Goal: Task Accomplishment & Management: Use online tool/utility

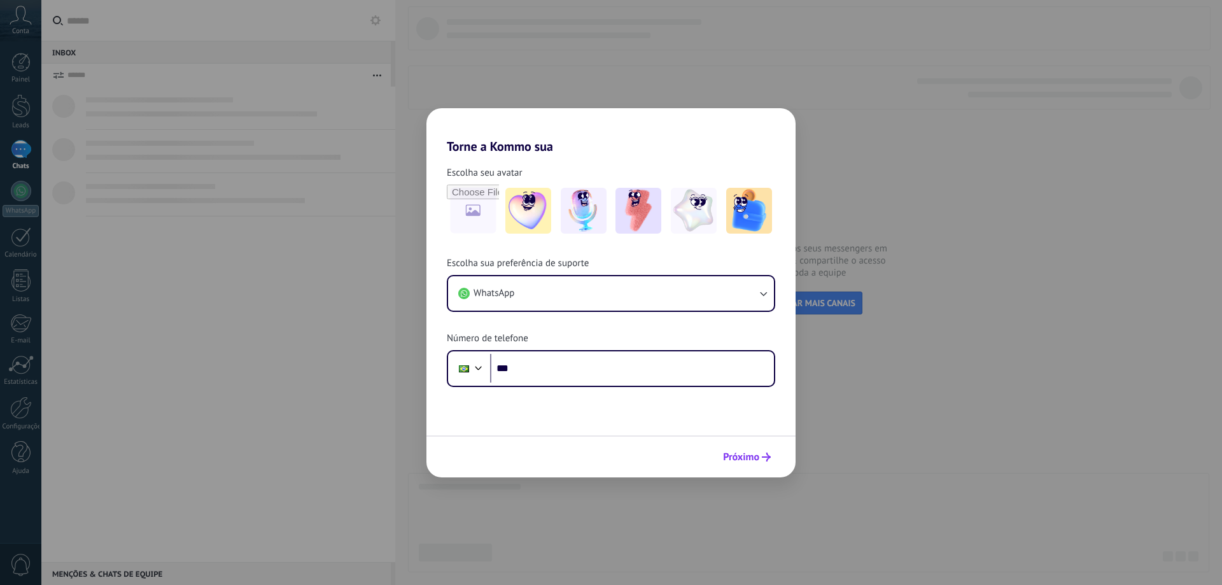
click at [756, 459] on span "Próximo" at bounding box center [741, 456] width 36 height 9
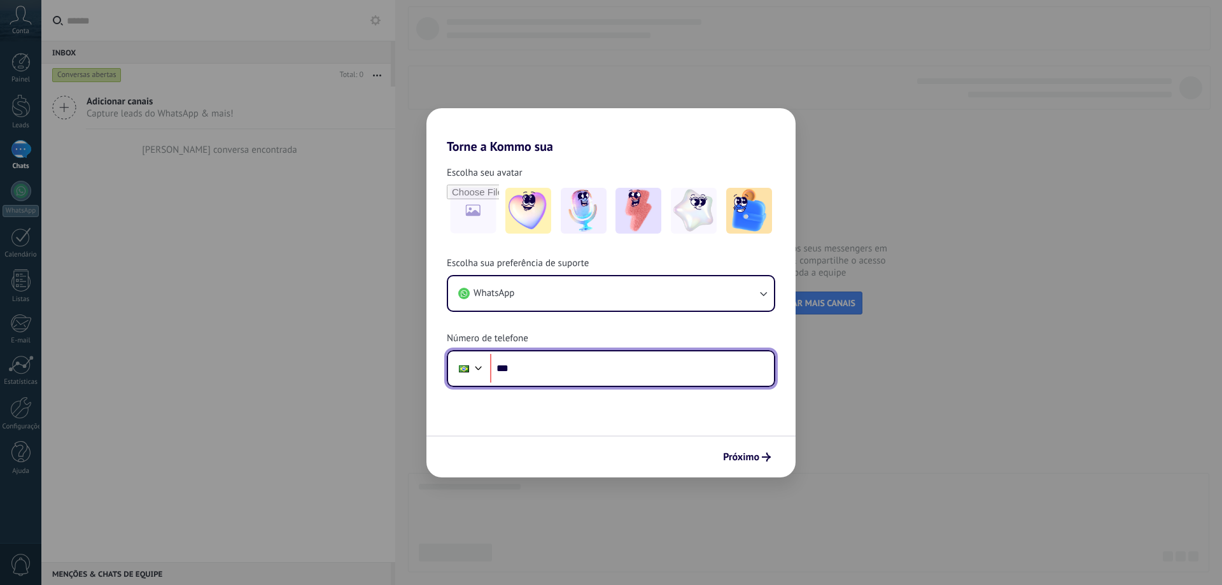
click at [620, 371] on input "***" at bounding box center [632, 368] width 284 height 29
click at [641, 365] on input "**********" at bounding box center [632, 368] width 284 height 29
type input "**********"
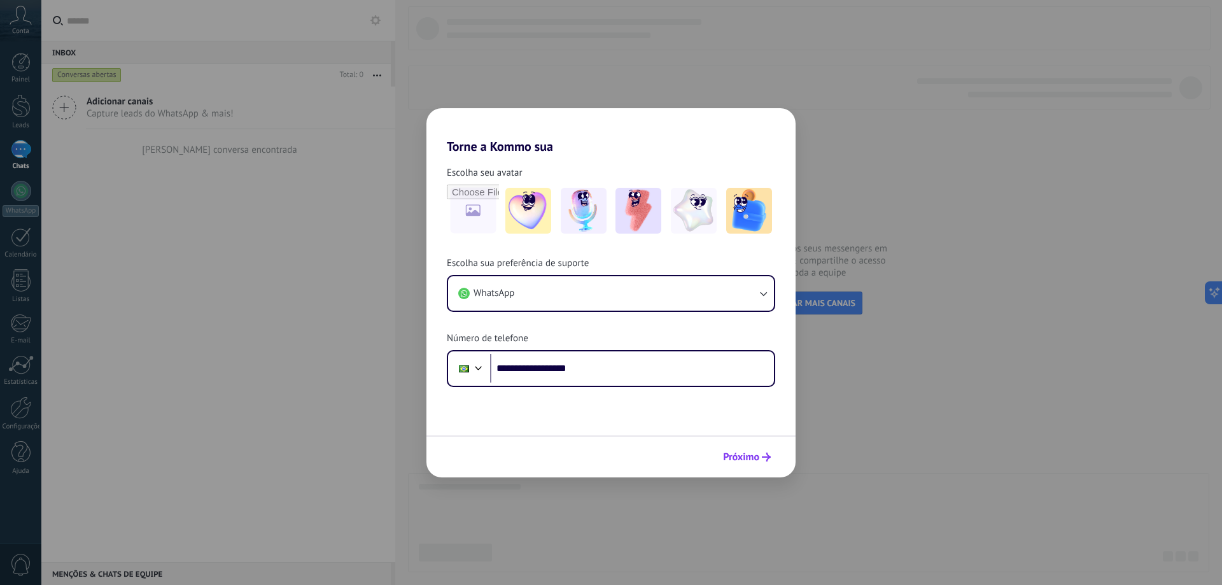
click at [736, 452] on span "Próximo" at bounding box center [741, 456] width 36 height 9
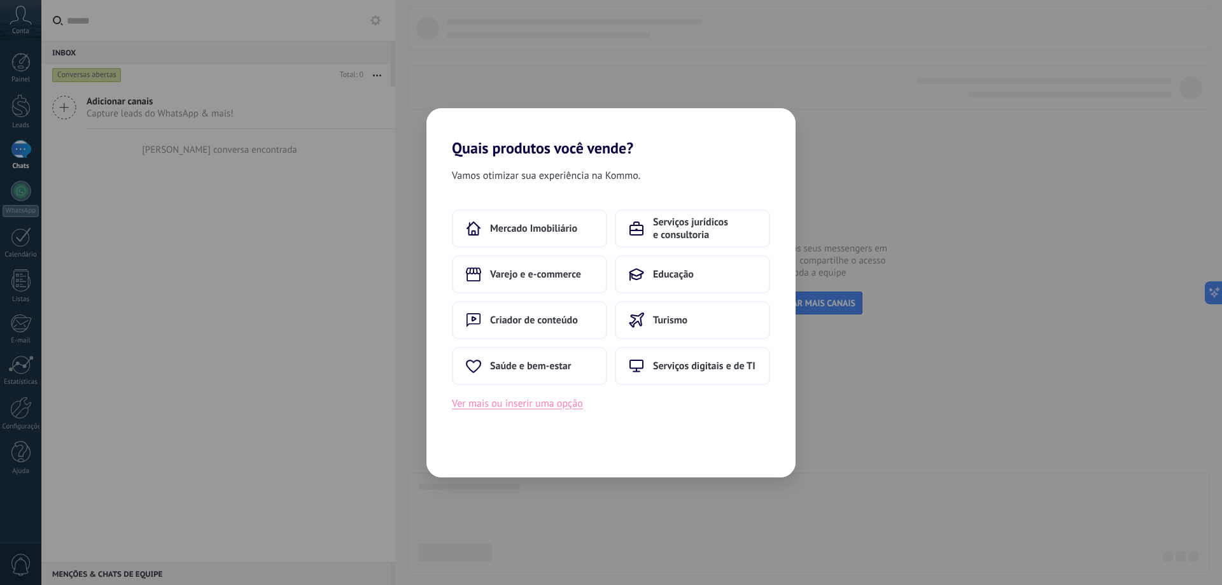
click at [524, 402] on button "Ver mais ou inserir uma opção" at bounding box center [517, 403] width 131 height 17
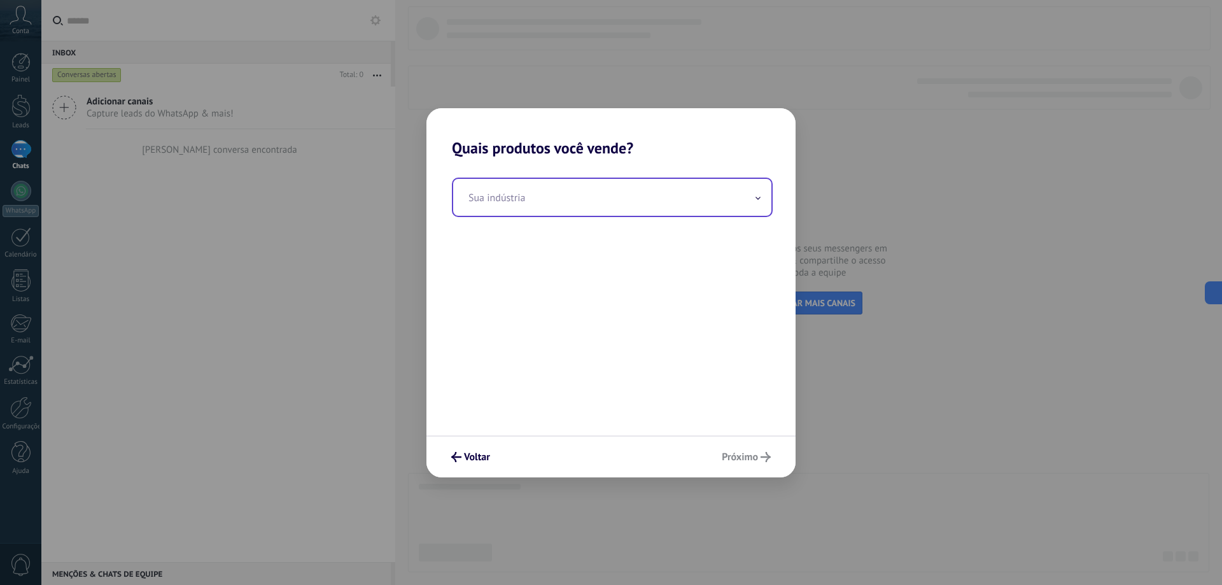
click at [573, 197] on input "text" at bounding box center [612, 197] width 318 height 37
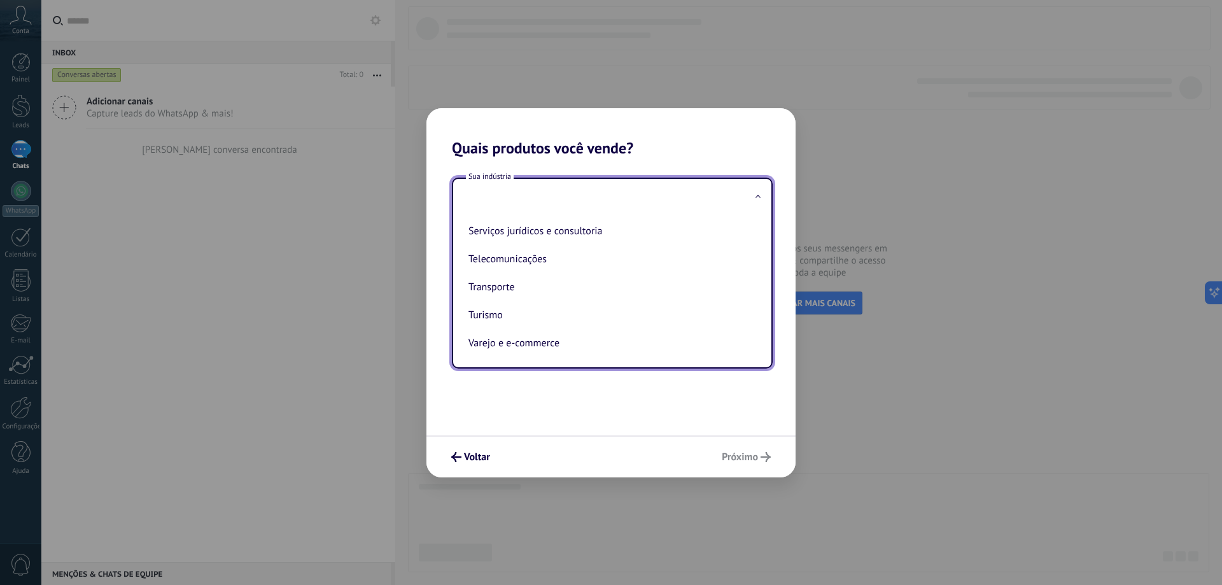
scroll to position [210, 0]
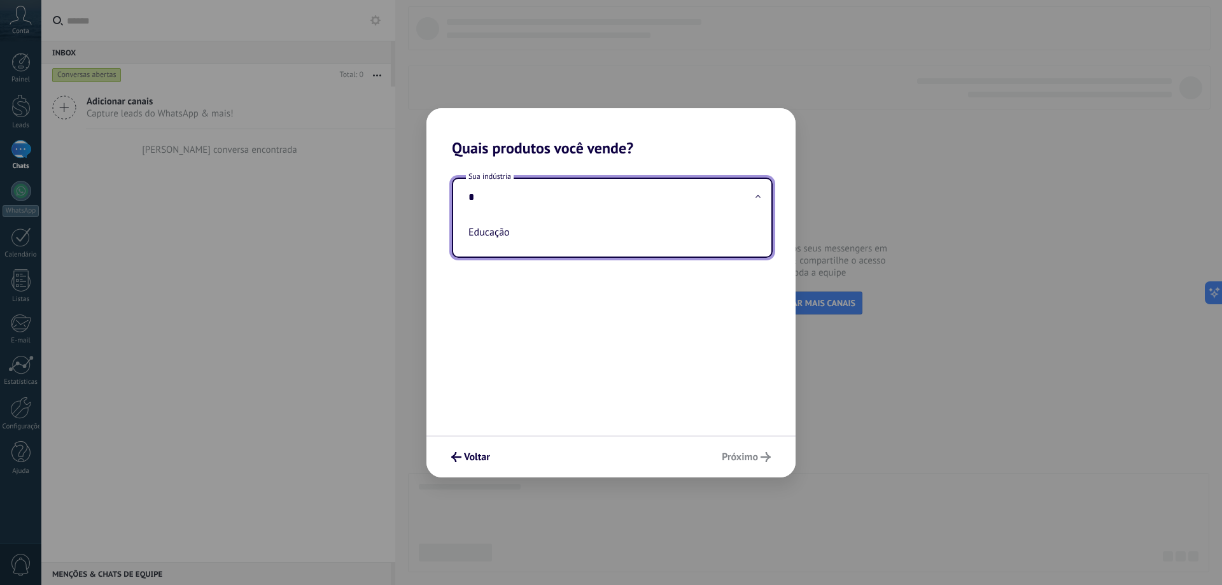
type input "*"
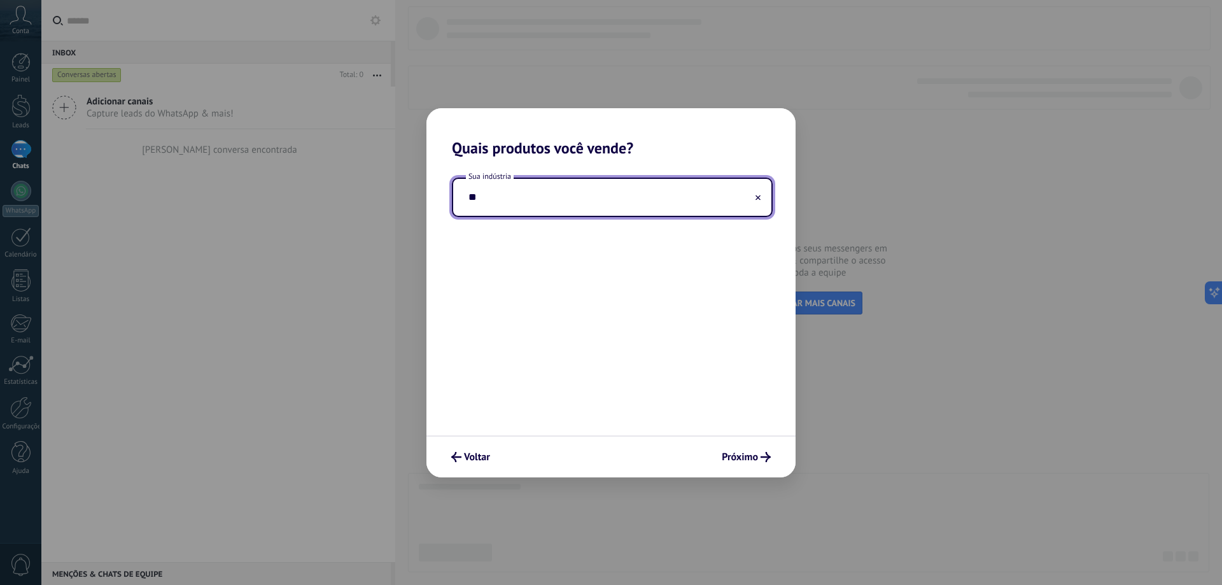
type input "*"
type input "**********"
click at [771, 461] on button "Próximo" at bounding box center [746, 457] width 60 height 22
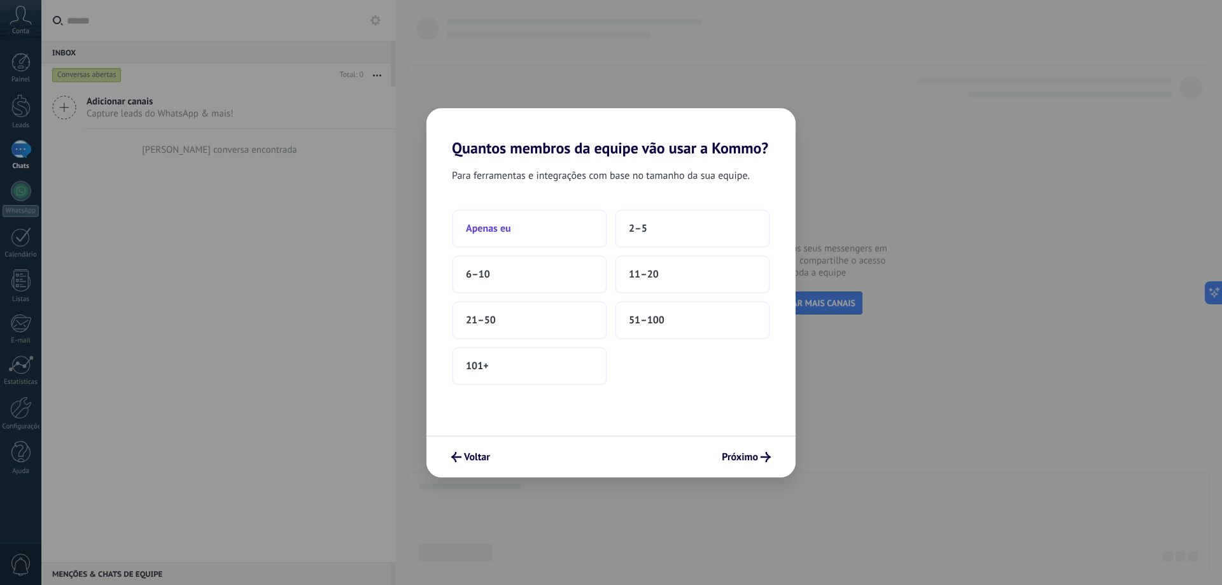
click at [549, 232] on button "Apenas eu" at bounding box center [529, 228] width 155 height 38
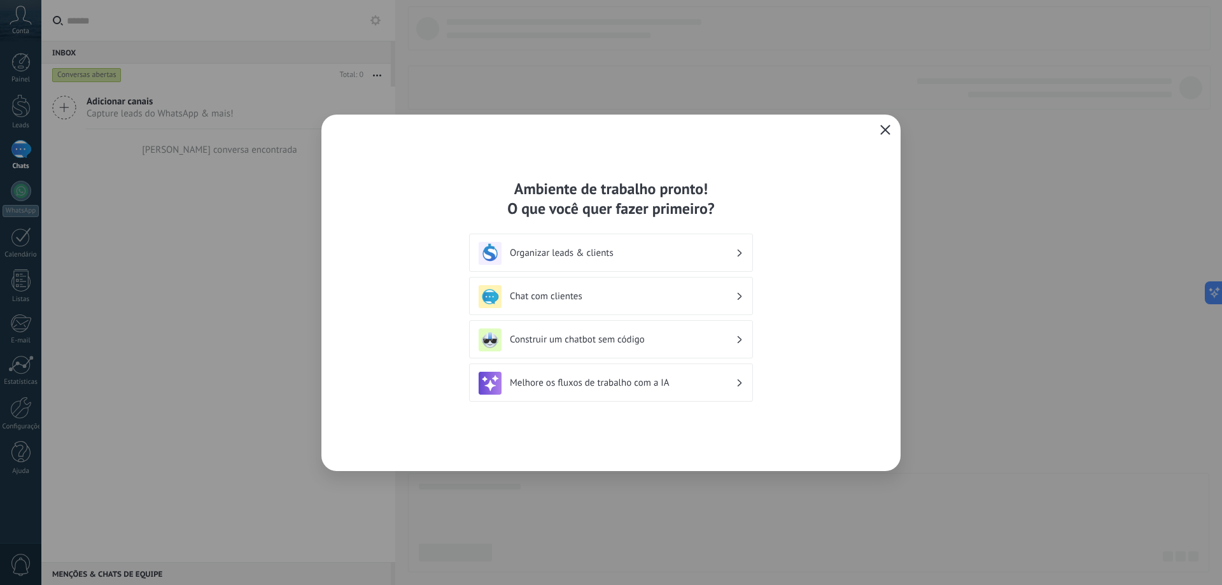
click at [600, 256] on h3 "Organizar leads & clients" at bounding box center [623, 253] width 226 height 12
click at [552, 382] on h3 "Melhore os fluxos de trabalho com a IA" at bounding box center [623, 383] width 226 height 12
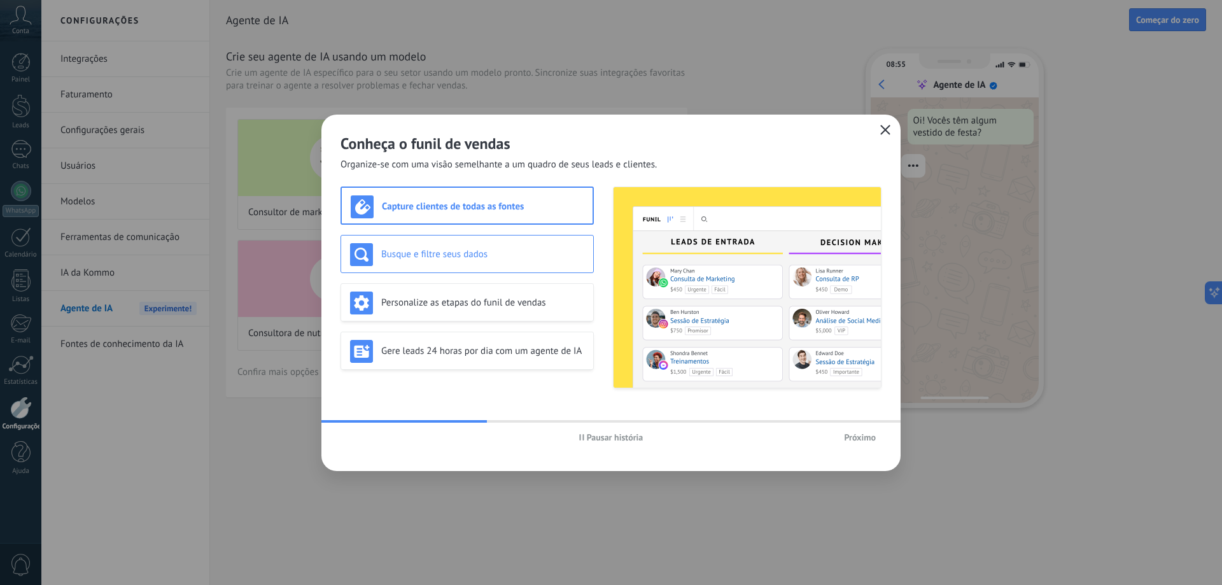
click at [498, 251] on h3 "Busque e filtre seus dados" at bounding box center [482, 254] width 203 height 12
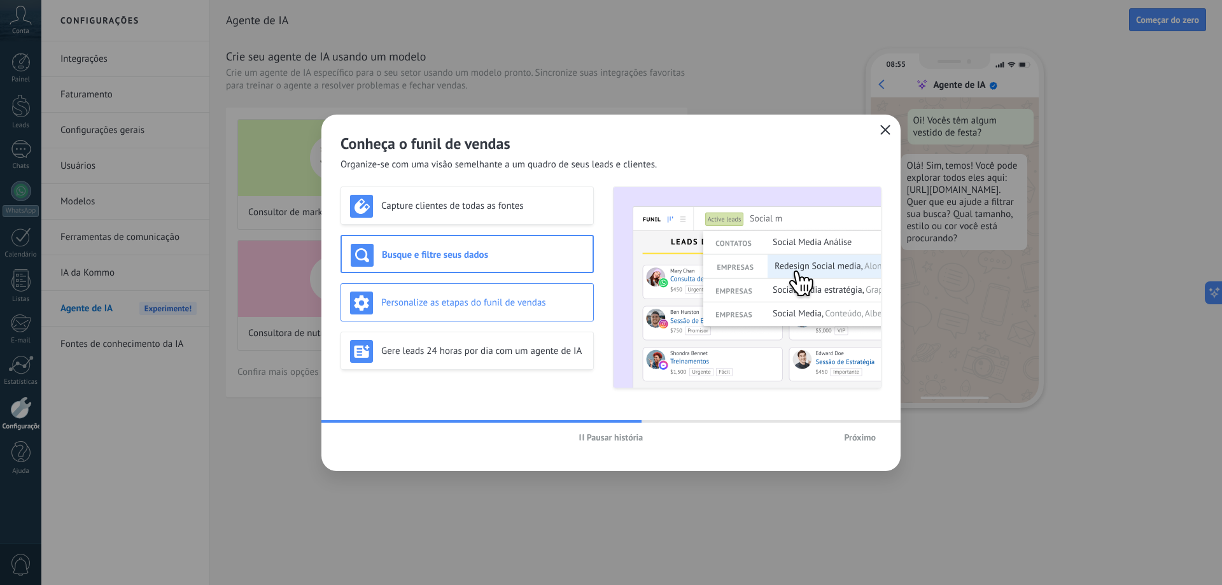
click at [496, 311] on div "Personalize as etapas do funil de vendas" at bounding box center [467, 302] width 234 height 23
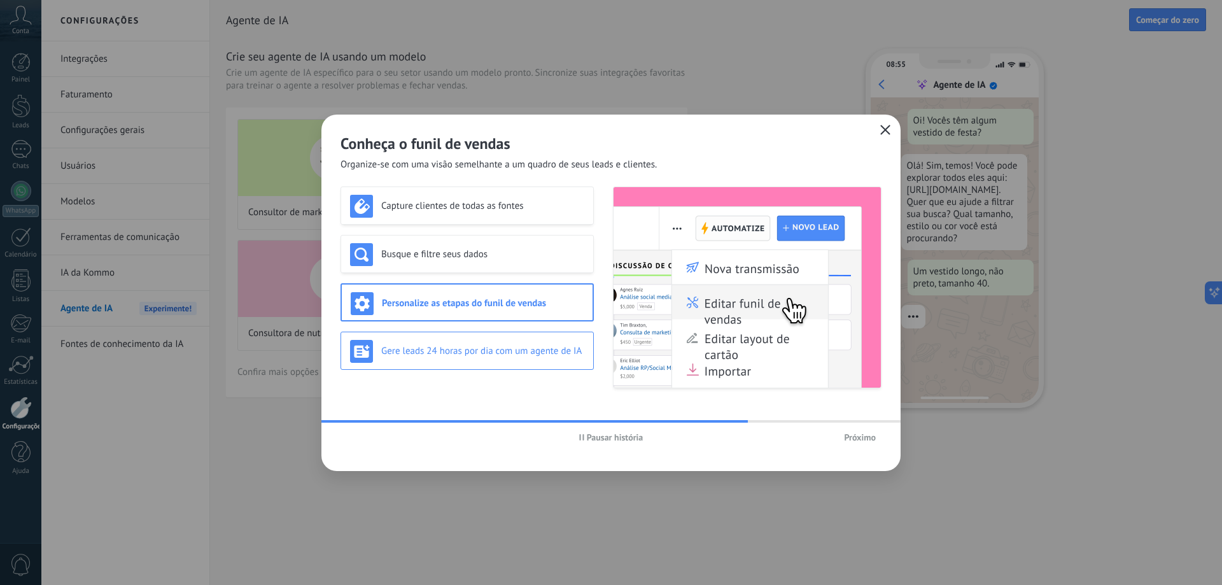
click at [512, 338] on div "Gere leads 24 horas por dia com um agente de IA" at bounding box center [466, 351] width 253 height 38
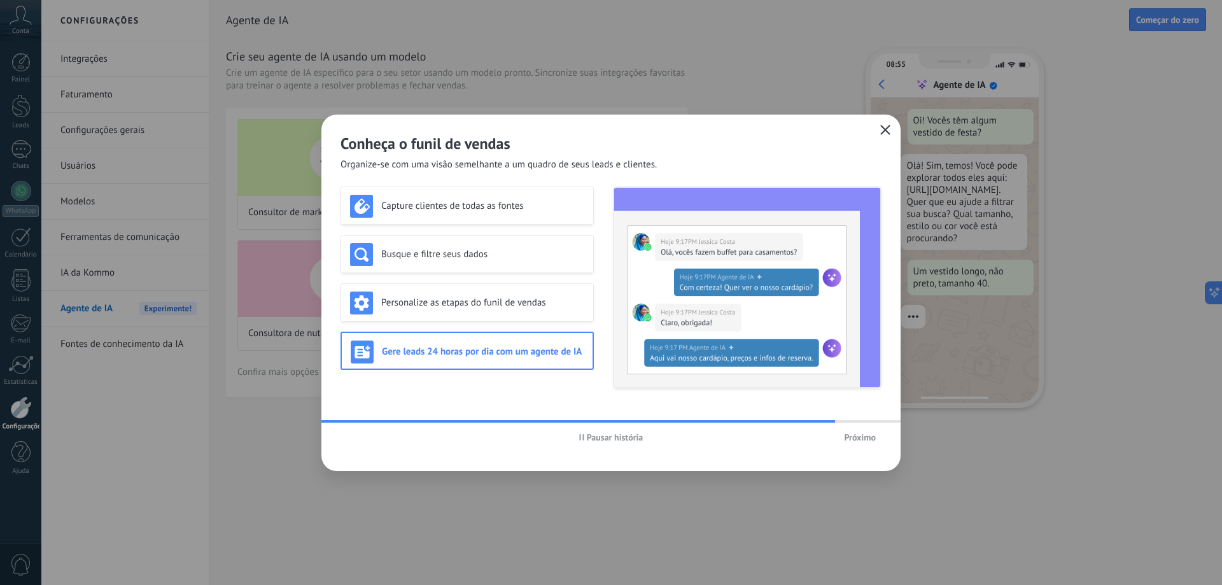
click at [873, 442] on span "Próximo" at bounding box center [860, 437] width 32 height 9
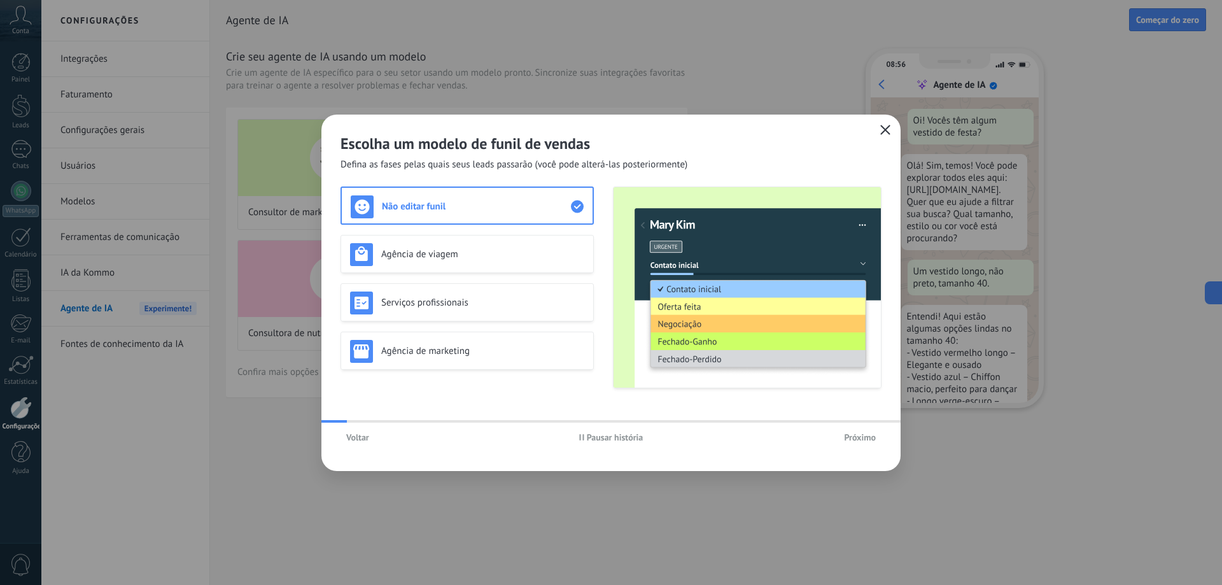
scroll to position [38, 0]
click at [846, 442] on span "Próximo" at bounding box center [860, 437] width 32 height 9
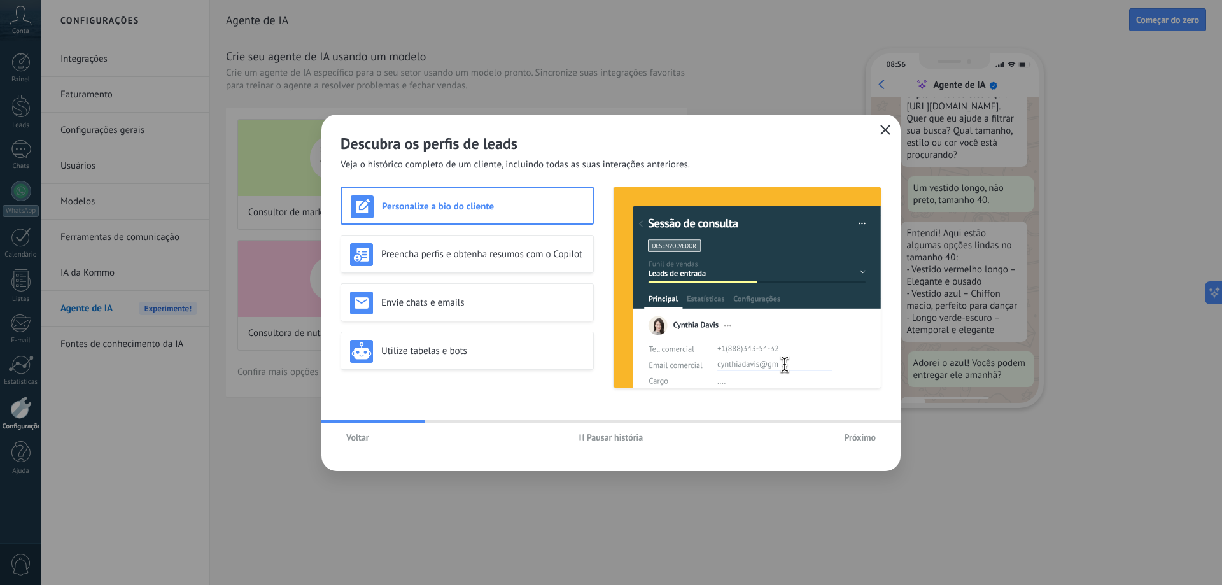
scroll to position [116, 0]
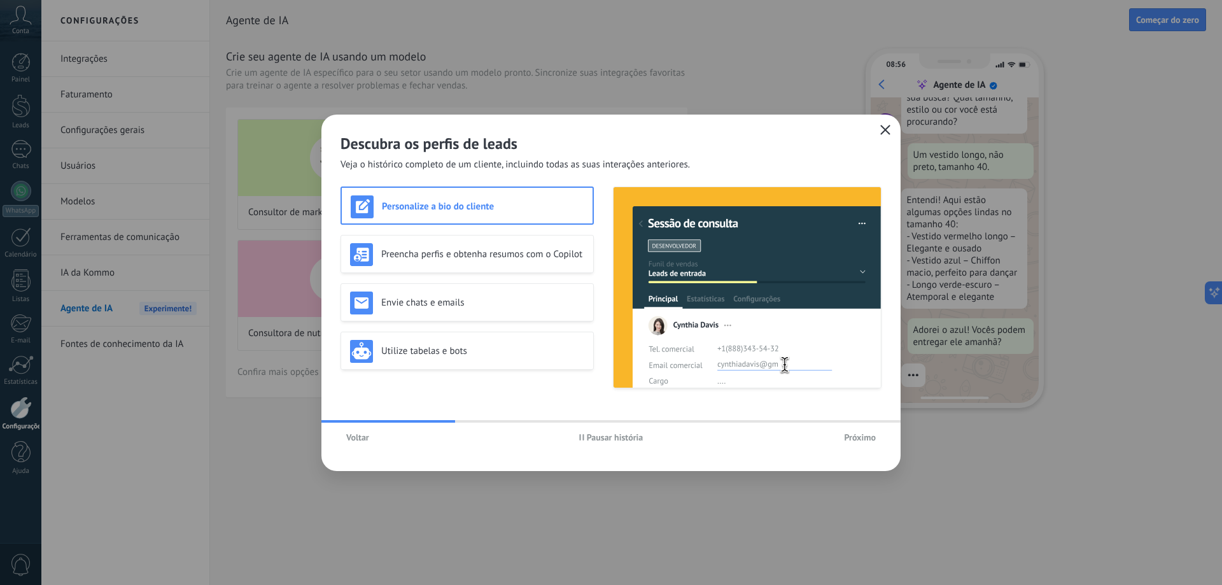
click at [355, 438] on span "Voltar" at bounding box center [357, 437] width 23 height 9
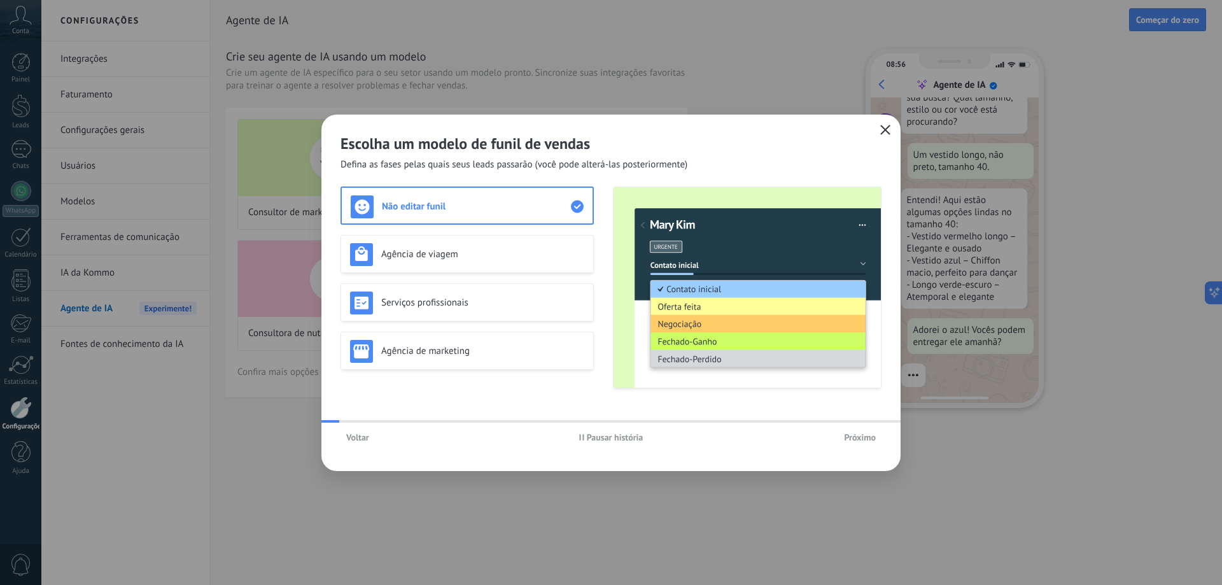
click at [881, 132] on icon "button" at bounding box center [885, 130] width 10 height 10
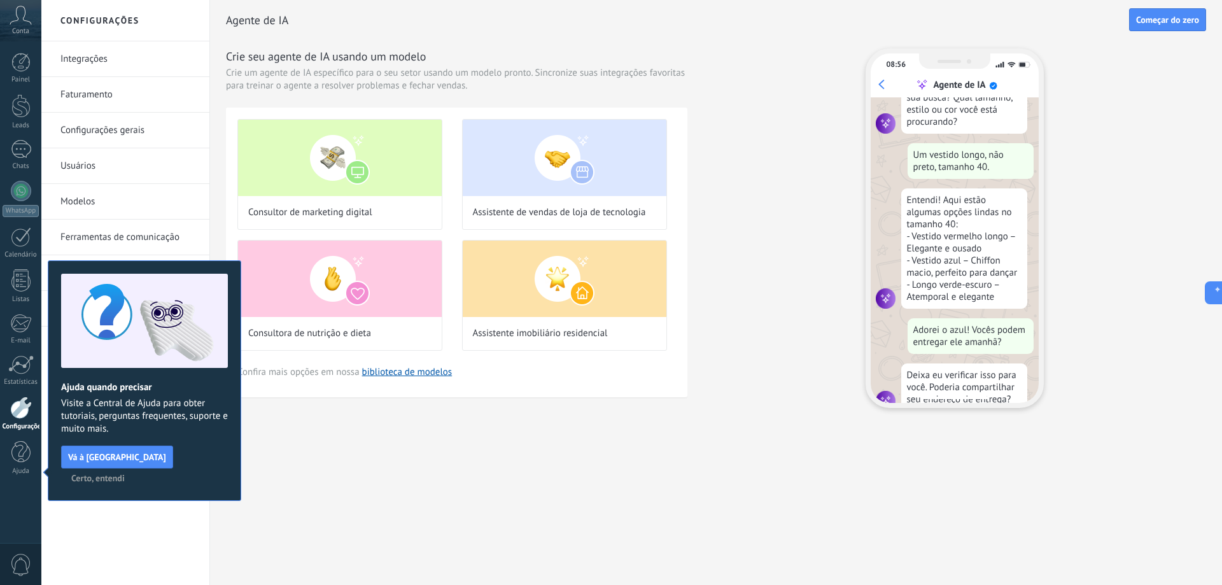
scroll to position [141, 0]
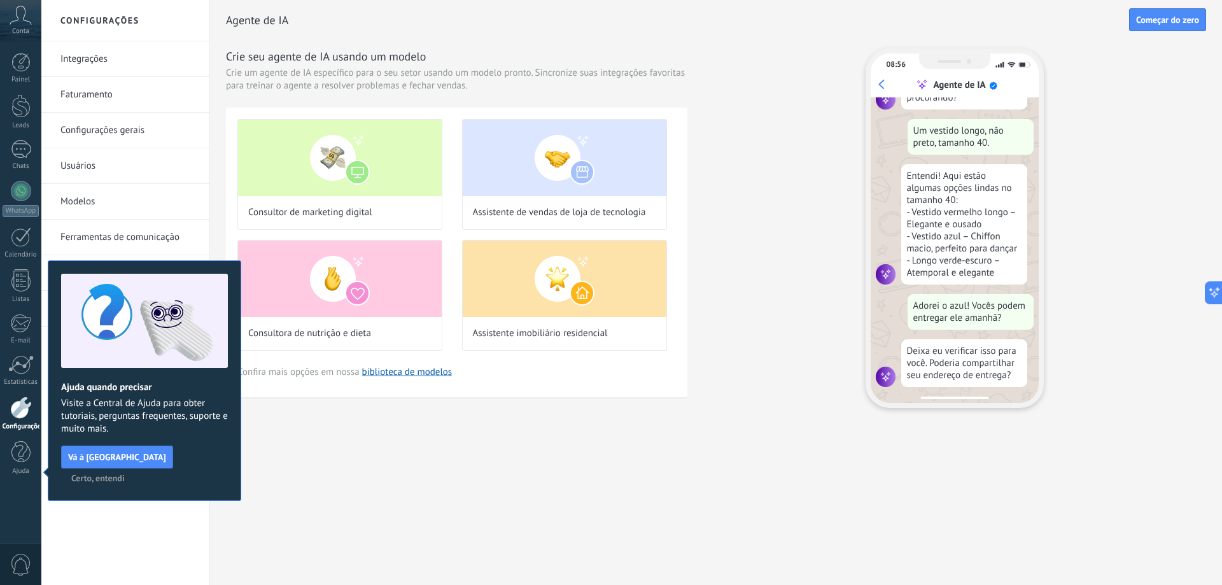
click at [125, 473] on span "Certo, entendi" at bounding box center [97, 477] width 53 height 9
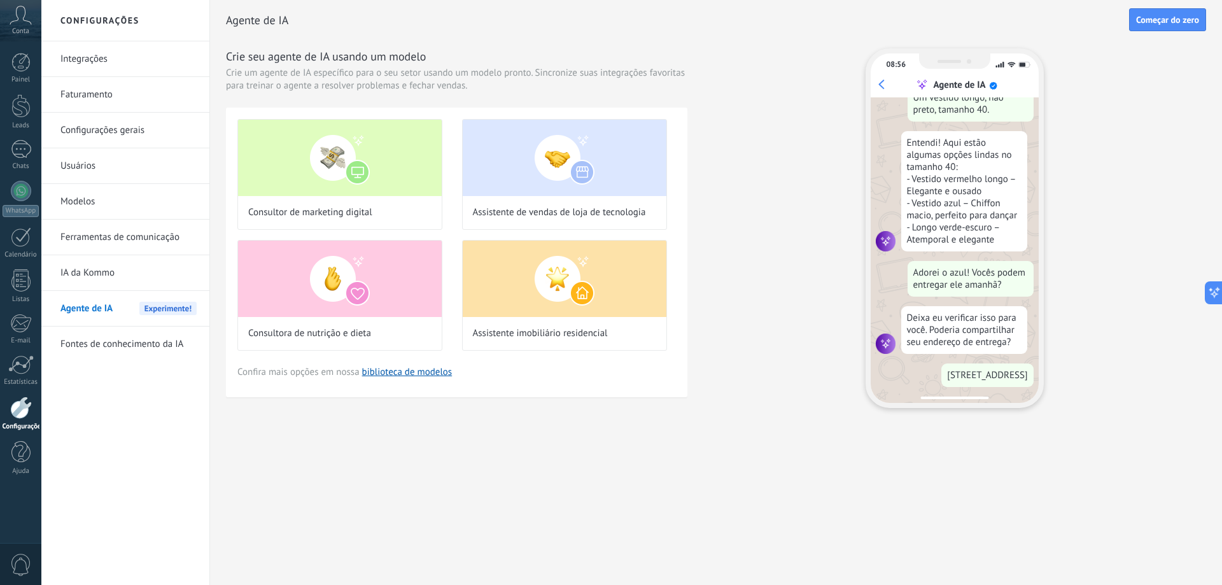
click at [21, 23] on icon at bounding box center [21, 15] width 22 height 19
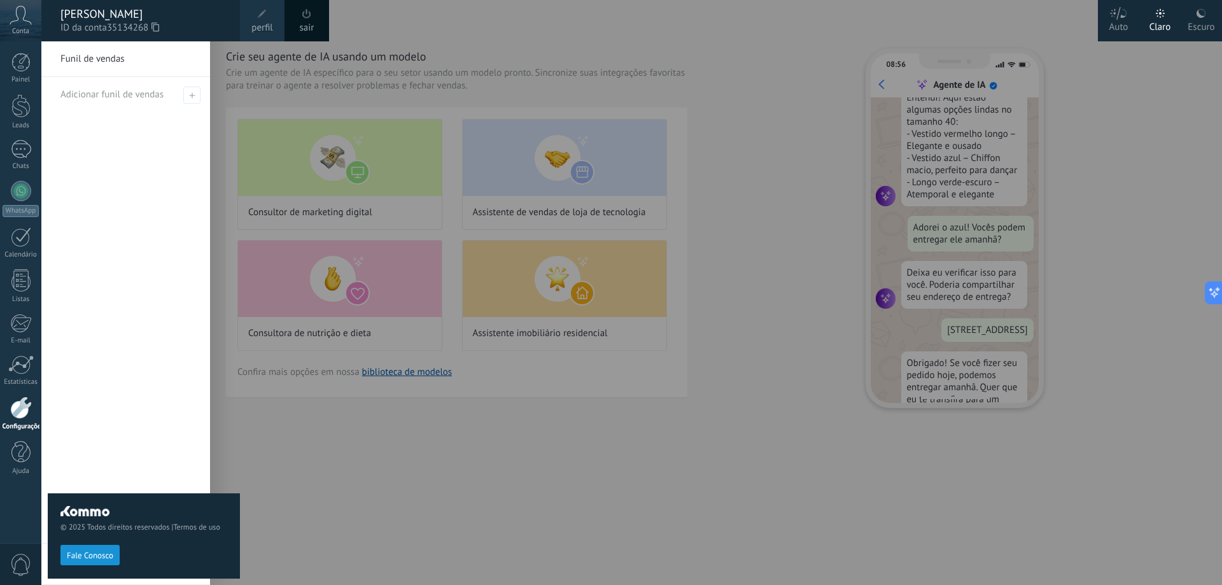
scroll to position [280, 0]
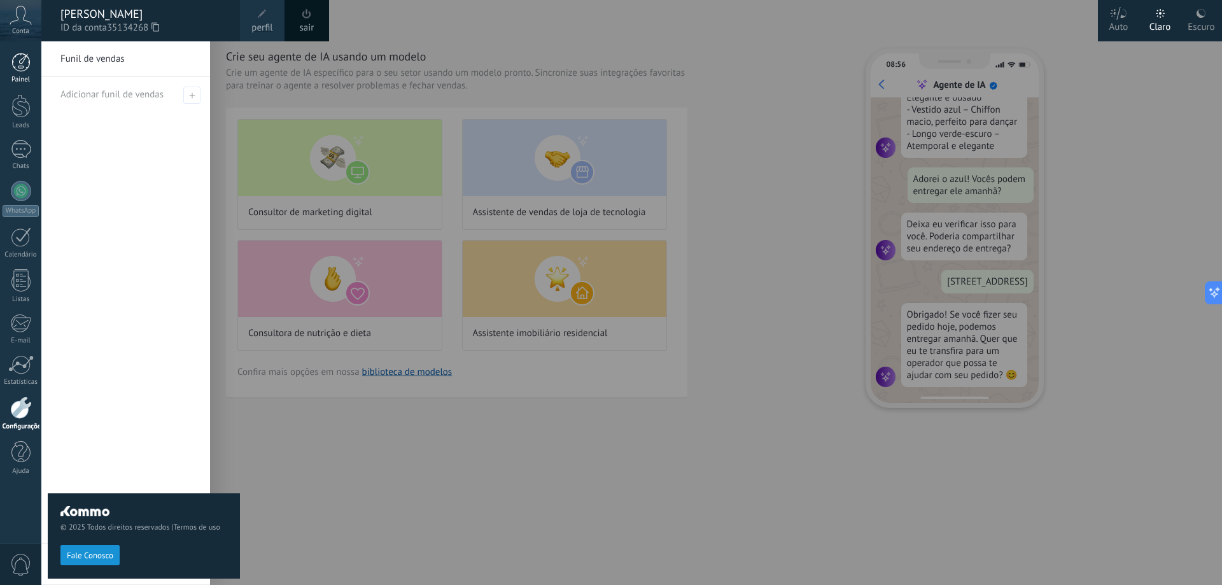
click at [21, 59] on div at bounding box center [20, 62] width 19 height 19
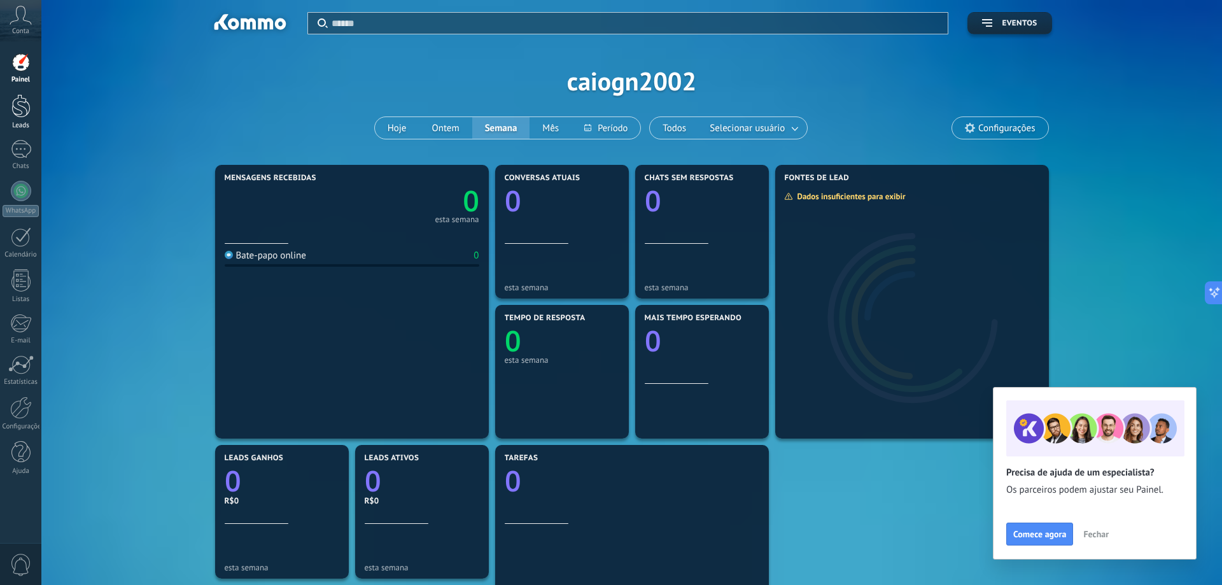
click at [27, 101] on div at bounding box center [20, 106] width 19 height 24
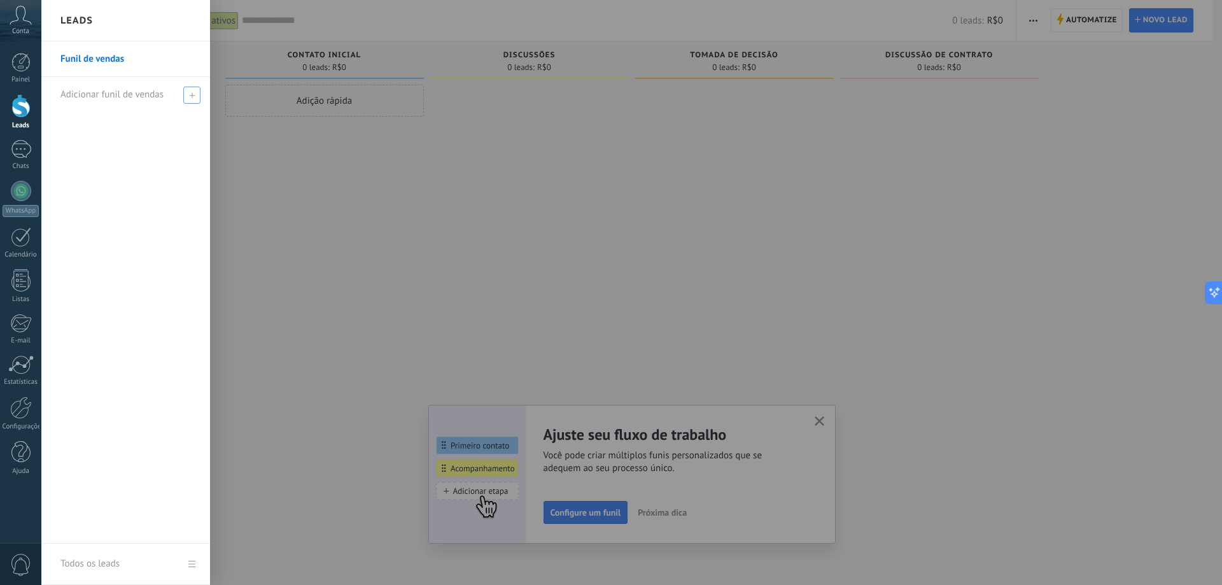
click at [188, 90] on span at bounding box center [191, 95] width 17 height 17
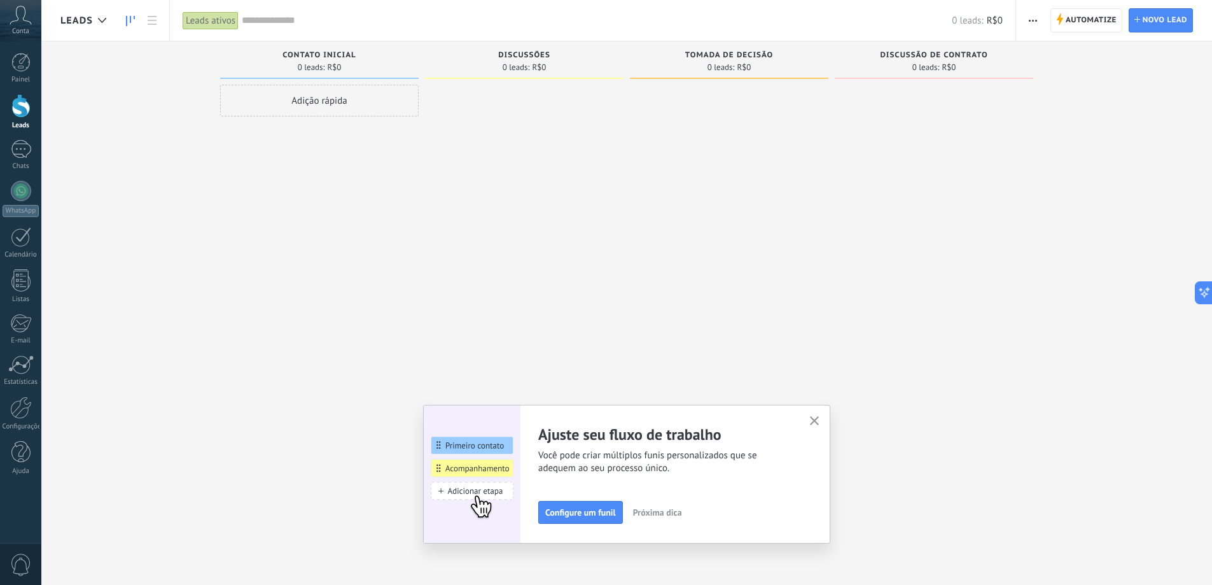
click at [356, 231] on div "Adição rápida" at bounding box center [319, 294] width 199 height 419
click at [612, 508] on span "Configure um funil" at bounding box center [580, 512] width 71 height 9
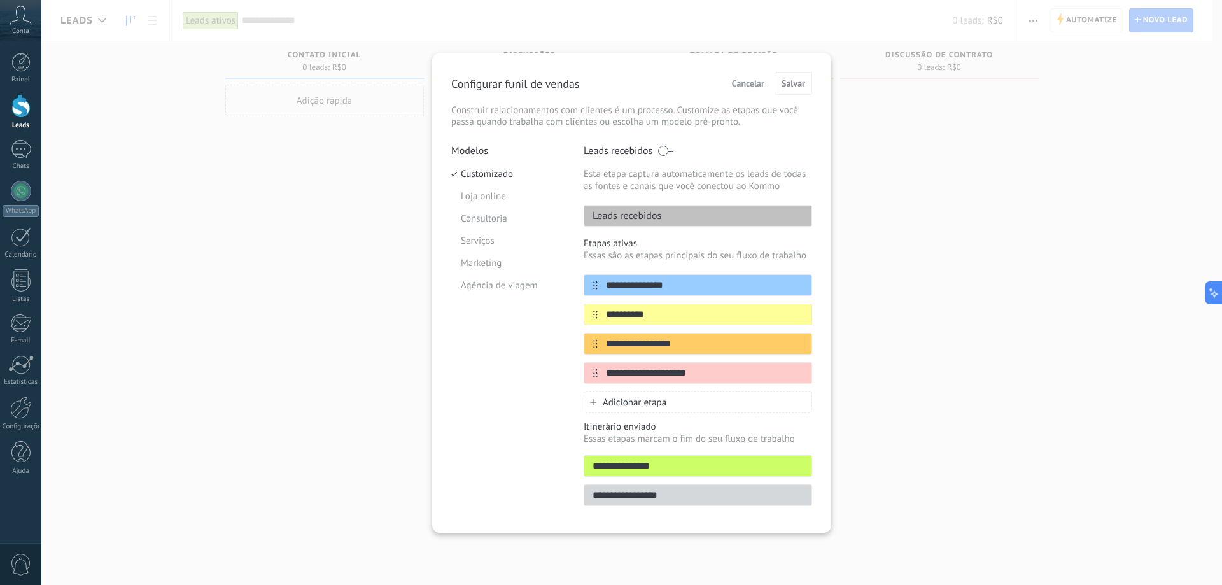
click at [674, 207] on div "Leads recebidos" at bounding box center [697, 216] width 228 height 22
click at [478, 189] on li "Loja online" at bounding box center [507, 196] width 113 height 22
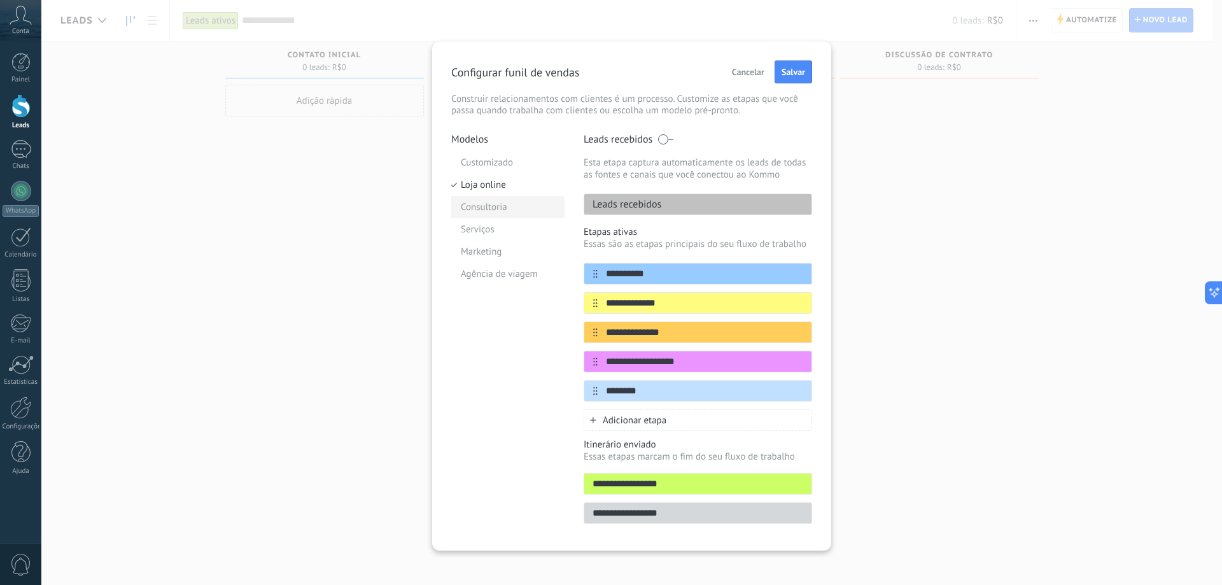
click at [503, 202] on li "Consultoria" at bounding box center [507, 207] width 113 height 22
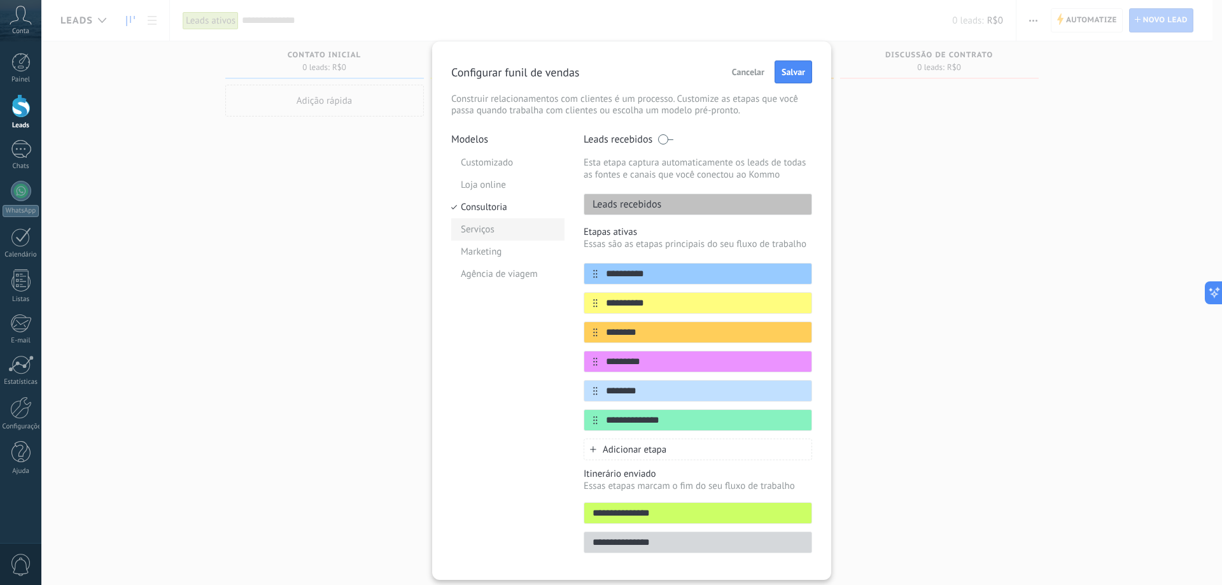
click at [499, 231] on li "Serviços" at bounding box center [507, 229] width 113 height 22
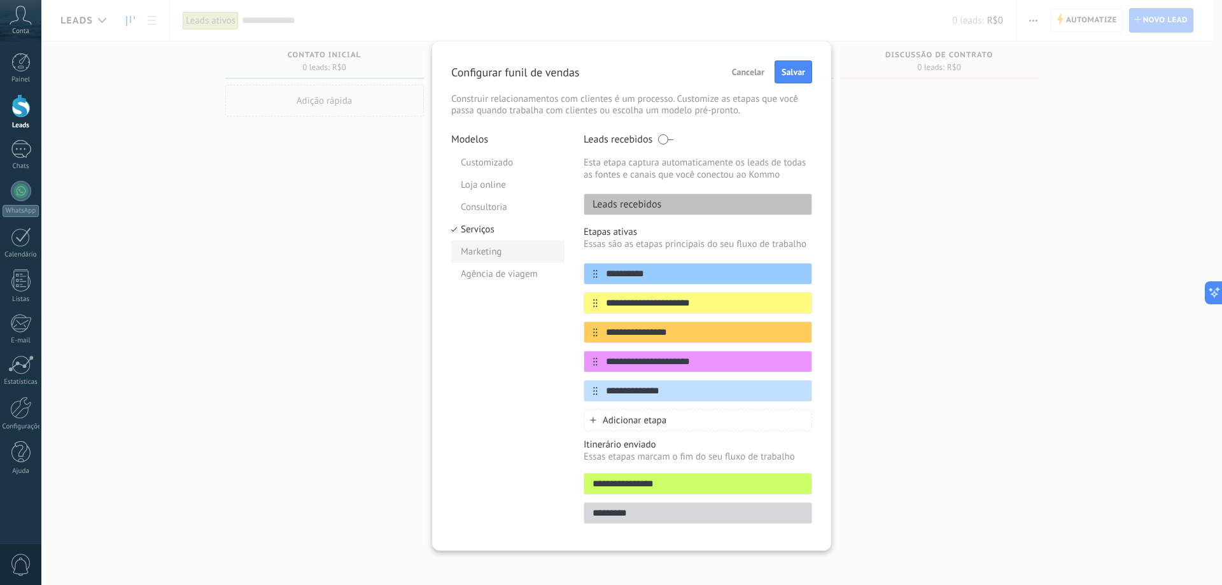
click at [503, 247] on li "Marketing" at bounding box center [507, 252] width 113 height 22
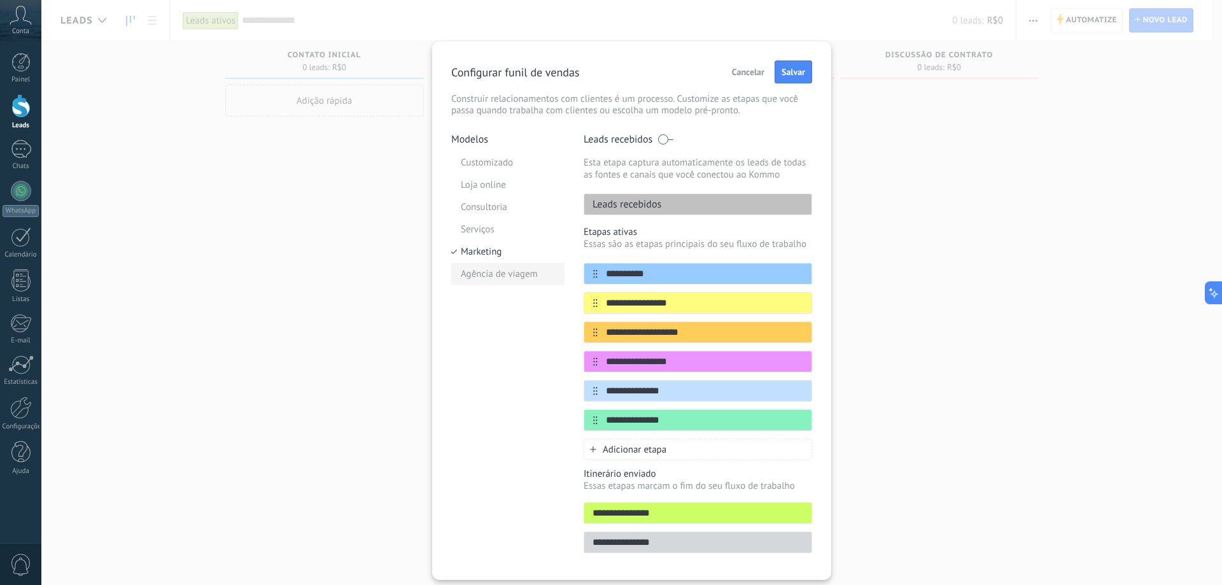
click at [510, 266] on li "Agência de viagem" at bounding box center [507, 274] width 113 height 22
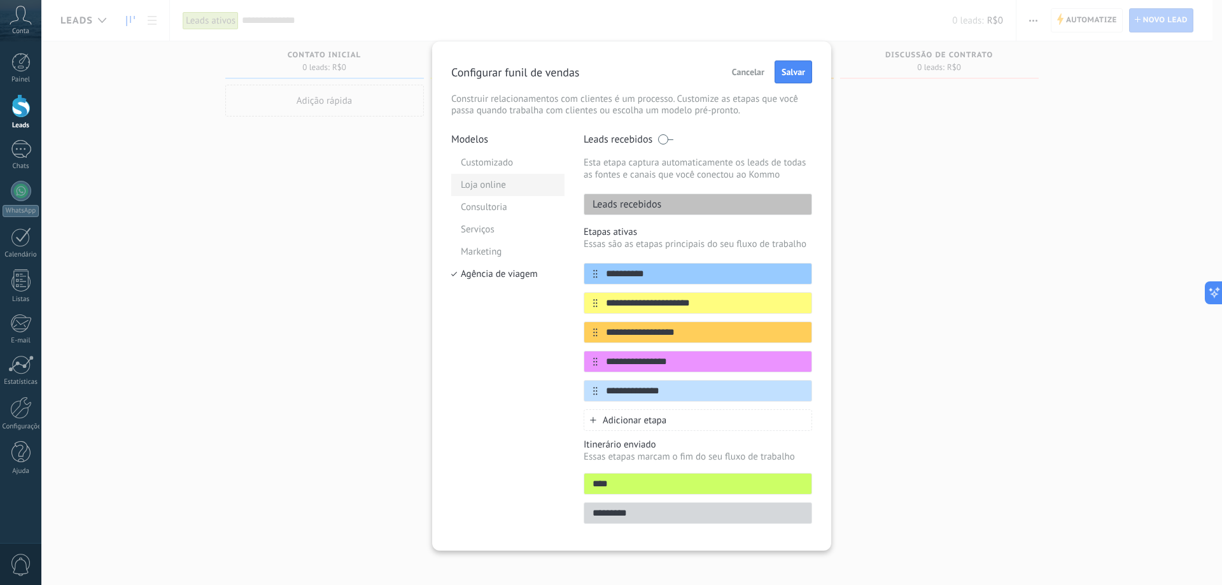
click at [497, 188] on li "Loja online" at bounding box center [507, 185] width 113 height 22
click at [506, 204] on li "Consultoria" at bounding box center [507, 207] width 113 height 22
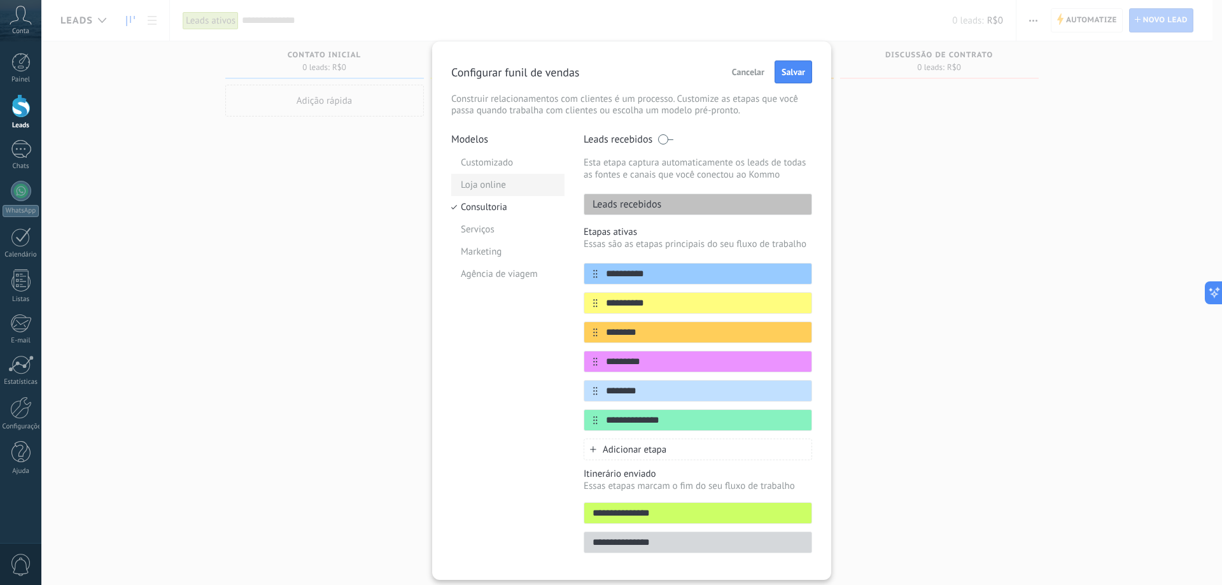
click at [506, 185] on li "Loja online" at bounding box center [507, 185] width 113 height 22
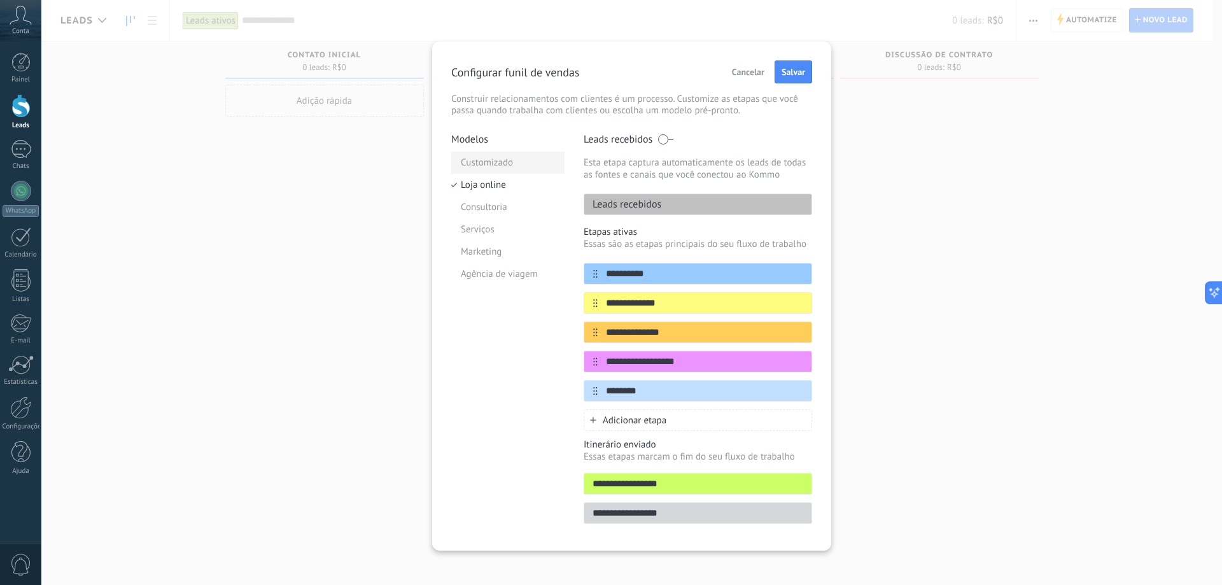
click at [507, 163] on li "Customizado" at bounding box center [507, 162] width 113 height 22
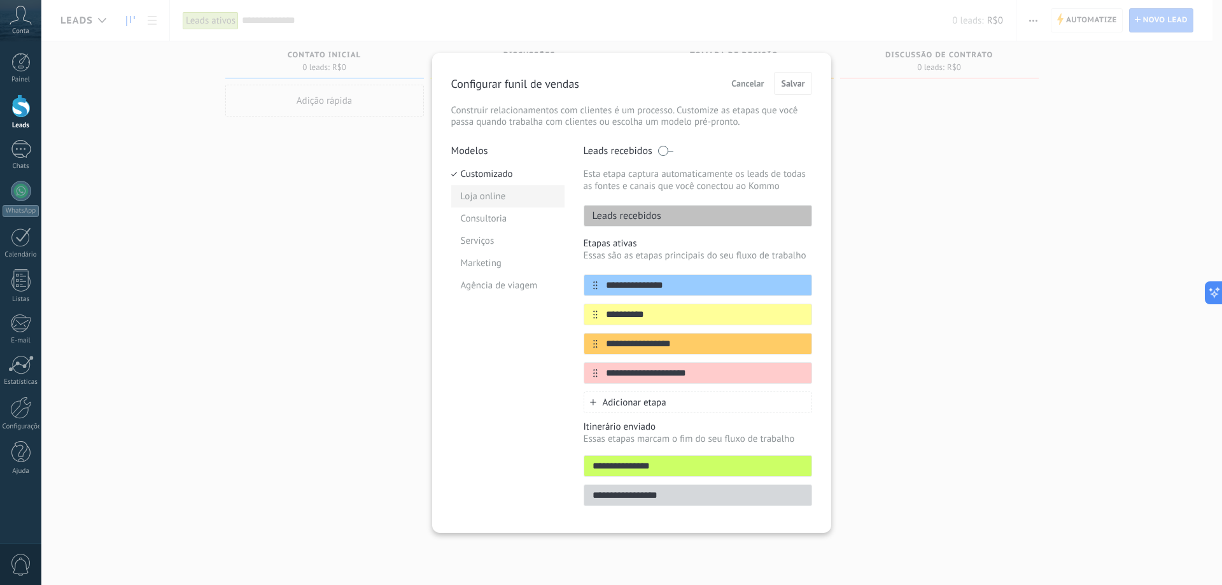
click at [484, 190] on li "Loja online" at bounding box center [507, 196] width 113 height 22
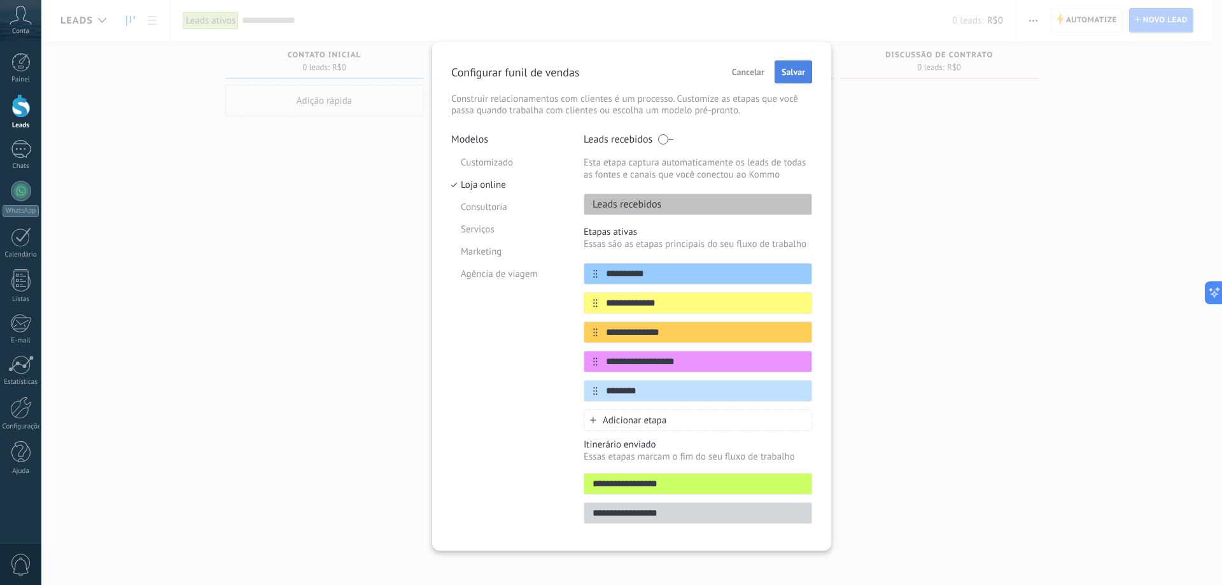
click at [789, 74] on span "Salvar" at bounding box center [793, 71] width 24 height 9
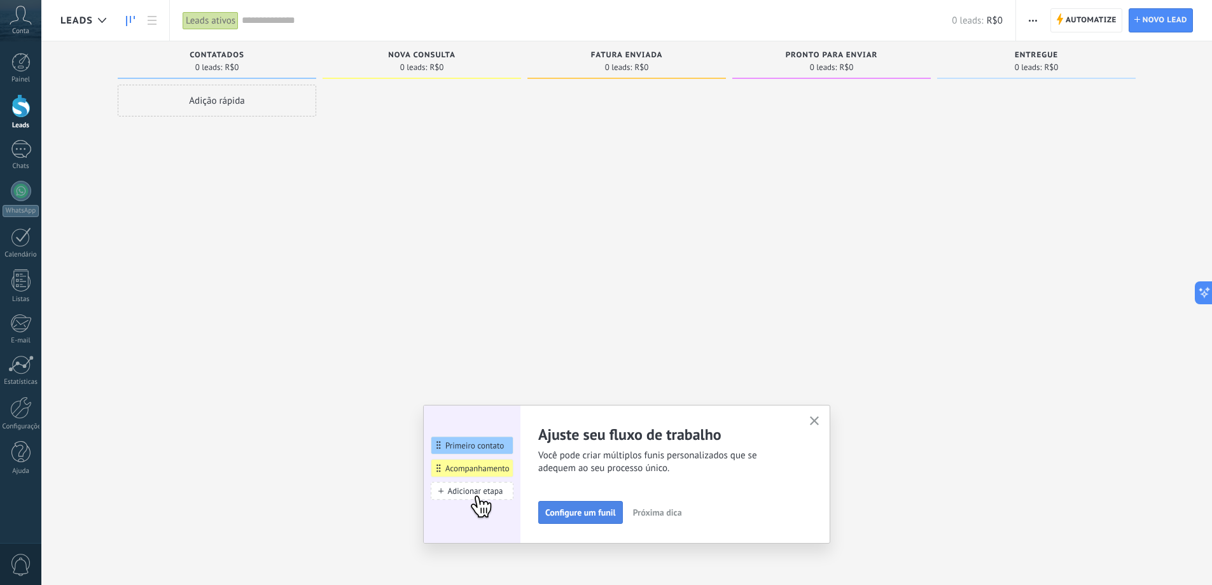
click at [603, 511] on span "Configure um funil" at bounding box center [580, 512] width 71 height 9
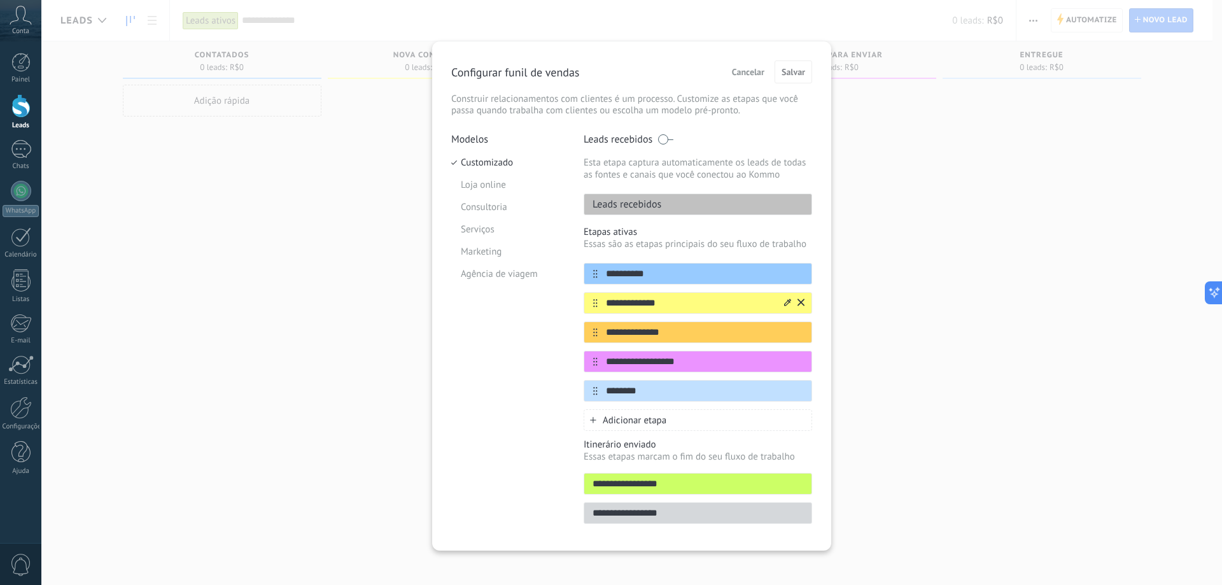
scroll to position [7, 0]
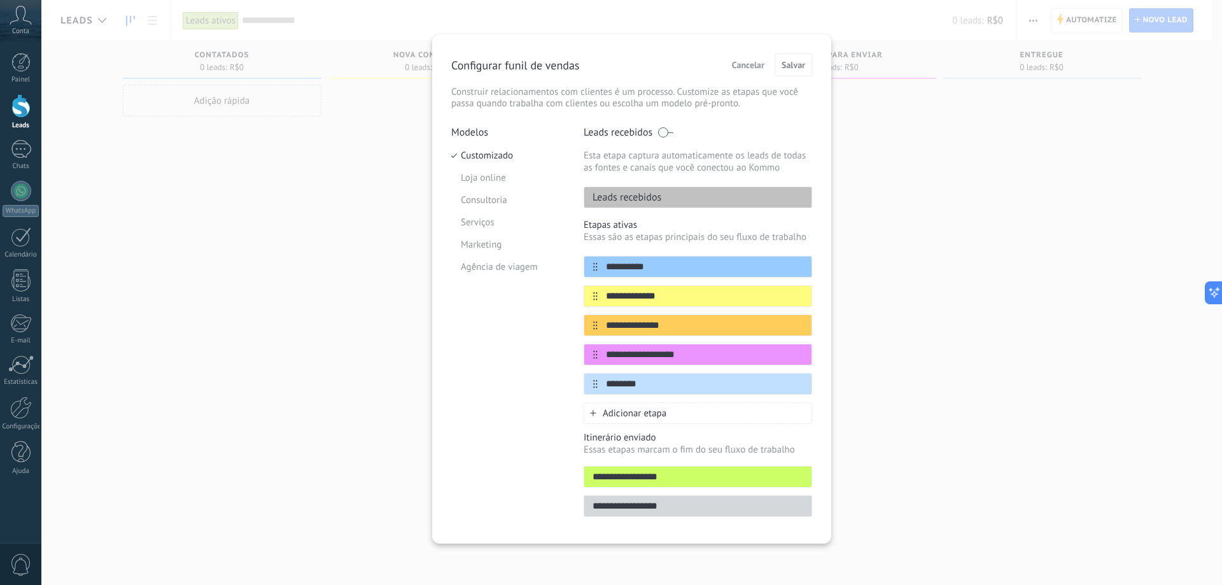
click at [641, 485] on div "**********" at bounding box center [697, 477] width 228 height 22
click at [646, 482] on input "**********" at bounding box center [697, 476] width 227 height 13
click at [715, 478] on input "**********" at bounding box center [697, 476] width 227 height 13
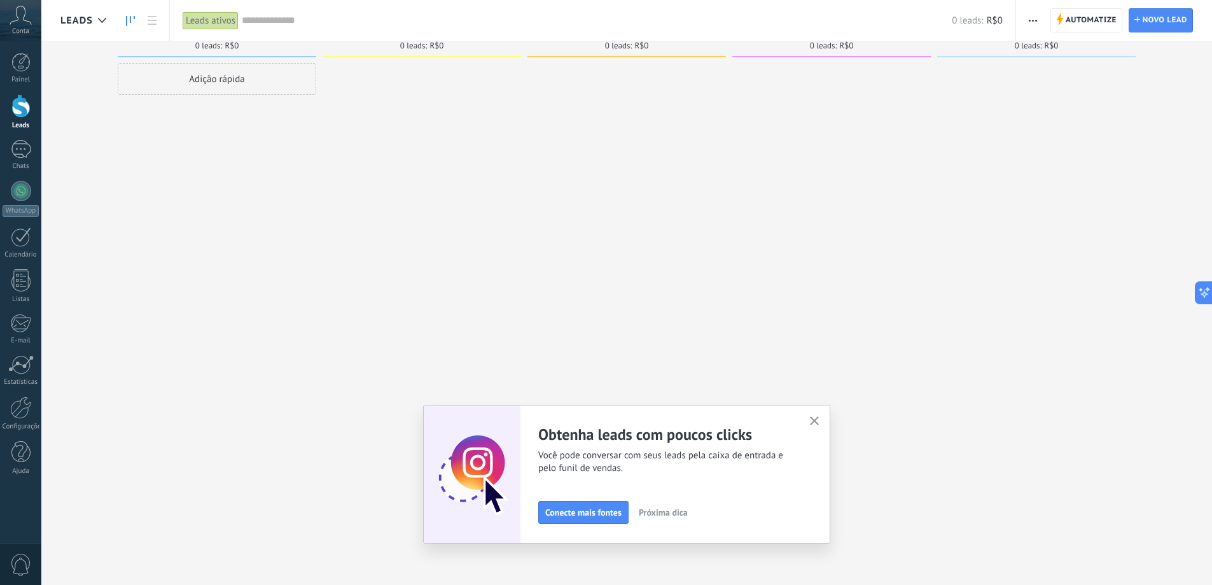
scroll to position [0, 0]
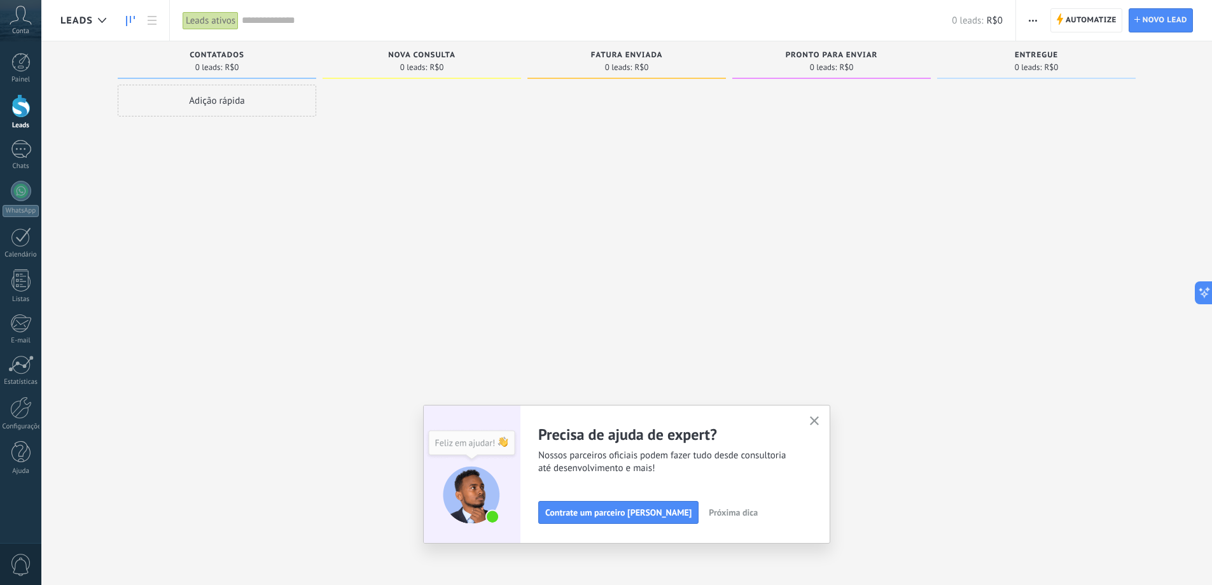
click at [718, 511] on span "Próxima dica" at bounding box center [733, 512] width 49 height 9
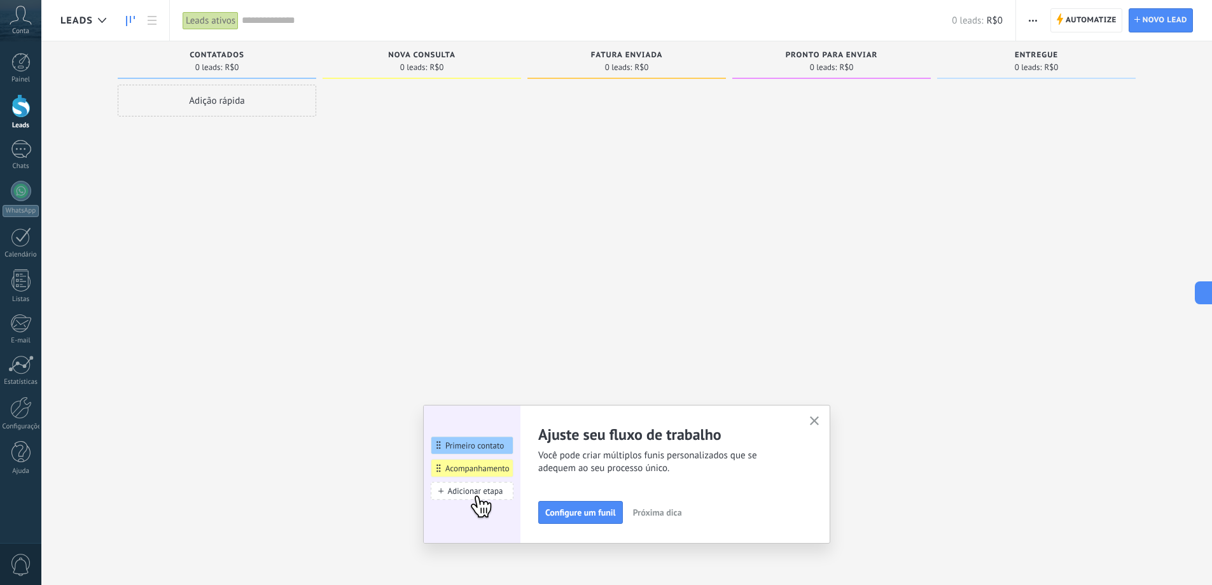
click at [678, 518] on button "Próxima dica" at bounding box center [657, 512] width 60 height 19
click at [823, 420] on button "button" at bounding box center [815, 421] width 16 height 17
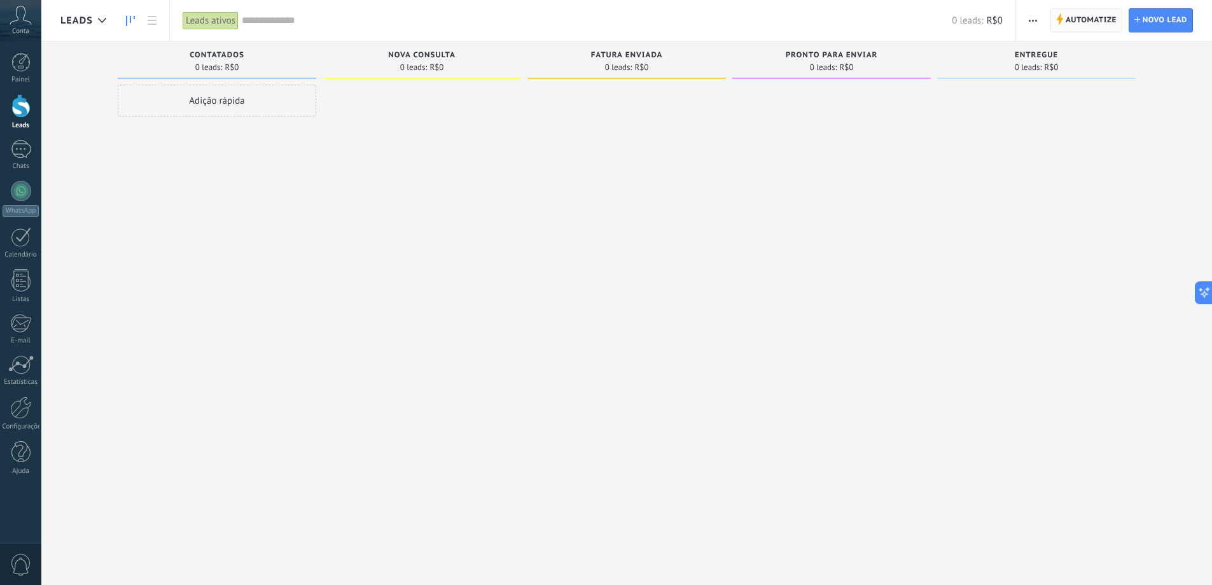
click at [1107, 19] on span "Automatize" at bounding box center [1091, 20] width 51 height 23
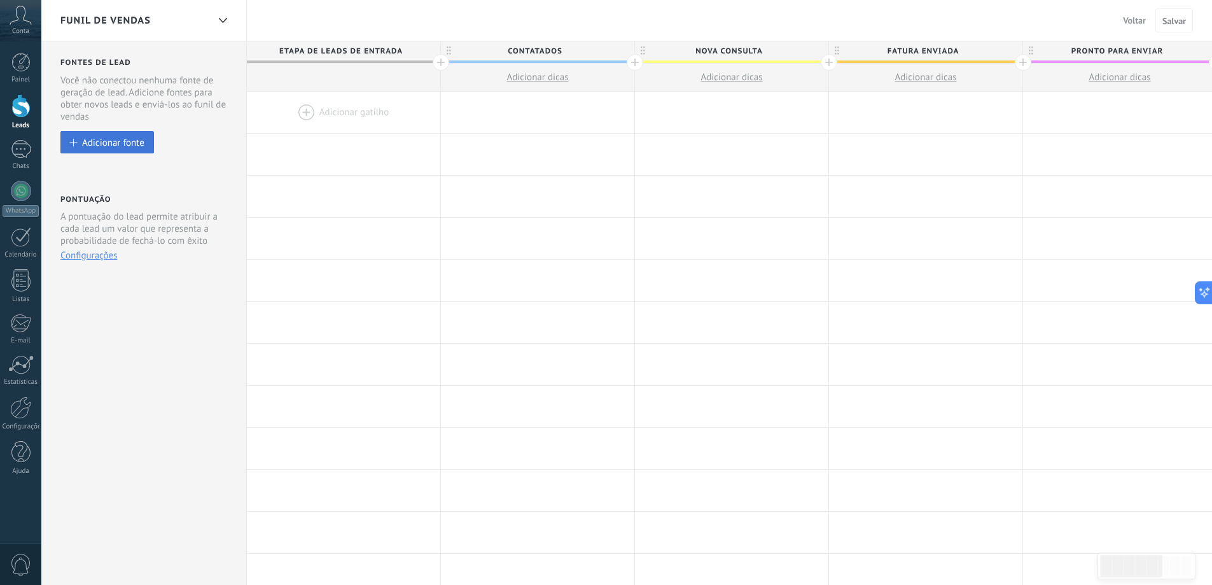
click at [132, 146] on div "Adicionar fonte" at bounding box center [113, 142] width 62 height 11
click at [22, 140] on div at bounding box center [21, 149] width 20 height 18
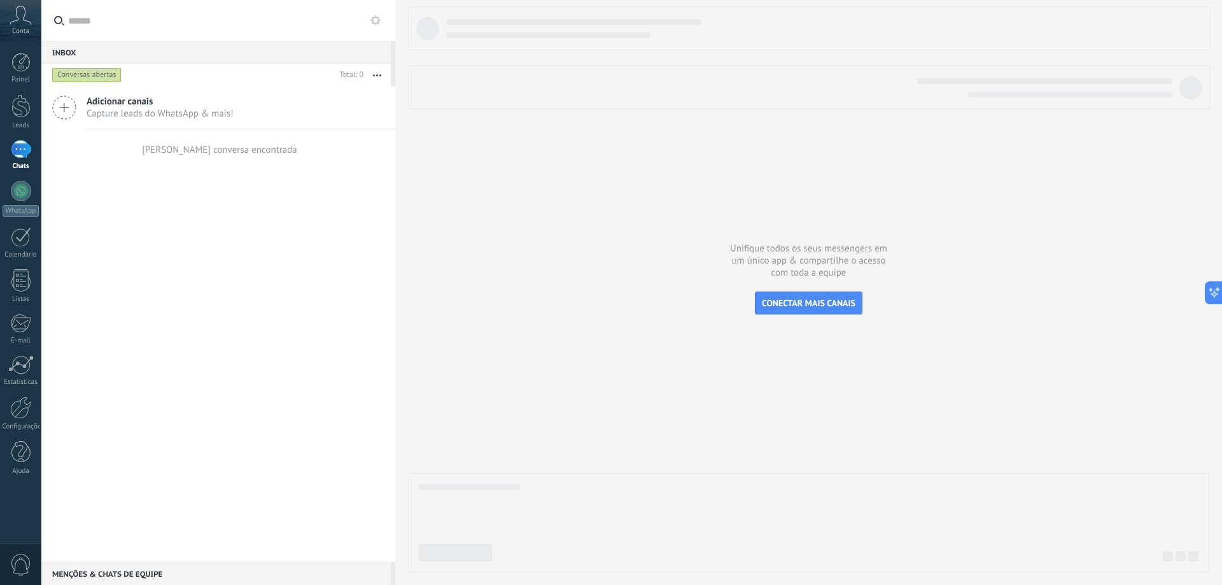
click at [116, 104] on span "Adicionar canais" at bounding box center [160, 101] width 147 height 12
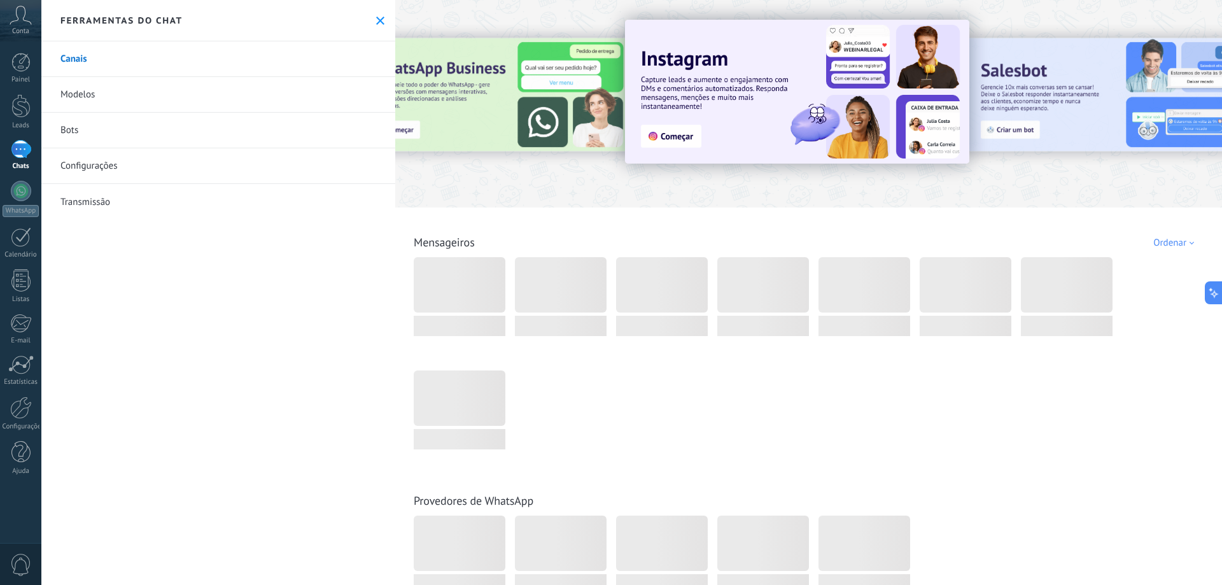
click at [72, 160] on link "Configurações" at bounding box center [218, 166] width 354 height 36
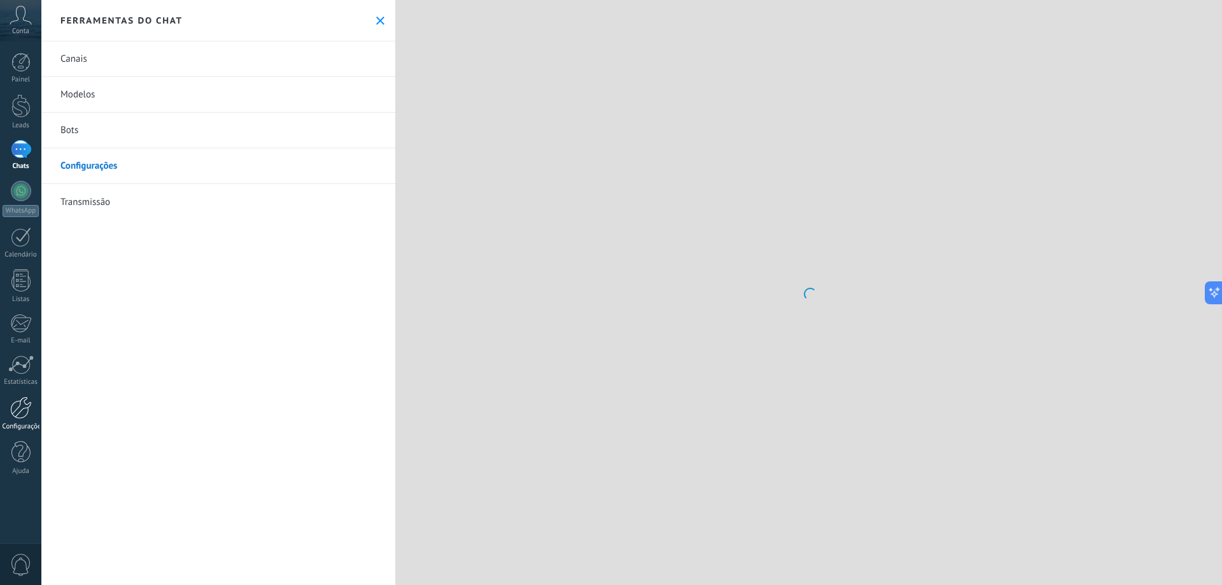
click at [13, 410] on div at bounding box center [21, 407] width 22 height 22
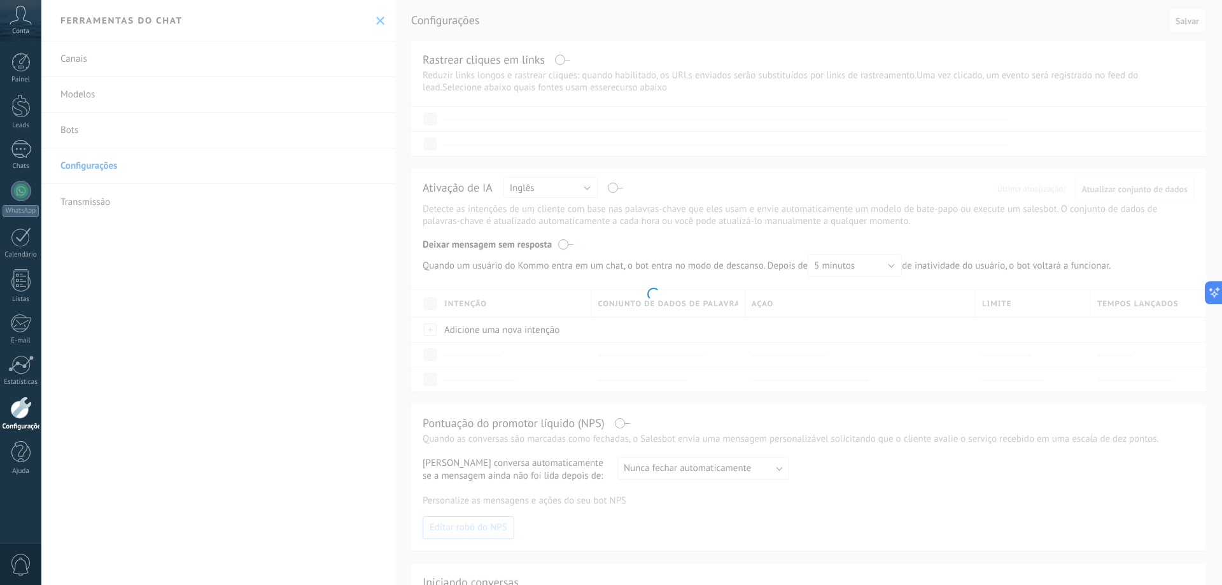
click at [27, 21] on use at bounding box center [21, 15] width 22 height 18
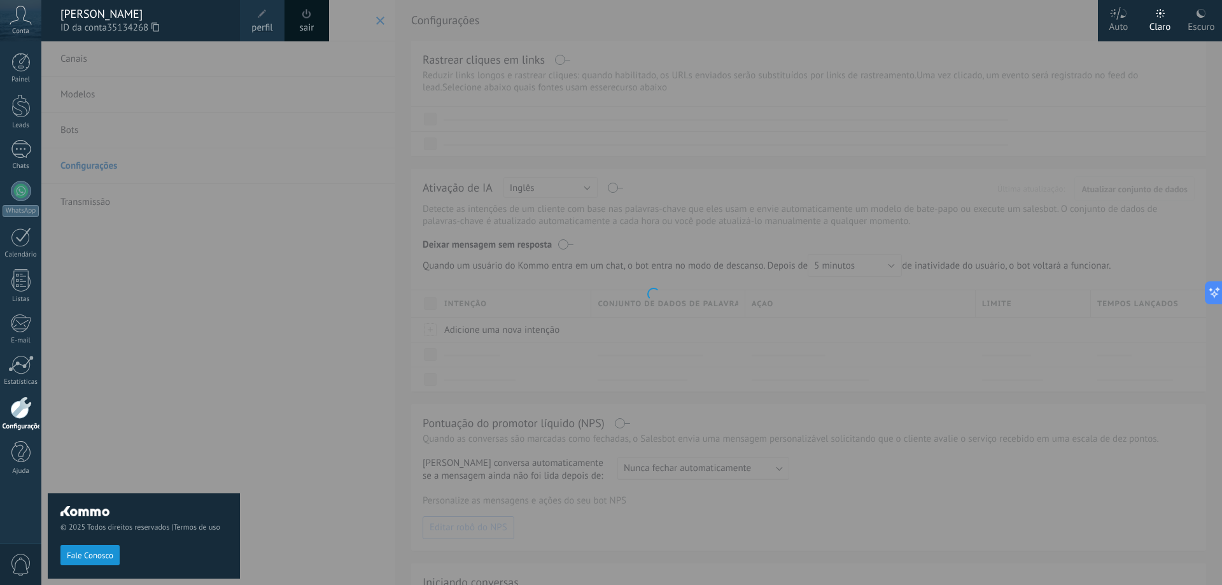
click at [264, 151] on div at bounding box center [652, 292] width 1222 height 585
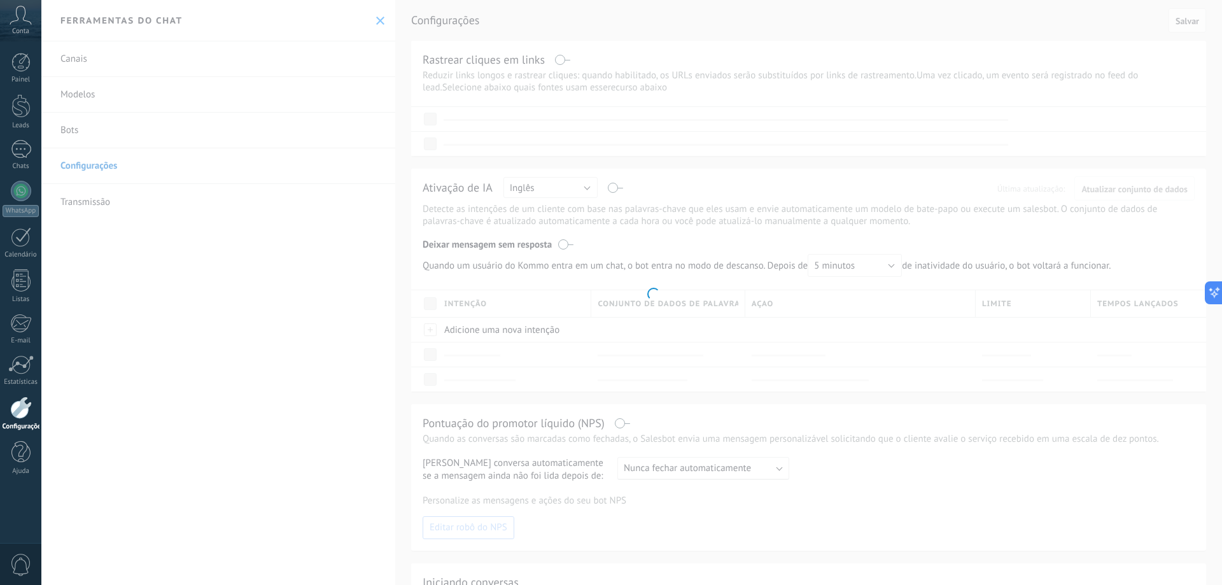
click at [18, 413] on div at bounding box center [21, 407] width 22 height 22
click at [20, 288] on div at bounding box center [20, 280] width 19 height 22
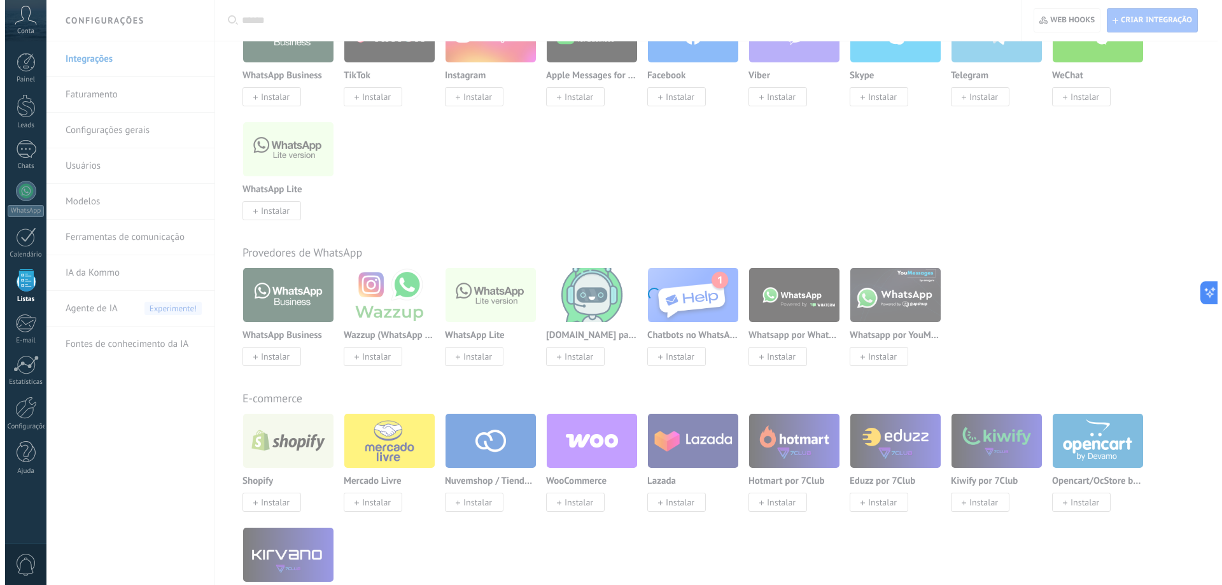
scroll to position [127, 0]
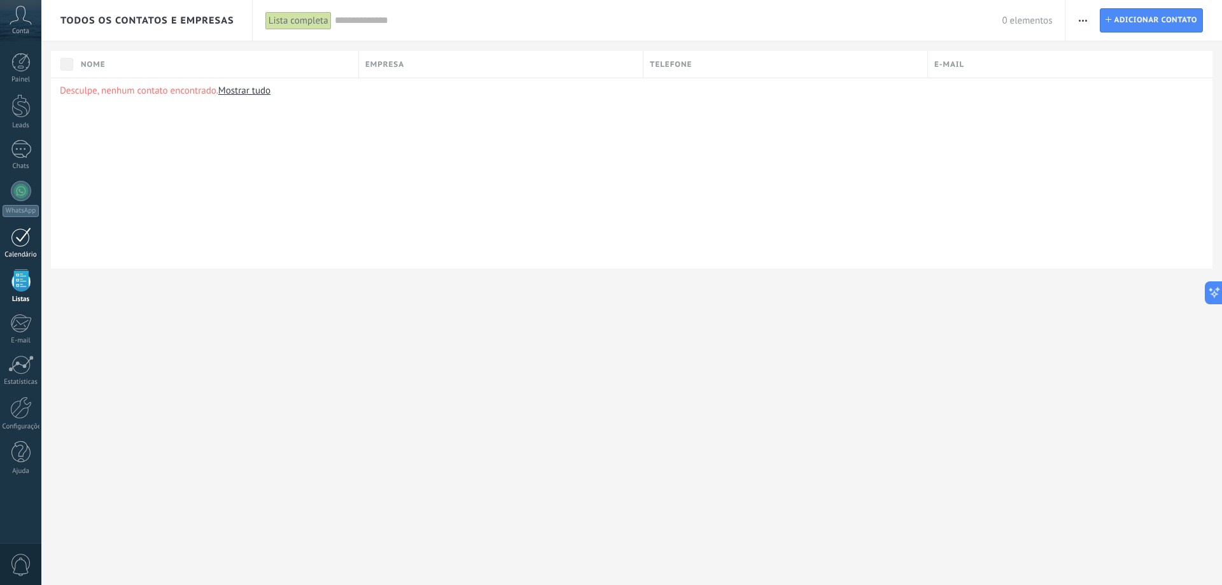
click at [20, 242] on div at bounding box center [21, 237] width 20 height 20
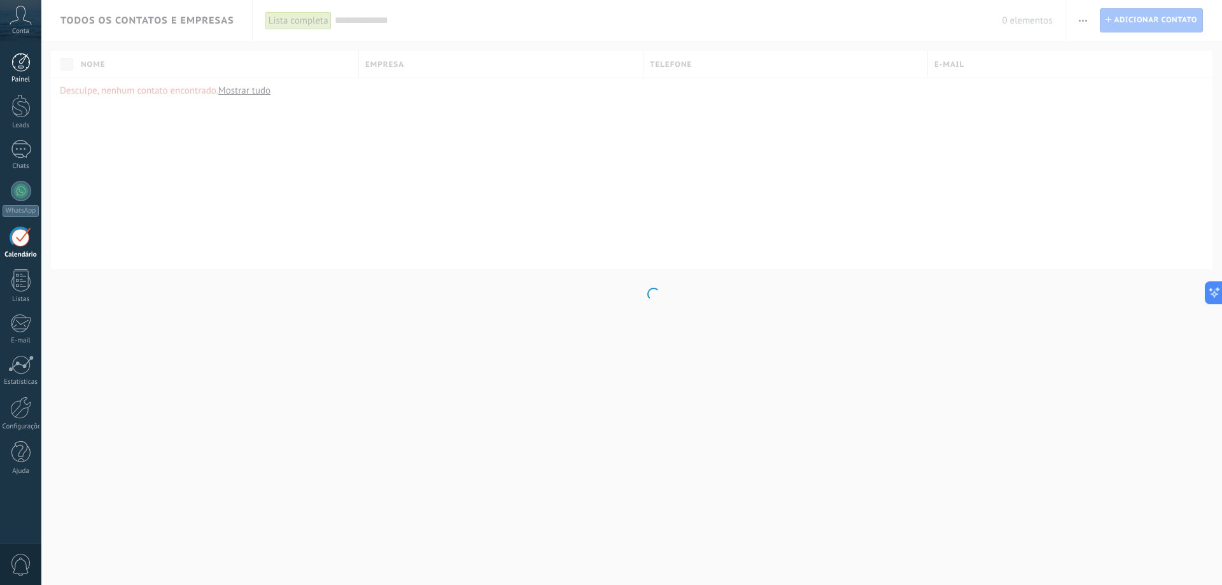
click at [17, 62] on div at bounding box center [20, 62] width 19 height 19
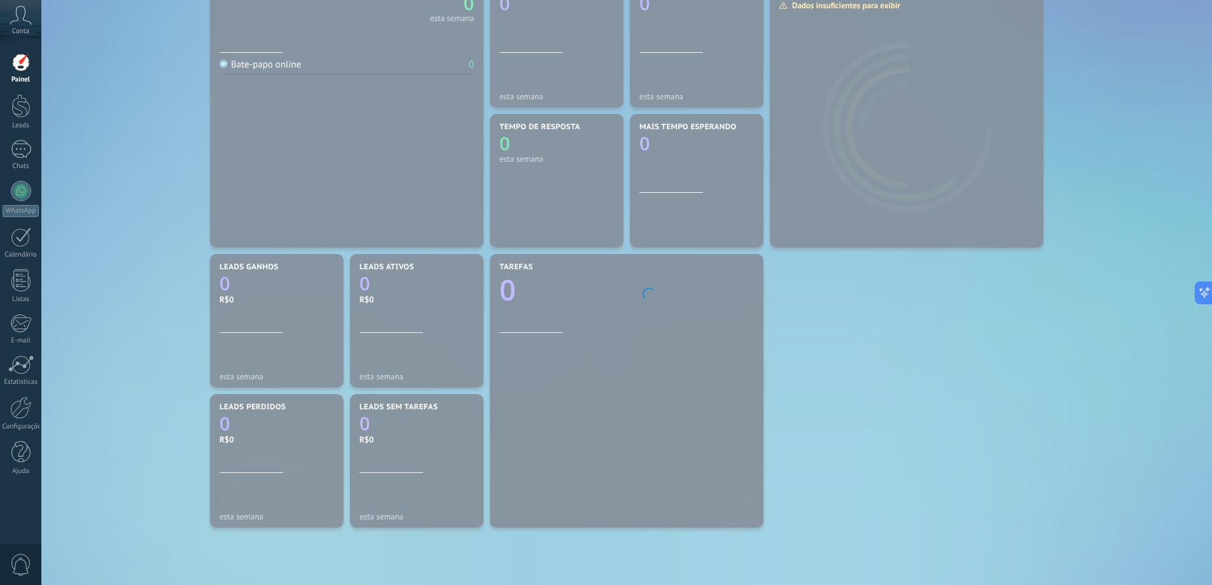
scroll to position [316, 0]
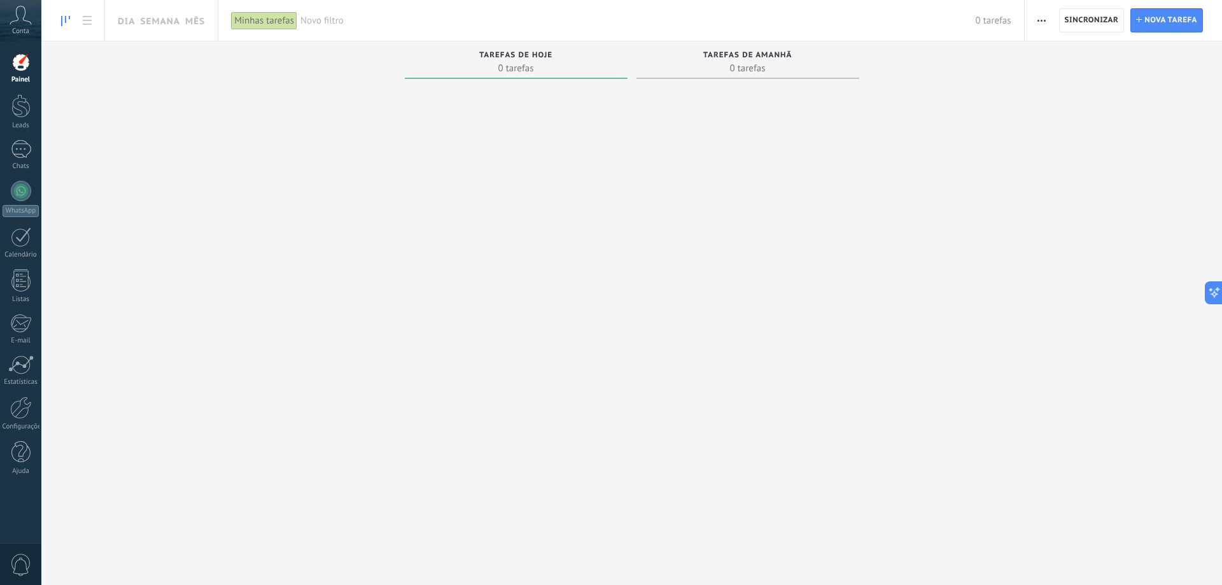
click at [21, 66] on div at bounding box center [20, 62] width 19 height 19
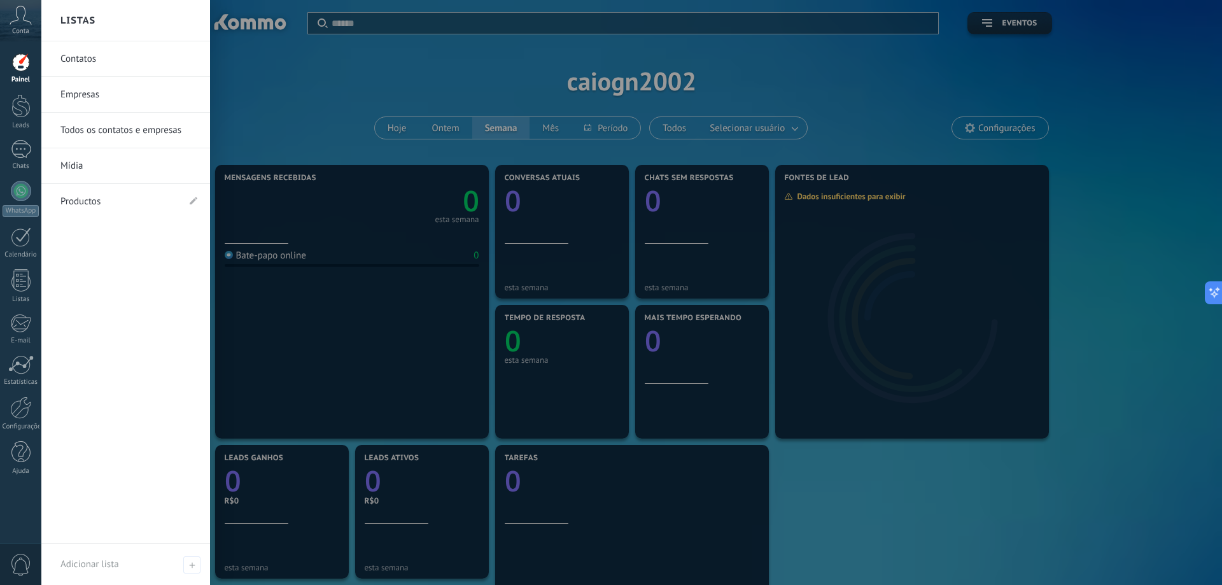
click at [94, 55] on link "Contatos" at bounding box center [128, 59] width 137 height 36
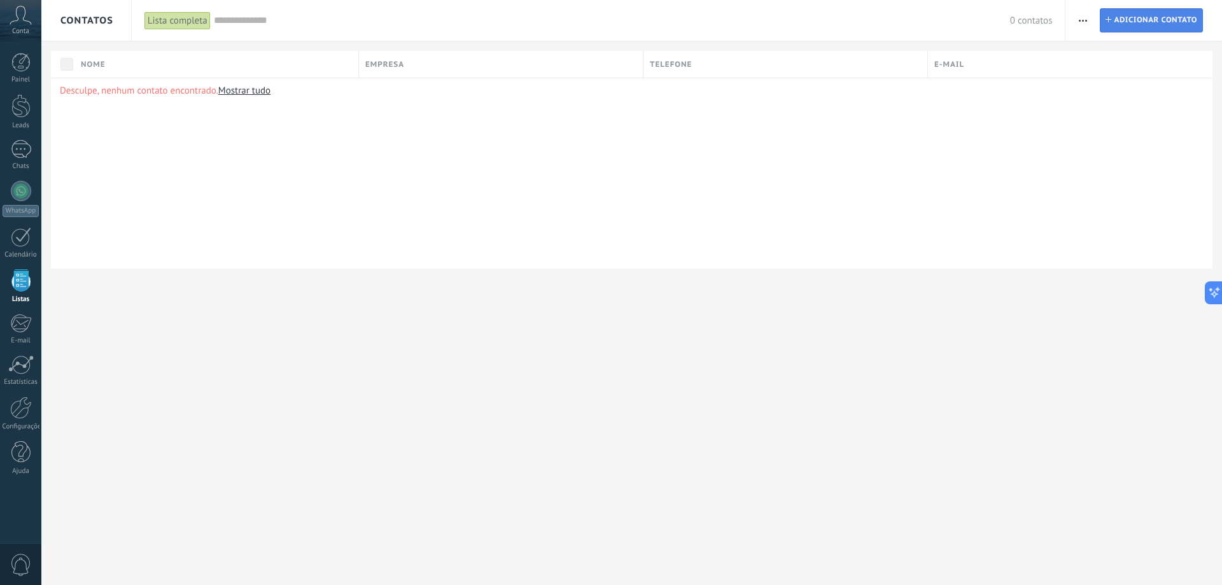
click at [1169, 22] on span "Adicionar contato" at bounding box center [1154, 20] width 83 height 23
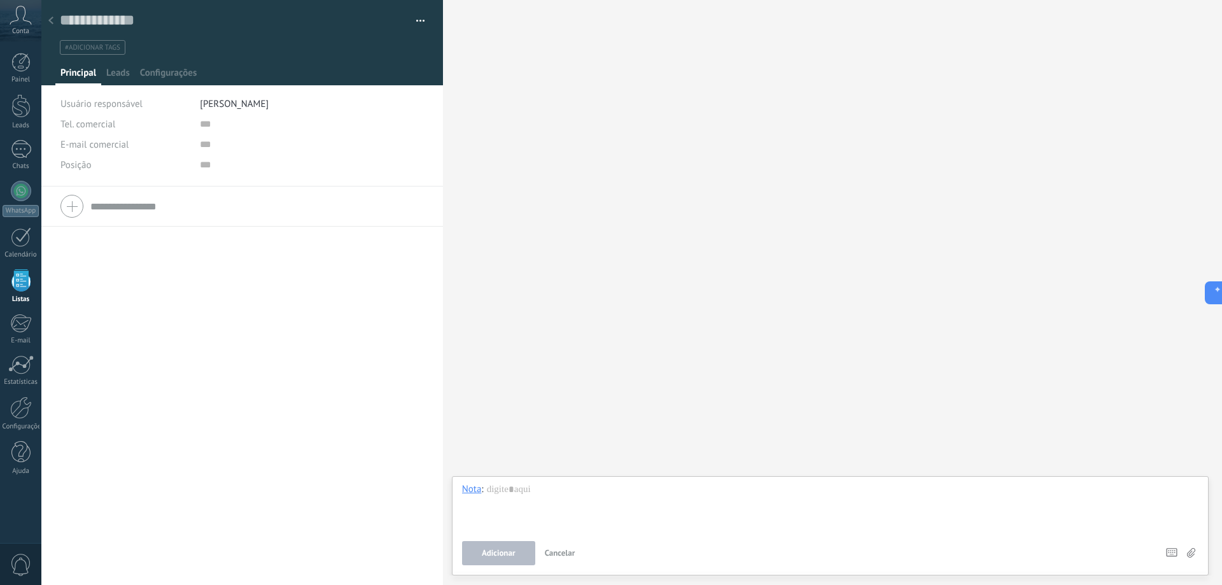
click at [168, 118] on div "Tel. comercial Comercial direto Celular Faz Casa Outros Tel. comercial" at bounding box center [125, 124] width 130 height 20
click at [209, 125] on input "text" at bounding box center [295, 124] width 190 height 20
click at [136, 70] on div "Configurações" at bounding box center [168, 76] width 67 height 18
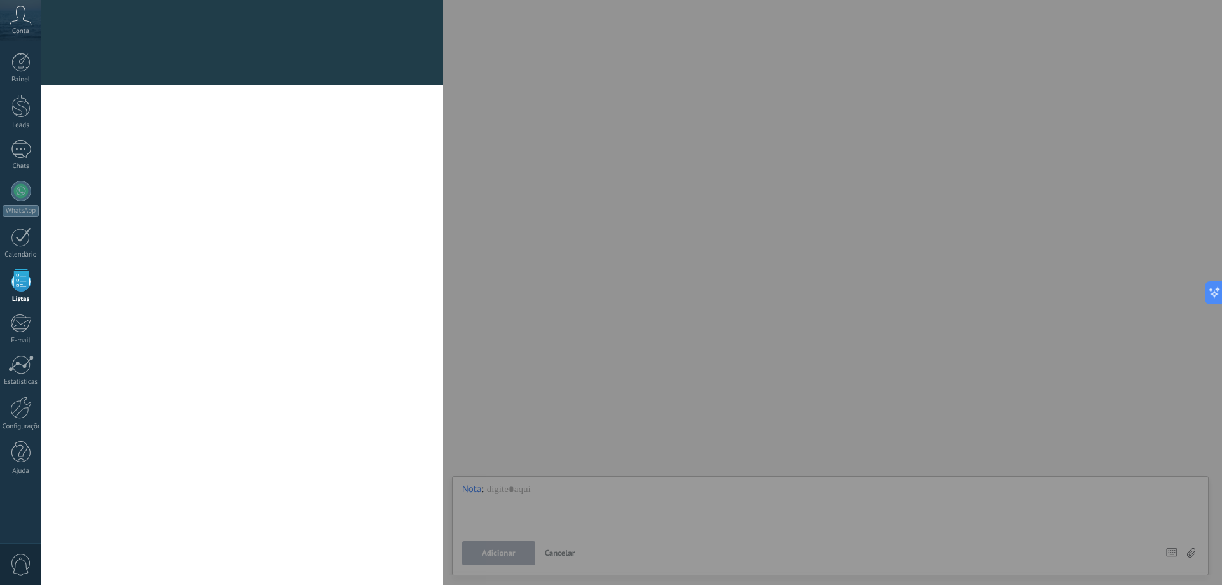
click at [111, 71] on div at bounding box center [241, 77] width 401 height 15
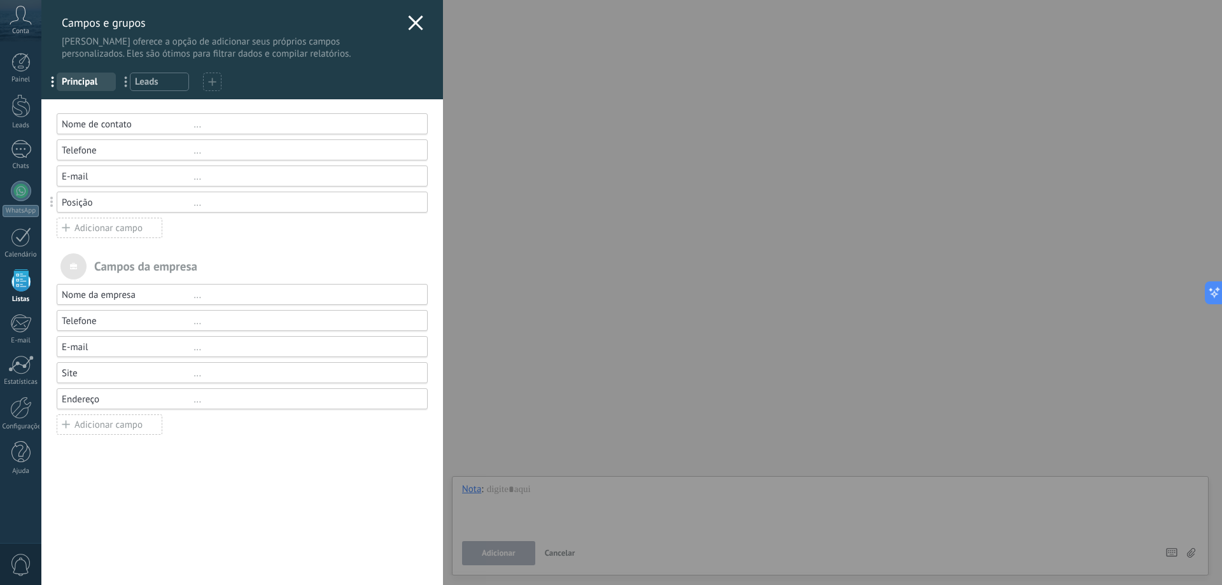
click at [422, 15] on div "Campos e grupos Kommo oferece a opção de adicionar seus próprios campos persona…" at bounding box center [241, 30] width 401 height 60
click at [413, 21] on use at bounding box center [415, 22] width 15 height 15
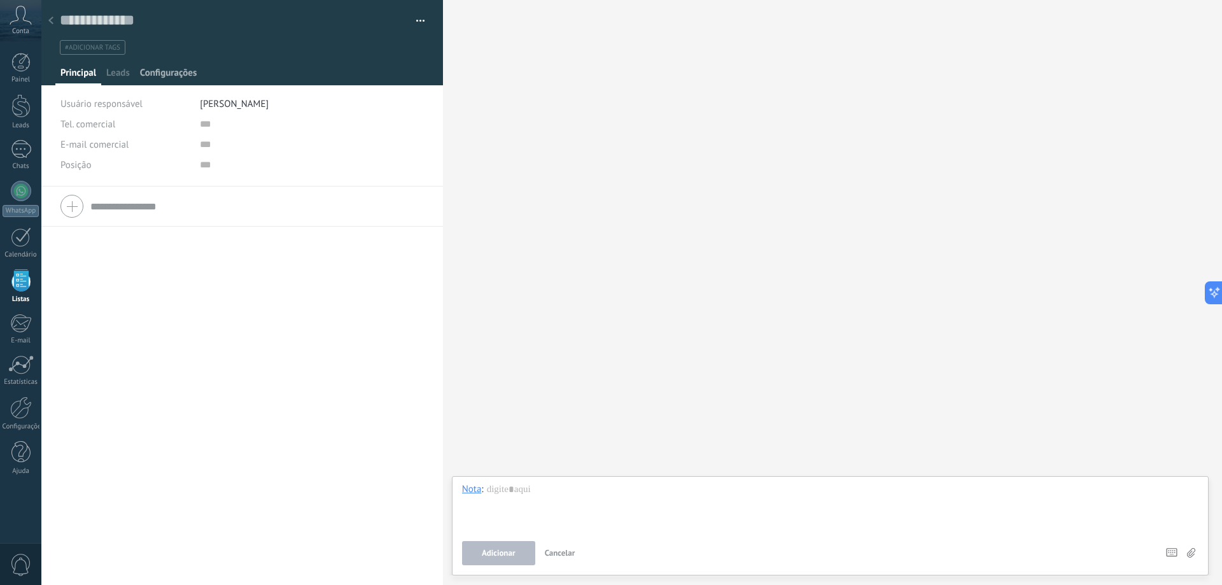
click at [157, 73] on span "Configurações" at bounding box center [168, 76] width 57 height 18
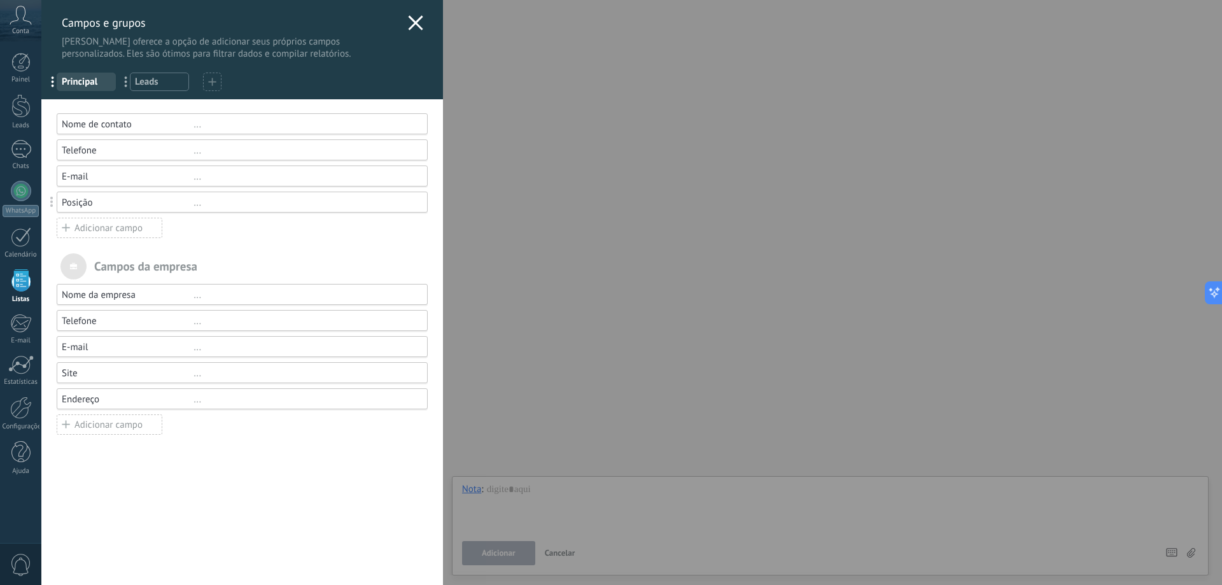
click at [131, 122] on div "Nome de contato" at bounding box center [128, 124] width 132 height 12
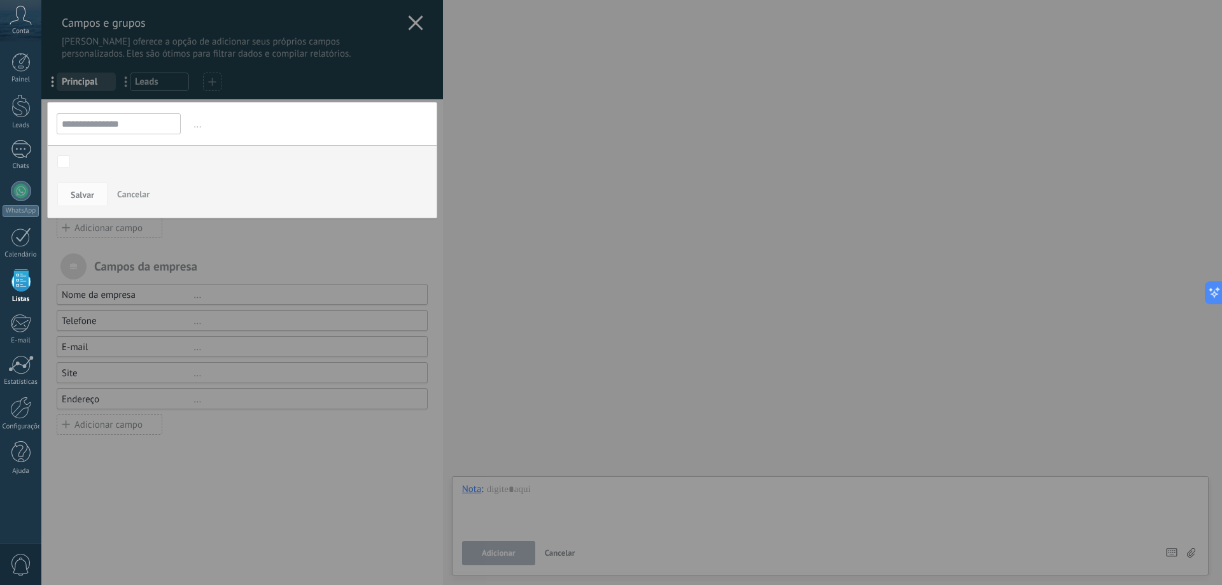
click at [134, 134] on div "**********" at bounding box center [242, 160] width 390 height 116
click at [134, 129] on input "**********" at bounding box center [119, 123] width 124 height 21
click at [148, 123] on input "**********" at bounding box center [119, 123] width 124 height 21
click at [0, 0] on div "Contatados Nova consulta Fatura enviada Pronto para enviar Entregue Pedido fina…" at bounding box center [0, 0] width 0 height 0
click at [0, 0] on label "Nova consulta" at bounding box center [0, 0] width 0 height 0
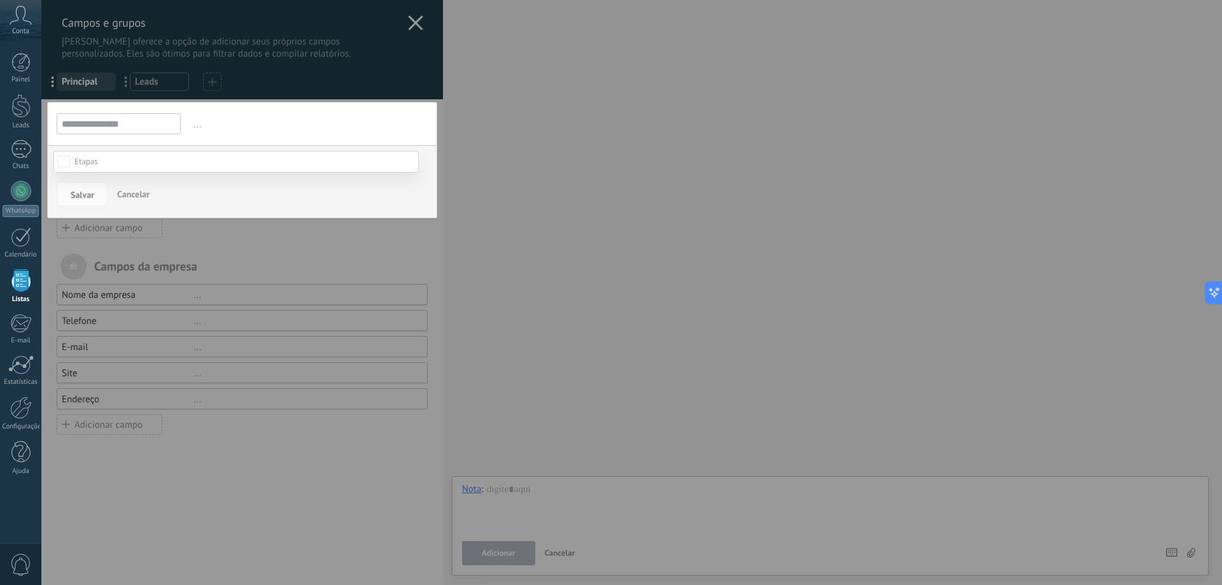
click at [0, 0] on div "Nova consulta" at bounding box center [0, 0] width 0 height 0
click at [0, 0] on label "Fatura enviada" at bounding box center [0, 0] width 0 height 0
click at [0, 0] on div "Fatura enviada" at bounding box center [0, 0] width 0 height 0
click at [0, 0] on div "Pronto para enviar" at bounding box center [0, 0] width 0 height 0
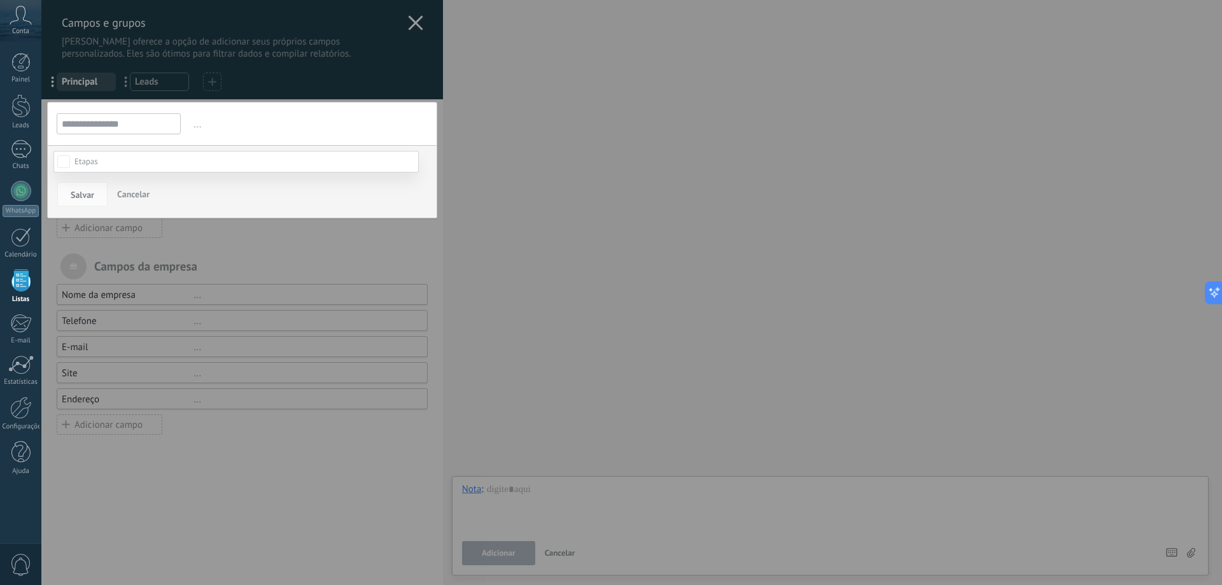
drag, startPoint x: 90, startPoint y: 257, endPoint x: 88, endPoint y: 268, distance: 11.0
click at [0, 0] on div "Entregue" at bounding box center [0, 0] width 0 height 0
click at [0, 0] on div "Pedido finalizado" at bounding box center [0, 0] width 0 height 0
click at [0, 0] on div "Nova consulta" at bounding box center [0, 0] width 0 height 0
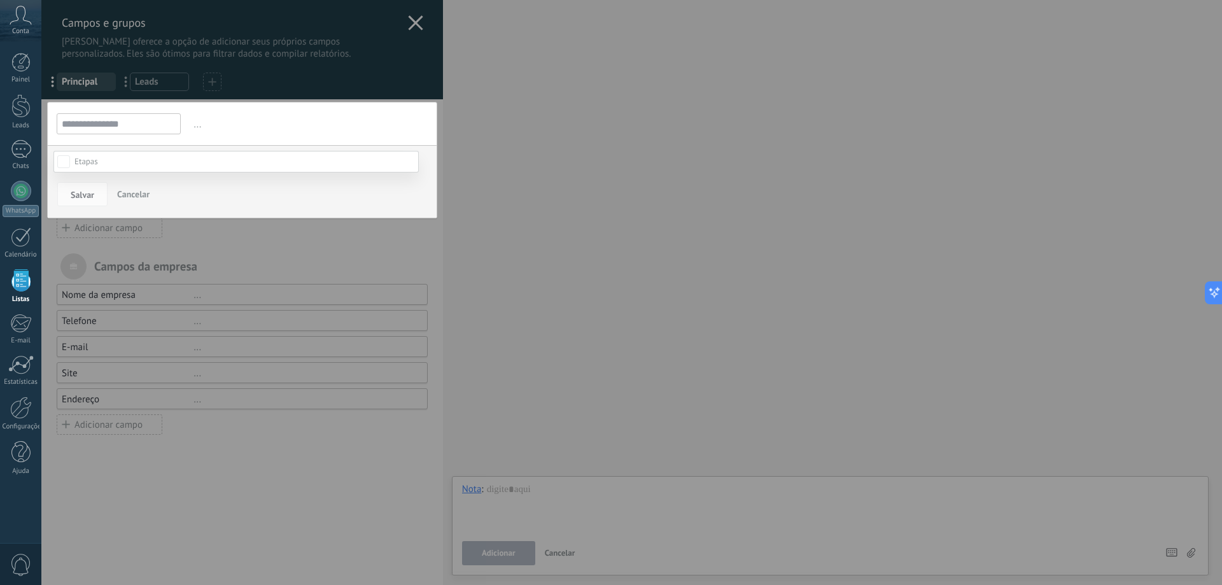
click at [0, 0] on div "Nova consulta" at bounding box center [0, 0] width 0 height 0
click at [0, 0] on label "Nova consulta" at bounding box center [0, 0] width 0 height 0
click at [0, 0] on label "Fatura enviada" at bounding box center [0, 0] width 0 height 0
click at [0, 0] on div "Pedido finalizado" at bounding box center [0, 0] width 0 height 0
click at [153, 342] on div "Contatados Nova consulta Fatura enviada Pronto para enviar Entregue Pedido fina…" at bounding box center [235, 368] width 365 height 435
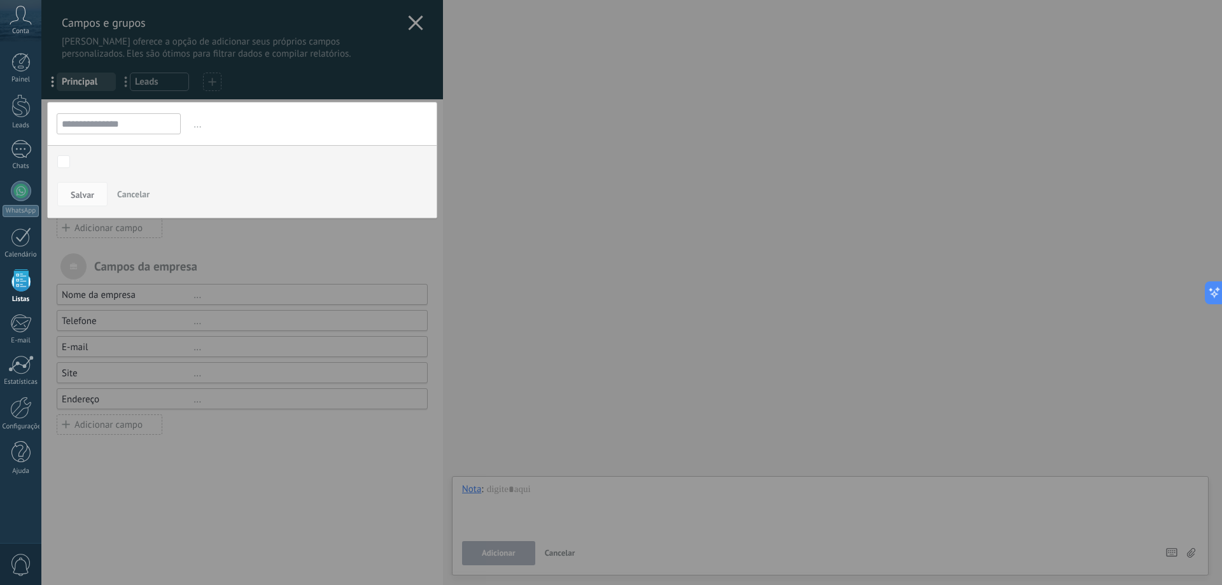
click at [132, 186] on button "Cancelar" at bounding box center [133, 194] width 43 height 24
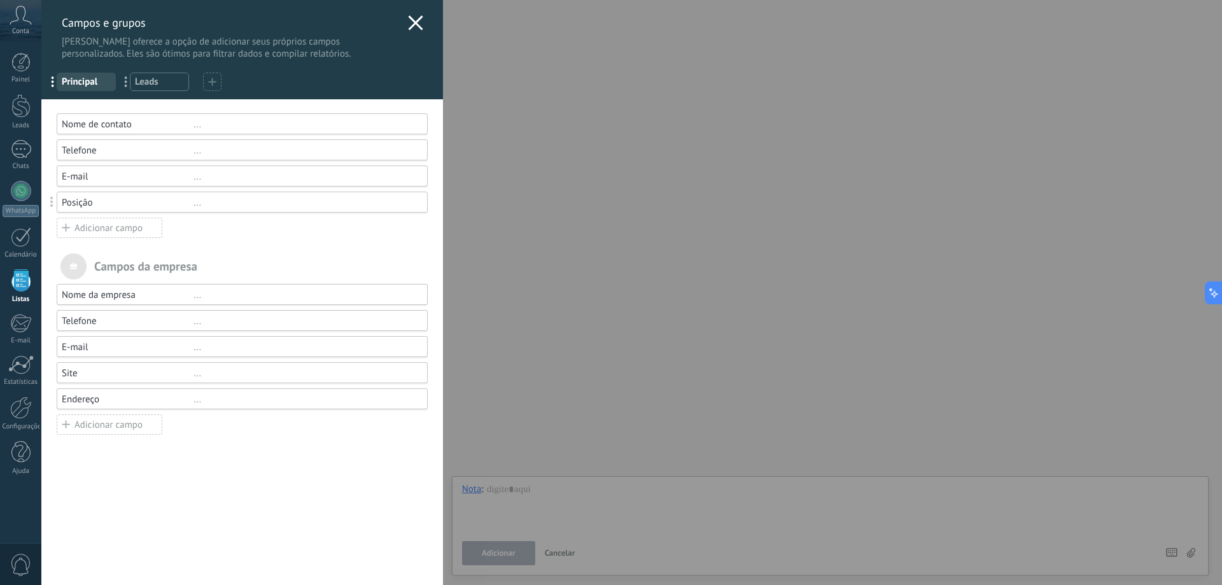
click at [122, 303] on div "Nome da empresa ..." at bounding box center [242, 294] width 371 height 21
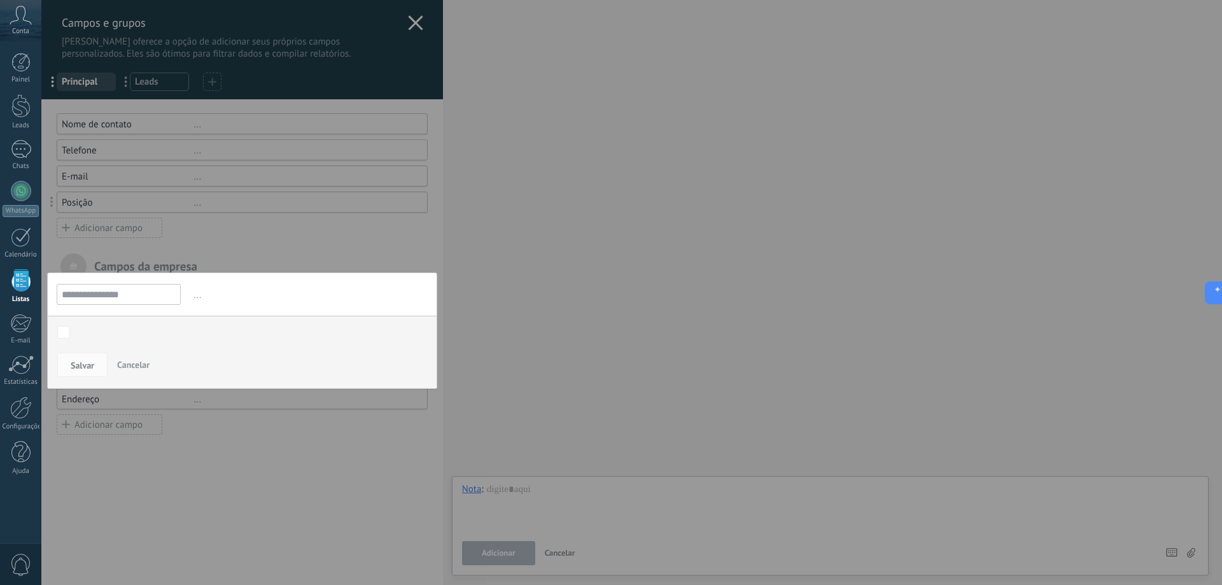
click at [144, 297] on input "**********" at bounding box center [119, 294] width 124 height 21
click at [146, 296] on input "**********" at bounding box center [119, 294] width 124 height 21
click at [204, 302] on span "..." at bounding box center [310, 294] width 236 height 21
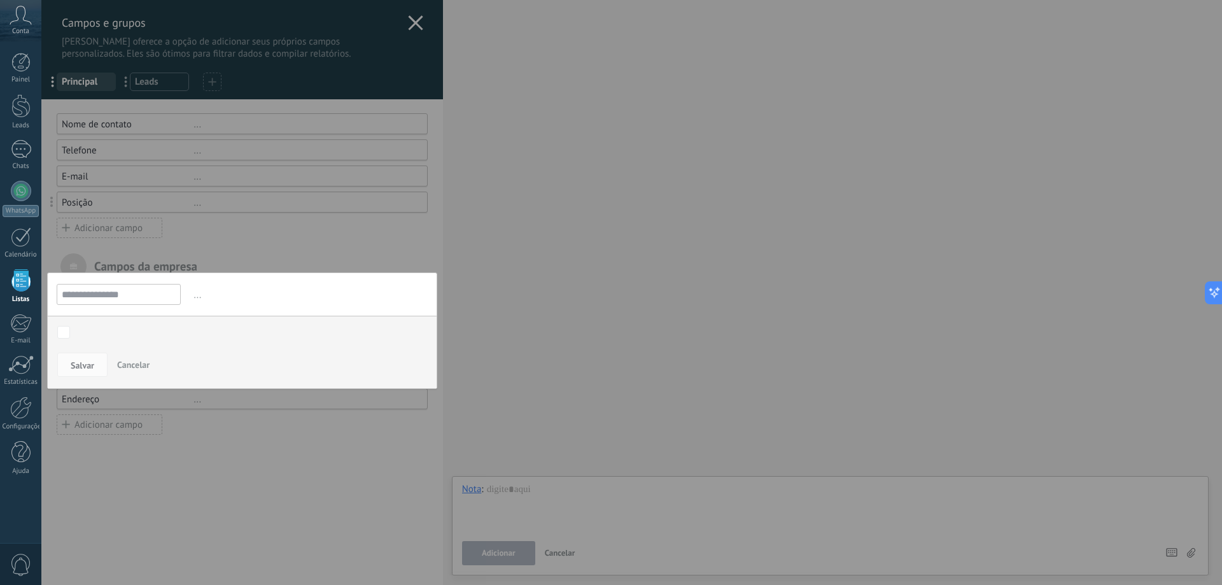
click at [203, 298] on span "..." at bounding box center [310, 294] width 236 height 21
click at [143, 298] on input "**********" at bounding box center [119, 294] width 124 height 21
click at [0, 0] on div "Contatados Nova consulta Fatura enviada Pronto para enviar Entregue Pedido fina…" at bounding box center [0, 0] width 0 height 0
click at [90, 333] on span at bounding box center [86, 331] width 24 height 11
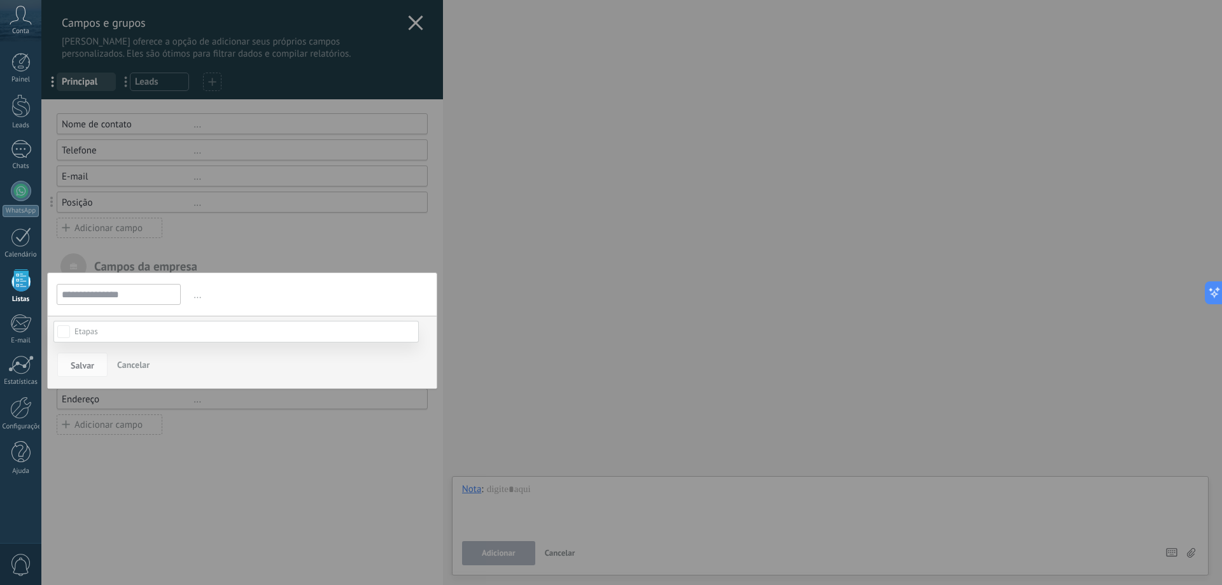
click at [224, 307] on div at bounding box center [631, 292] width 1180 height 585
click at [146, 355] on button "Cancelar" at bounding box center [133, 365] width 43 height 24
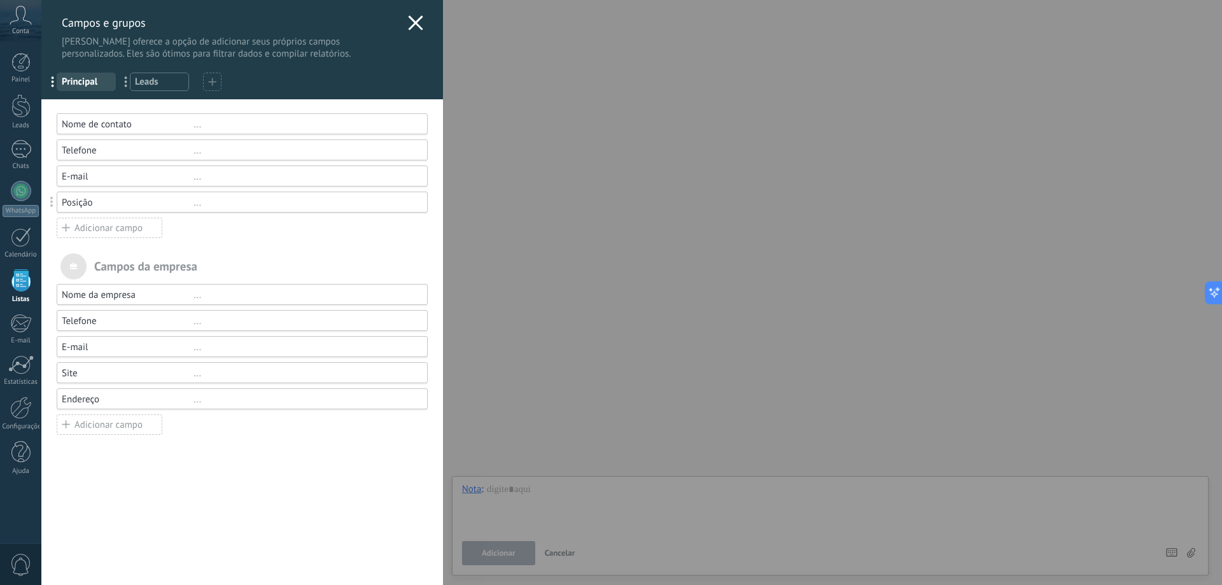
click at [72, 202] on div "Posição" at bounding box center [128, 203] width 132 height 12
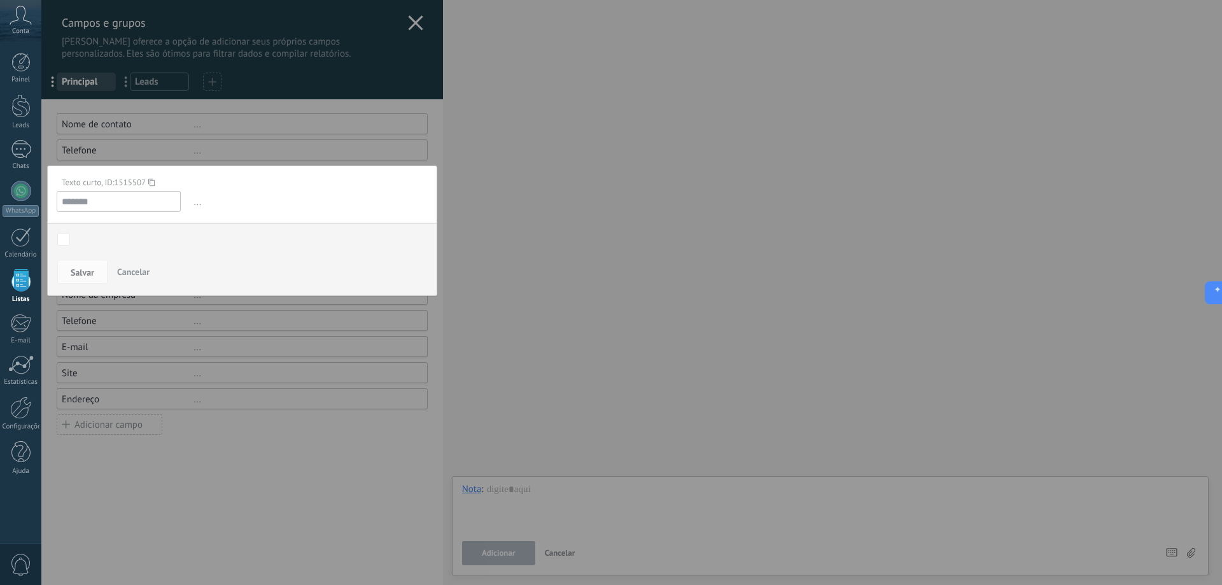
drag, startPoint x: 64, startPoint y: 204, endPoint x: 171, endPoint y: 206, distance: 106.9
click at [171, 206] on input "*******" at bounding box center [119, 201] width 124 height 21
click at [161, 206] on input "*******" at bounding box center [119, 201] width 124 height 21
click at [155, 178] on div "Texto curto, ID: 1515507" at bounding box center [237, 182] width 361 height 11
click at [152, 179] on icon at bounding box center [151, 182] width 6 height 17
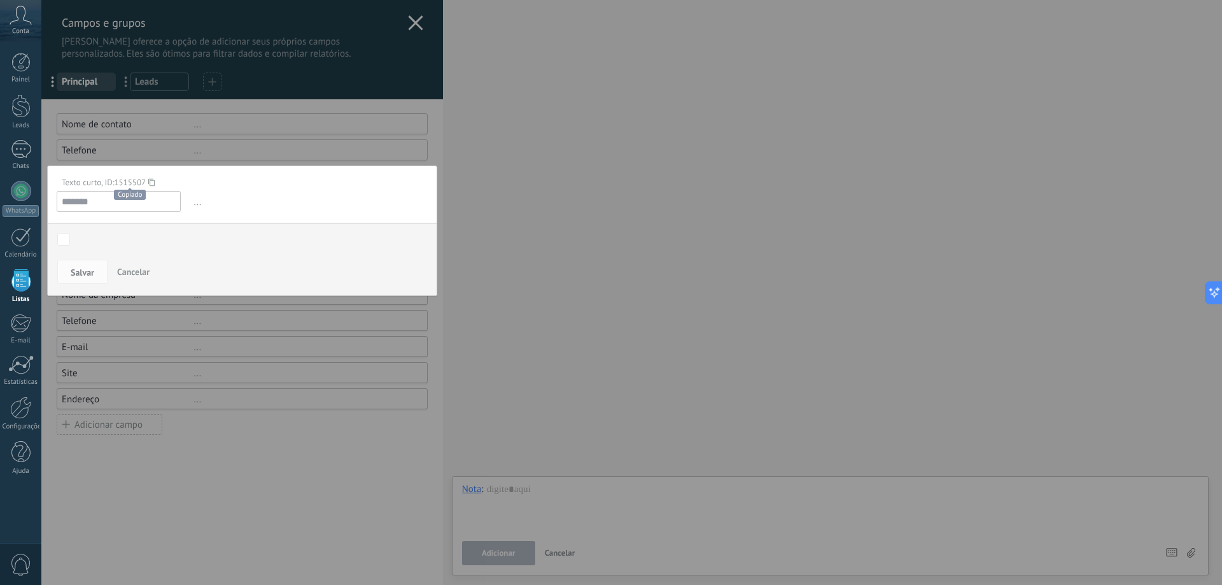
click at [202, 131] on div at bounding box center [241, 292] width 401 height 585
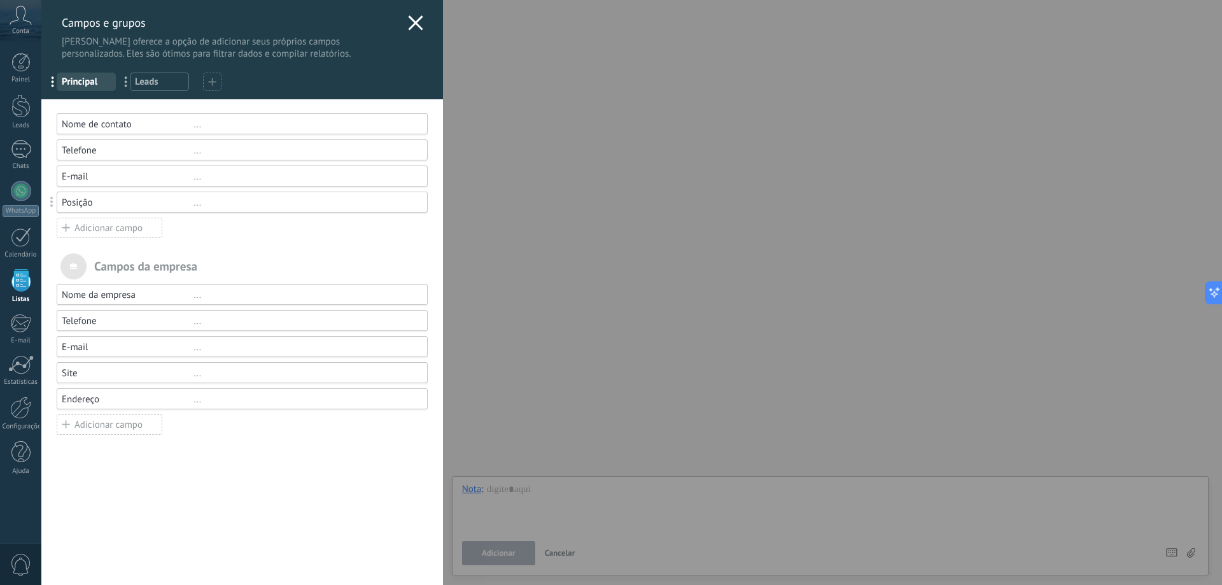
click at [149, 82] on span "Leads" at bounding box center [159, 82] width 49 height 12
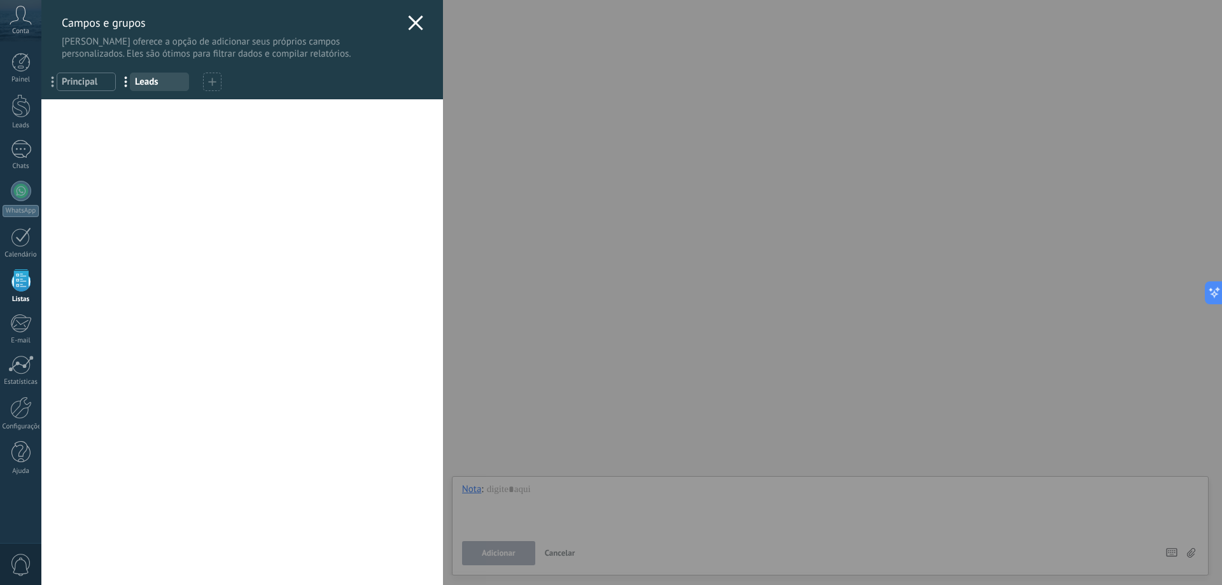
click at [124, 79] on span "..." at bounding box center [130, 82] width 26 height 22
drag, startPoint x: 128, startPoint y: 80, endPoint x: 240, endPoint y: 80, distance: 112.0
click at [204, 80] on div at bounding box center [212, 82] width 18 height 18
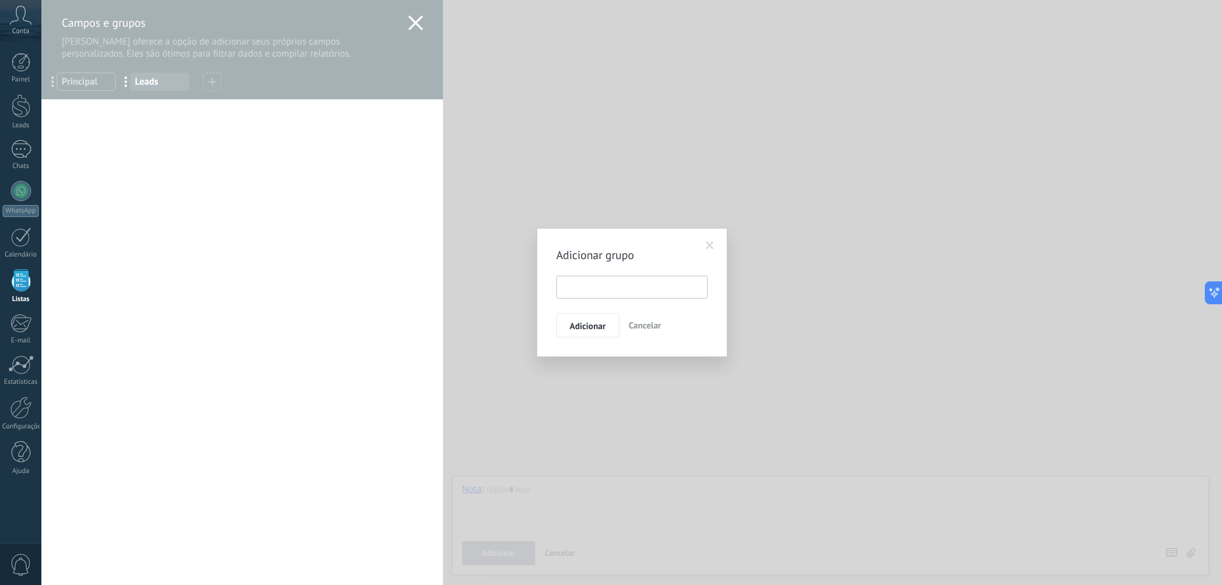
click at [618, 290] on input "text" at bounding box center [631, 287] width 151 height 23
type input "********"
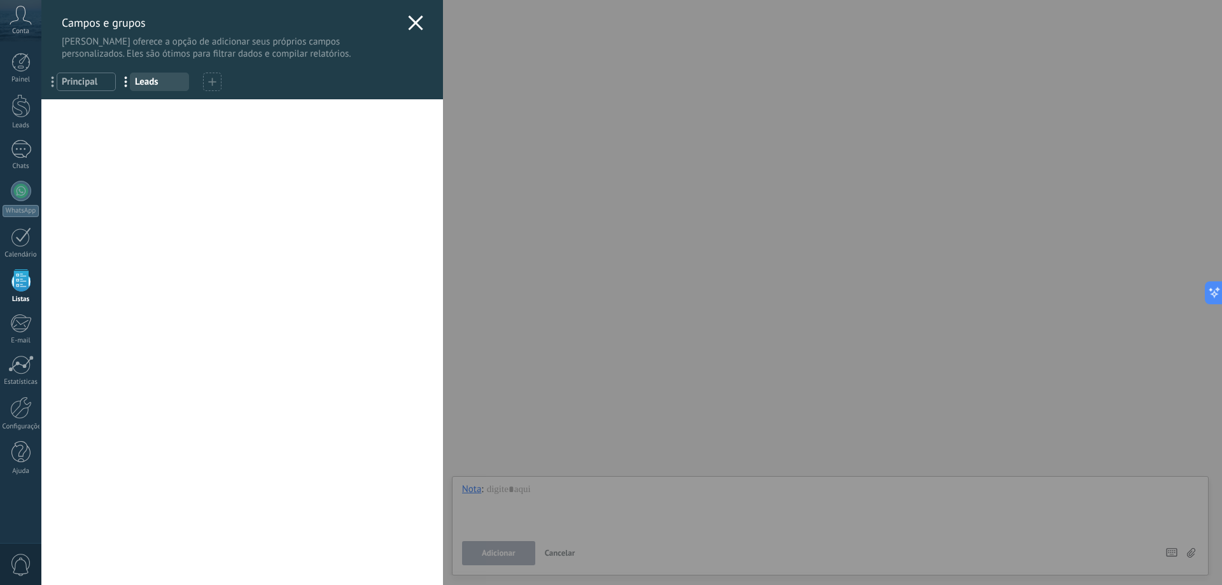
click at [178, 83] on span "Leads" at bounding box center [159, 82] width 49 height 12
click at [150, 83] on span "Leads" at bounding box center [159, 82] width 49 height 12
click at [151, 83] on span "Leads" at bounding box center [159, 82] width 49 height 12
click at [609, 316] on div "Campos e grupos Kommo oferece a opção de adicionar seus próprios campos persona…" at bounding box center [631, 292] width 1180 height 585
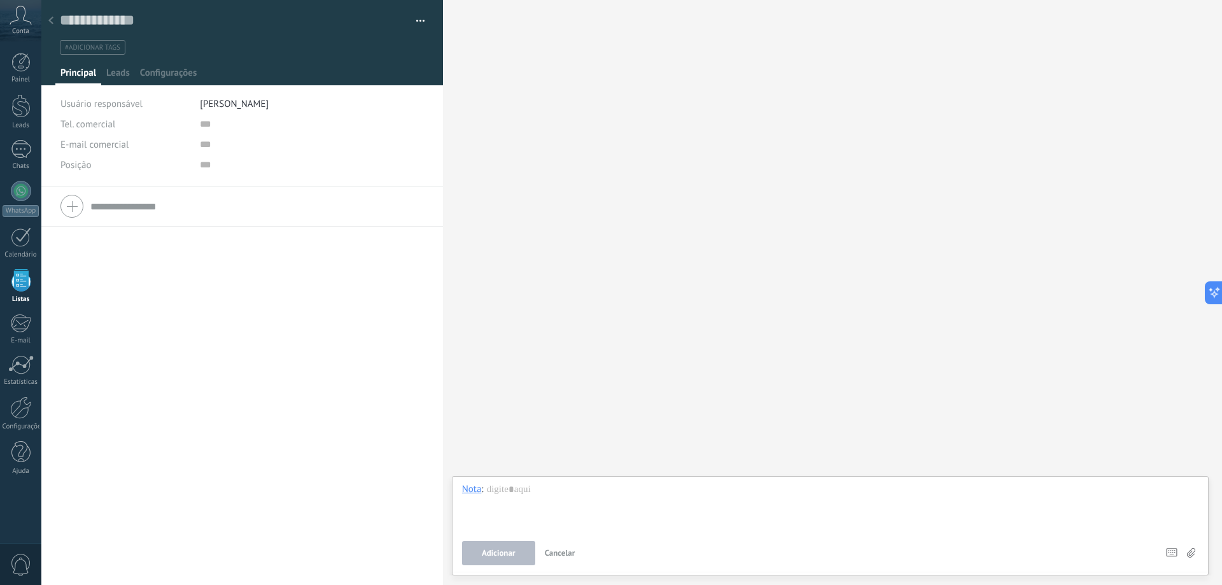
click at [500, 532] on div "Nota : Adicionar Cancelar Atalhos – selecione ação – insira o valor do campo Ko…" at bounding box center [830, 524] width 736 height 82
click at [533, 510] on div at bounding box center [830, 507] width 736 height 48
click at [114, 69] on span "Leads" at bounding box center [118, 76] width 24 height 18
click at [95, 107] on div "Adição rápida" at bounding box center [242, 114] width 365 height 41
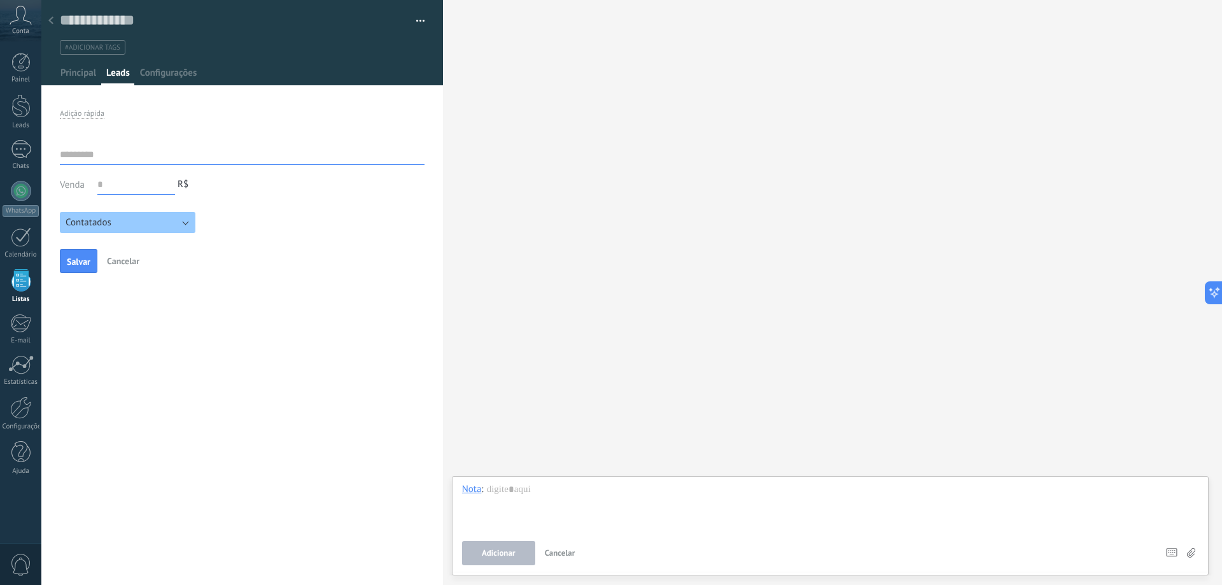
click at [125, 155] on input "text" at bounding box center [242, 154] width 365 height 20
click at [129, 180] on input "text" at bounding box center [136, 184] width 78 height 20
click at [119, 222] on button "Contatados" at bounding box center [128, 222] width 136 height 21
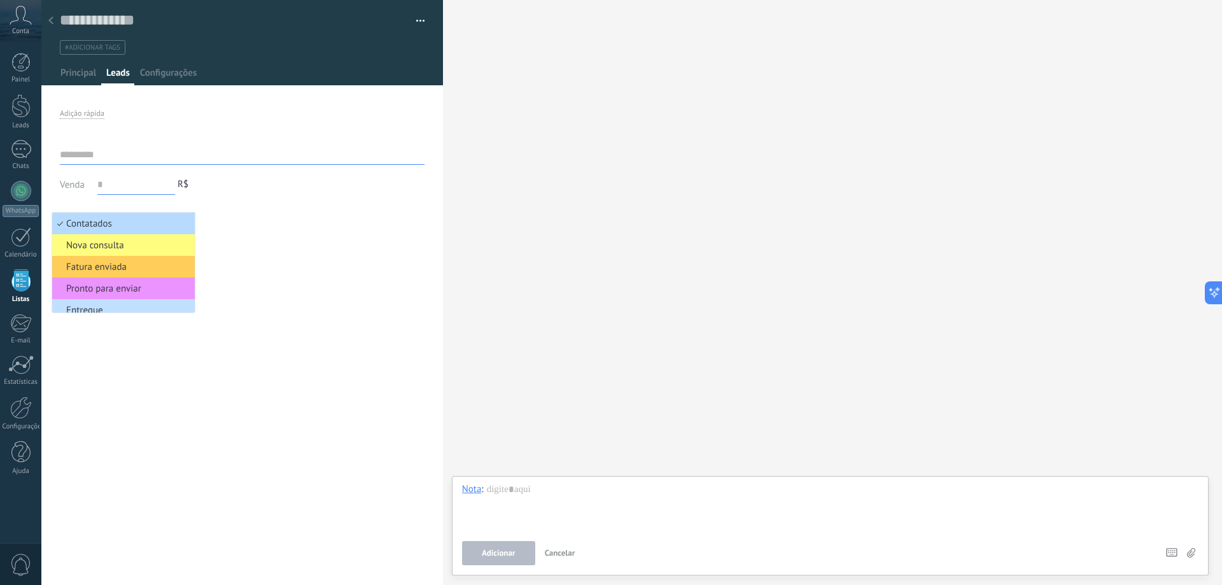
click at [119, 222] on span "Contatados" at bounding box center [121, 224] width 139 height 12
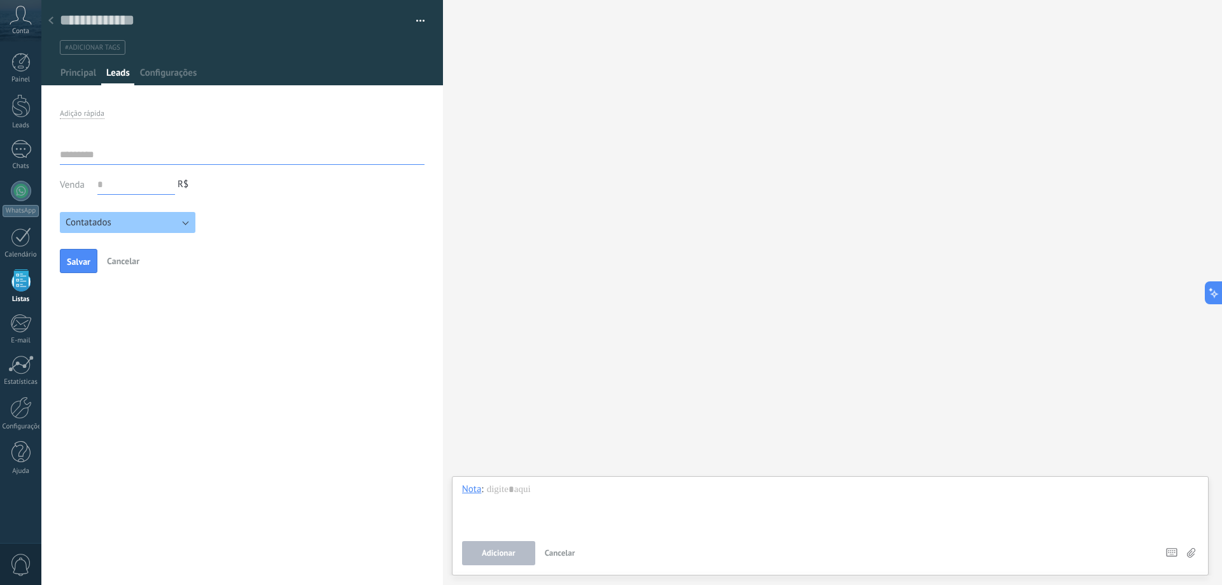
click at [273, 221] on div "Contatados Nova consulta Fatura enviada Pronto para enviar Entregue Pedido fina…" at bounding box center [242, 218] width 365 height 29
click at [98, 77] on div "Principal" at bounding box center [78, 76] width 46 height 18
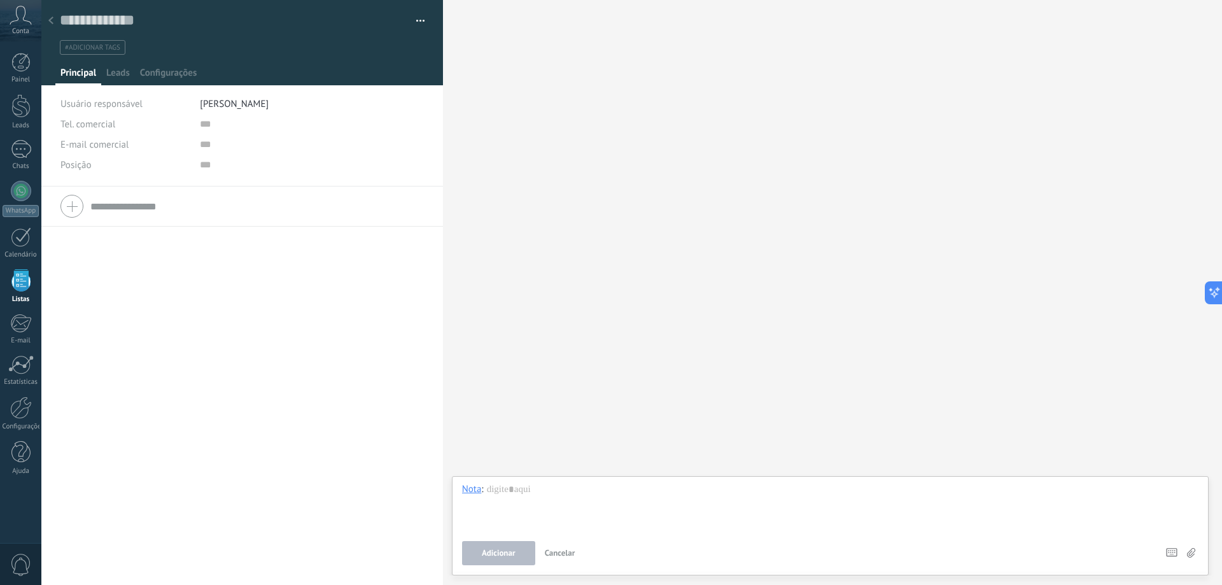
click at [80, 200] on div at bounding box center [241, 206] width 363 height 32
click at [76, 206] on div at bounding box center [241, 206] width 363 height 32
click at [111, 348] on div "Tel. comercial Comercial direto Celular Faz Casa Outros Tel. comercial Ligar Co…" at bounding box center [241, 385] width 401 height 398
click at [88, 318] on div "cancelar" at bounding box center [241, 314] width 363 height 10
click at [71, 320] on div "Tel. comercial Comercial direto Celular Faz Casa Outros Tel. comercial Ligar Co…" at bounding box center [241, 257] width 401 height 142
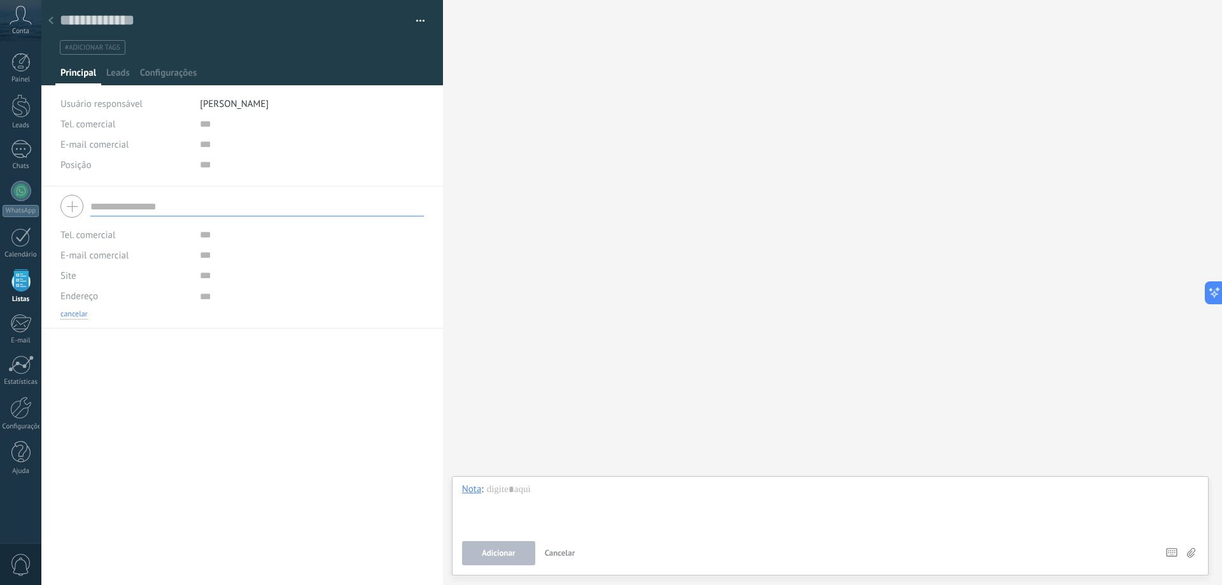
click at [73, 319] on button "cancelar" at bounding box center [73, 314] width 27 height 10
click at [180, 69] on span "Configurações" at bounding box center [168, 76] width 57 height 18
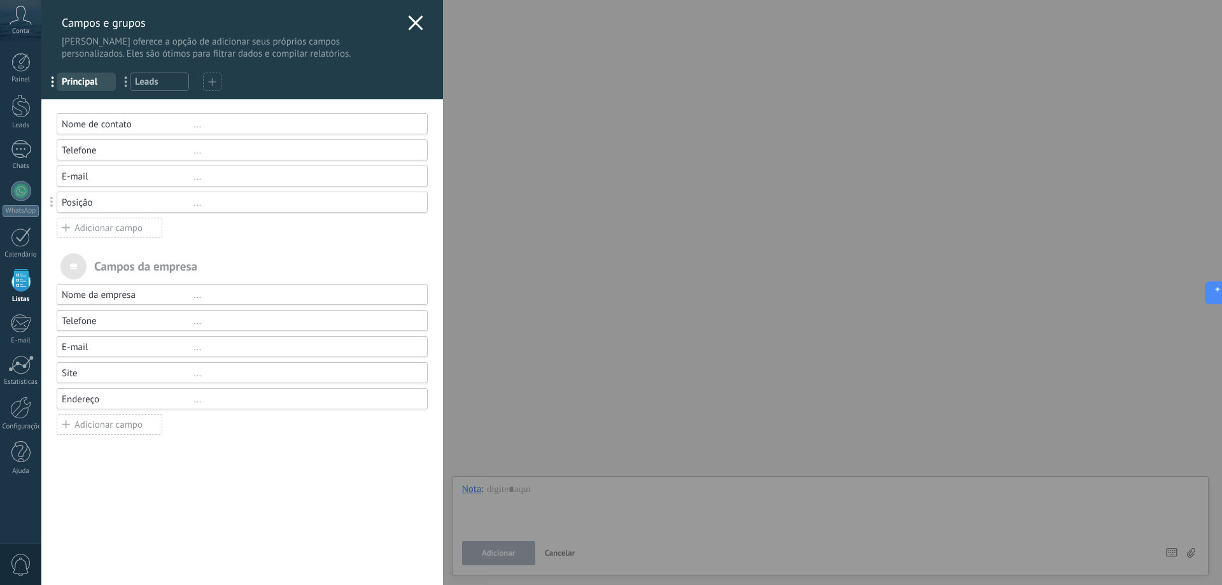
click at [414, 19] on use at bounding box center [415, 22] width 15 height 15
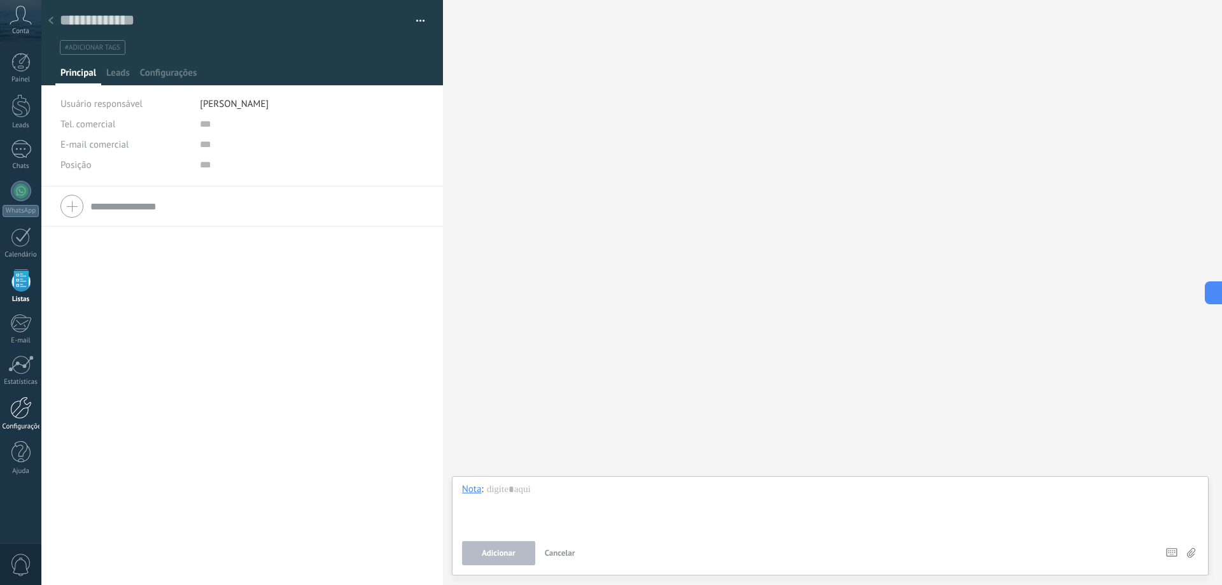
click at [23, 410] on div at bounding box center [21, 407] width 22 height 22
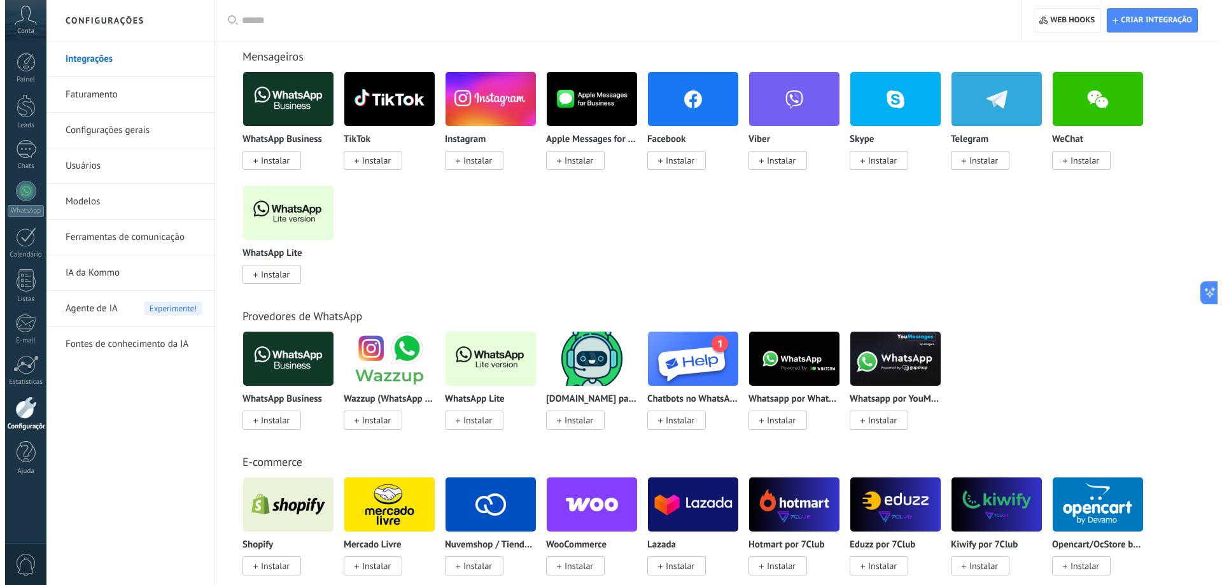
scroll to position [127, 0]
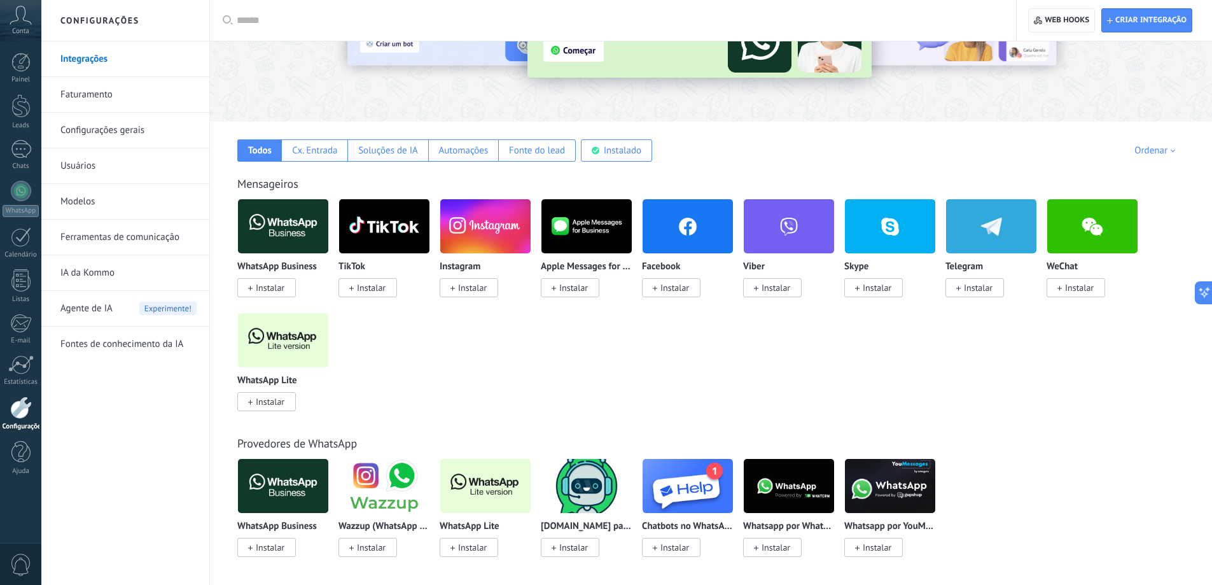
click at [1045, 10] on span "Web hooks 0" at bounding box center [1061, 20] width 55 height 23
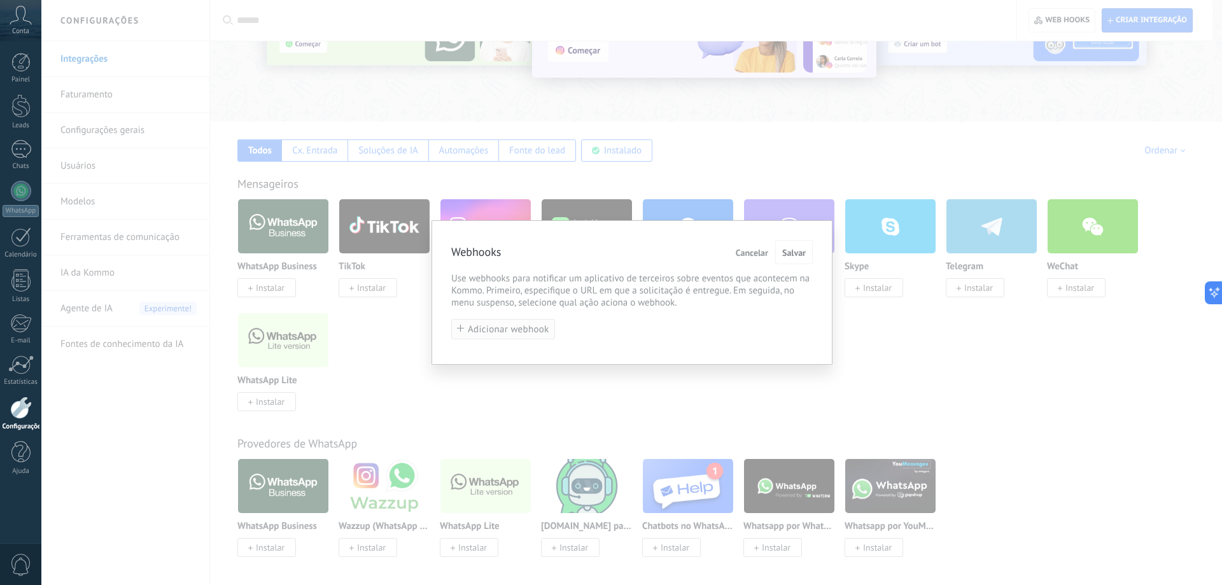
click at [524, 333] on span "Adicionar webhook" at bounding box center [508, 330] width 81 height 10
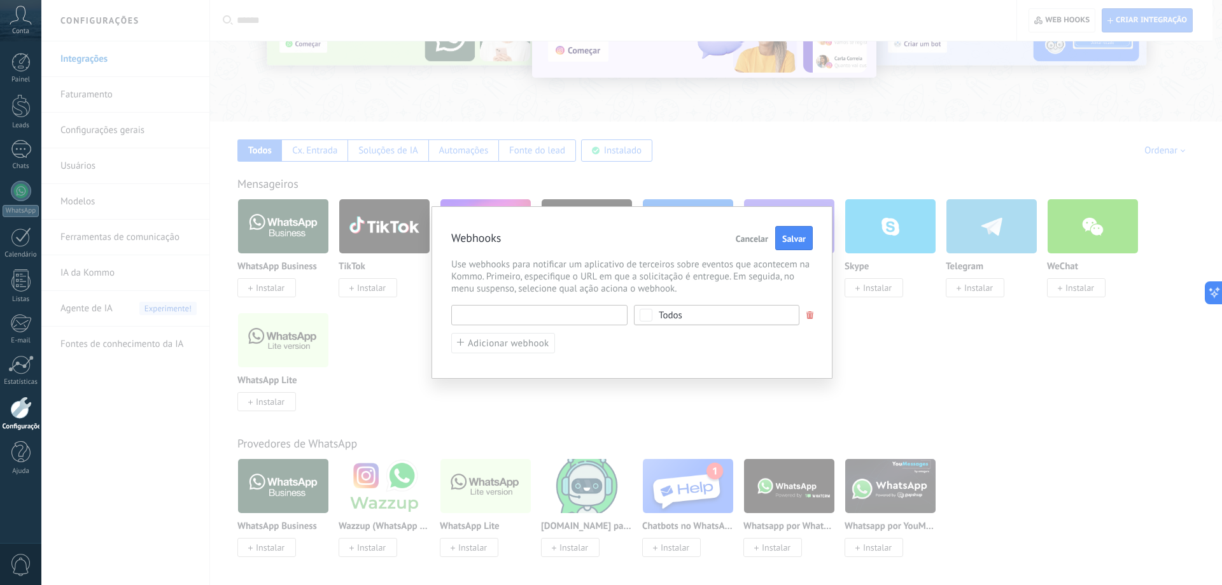
click at [524, 316] on input "text" at bounding box center [539, 315] width 176 height 20
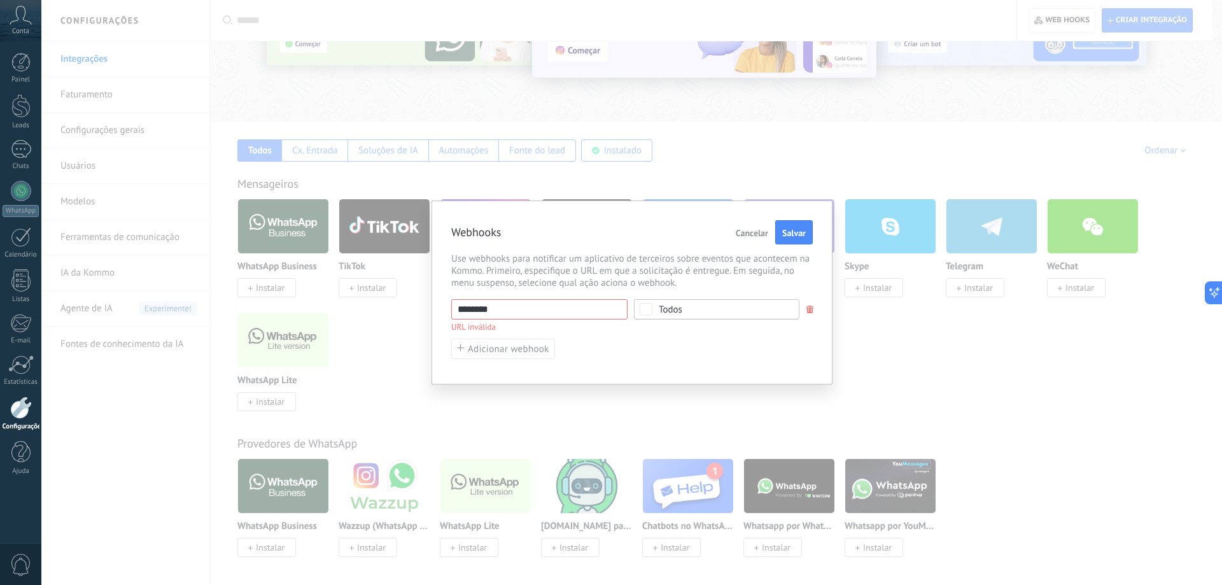
click at [689, 314] on div "Todos" at bounding box center [716, 309] width 165 height 20
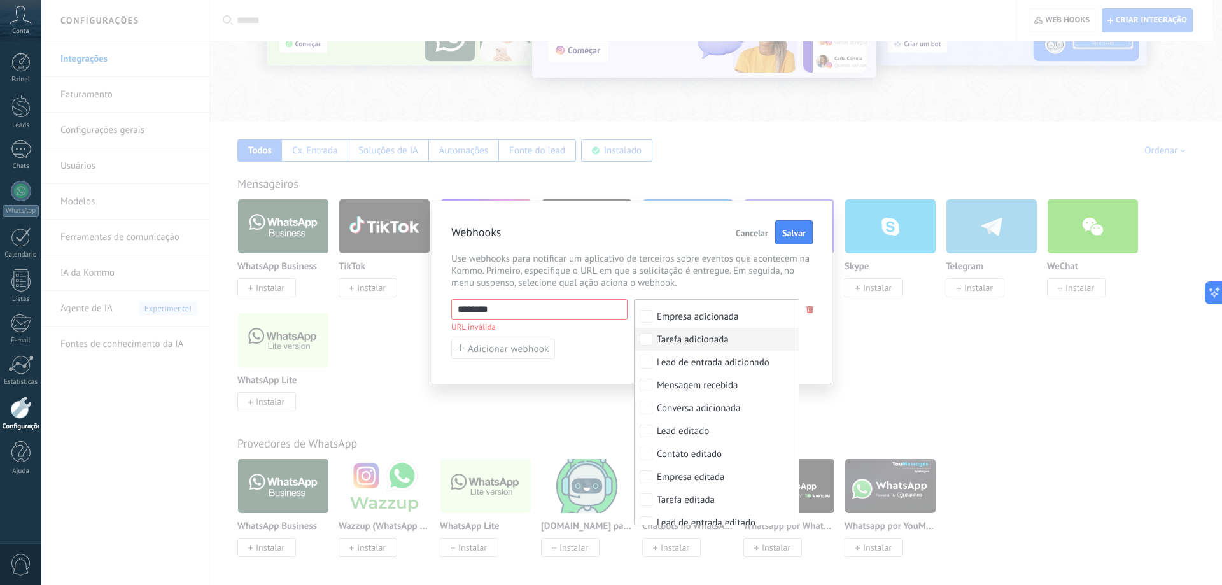
scroll to position [0, 0]
click at [698, 338] on div "Lead adicionado" at bounding box center [690, 334] width 66 height 13
click at [688, 356] on div "Contato adicionado" at bounding box center [696, 357] width 79 height 13
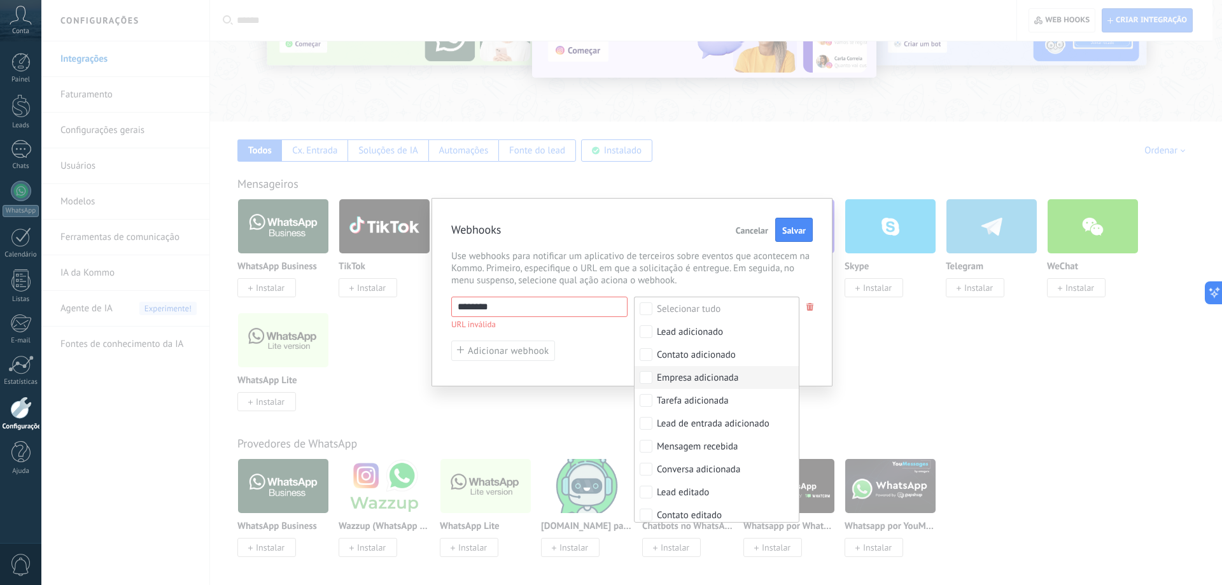
click at [687, 368] on label "Empresa adicionada" at bounding box center [716, 377] width 164 height 23
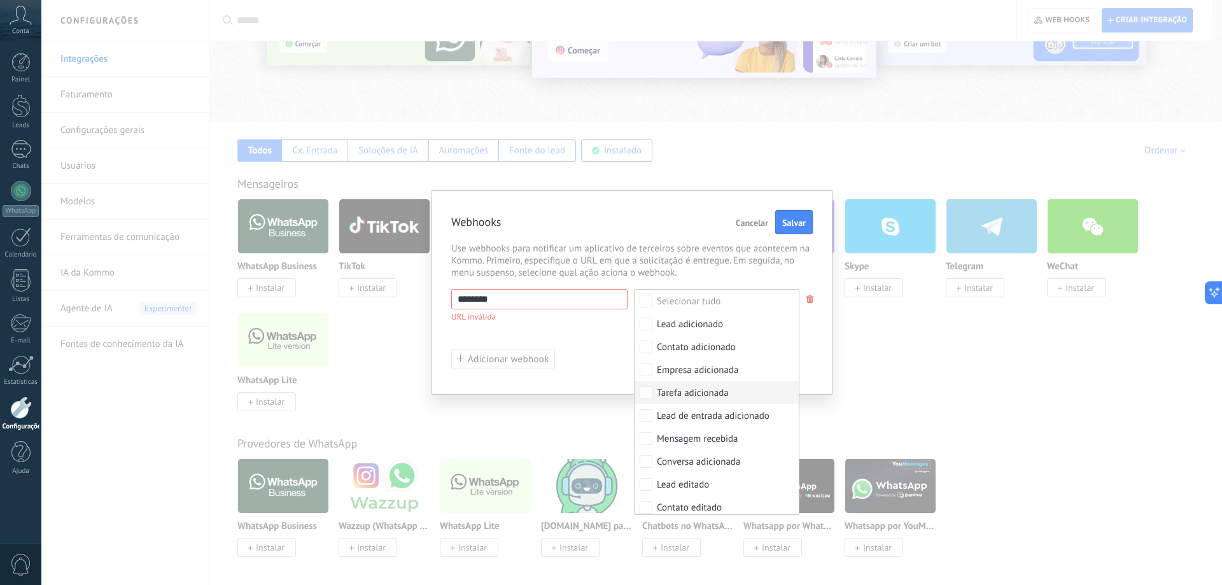
click at [687, 391] on div "Tarefa adicionada" at bounding box center [693, 393] width 72 height 13
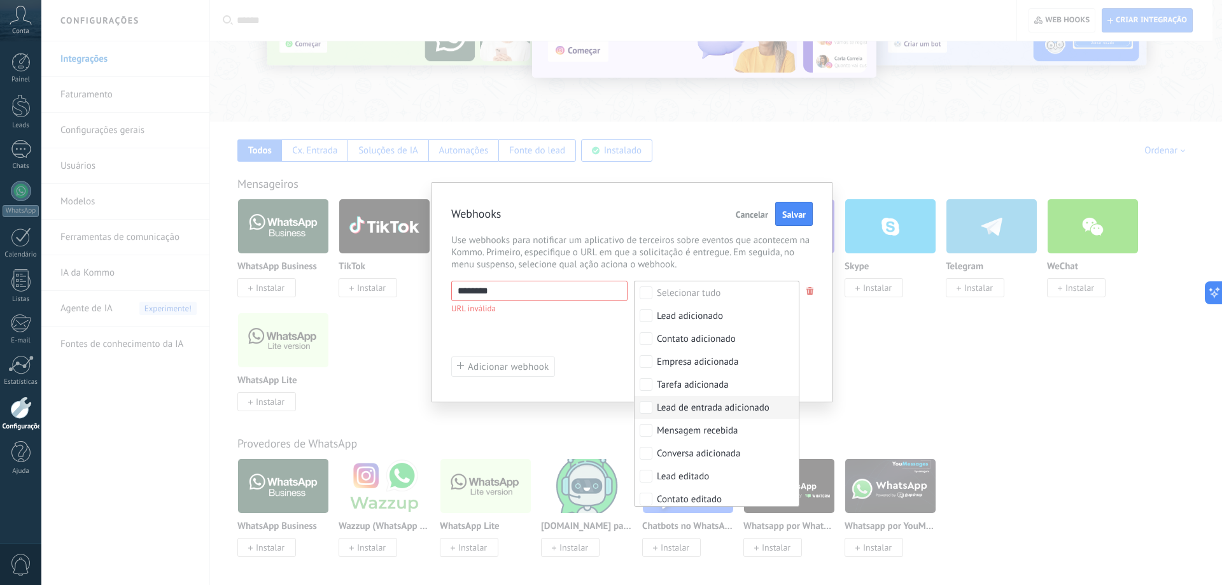
click at [687, 408] on div "Lead de entrada adicionado" at bounding box center [713, 407] width 113 height 13
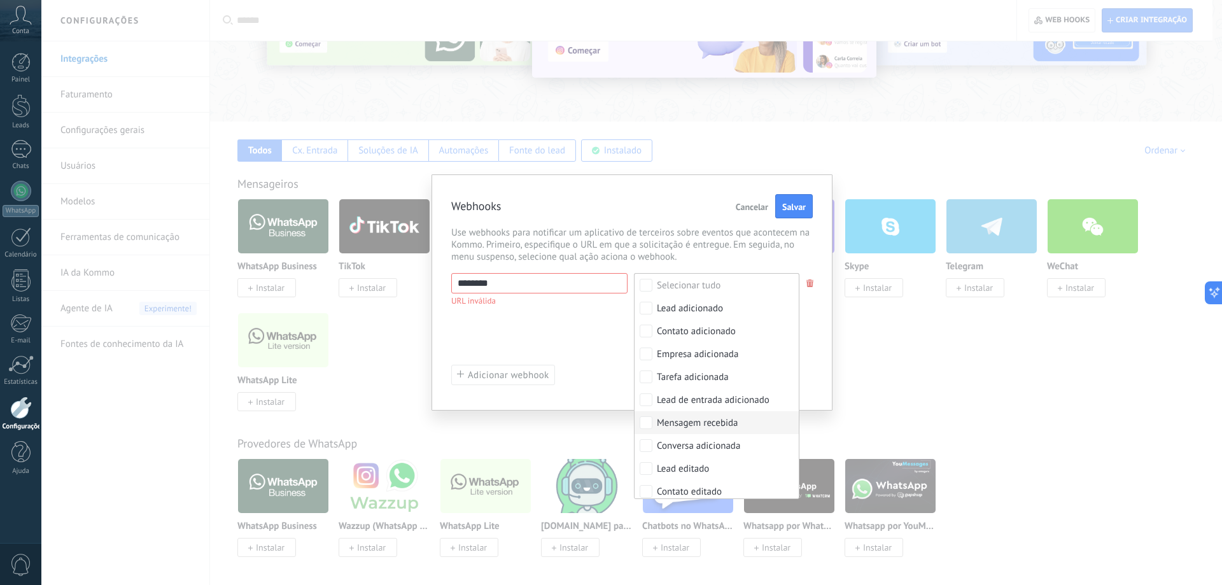
click at [682, 427] on div "Mensagem recebida" at bounding box center [697, 423] width 81 height 13
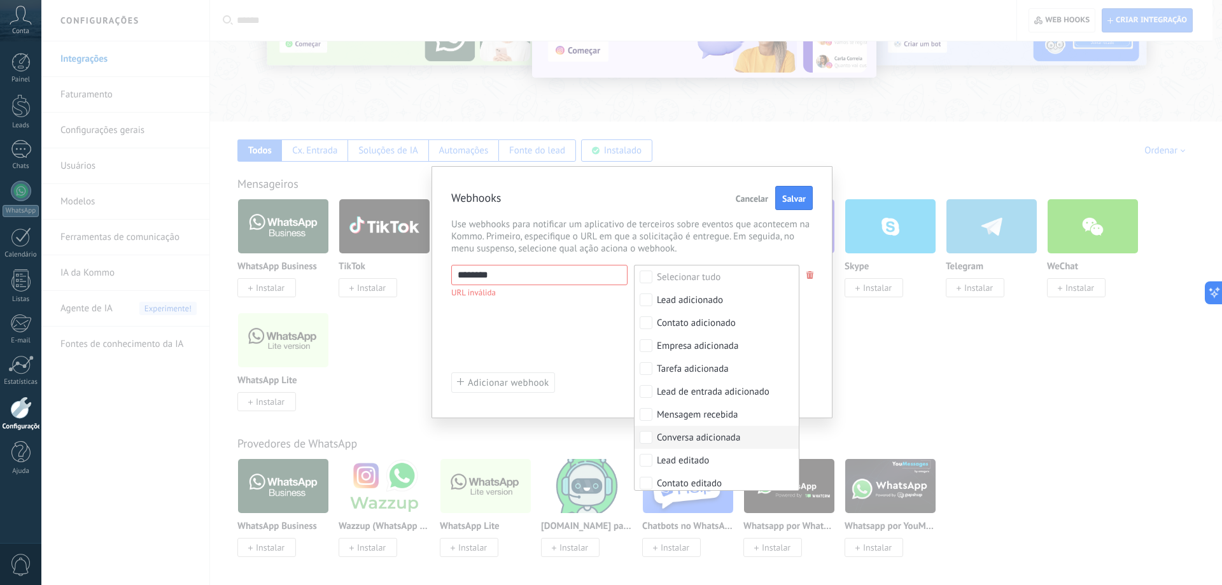
click at [681, 438] on div "Conversa adicionada" at bounding box center [698, 437] width 83 height 13
click at [676, 454] on div "Lead editado" at bounding box center [683, 460] width 52 height 13
click at [681, 473] on label "Contato editado" at bounding box center [716, 482] width 164 height 23
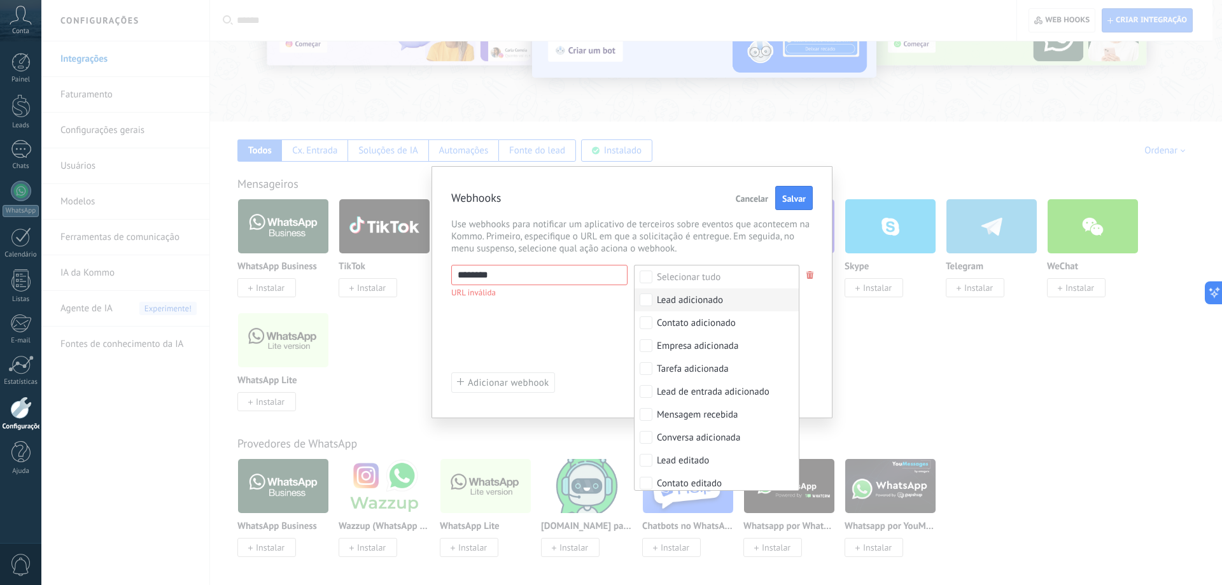
click at [680, 295] on div "Lead adicionado" at bounding box center [690, 300] width 66 height 13
click at [674, 325] on div "Contato adicionado" at bounding box center [696, 323] width 79 height 13
click at [676, 347] on div "Empresa adicionada" at bounding box center [697, 346] width 81 height 13
drag, startPoint x: 676, startPoint y: 366, endPoint x: 673, endPoint y: 384, distance: 18.7
click at [676, 366] on div "Tarefa adicionada" at bounding box center [693, 369] width 72 height 13
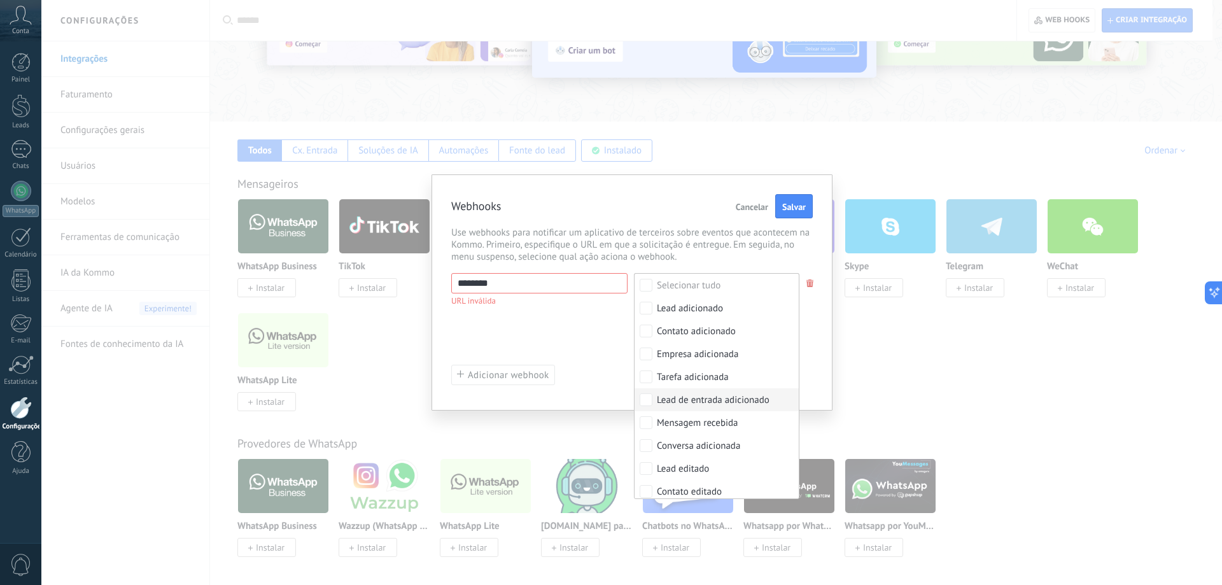
click at [673, 391] on label "Lead de entrada adicionado" at bounding box center [716, 399] width 164 height 23
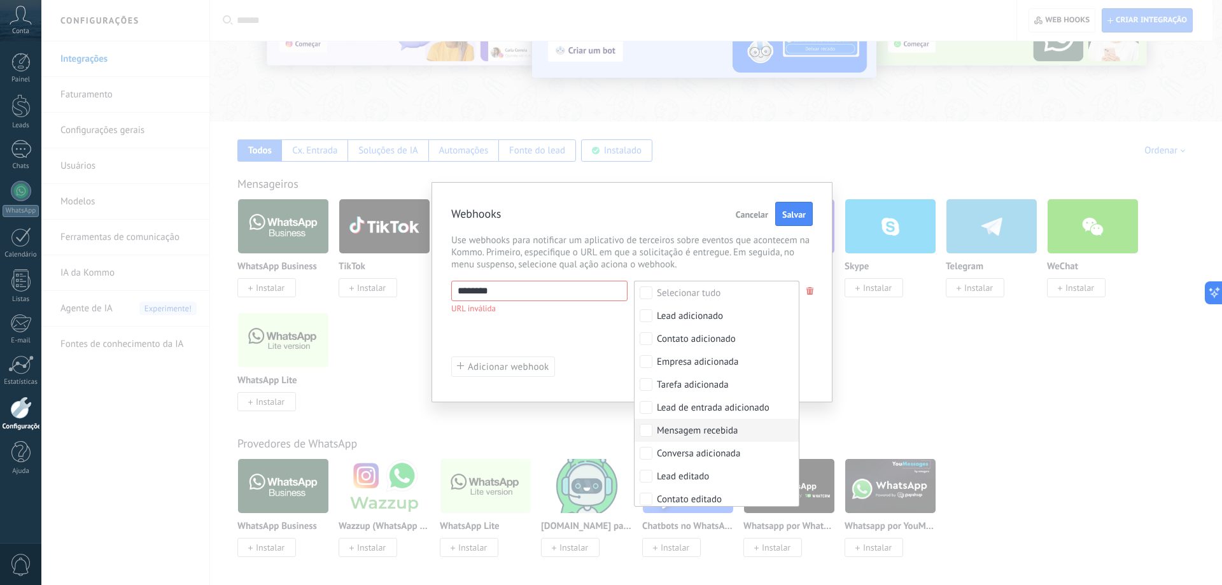
click at [665, 431] on div "Mensagem recebida" at bounding box center [697, 430] width 81 height 13
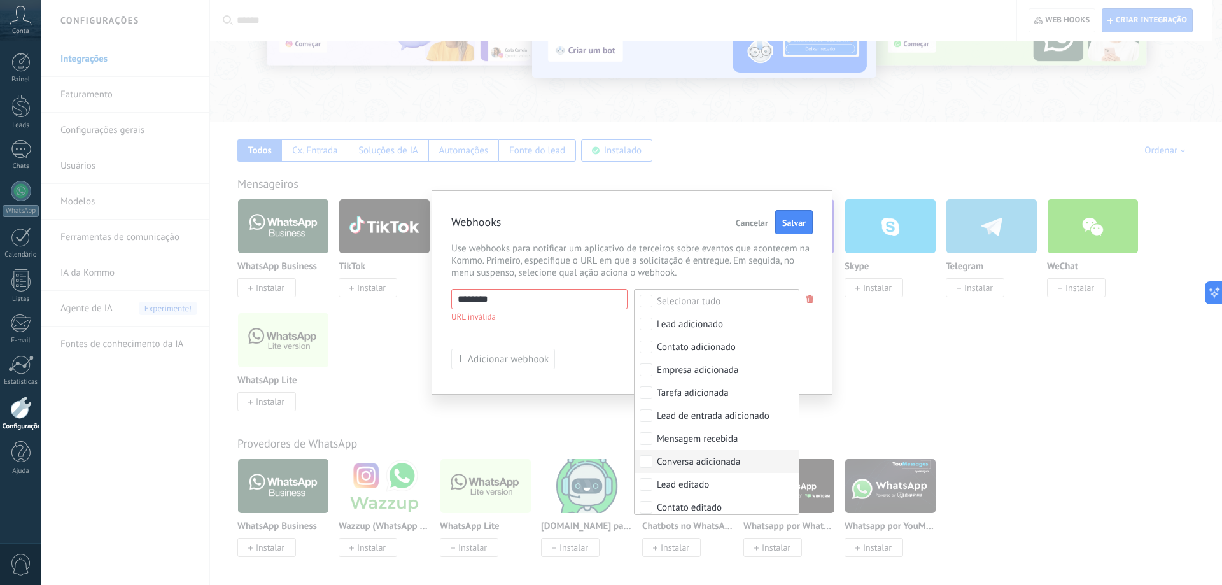
click at [664, 464] on div "Conversa adicionada" at bounding box center [698, 462] width 83 height 13
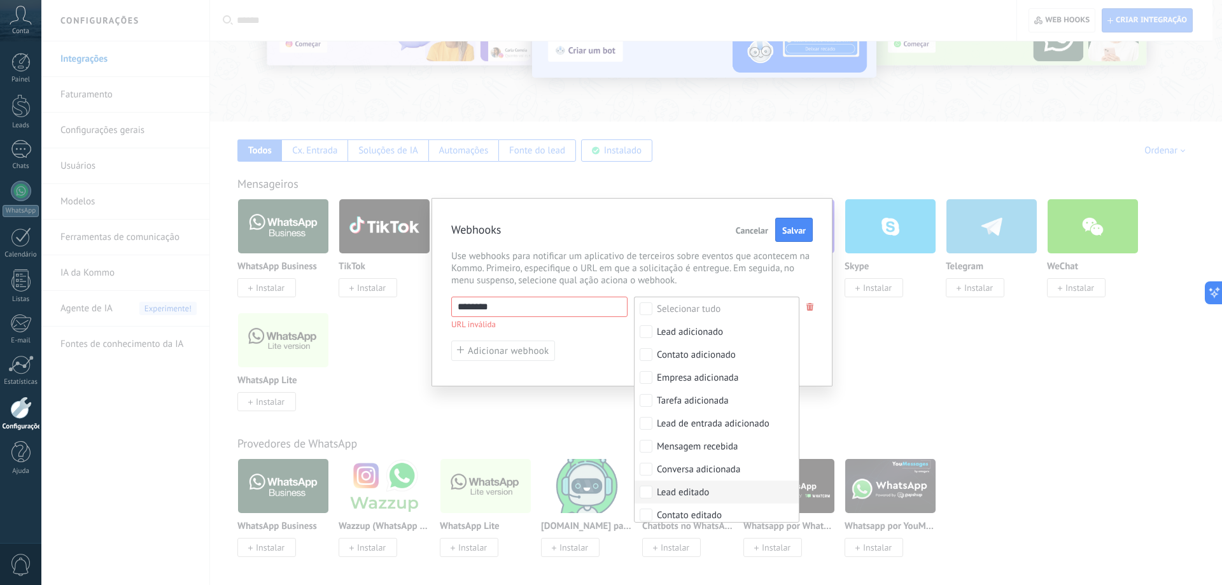
click at [675, 487] on div "Lead editado" at bounding box center [683, 492] width 52 height 13
click at [668, 517] on div "Contato editado" at bounding box center [689, 518] width 65 height 13
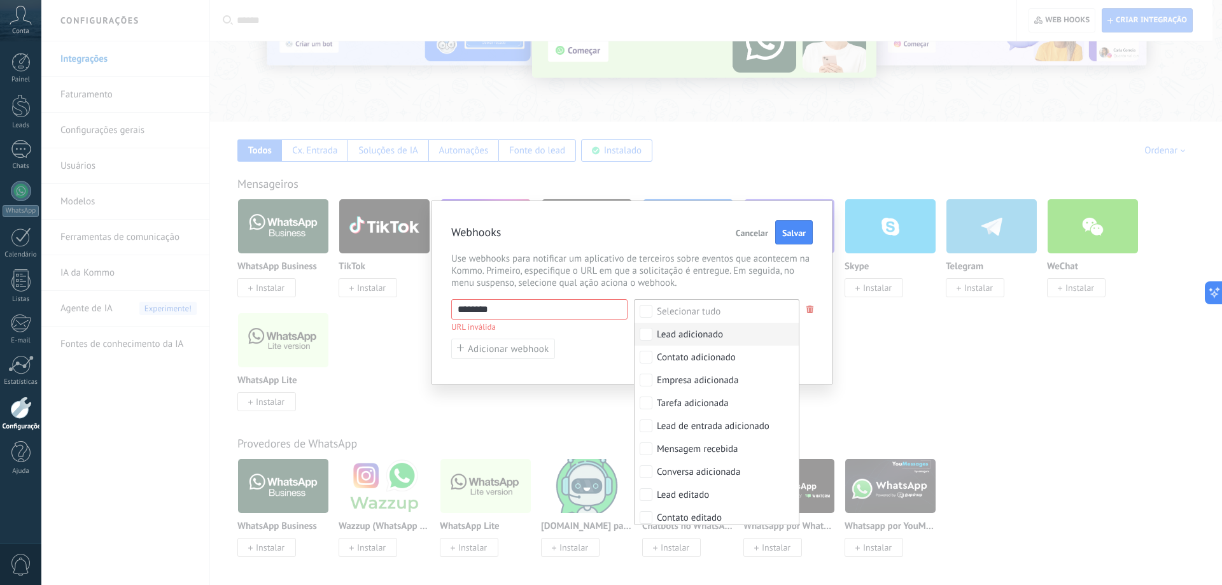
click at [714, 339] on div "Lead adicionado" at bounding box center [690, 334] width 66 height 13
click at [657, 253] on span "Use webhooks para notificar um aplicativo de terceiros sobre eventos que aconte…" at bounding box center [631, 271] width 361 height 36
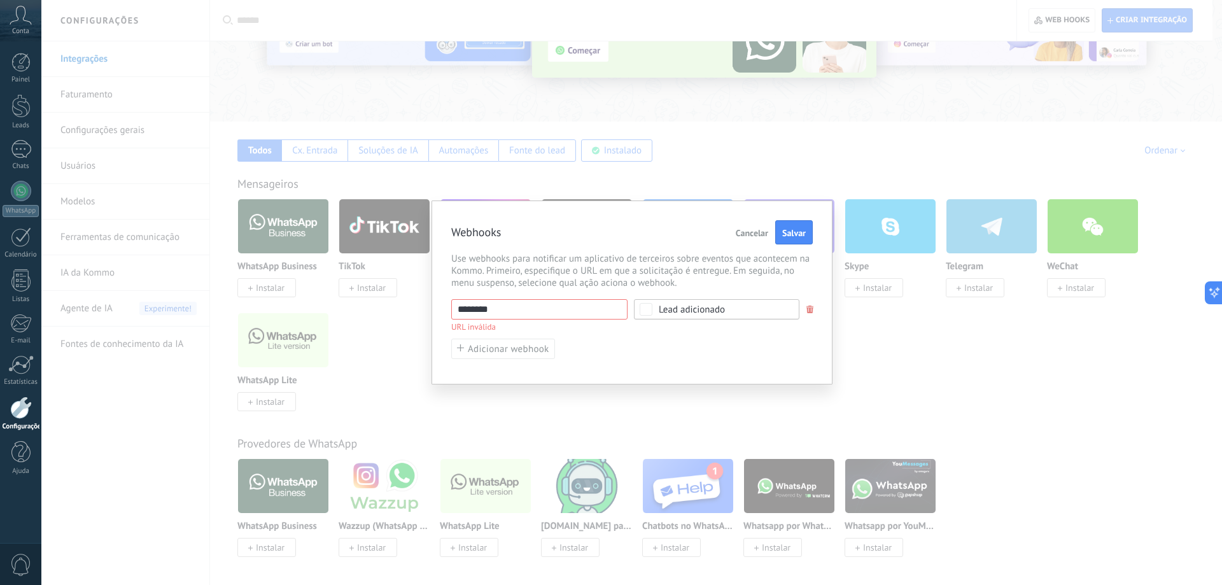
click at [555, 314] on input "********" at bounding box center [539, 309] width 176 height 20
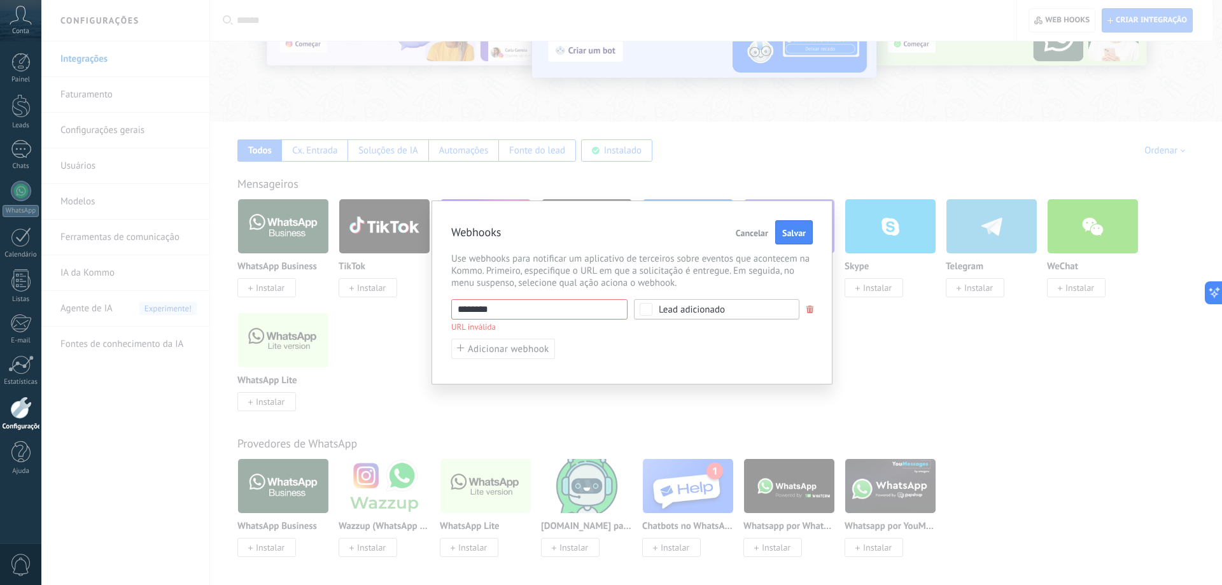
click at [501, 312] on input "********" at bounding box center [539, 309] width 176 height 20
paste input "**********"
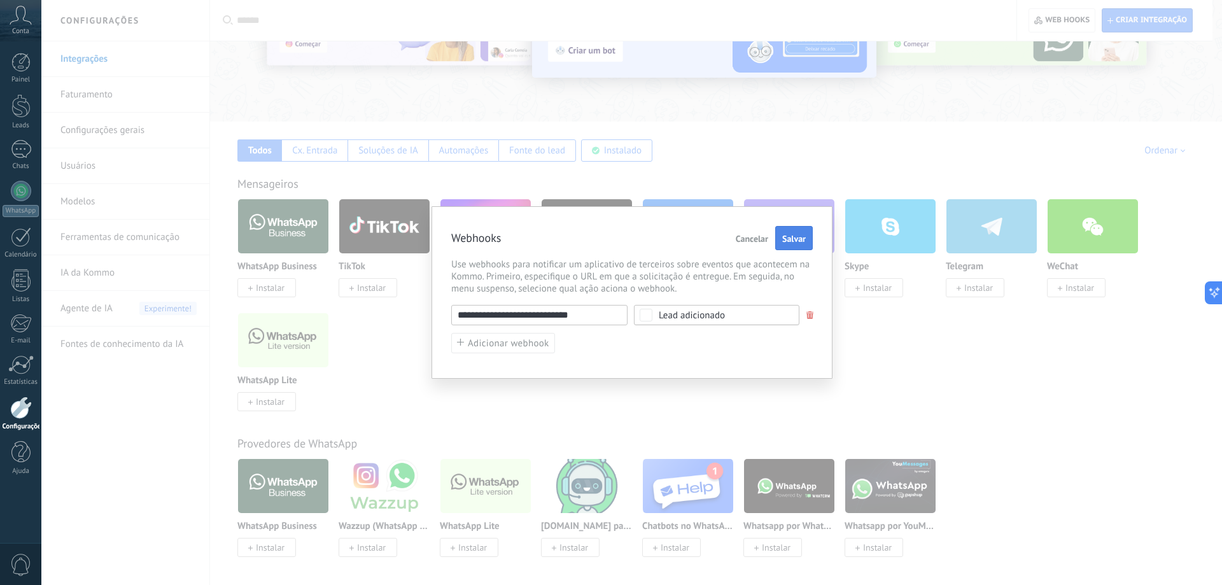
type input "**********"
click at [788, 230] on button "Salvar" at bounding box center [794, 238] width 38 height 24
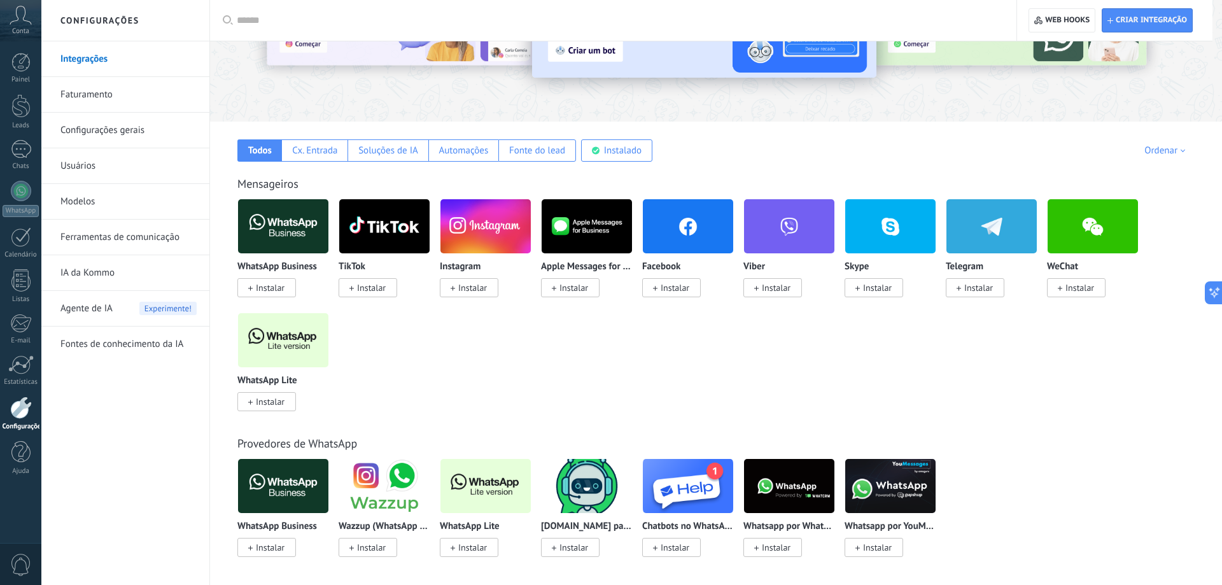
click at [763, 217] on div at bounding box center [631, 292] width 1180 height 585
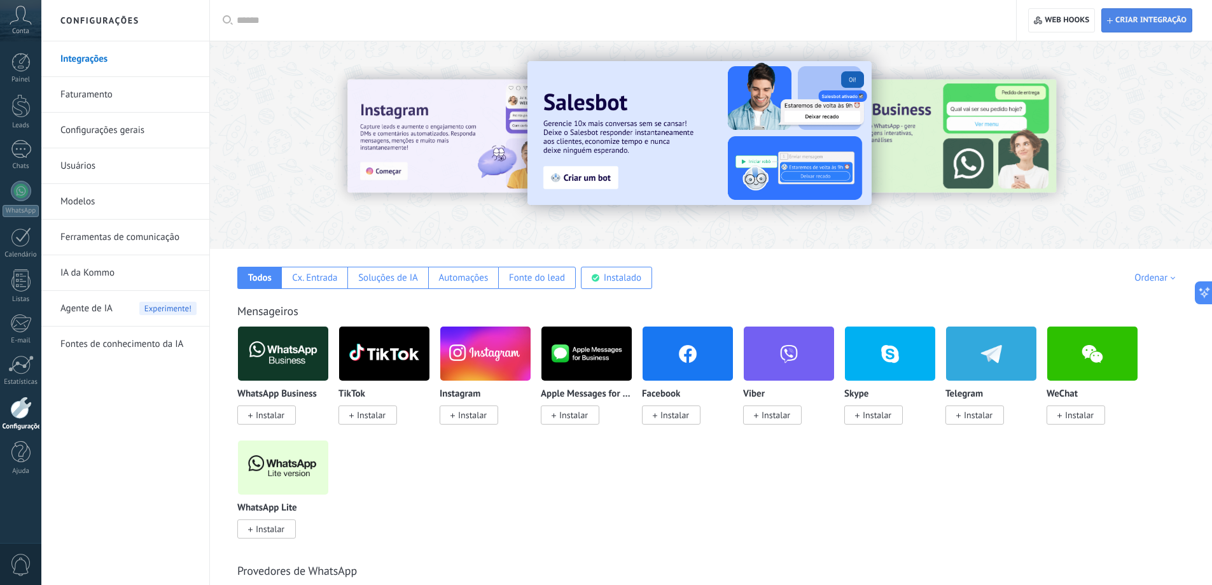
click at [1136, 18] on span "Criar integração" at bounding box center [1150, 20] width 71 height 10
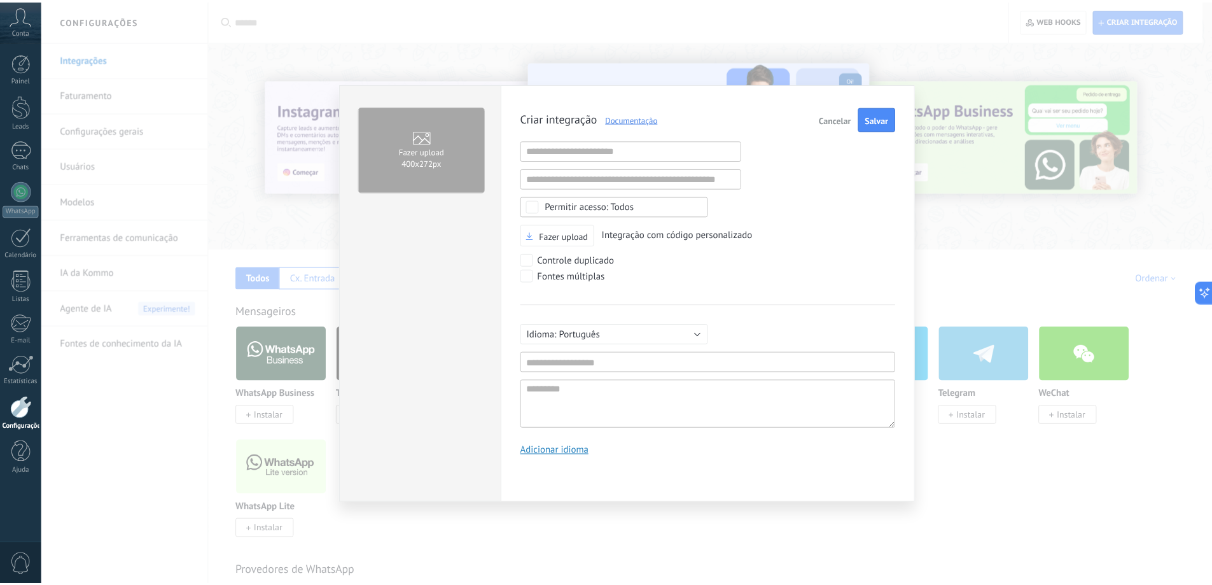
scroll to position [12, 0]
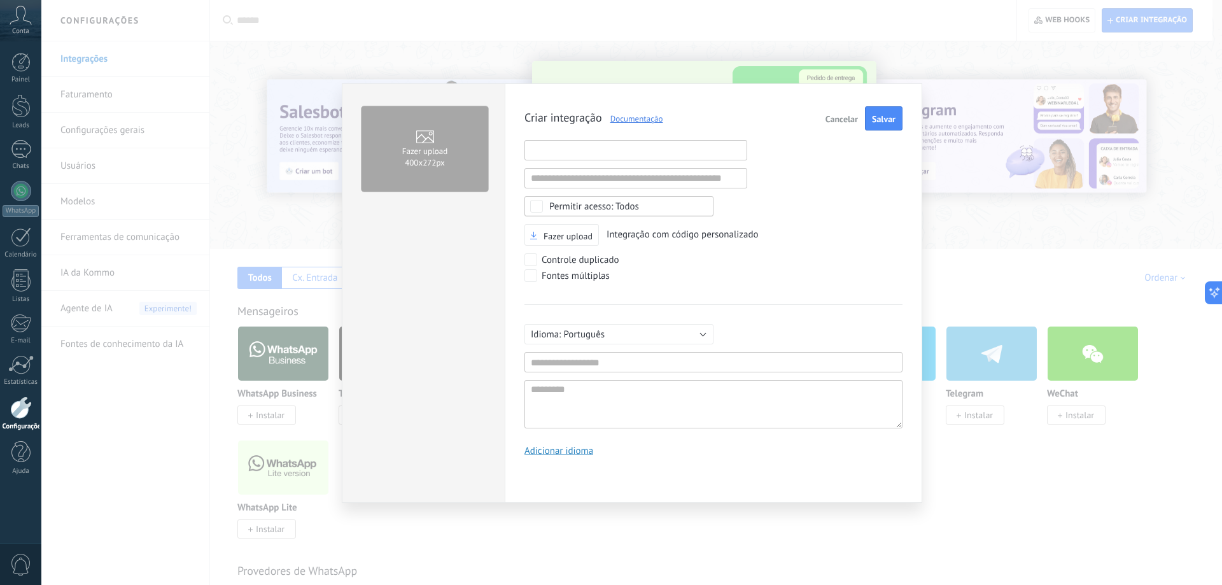
click at [624, 152] on input "text" at bounding box center [635, 150] width 223 height 20
paste input "**********"
type input "**********"
click at [582, 198] on div "Todos" at bounding box center [618, 206] width 189 height 20
click at [582, 199] on label "Selecionar tudo" at bounding box center [619, 206] width 188 height 19
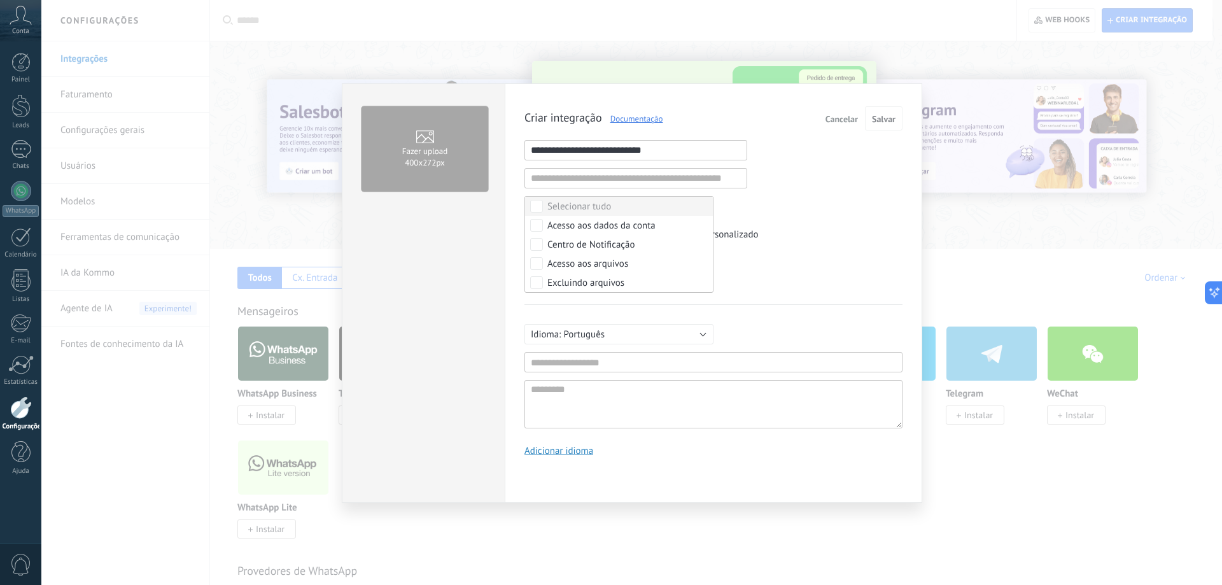
click at [584, 205] on div "Selecionar tudo" at bounding box center [579, 206] width 64 height 13
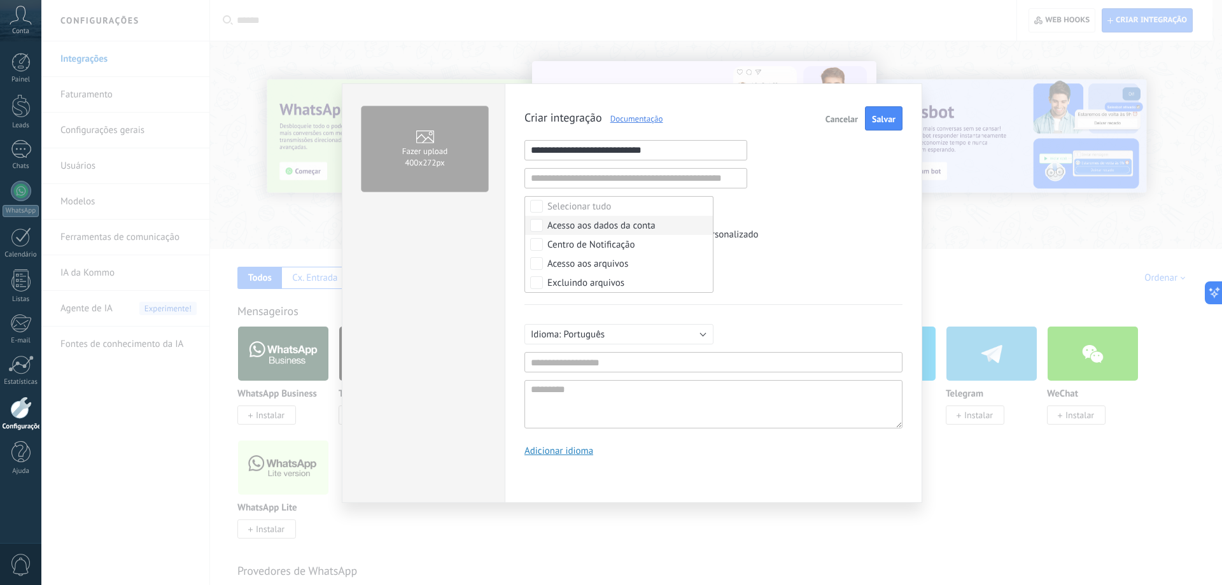
click at [802, 216] on div "**********" at bounding box center [713, 286] width 378 height 360
click at [675, 227] on div "Fazer upload Integração com código personalizado" at bounding box center [713, 235] width 378 height 22
click at [674, 235] on span "Integração com código personalizado" at bounding box center [682, 234] width 152 height 12
click at [645, 366] on input "text" at bounding box center [713, 362] width 378 height 20
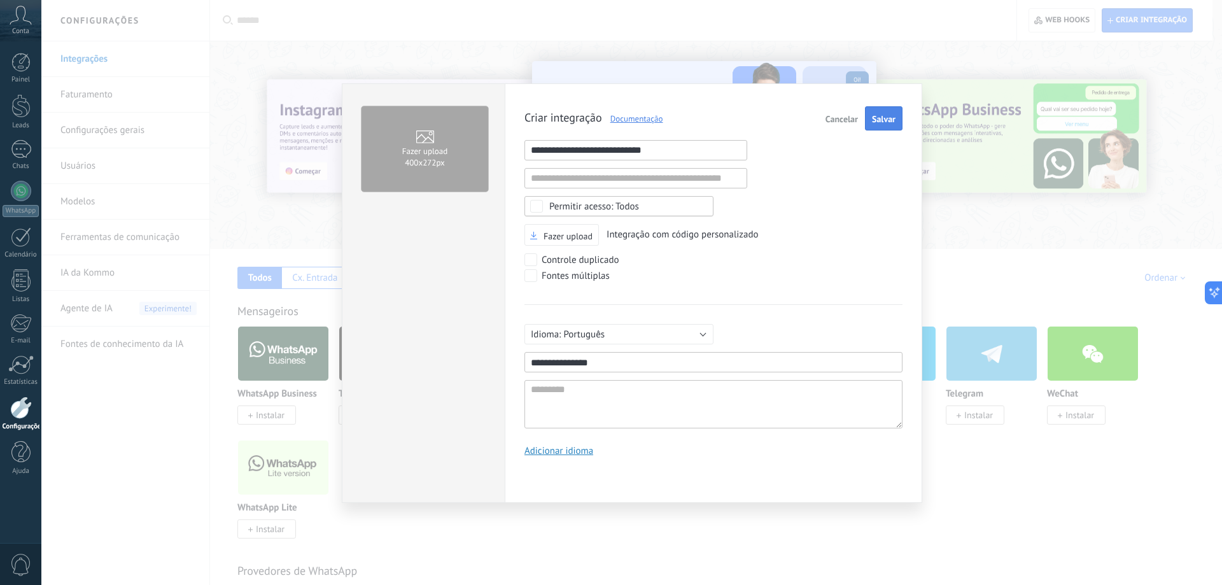
type input "**********"
click at [883, 119] on span "Salvar" at bounding box center [884, 119] width 24 height 9
click at [408, 152] on span "Fazer upload" at bounding box center [425, 149] width 46 height 13
click at [0, 0] on input "Fazer upload 400х272px" at bounding box center [0, 0] width 0 height 0
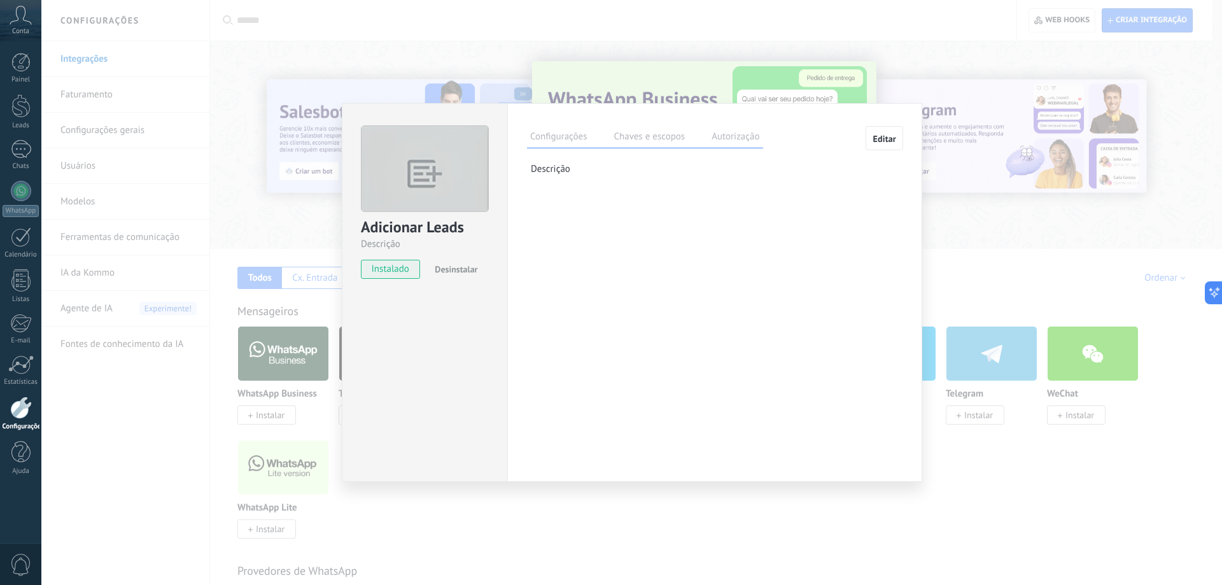
click at [620, 148] on div "Configurações Chaves e escopos Autorização Editar Chave secreta: Gerar chave se…" at bounding box center [714, 158] width 375 height 64
click at [633, 139] on label "Chaves e escopos" at bounding box center [649, 138] width 78 height 18
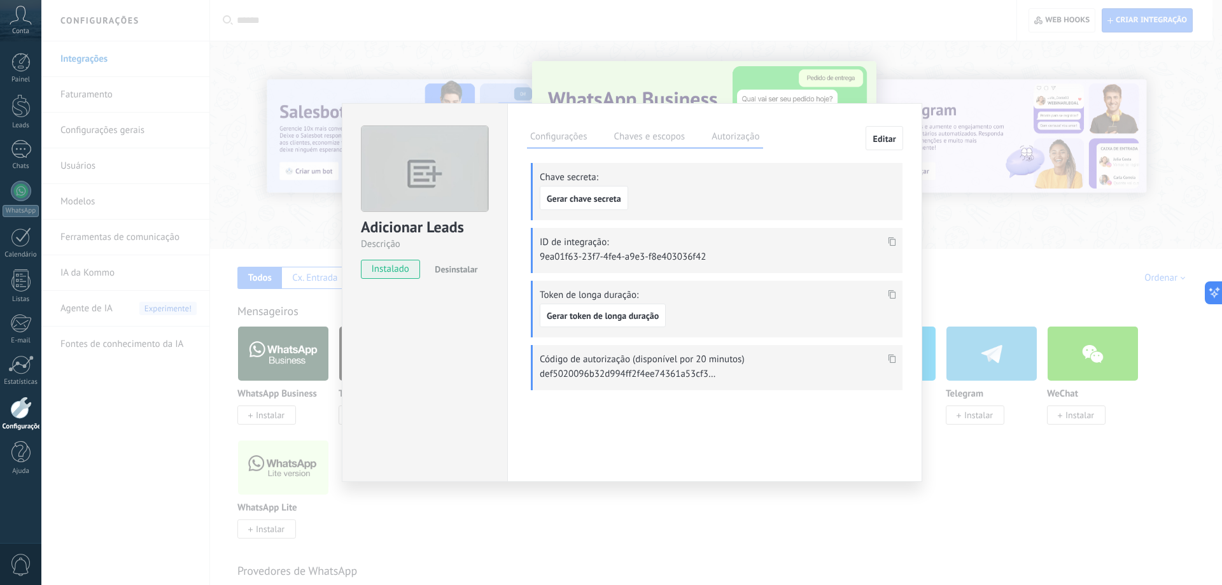
click at [726, 134] on label "Autorização" at bounding box center [735, 138] width 54 height 18
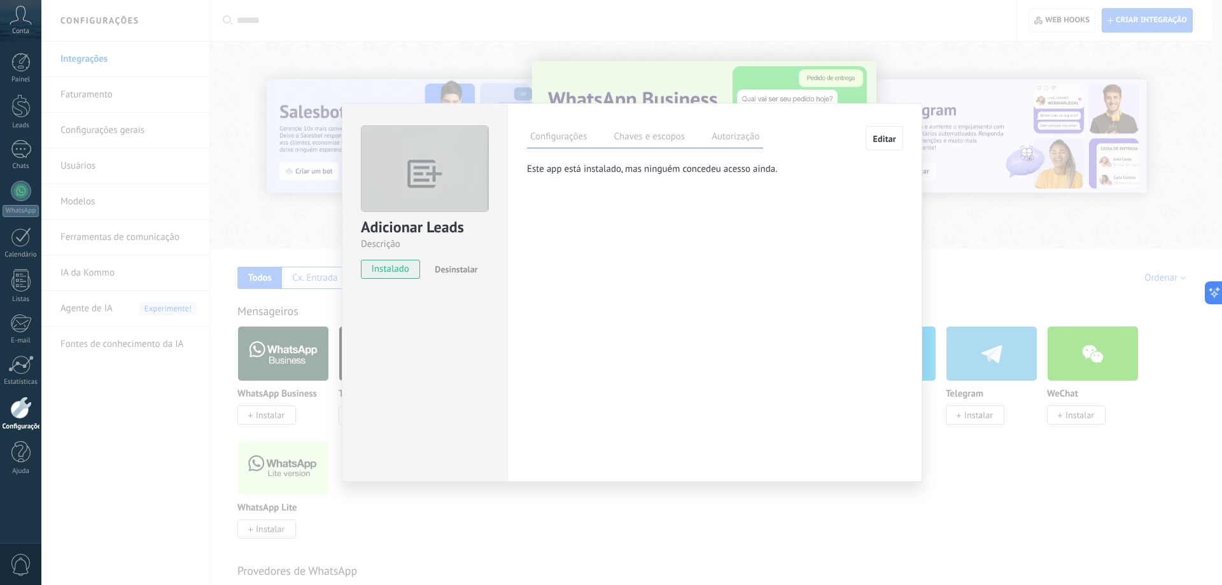
click at [630, 132] on label "Chaves e escopos" at bounding box center [649, 138] width 78 height 18
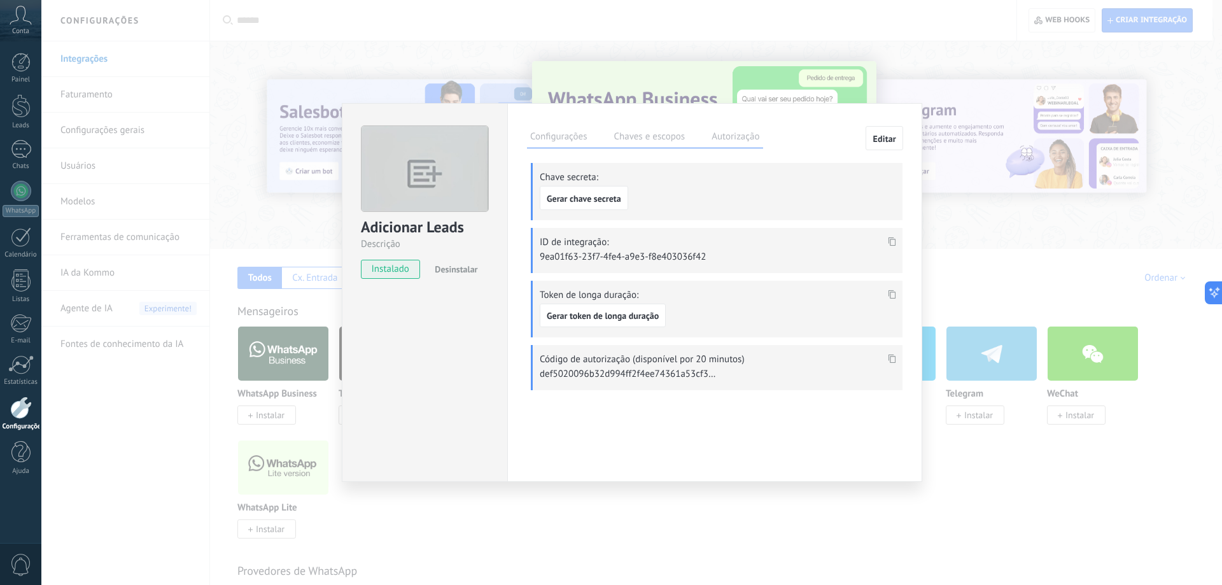
click at [572, 134] on label "Configurações" at bounding box center [558, 138] width 63 height 18
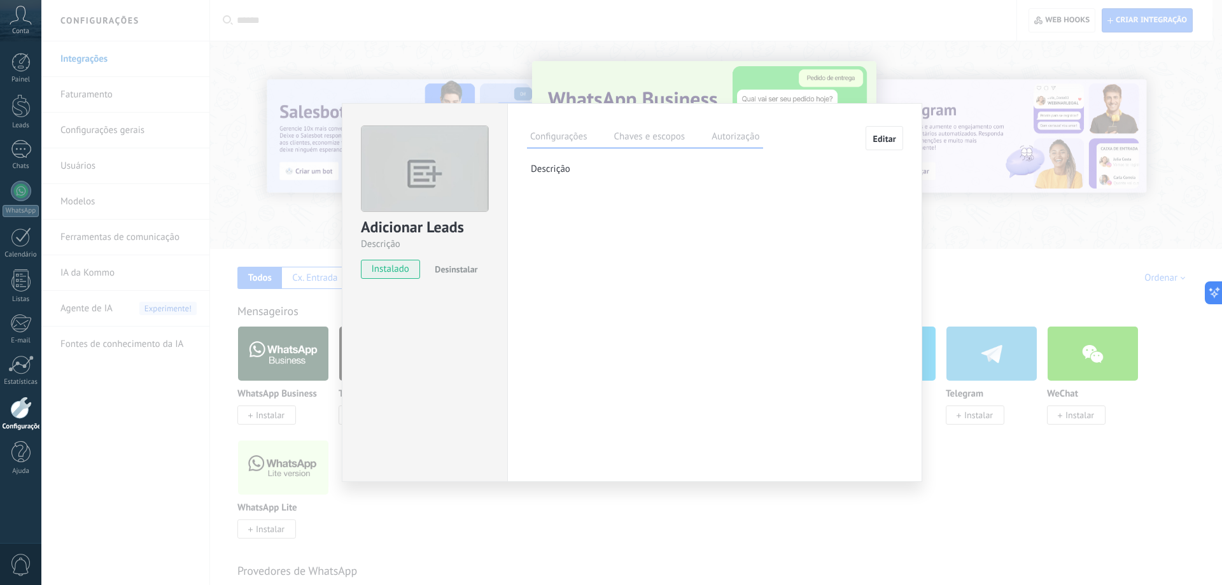
click at [561, 159] on div "Configurações Chaves e escopos Autorização Editar Chave secreta: Gerar chave se…" at bounding box center [714, 158] width 375 height 64
click at [562, 167] on p "Descrição" at bounding box center [717, 169] width 372 height 12
click at [387, 274] on span "instalado" at bounding box center [390, 269] width 58 height 19
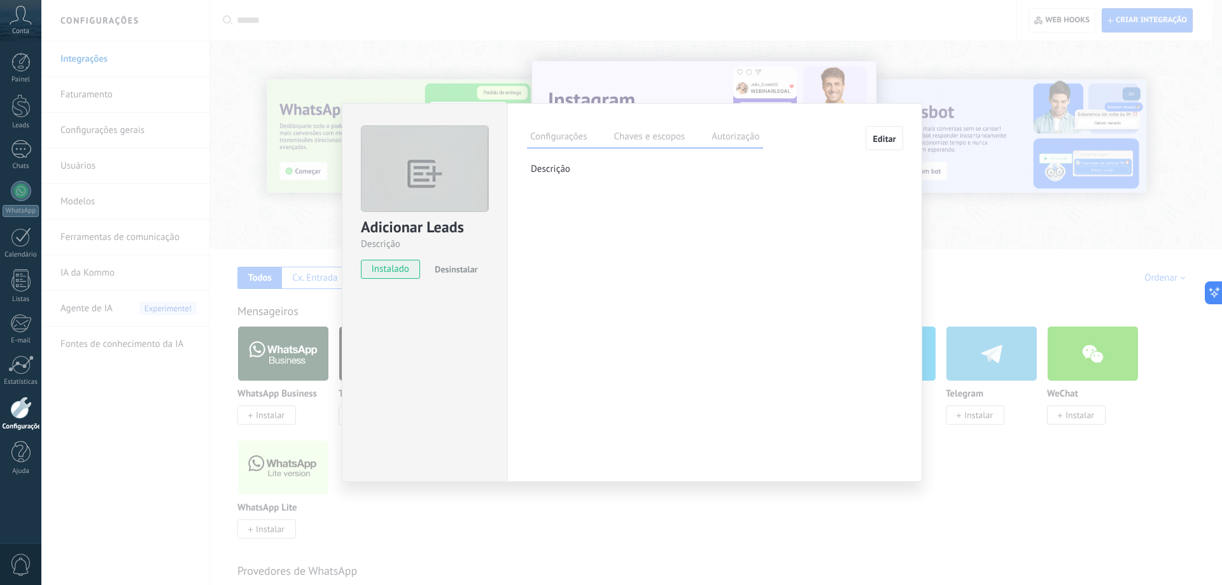
click at [639, 137] on label "Chaves e escopos" at bounding box center [649, 138] width 78 height 18
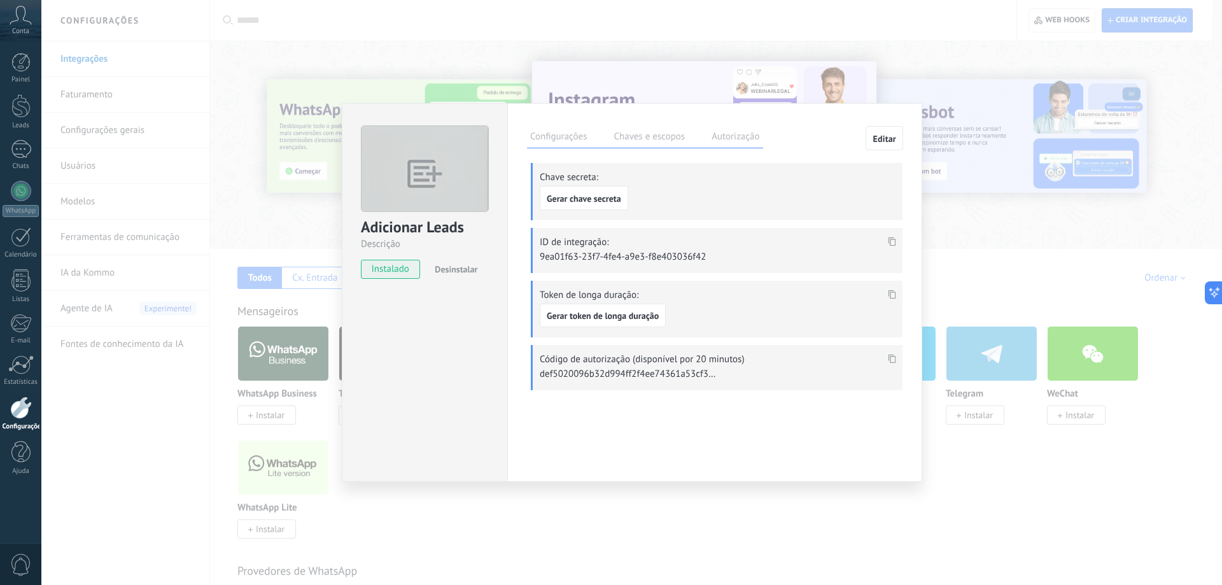
click at [741, 130] on label "Autorização" at bounding box center [735, 138] width 54 height 18
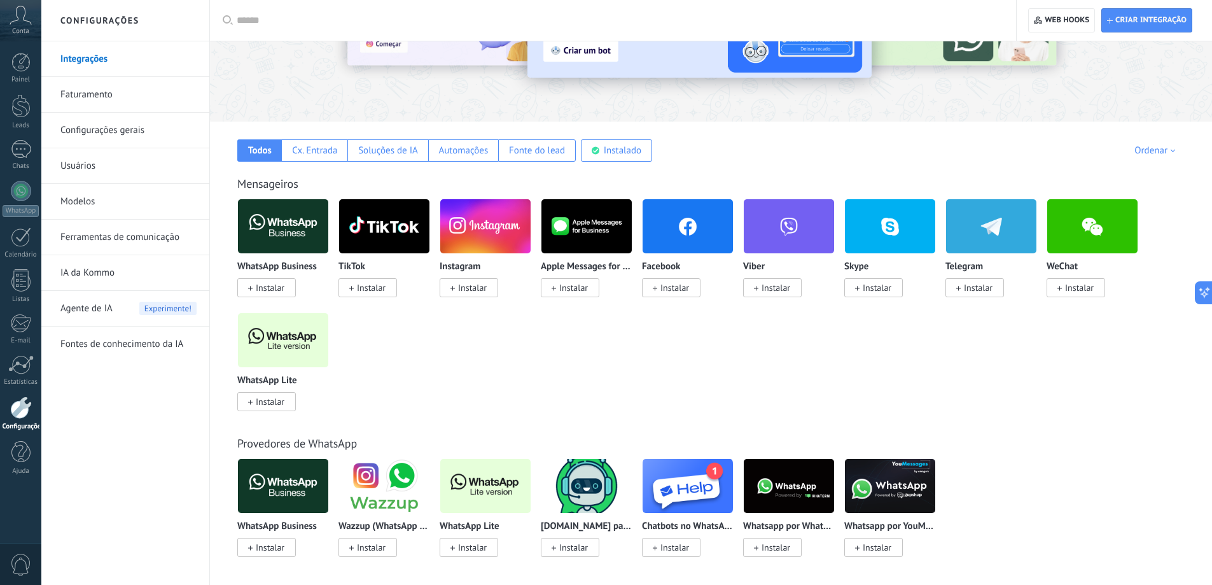
scroll to position [191, 0]
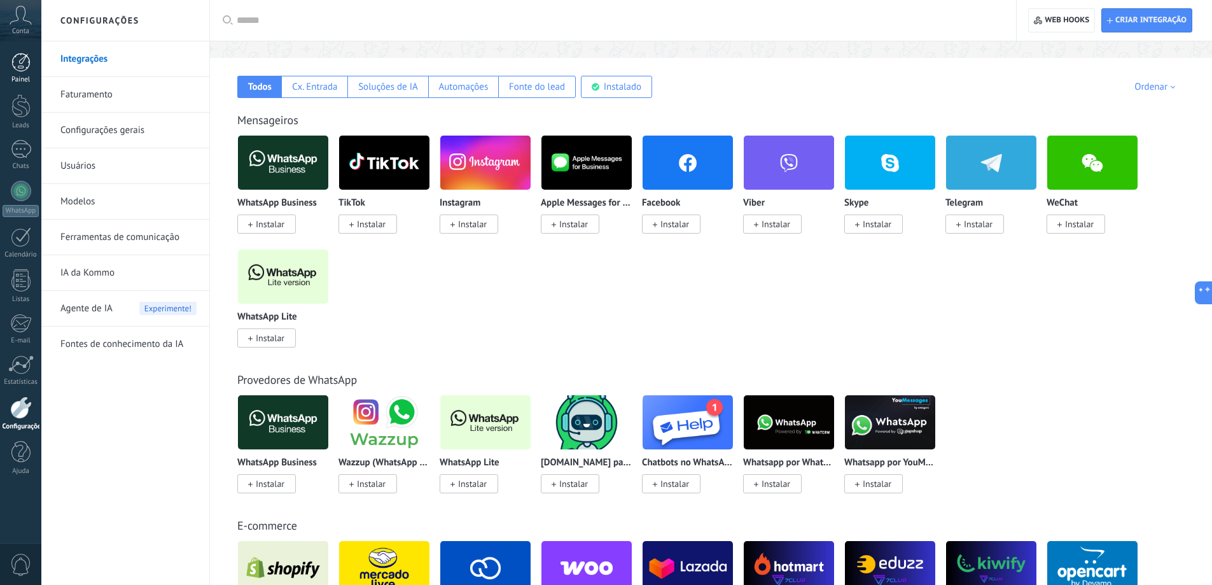
click at [21, 58] on div at bounding box center [20, 62] width 19 height 19
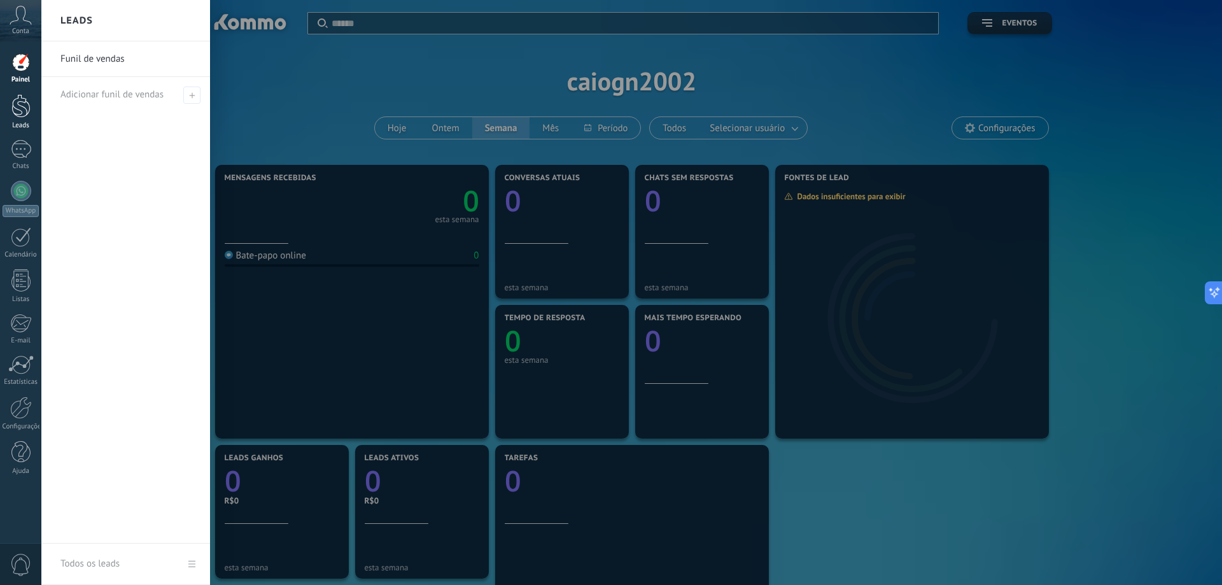
click at [22, 109] on div at bounding box center [20, 106] width 19 height 24
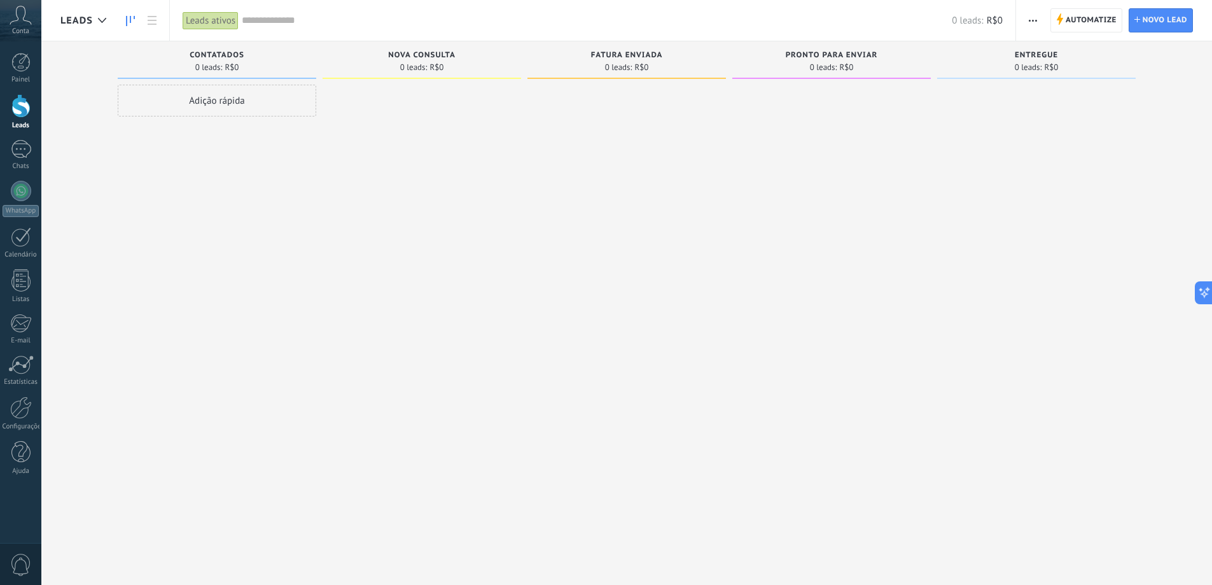
click at [419, 64] on span "0 leads:" at bounding box center [413, 68] width 27 height 8
click at [255, 100] on div "Adição rápida" at bounding box center [217, 101] width 199 height 32
click at [213, 104] on input "text" at bounding box center [216, 102] width 186 height 18
type input "**********"
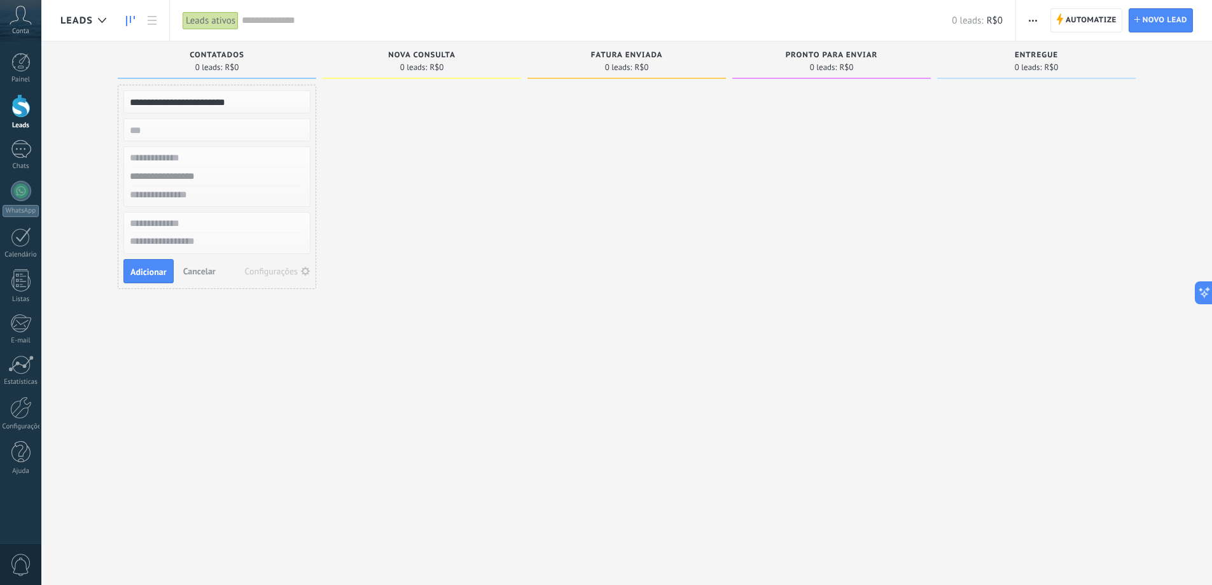
type textarea "**********"
click at [188, 129] on input "numeric" at bounding box center [216, 130] width 186 height 18
type input "**"
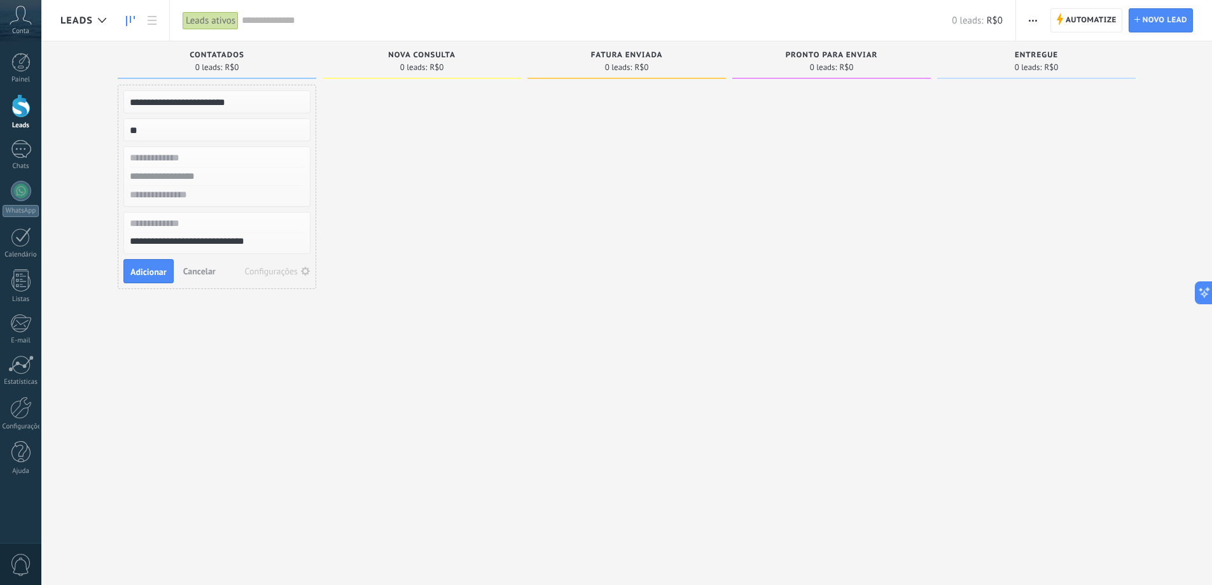
click at [199, 155] on input "text" at bounding box center [216, 158] width 186 height 18
type input "******"
click at [206, 174] on input "text" at bounding box center [216, 176] width 186 height 18
type input "**********"
click at [204, 196] on input "text" at bounding box center [216, 195] width 186 height 18
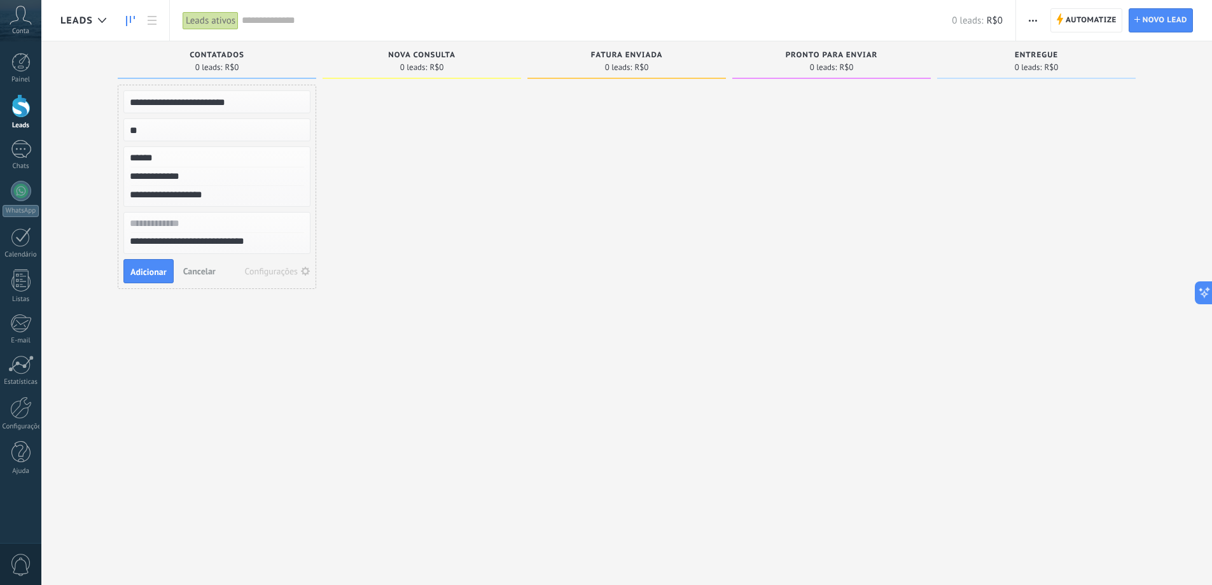
type input "**********"
click at [294, 278] on button "Configurações" at bounding box center [278, 271] width 75 height 18
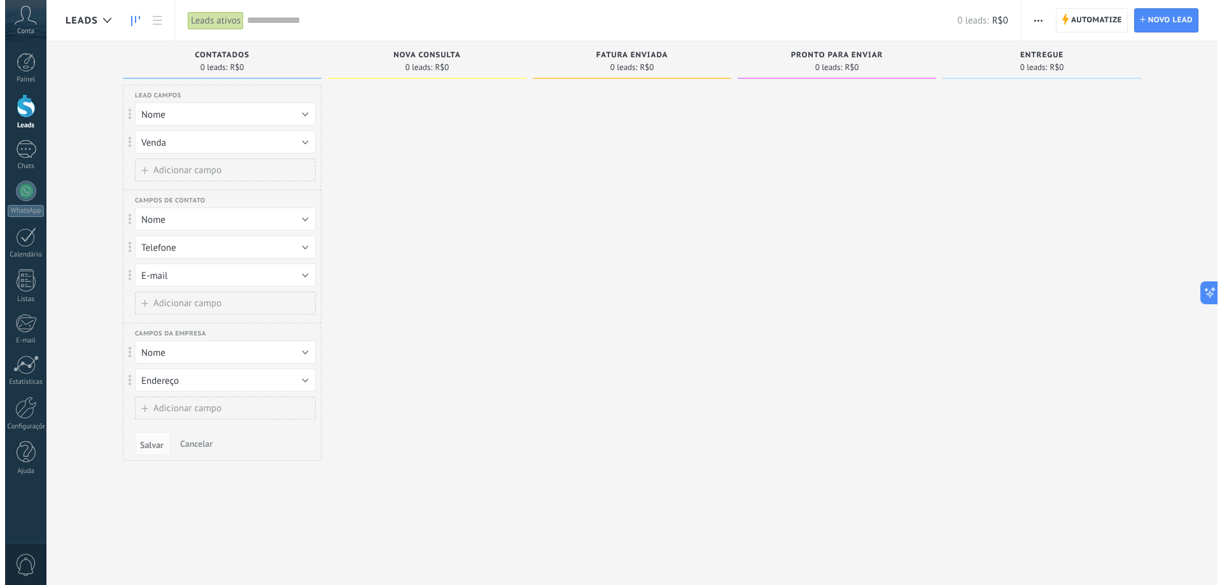
scroll to position [22, 0]
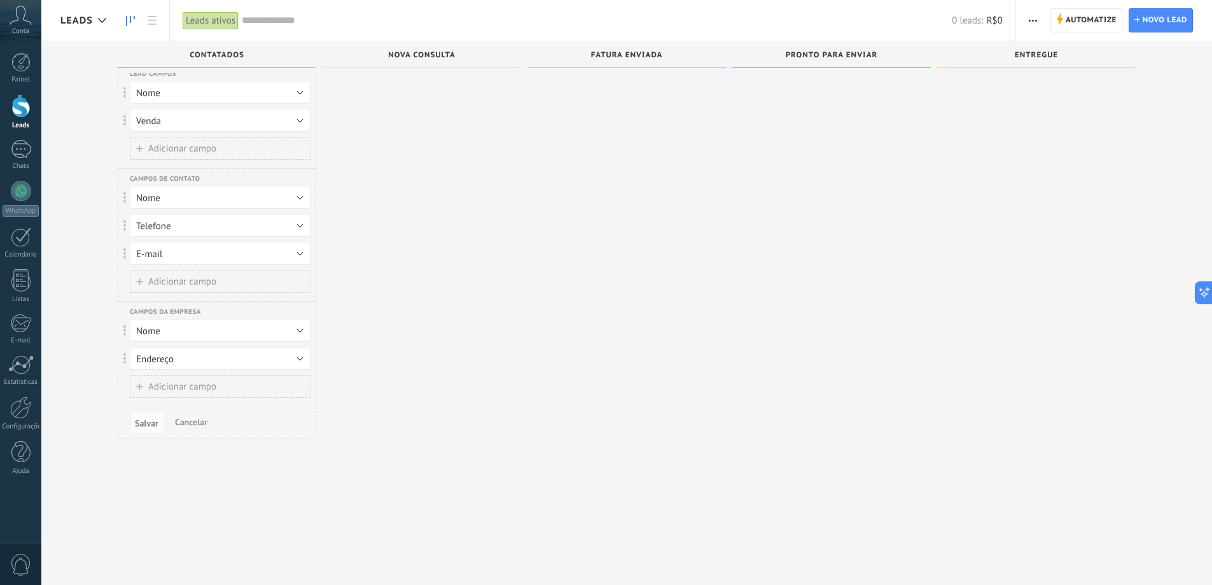
click at [190, 422] on span "Cancelar" at bounding box center [191, 421] width 32 height 11
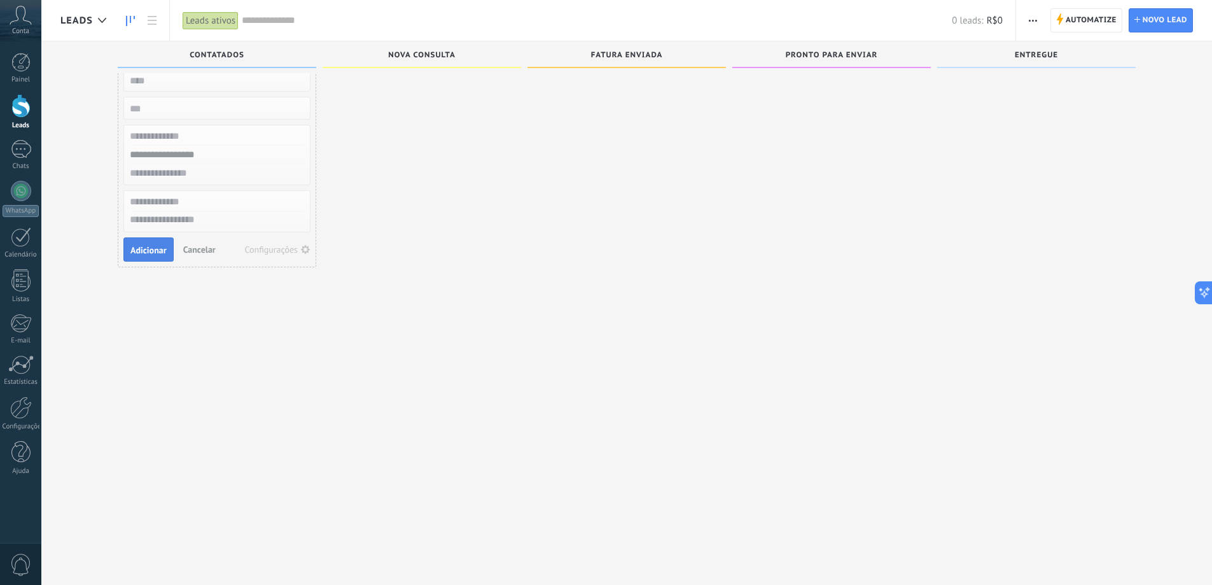
click at [157, 246] on span "Adicionar" at bounding box center [148, 250] width 36 height 9
click at [208, 116] on div "Sem Tarefas" at bounding box center [214, 121] width 186 height 11
click at [259, 229] on div "Adição rápida Lead #7433882 Hoje 09:06 Sem Tarefas" at bounding box center [217, 272] width 199 height 419
click at [181, 108] on link "Lead #7433882" at bounding box center [197, 108] width 150 height 11
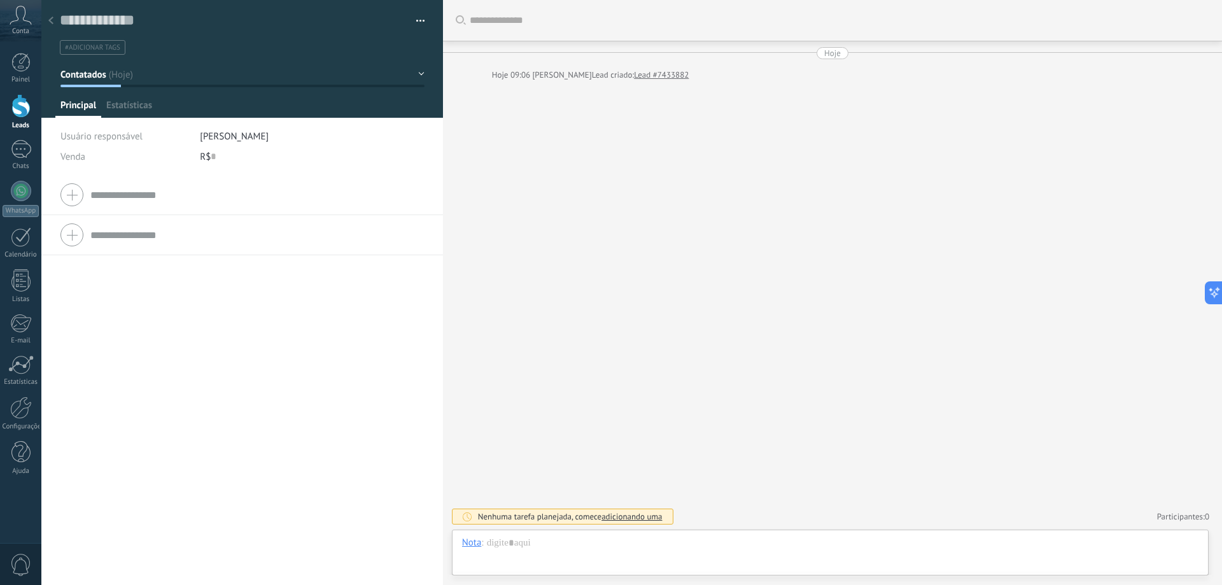
type textarea "**********"
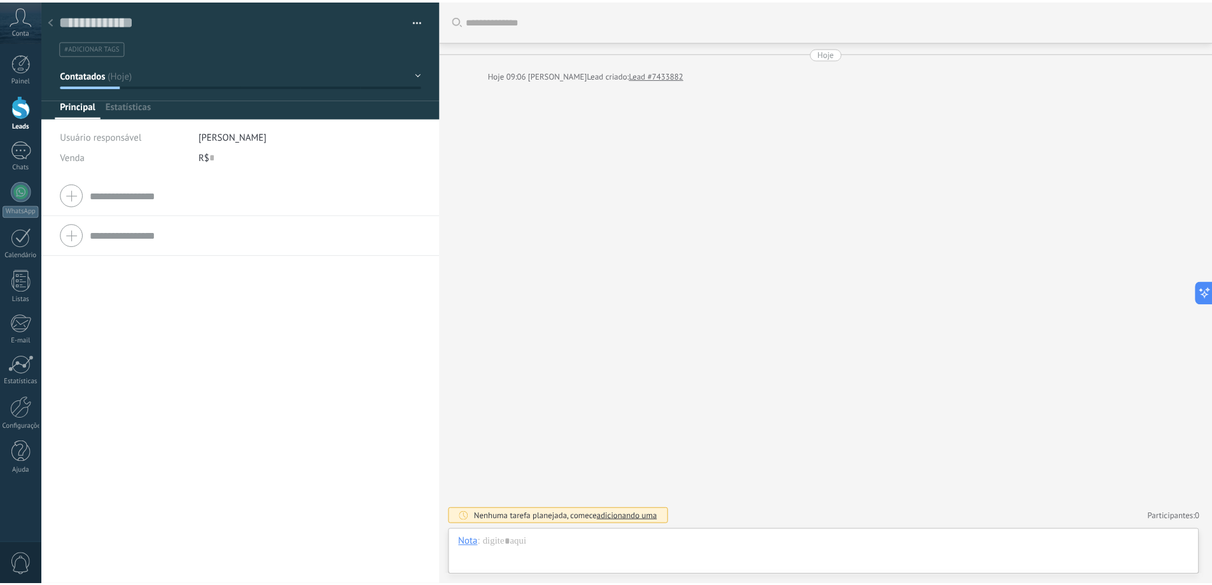
scroll to position [19, 0]
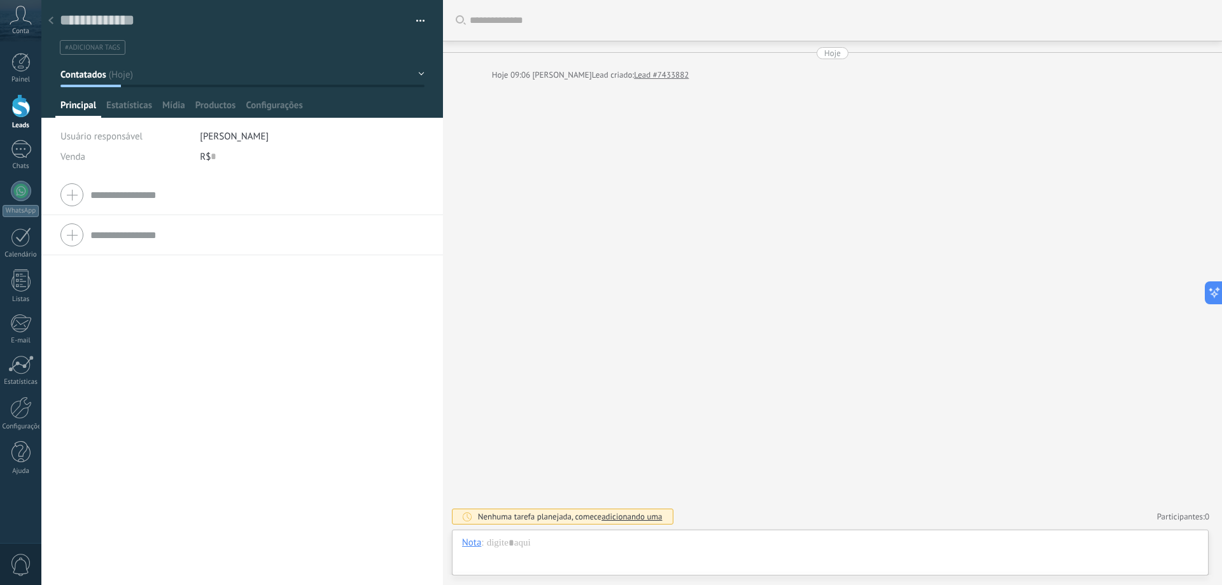
click at [158, 198] on input "text" at bounding box center [256, 195] width 333 height 20
click at [62, 15] on textarea at bounding box center [233, 21] width 347 height 20
click at [59, 22] on div at bounding box center [51, 21] width 18 height 25
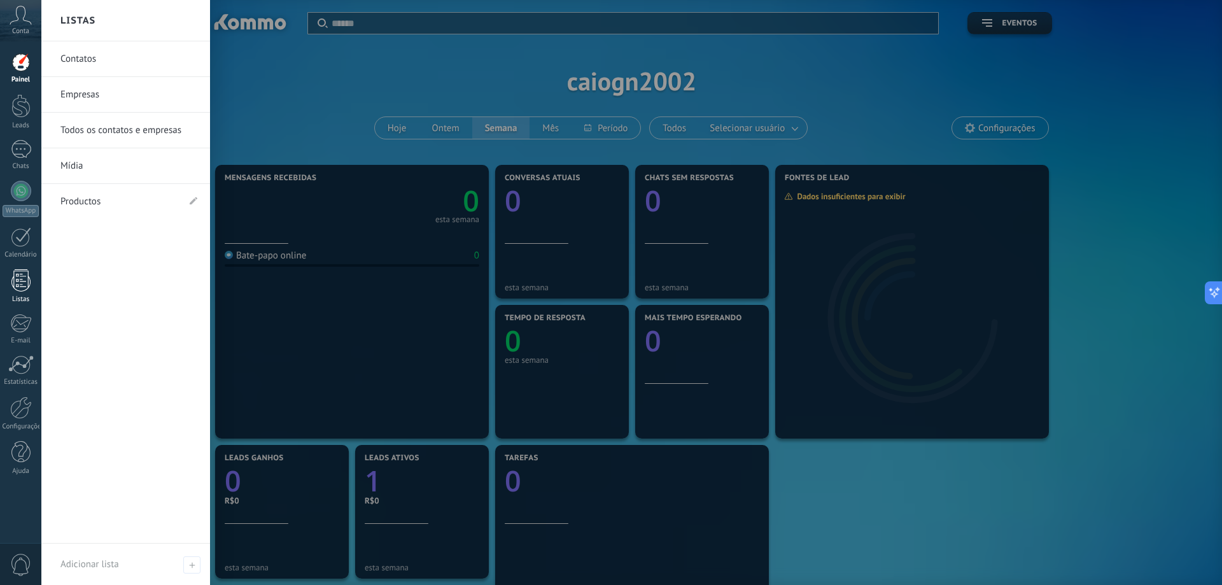
click at [22, 277] on div at bounding box center [20, 280] width 19 height 22
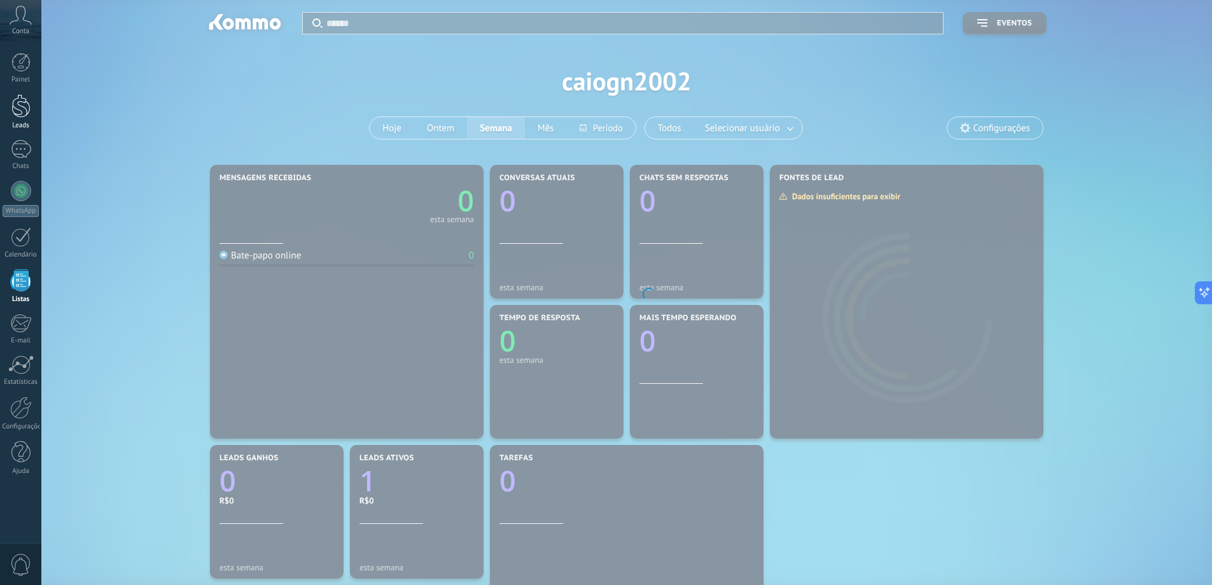
click at [24, 111] on div at bounding box center [20, 106] width 19 height 24
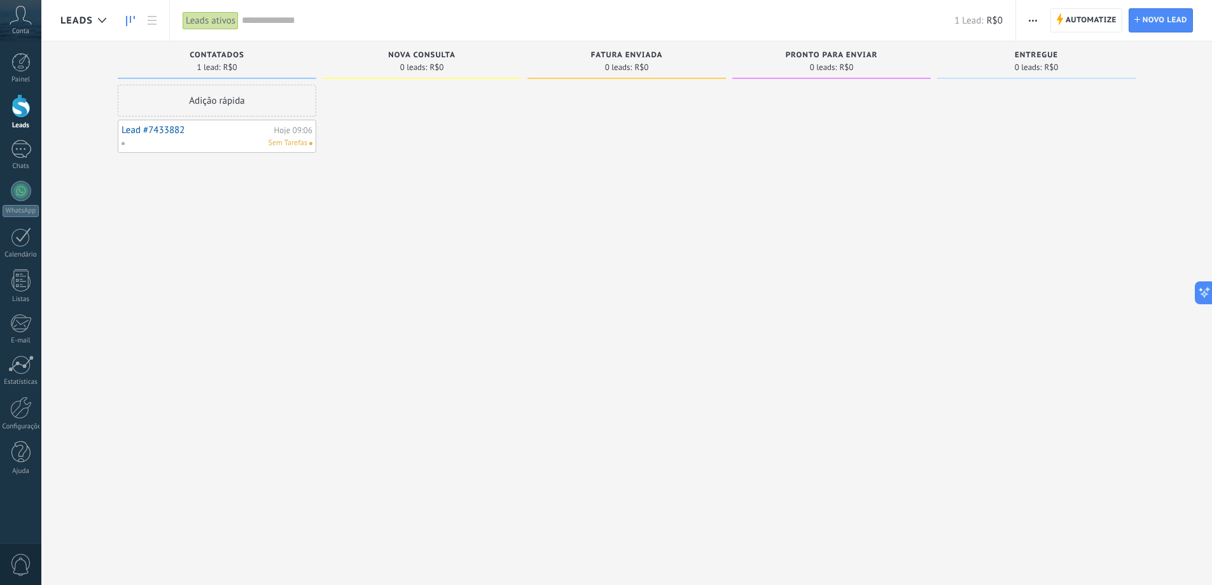
click at [258, 96] on div "Adição rápida" at bounding box center [217, 101] width 199 height 32
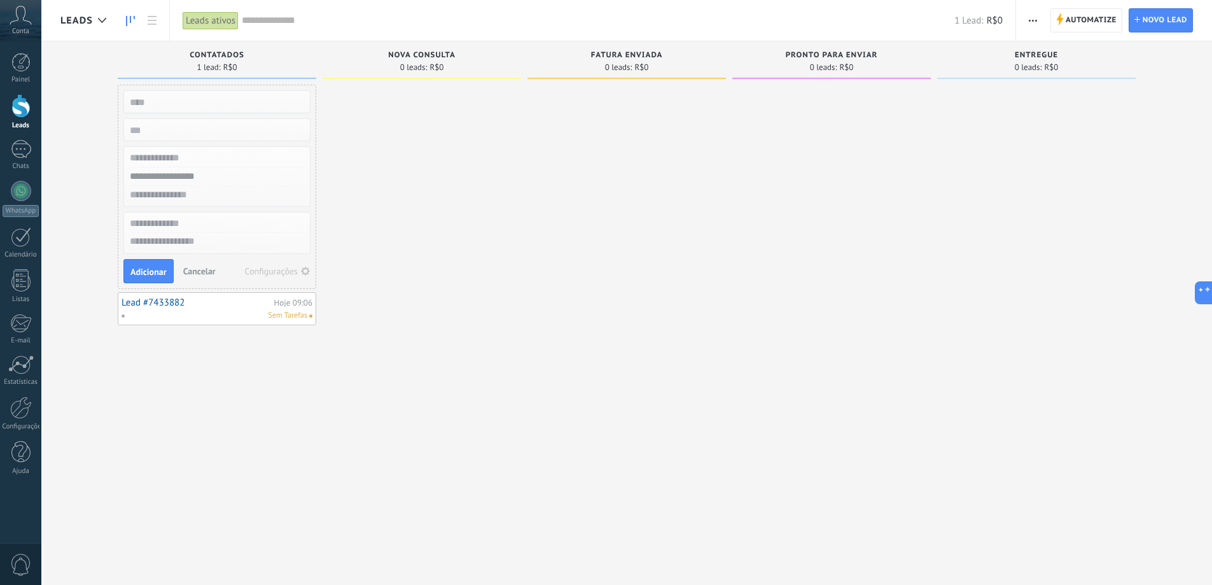
click at [241, 109] on input "text" at bounding box center [216, 102] width 186 height 18
type input "**********"
type textarea "**********"
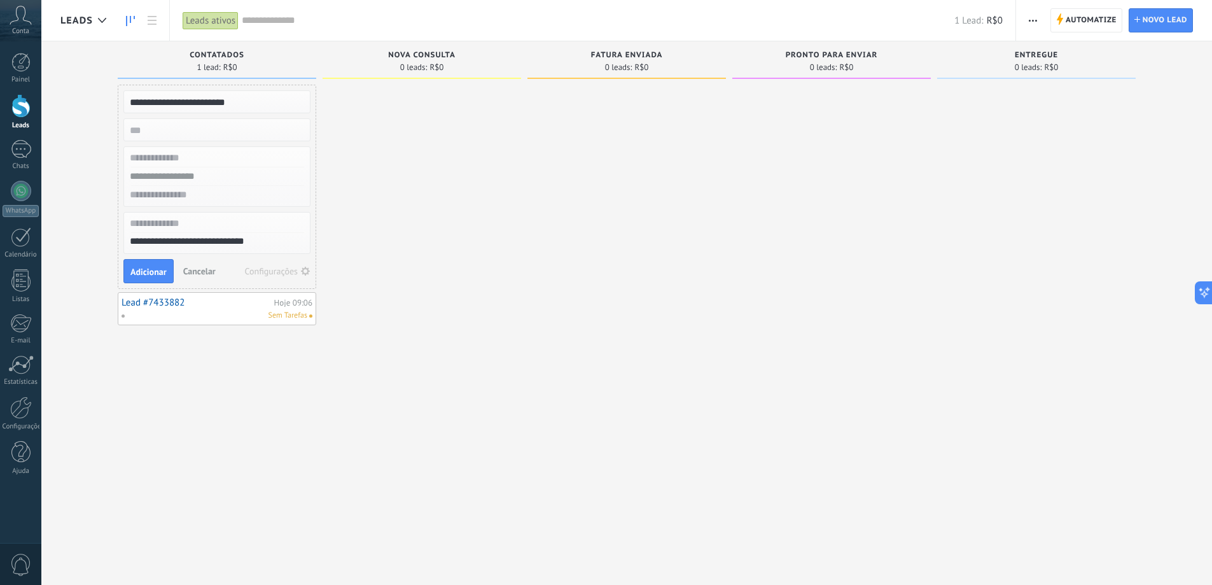
click at [197, 134] on input "numeric" at bounding box center [216, 130] width 186 height 18
type input "**"
click at [187, 157] on input "text" at bounding box center [216, 158] width 186 height 18
type input "******"
click at [196, 180] on input "text" at bounding box center [216, 176] width 186 height 18
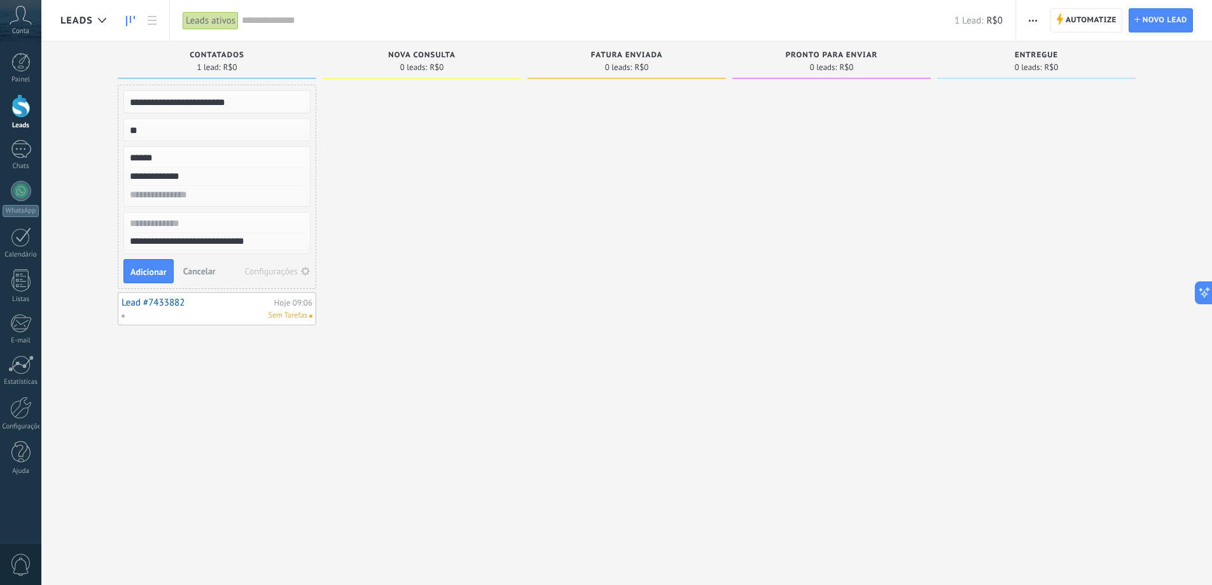
type input "**********"
click at [188, 201] on input "text" at bounding box center [216, 195] width 186 height 18
type input "**********"
click at [156, 270] on span "Adicionar" at bounding box center [148, 271] width 36 height 9
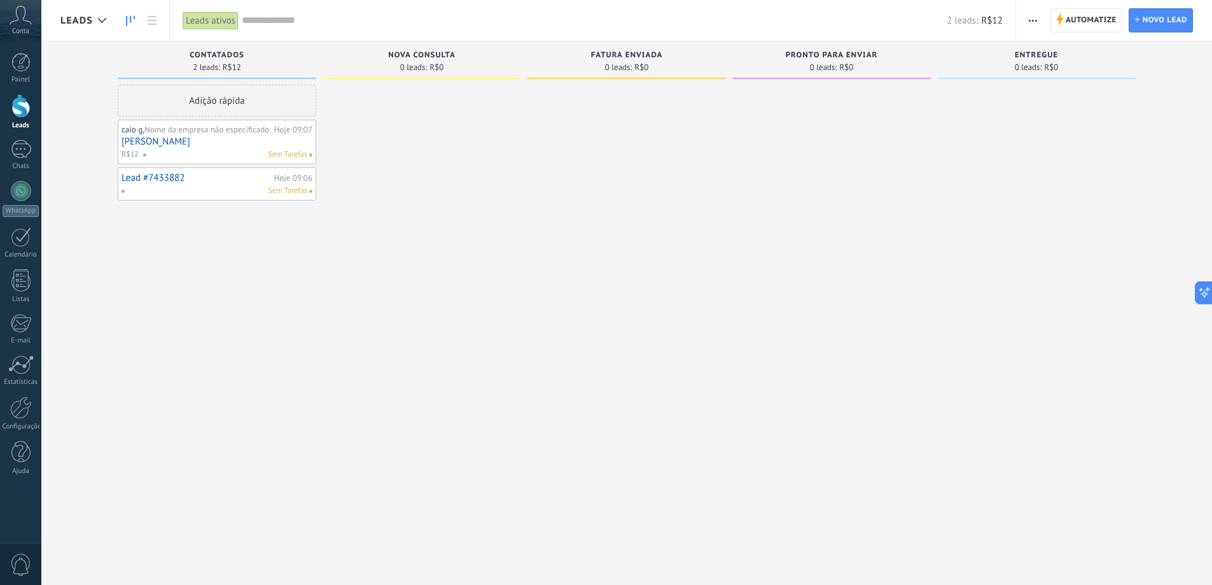
click at [219, 143] on link "CAIO GONCALVES NASCIMENTO" at bounding box center [217, 141] width 191 height 11
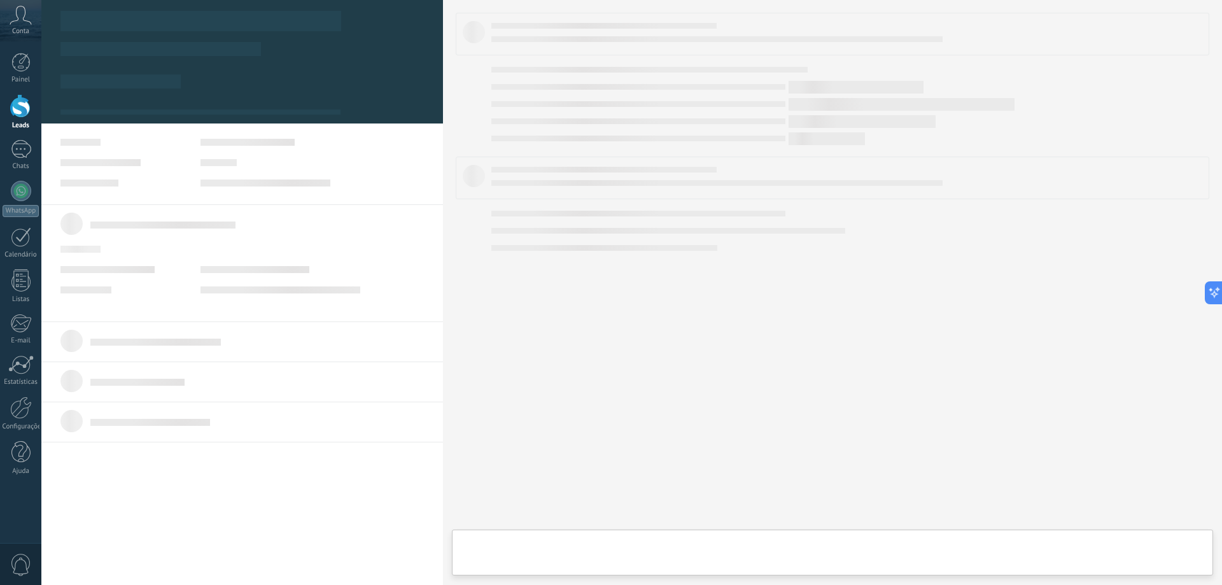
type textarea "**********"
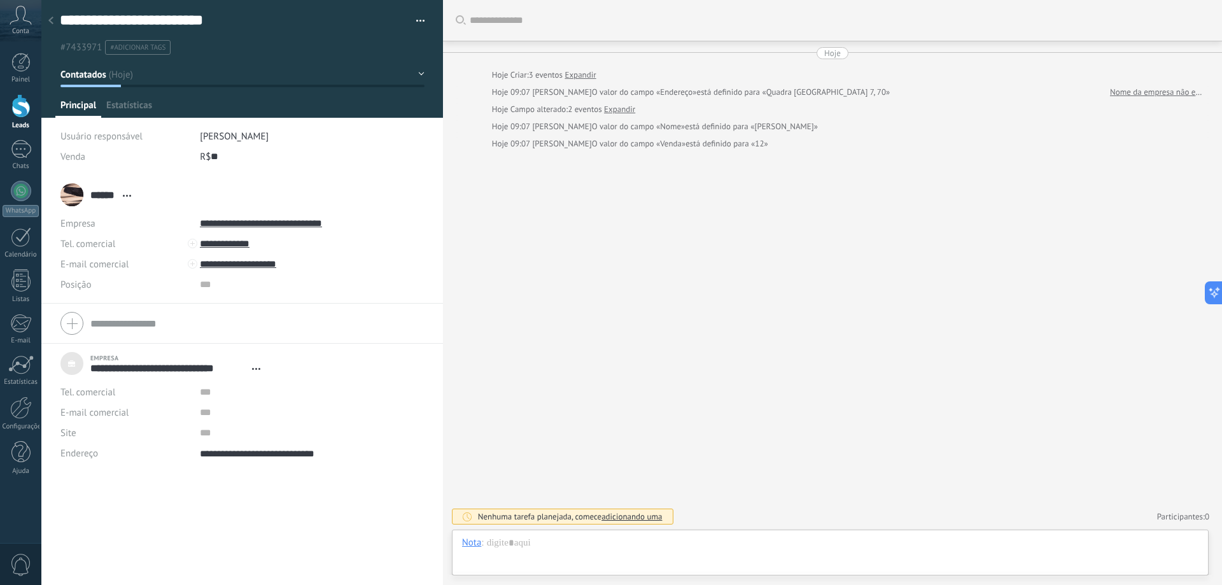
scroll to position [13, 0]
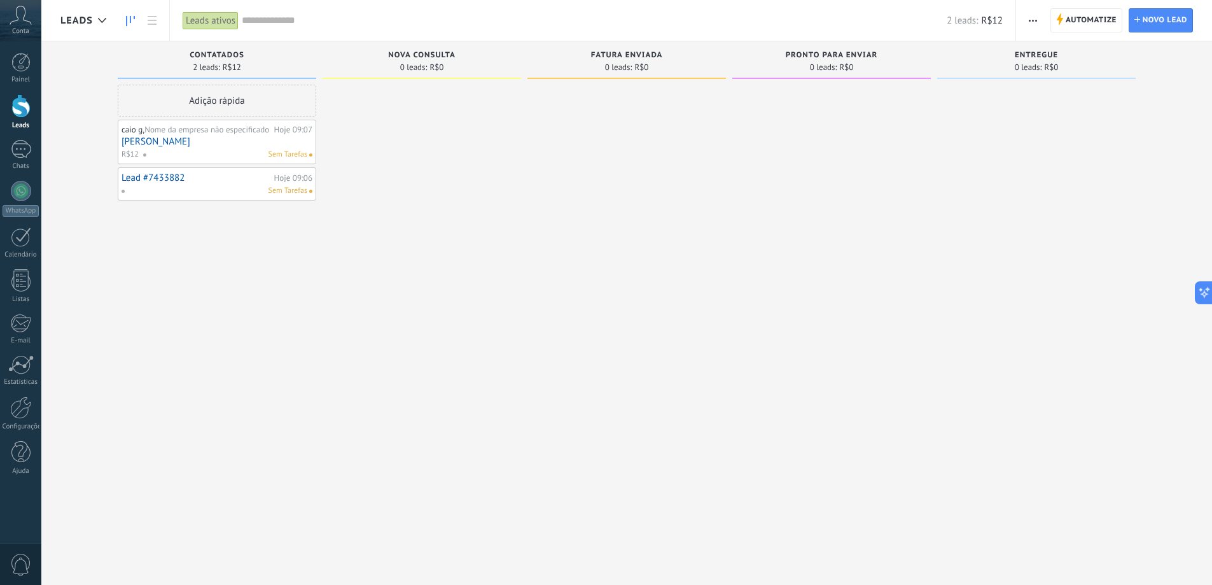
drag, startPoint x: 223, startPoint y: 146, endPoint x: 136, endPoint y: 267, distance: 149.4
click at [135, 279] on div "Adição rápida caio g, Nome da empresa não especificado Hoje 09:07 CAIO GONCALVE…" at bounding box center [217, 294] width 199 height 419
drag, startPoint x: 582, startPoint y: 110, endPoint x: 326, endPoint y: 129, distance: 256.5
click at [326, 128] on div "Etapa de leads de entrada solicitações: 0 0 0 0 0 Contatados 2 leads: R$12 Adiç…" at bounding box center [636, 272] width 1152 height 462
click at [613, 67] on span "0 leads:" at bounding box center [618, 68] width 27 height 8
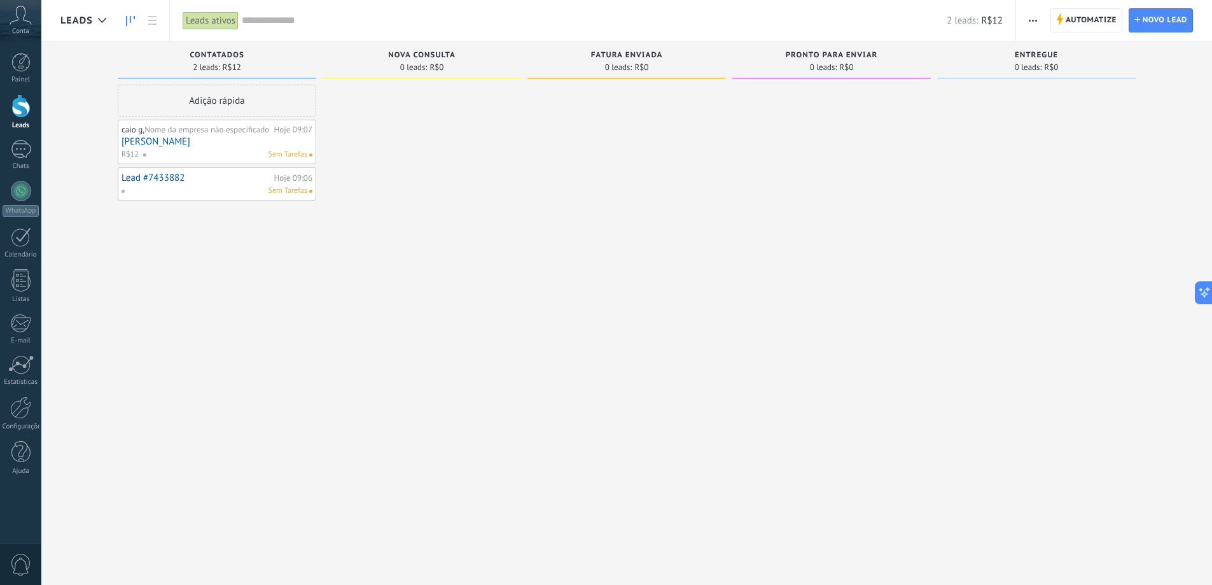
click at [638, 53] on span "Fatura enviada" at bounding box center [627, 55] width 72 height 9
click at [867, 60] on div "Pronto para enviar" at bounding box center [832, 56] width 186 height 11
click at [576, 55] on div "Fatura enviada" at bounding box center [627, 56] width 186 height 11
click at [1028, 16] on button "button" at bounding box center [1033, 20] width 18 height 24
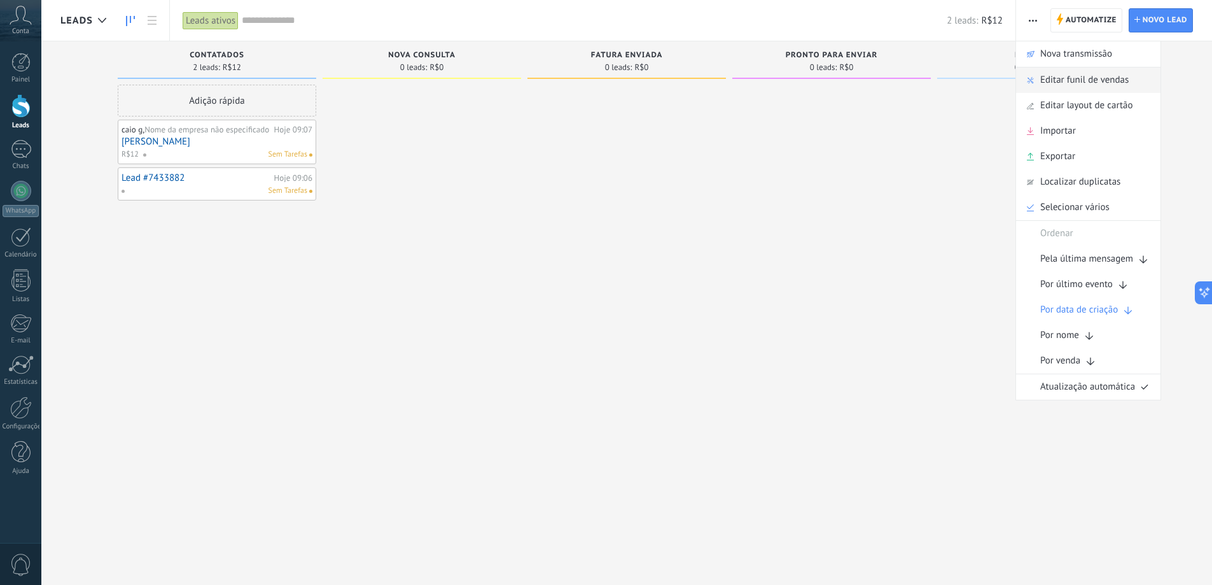
click at [1061, 79] on span "Editar funil de vendas" at bounding box center [1084, 79] width 88 height 25
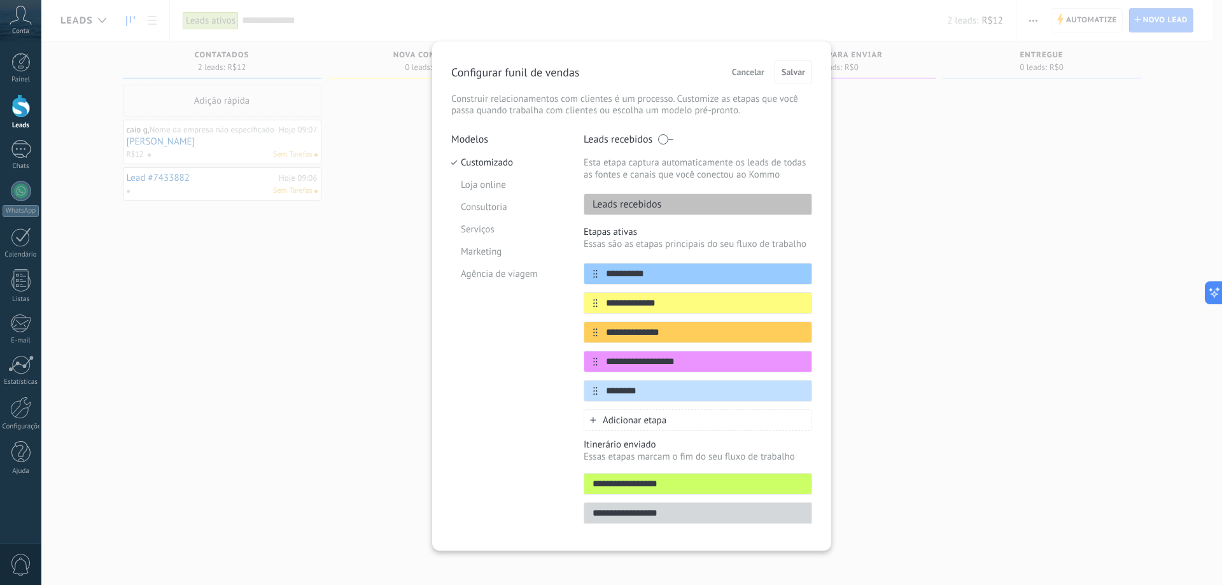
click at [709, 209] on div "Leads recebidos" at bounding box center [697, 204] width 228 height 22
click at [701, 204] on div "Leads recebidos" at bounding box center [697, 204] width 228 height 22
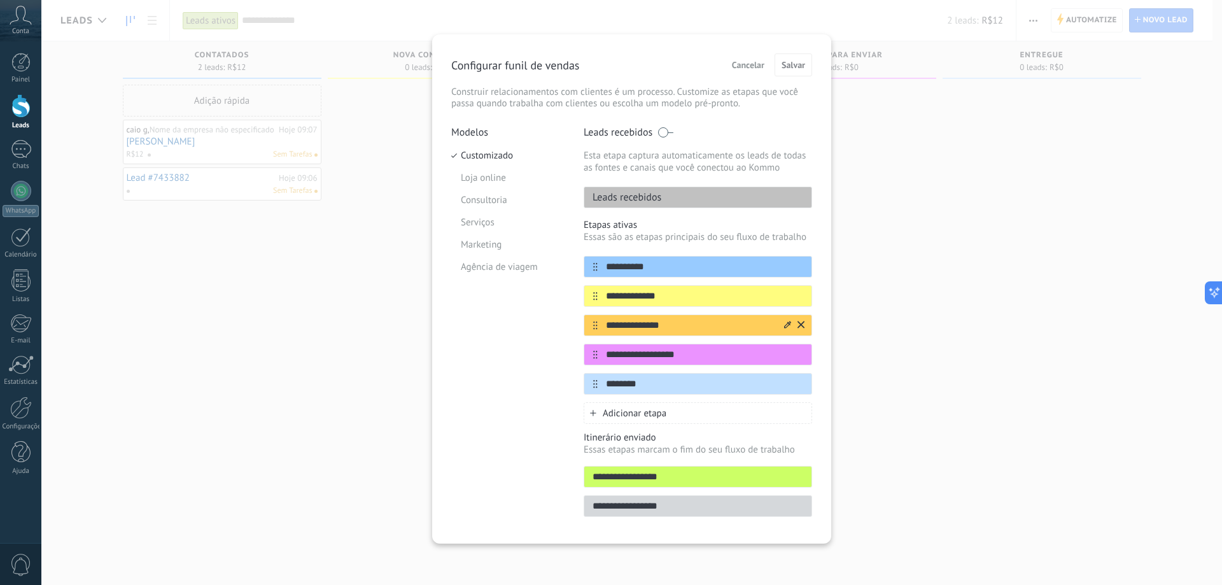
click at [662, 319] on input "**********" at bounding box center [689, 325] width 185 height 13
click at [709, 324] on input "**********" at bounding box center [689, 325] width 185 height 13
click at [784, 324] on icon at bounding box center [787, 325] width 7 height 8
drag, startPoint x: 608, startPoint y: 328, endPoint x: 590, endPoint y: 325, distance: 18.6
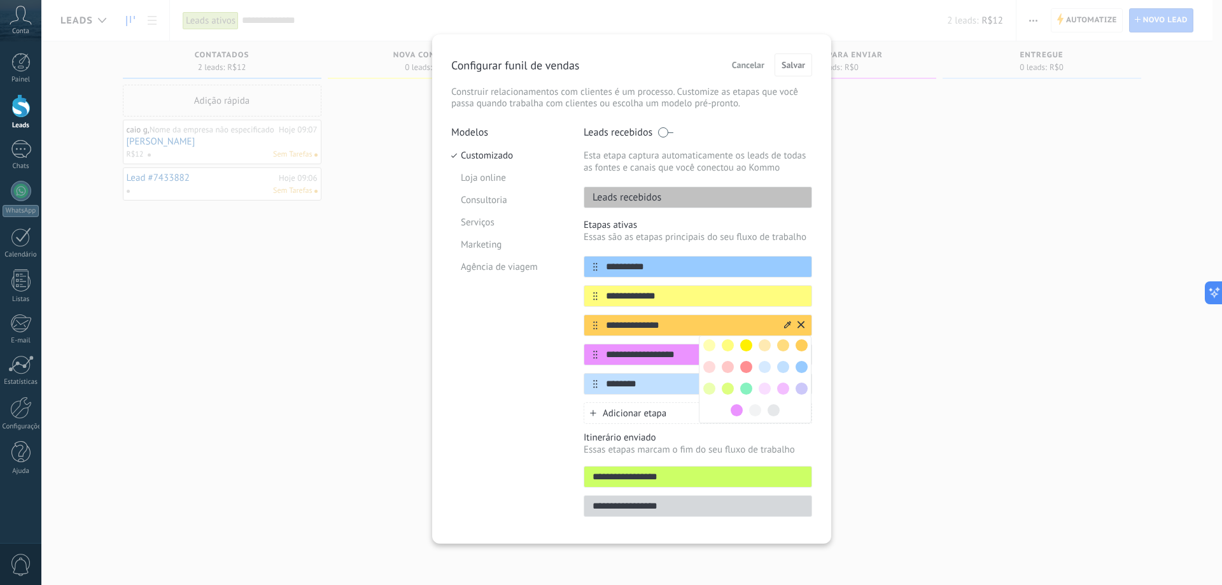
click at [606, 327] on input "**********" at bounding box center [689, 325] width 185 height 13
click at [590, 325] on div at bounding box center [590, 325] width 13 height 8
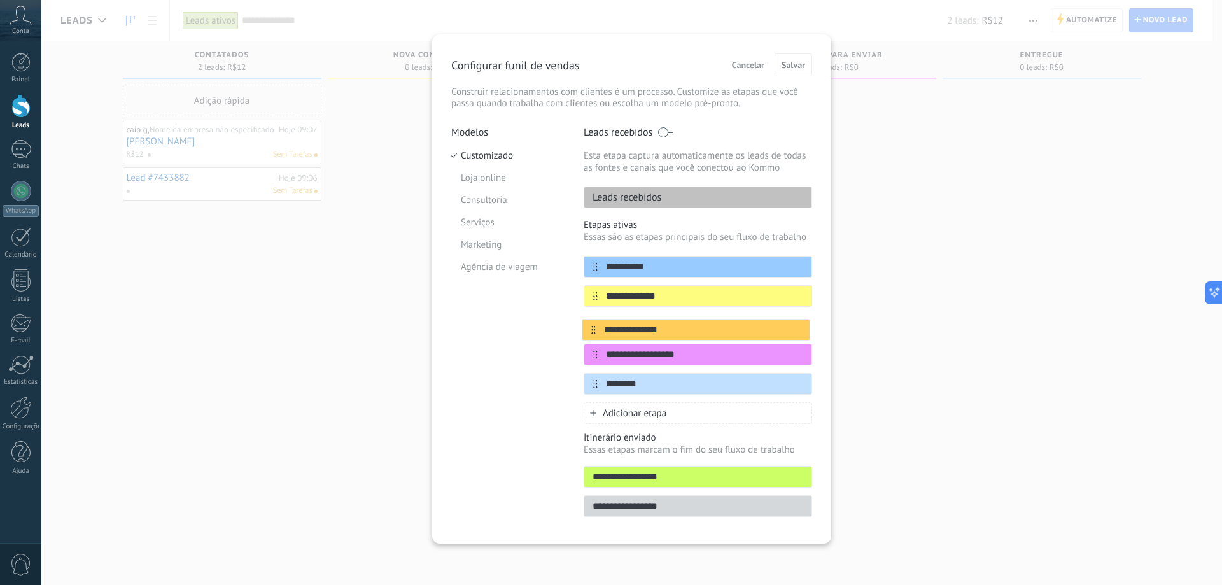
drag, startPoint x: 590, startPoint y: 325, endPoint x: 590, endPoint y: 332, distance: 7.7
click at [590, 332] on div "**********" at bounding box center [697, 325] width 228 height 139
click at [784, 323] on icon at bounding box center [787, 325] width 7 height 8
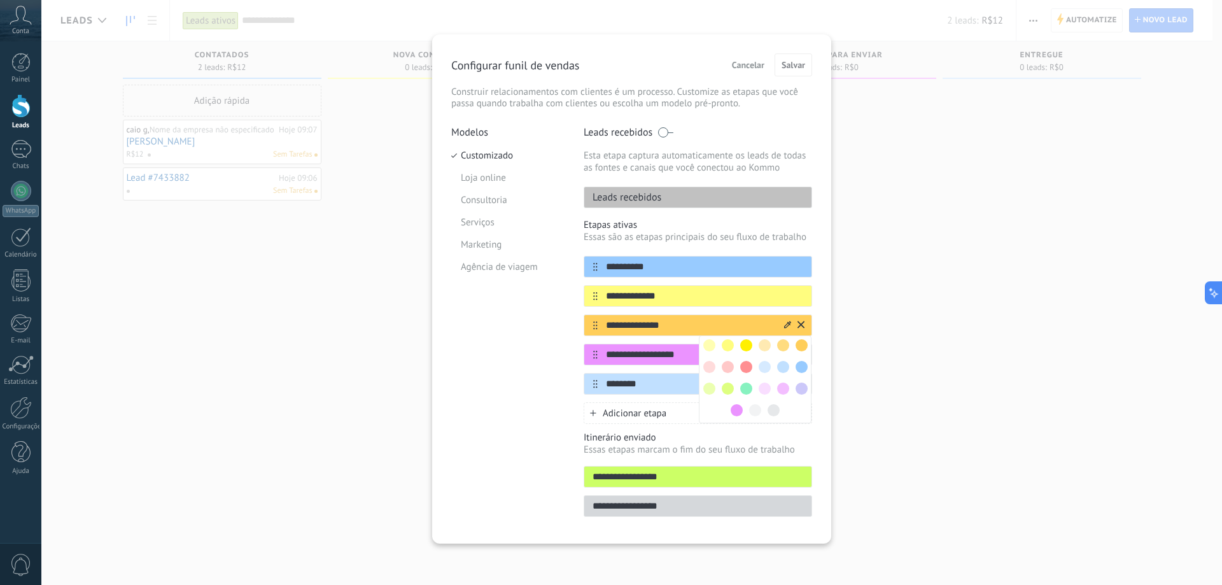
click at [785, 326] on icon at bounding box center [787, 325] width 7 height 8
click at [762, 330] on input "**********" at bounding box center [689, 325] width 185 height 13
click at [797, 326] on icon at bounding box center [800, 324] width 7 height 7
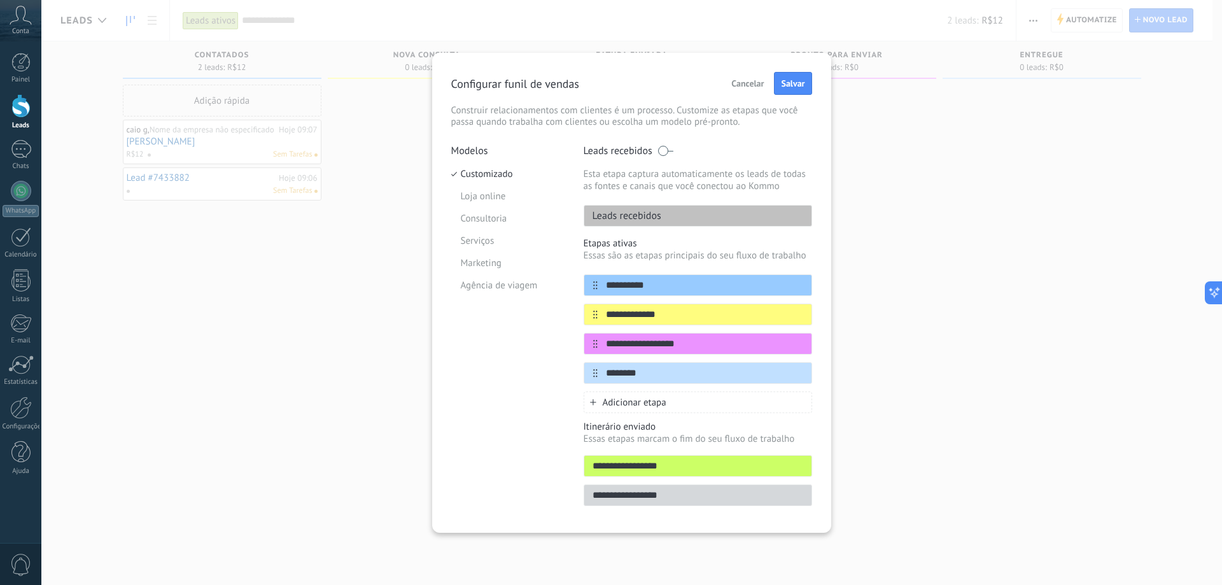
scroll to position [0, 0]
click at [678, 396] on div "Adicionar etapa" at bounding box center [697, 402] width 228 height 22
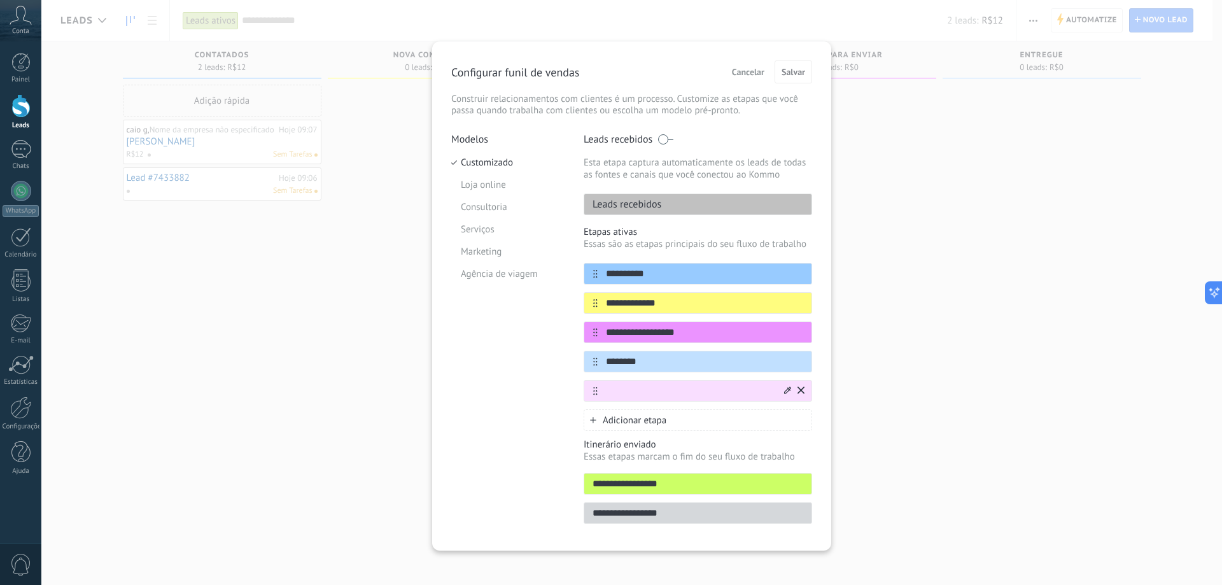
click at [690, 387] on input "text" at bounding box center [689, 390] width 185 height 13
type input "**********"
click at [531, 370] on div "Modelos Customizado Loja online Consultoria Serviços Marketing Agência de viagem" at bounding box center [507, 332] width 113 height 398
drag, startPoint x: 594, startPoint y: 395, endPoint x: 596, endPoint y: 374, distance: 21.0
click at [596, 374] on div "**********" at bounding box center [697, 332] width 228 height 139
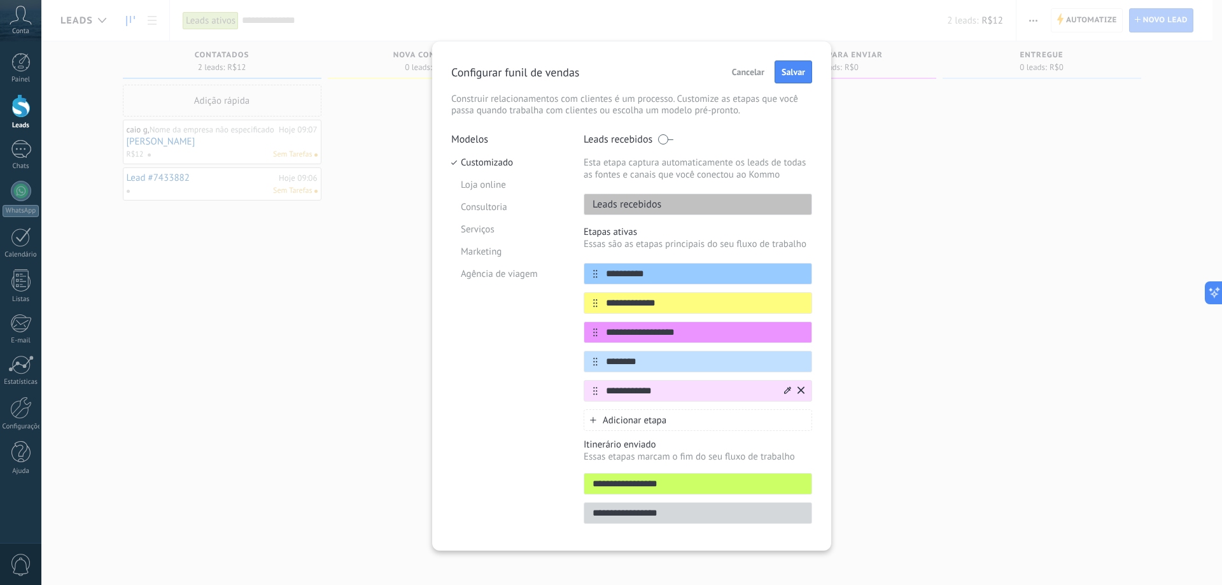
click at [597, 391] on input "**********" at bounding box center [689, 390] width 185 height 13
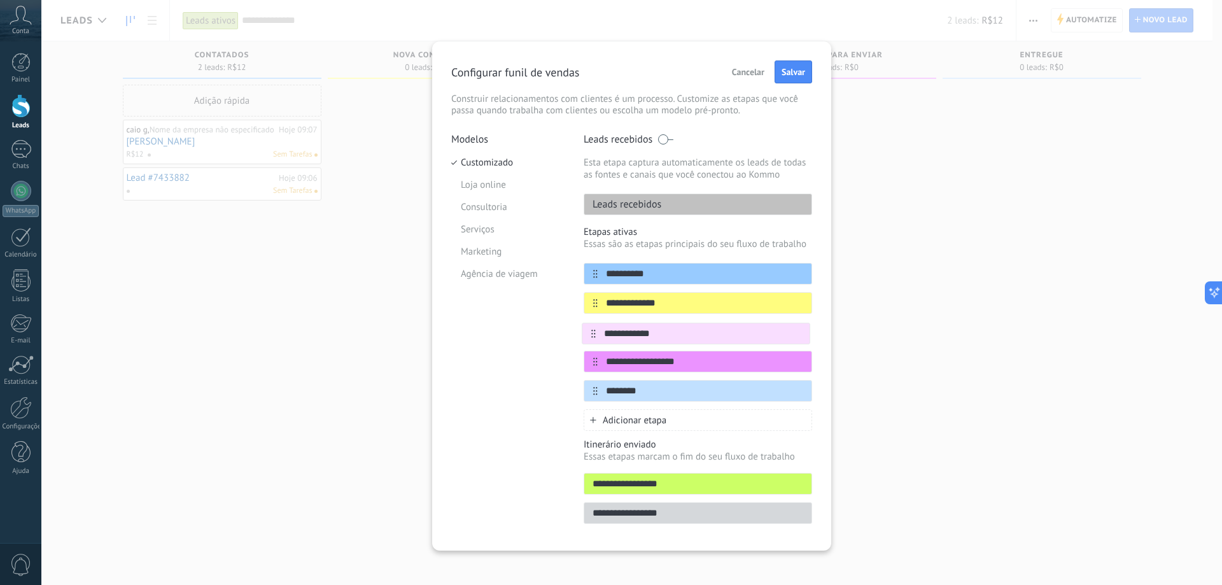
drag, startPoint x: 592, startPoint y: 391, endPoint x: 593, endPoint y: 326, distance: 64.9
click at [593, 326] on div "**********" at bounding box center [697, 332] width 228 height 139
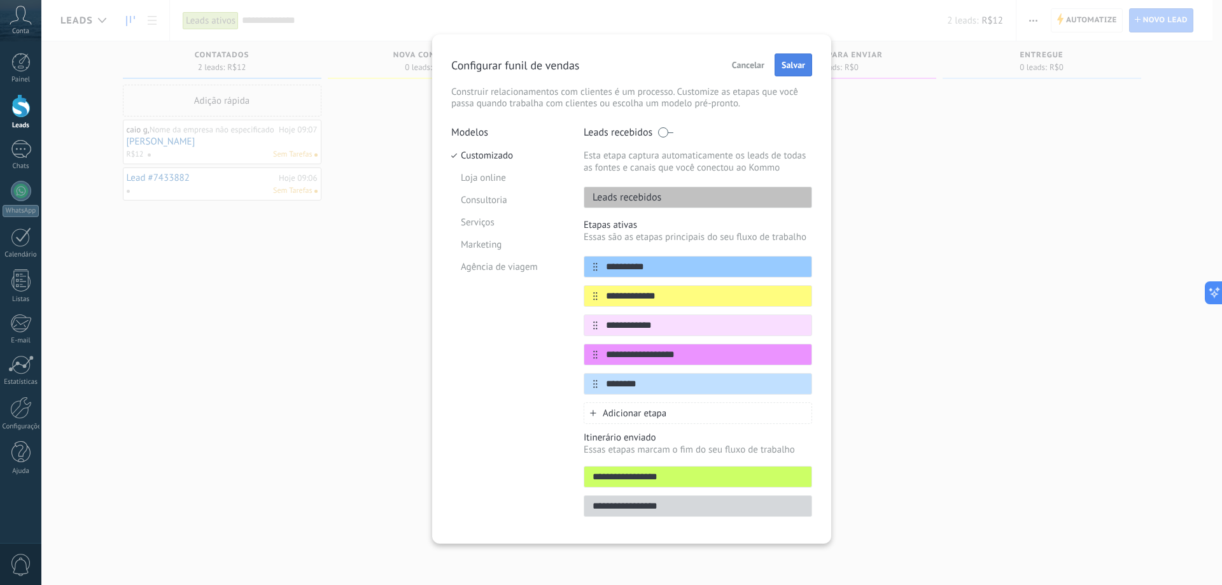
click at [781, 74] on button "Salvar" at bounding box center [793, 64] width 38 height 23
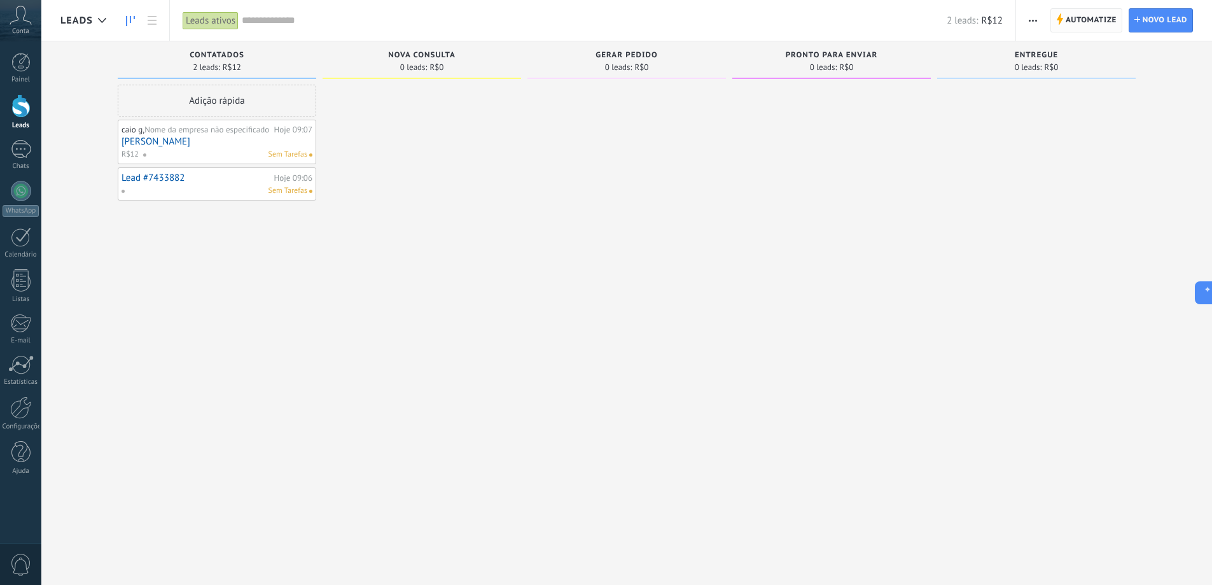
click at [1113, 20] on span "Automatize" at bounding box center [1091, 20] width 51 height 23
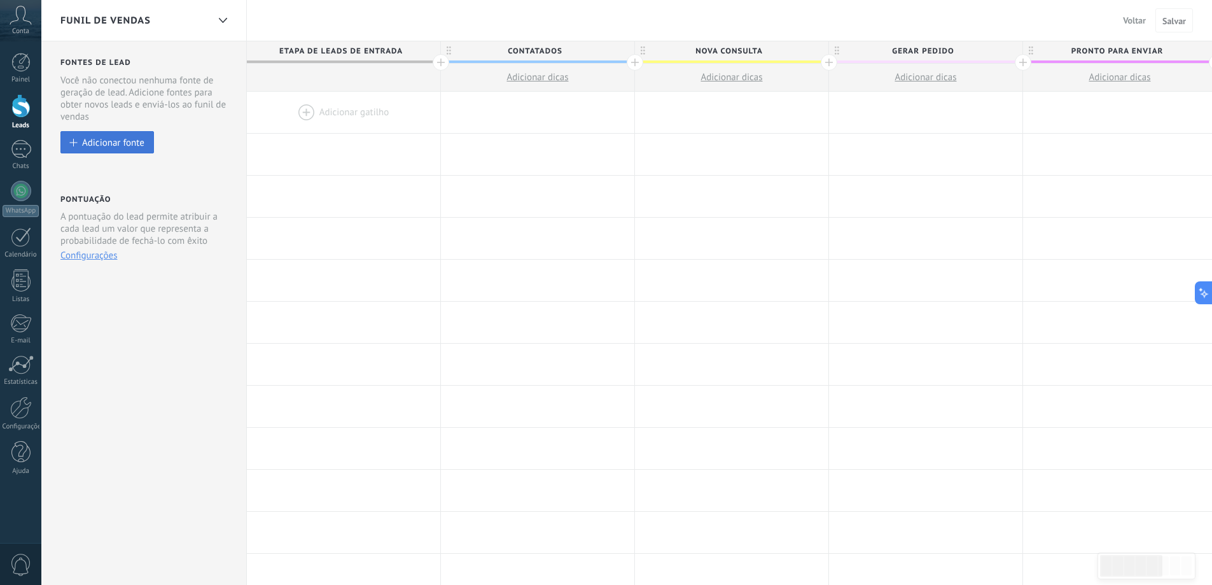
click at [97, 139] on div "Adicionar fonte" at bounding box center [113, 142] width 62 height 11
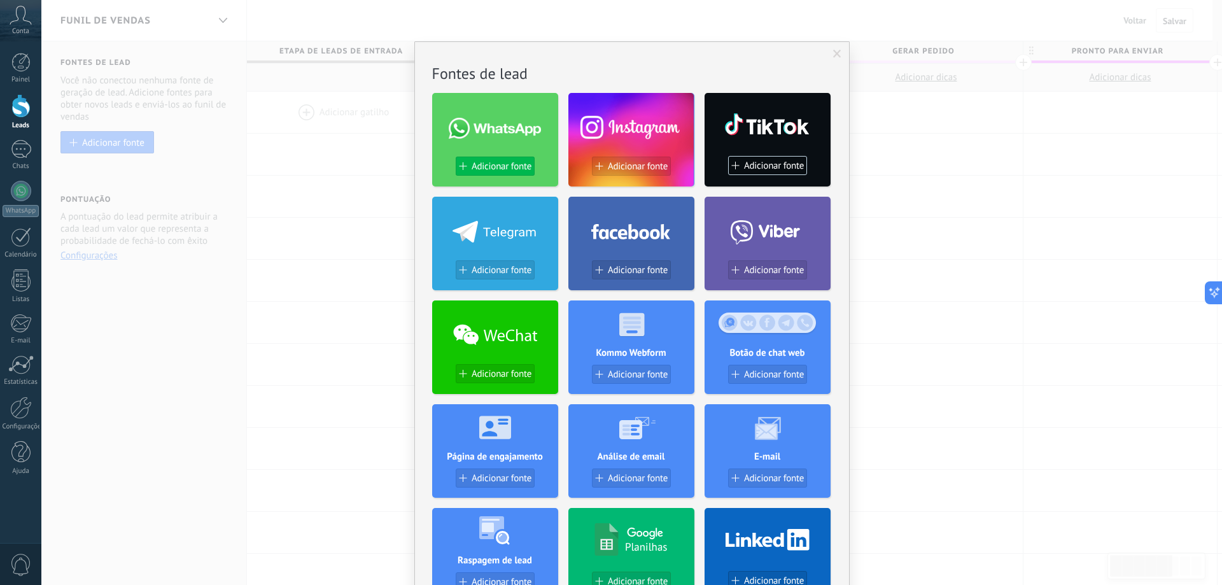
click at [486, 164] on span "Adicionar fonte" at bounding box center [501, 166] width 60 height 11
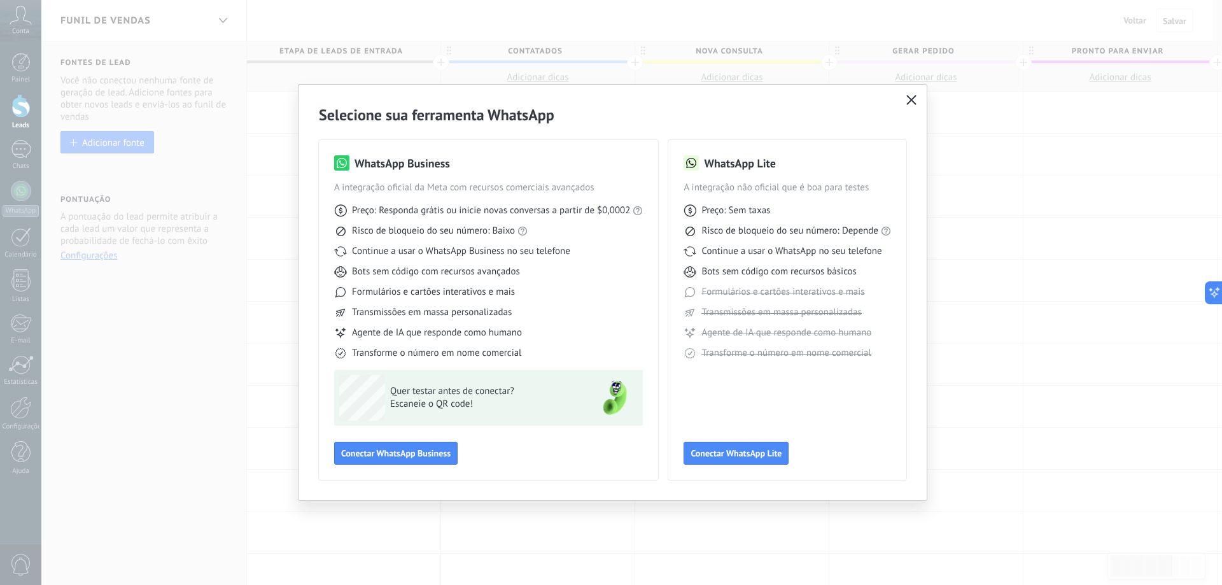
click at [919, 88] on div "Selecione sua ferramenta WhatsApp WhatsApp Business A integração oficial da Met…" at bounding box center [612, 292] width 628 height 415
click at [912, 91] on div "Selecione sua ferramenta WhatsApp WhatsApp Business A integração oficial da Met…" at bounding box center [612, 292] width 628 height 415
click at [906, 104] on icon "button" at bounding box center [911, 100] width 10 height 10
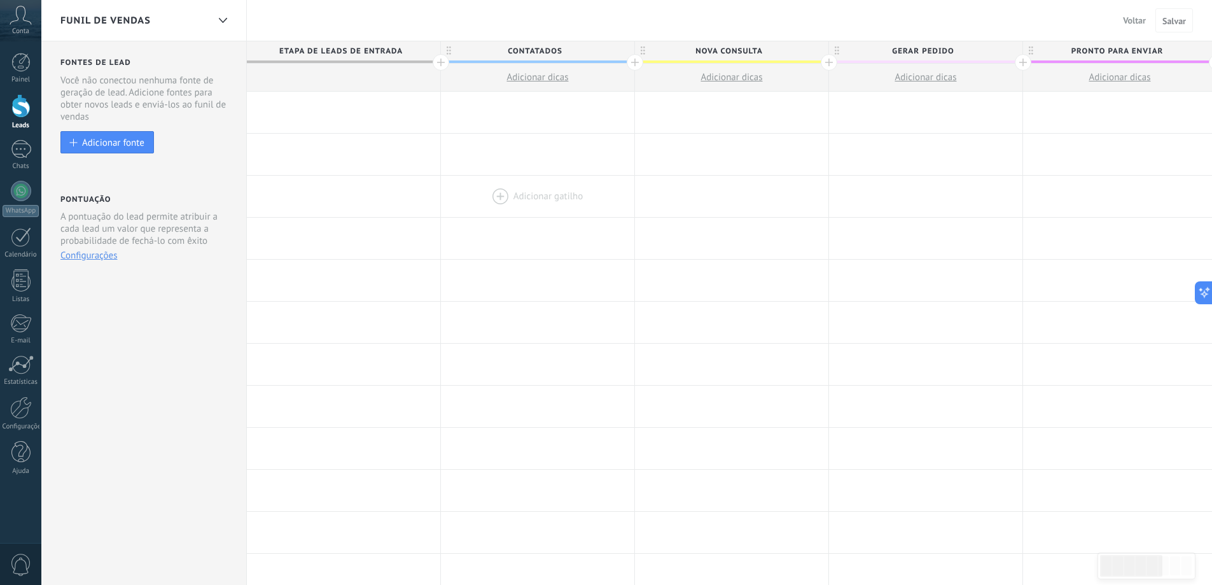
drag, startPoint x: 796, startPoint y: 209, endPoint x: 500, endPoint y: 190, distance: 296.5
click at [823, 210] on div "Adicionar gatilho Adicionar gatilho Adicionar gatilho Adicionar gatilho Adicion…" at bounding box center [1023, 197] width 1553 height 42
drag, startPoint x: 491, startPoint y: 190, endPoint x: 505, endPoint y: 192, distance: 14.1
click at [505, 192] on div "**********" at bounding box center [1017, 533] width 1553 height 882
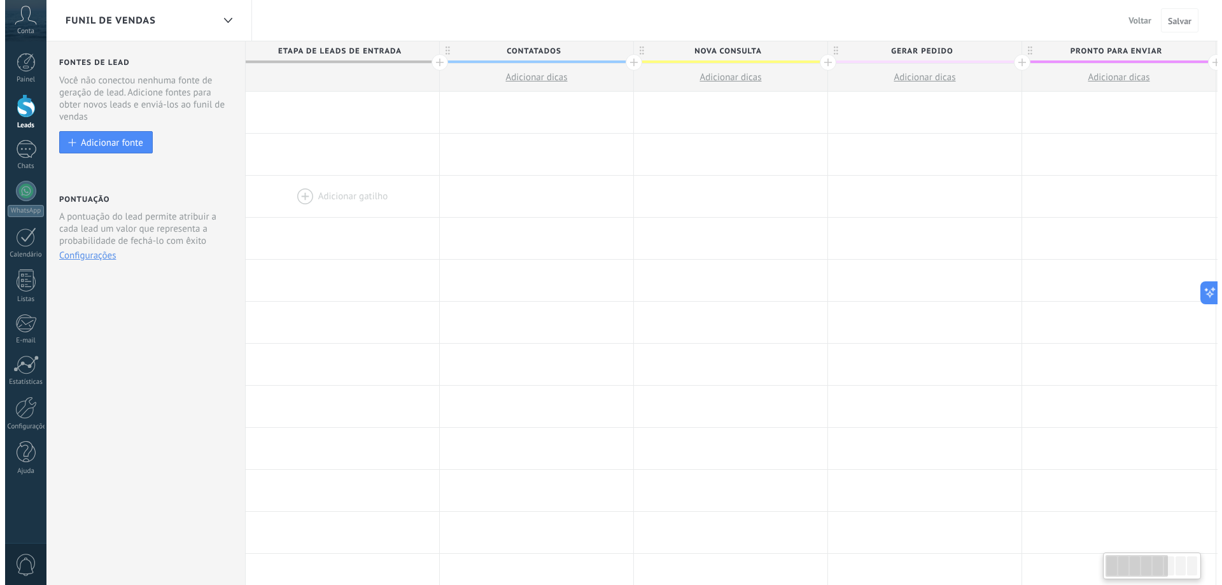
scroll to position [0, 0]
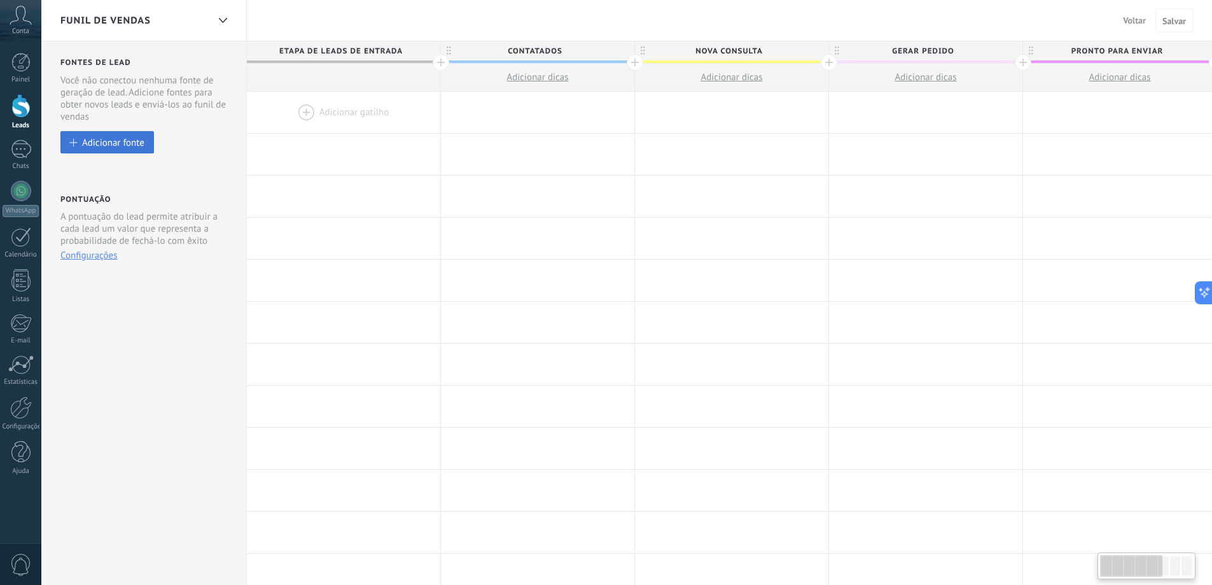
click at [130, 141] on div "Adicionar fonte" at bounding box center [113, 142] width 62 height 11
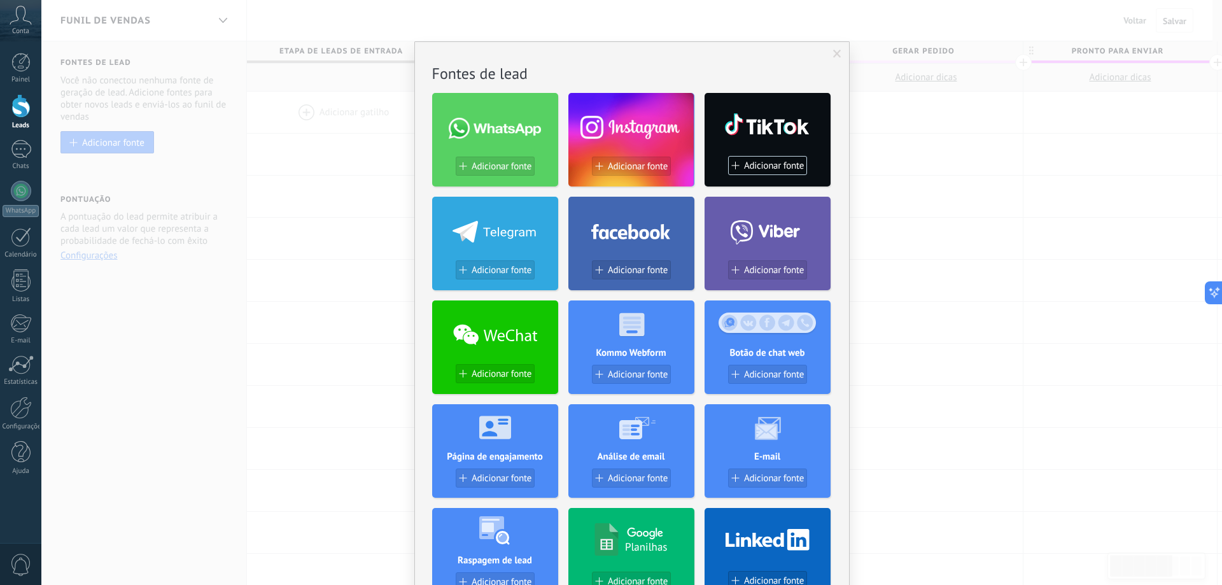
scroll to position [191, 0]
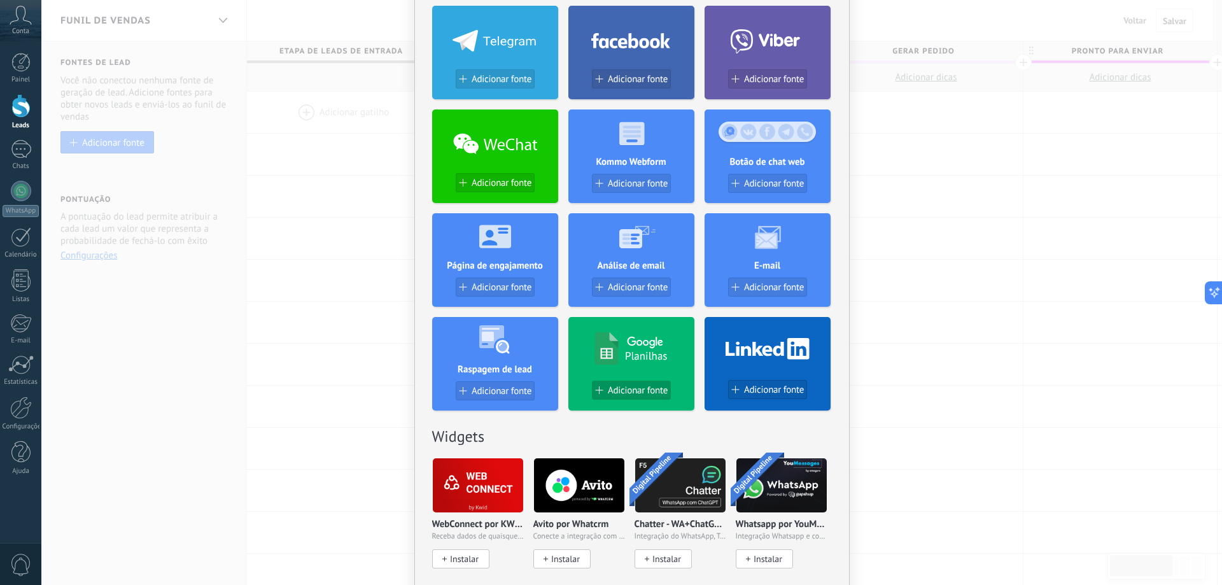
click at [603, 392] on div "Adicionar fonte" at bounding box center [631, 390] width 78 height 11
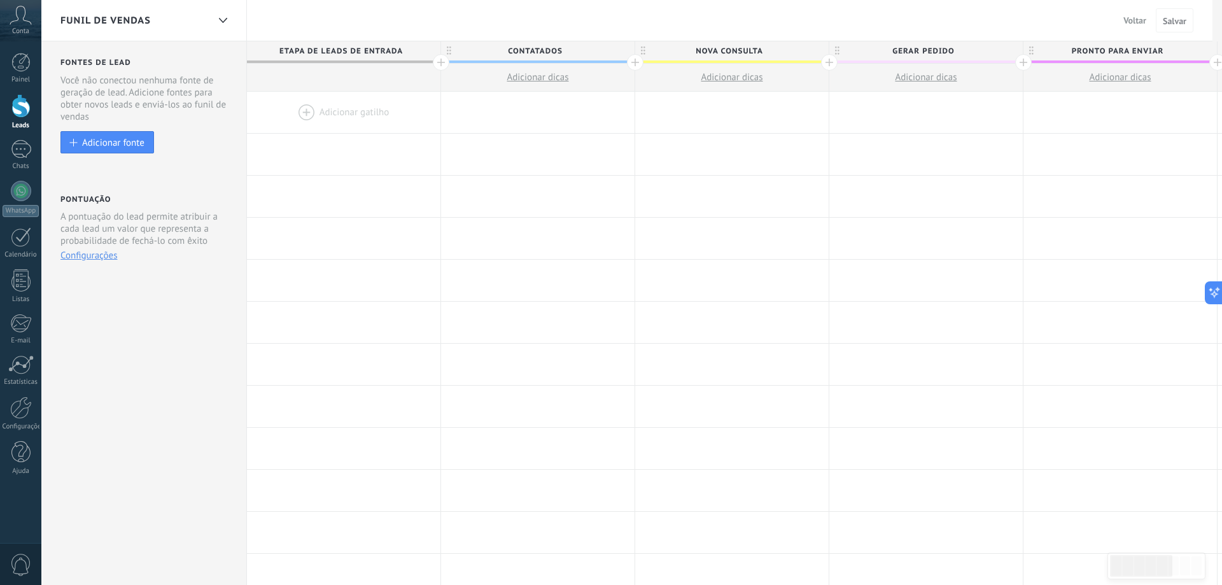
scroll to position [0, 0]
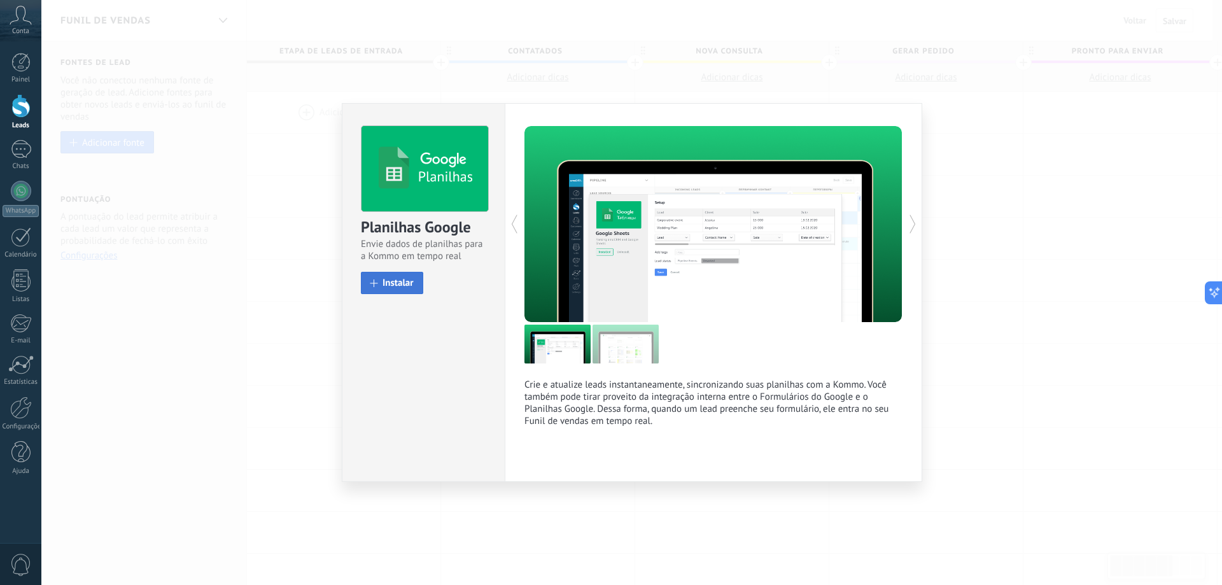
click at [394, 276] on button "Instalar" at bounding box center [392, 283] width 62 height 22
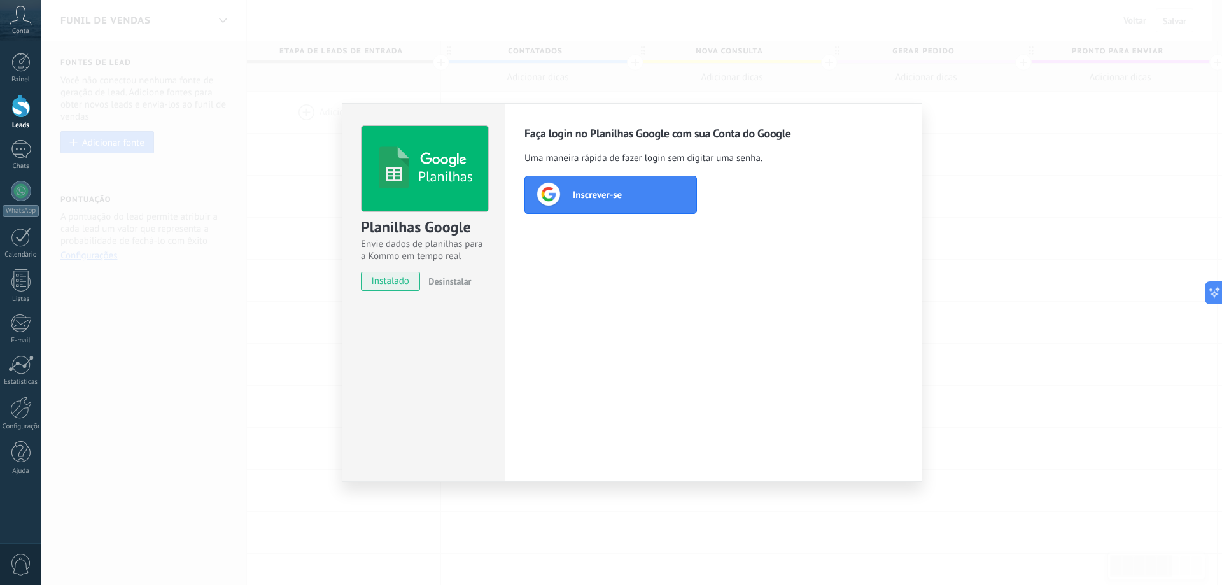
click at [615, 182] on div "Inscrever-se" at bounding box center [610, 195] width 172 height 38
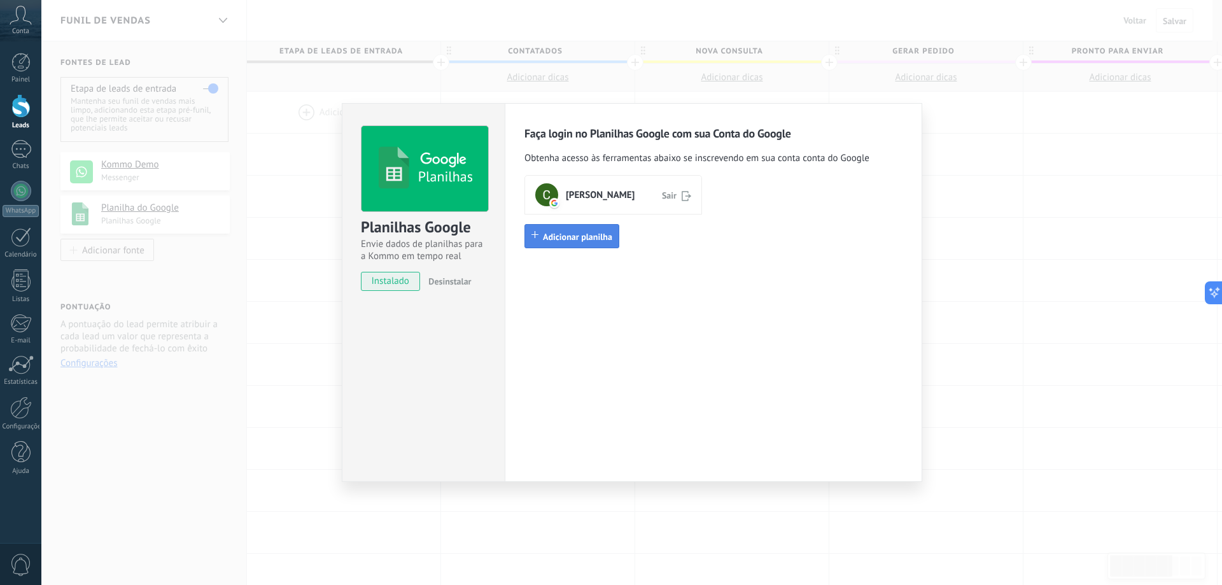
click at [592, 233] on span "Adicionar planilha" at bounding box center [577, 236] width 69 height 11
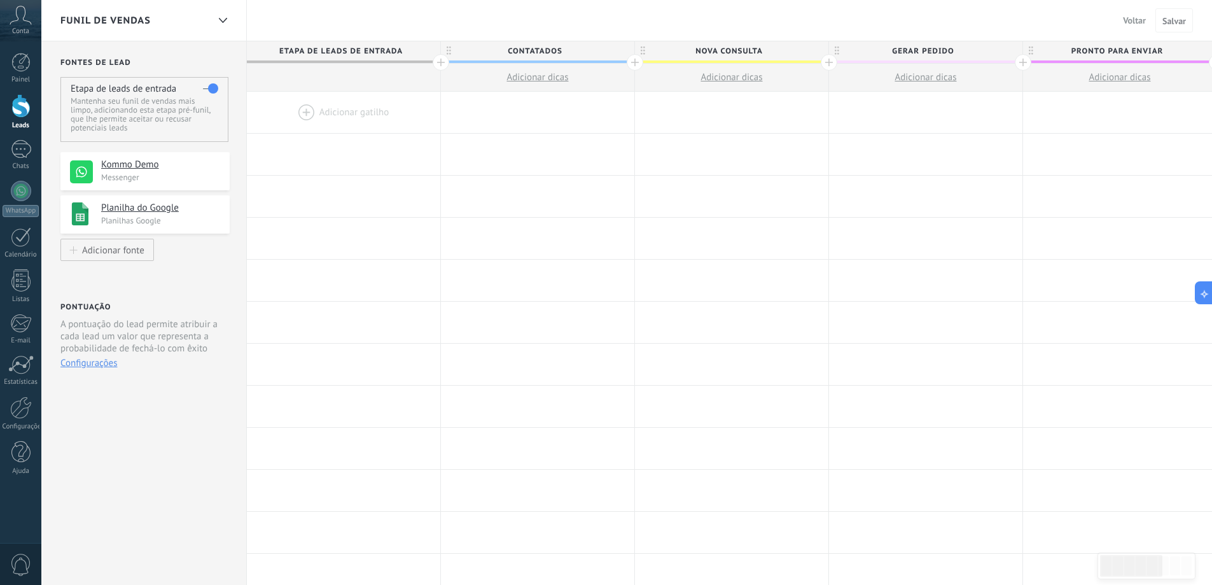
click at [319, 116] on div at bounding box center [343, 112] width 193 height 41
click at [301, 109] on div at bounding box center [343, 112] width 193 height 41
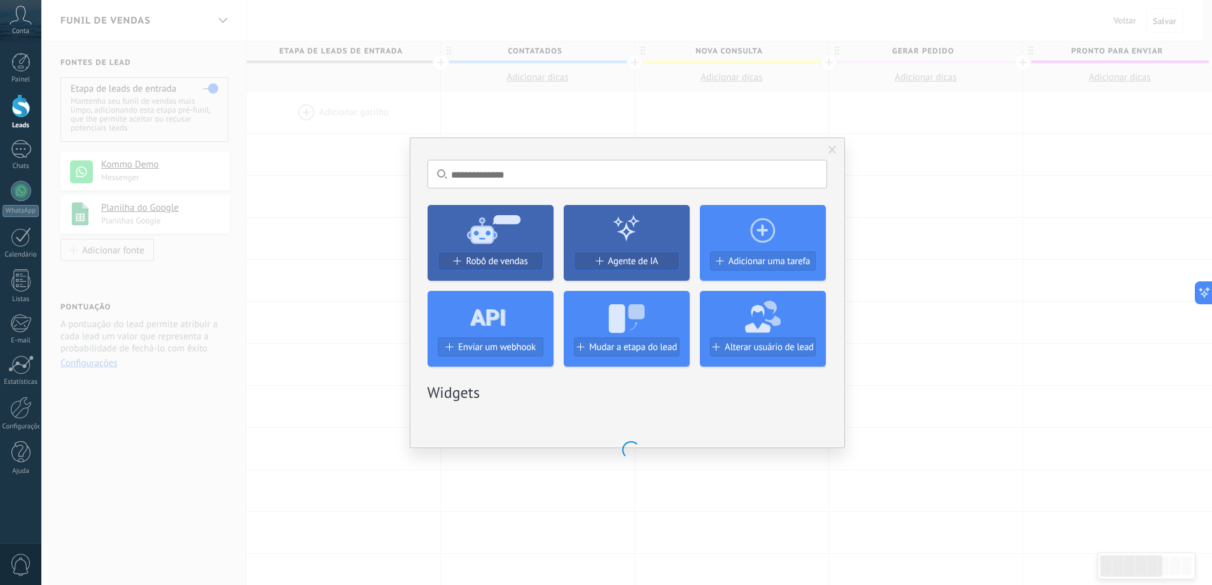
scroll to position [0, 1]
click at [754, 262] on span "Adicionar uma tarefa" at bounding box center [774, 261] width 82 height 11
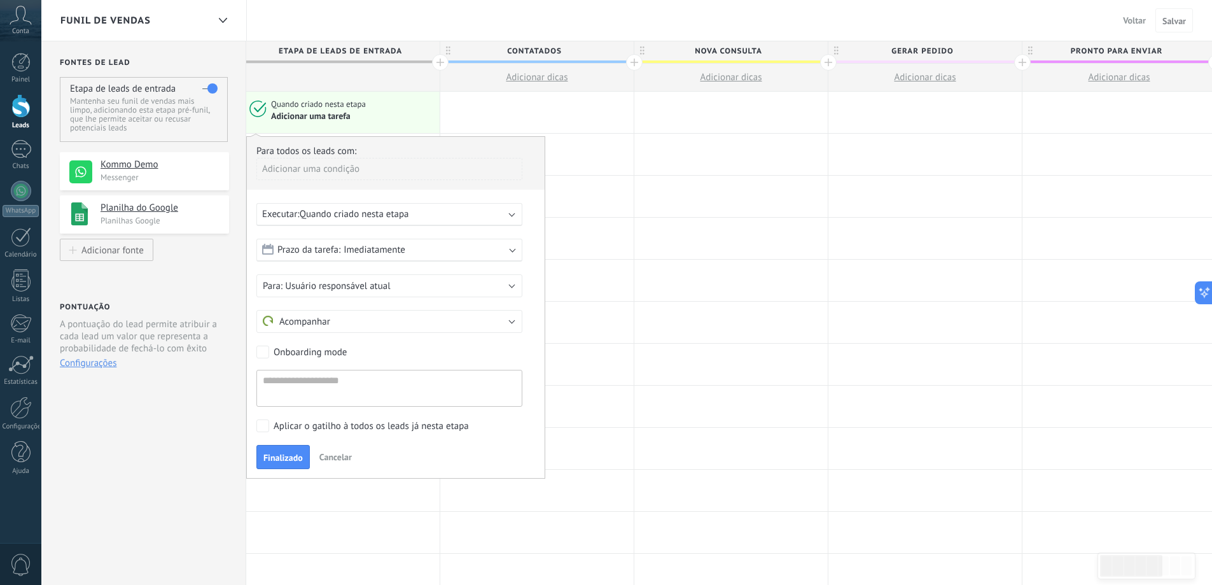
click at [401, 217] on span "Quando criado nesta etapa" at bounding box center [354, 214] width 109 height 12
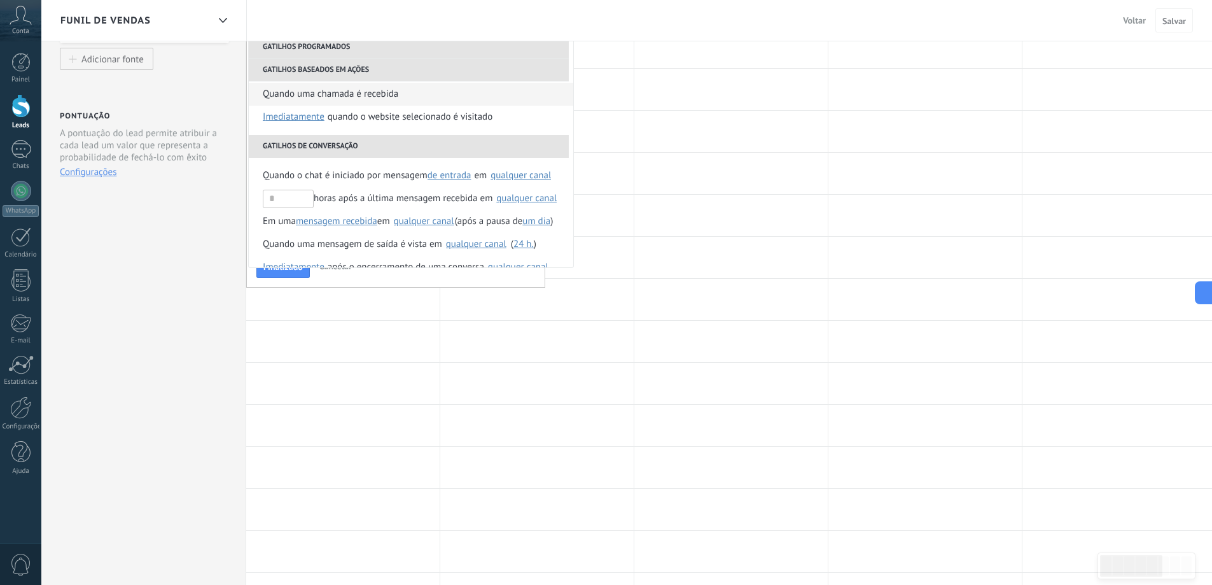
scroll to position [18, 0]
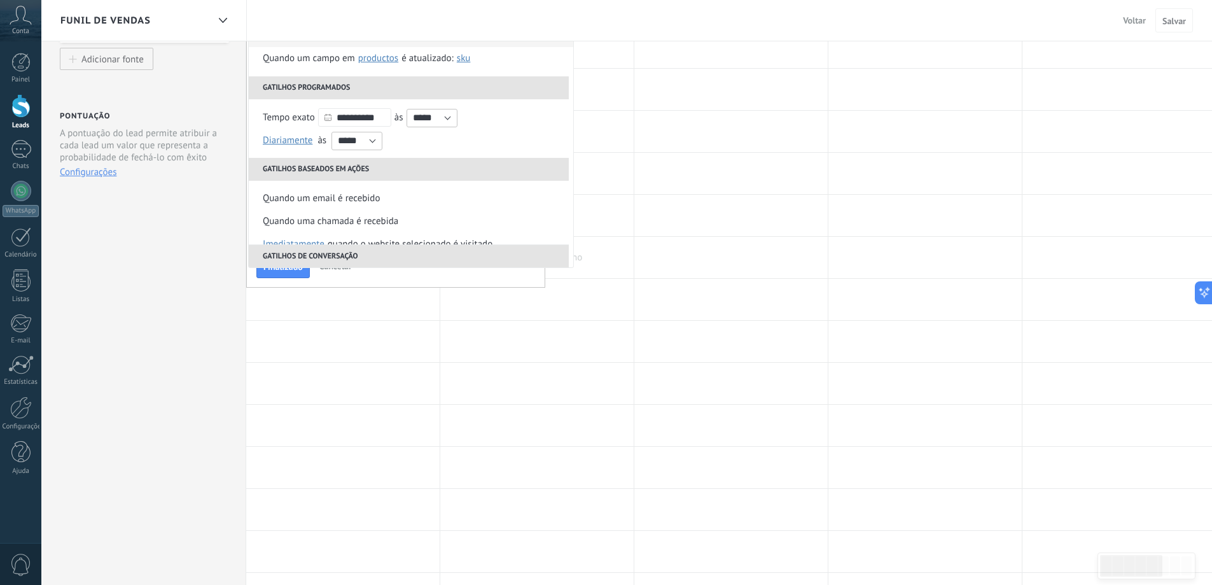
click at [624, 242] on div at bounding box center [536, 257] width 193 height 41
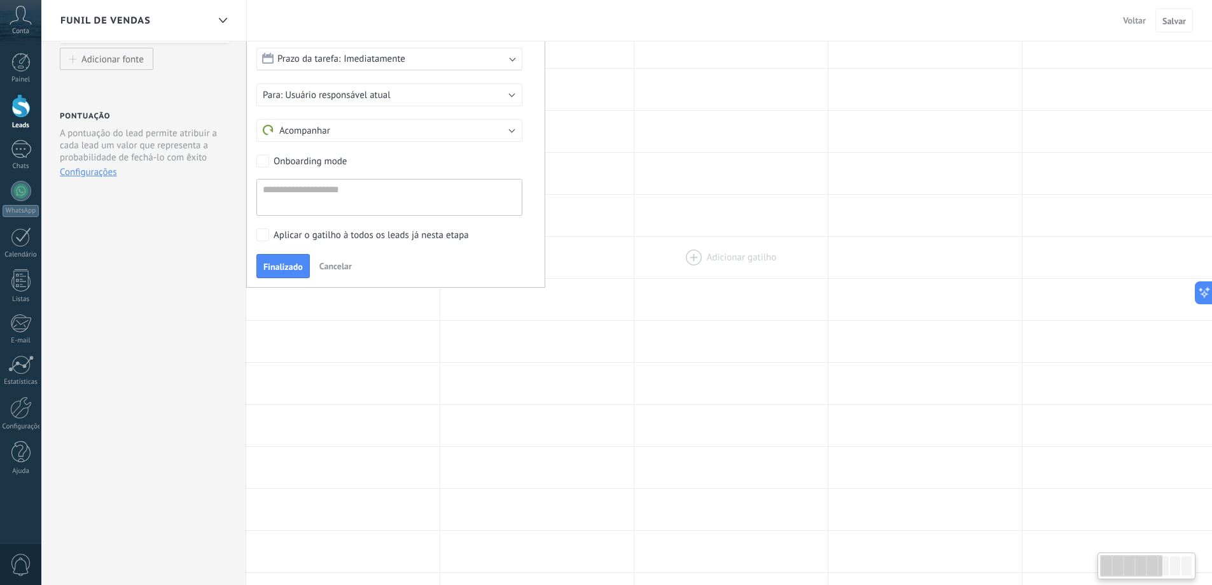
scroll to position [0, 0]
click at [639, 241] on div at bounding box center [731, 257] width 193 height 41
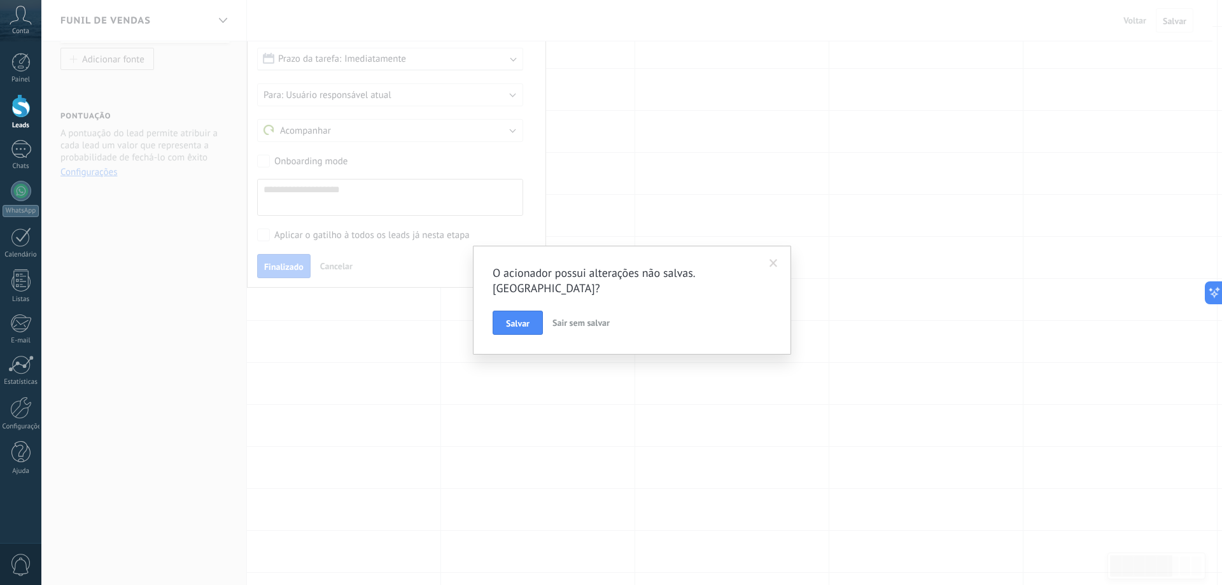
click at [778, 262] on span at bounding box center [773, 264] width 21 height 22
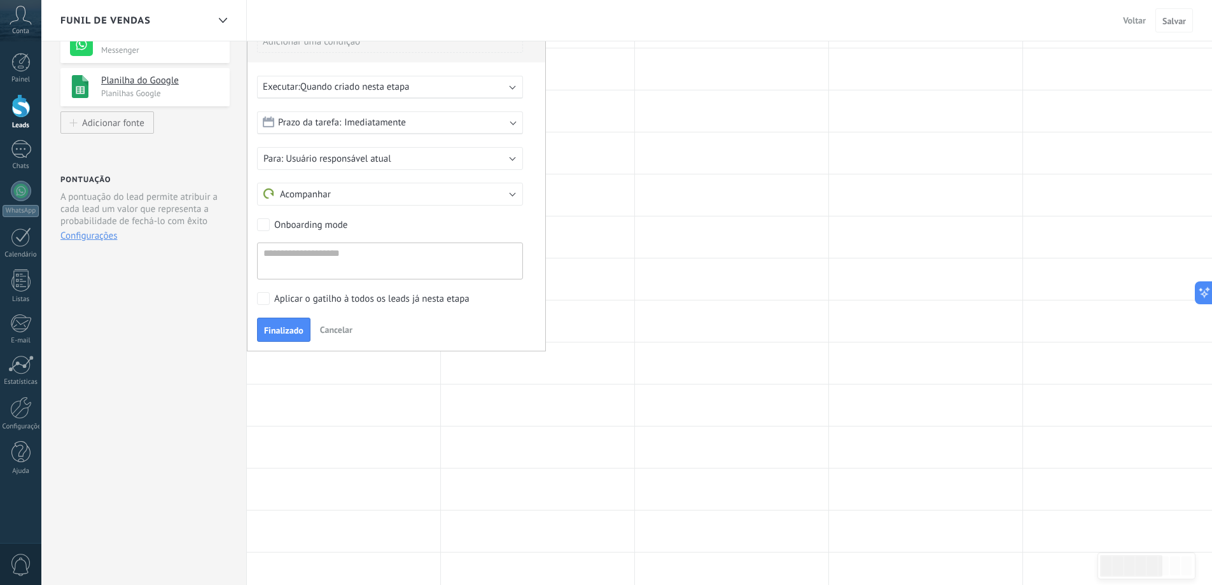
scroll to position [64, 0]
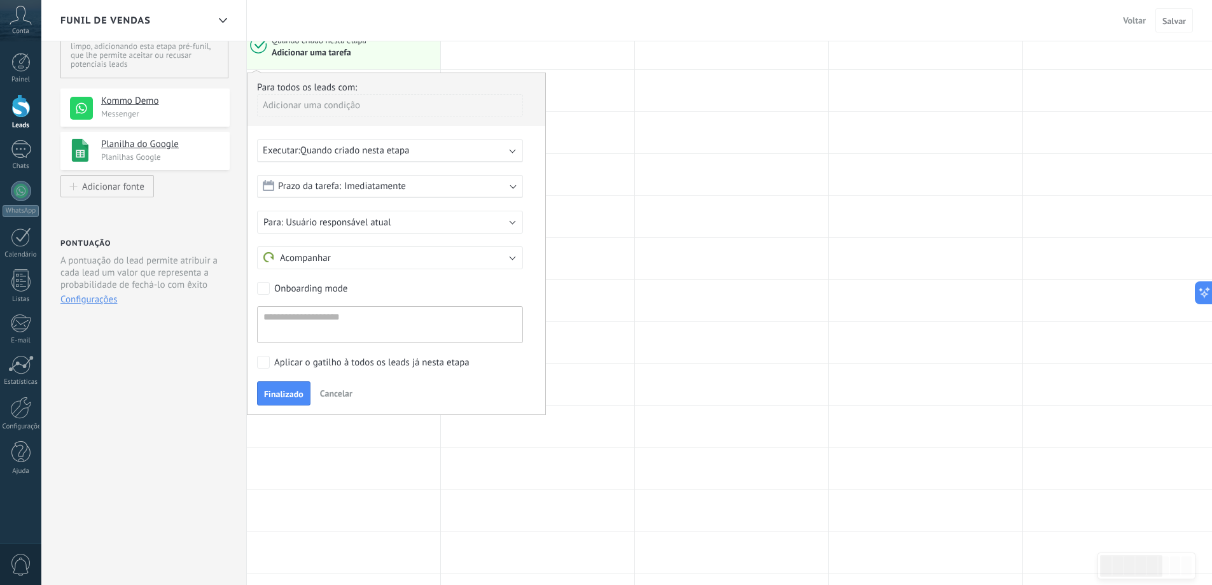
click at [352, 179] on div "Prazo da tarefa: Imediatamente" at bounding box center [390, 186] width 266 height 23
click at [388, 231] on button "Usuário responsável atual" at bounding box center [390, 222] width 266 height 23
click at [368, 228] on span "Usuário responsável atual" at bounding box center [383, 222] width 269 height 12
click at [366, 223] on span "Usuário responsável atual" at bounding box center [338, 222] width 105 height 12
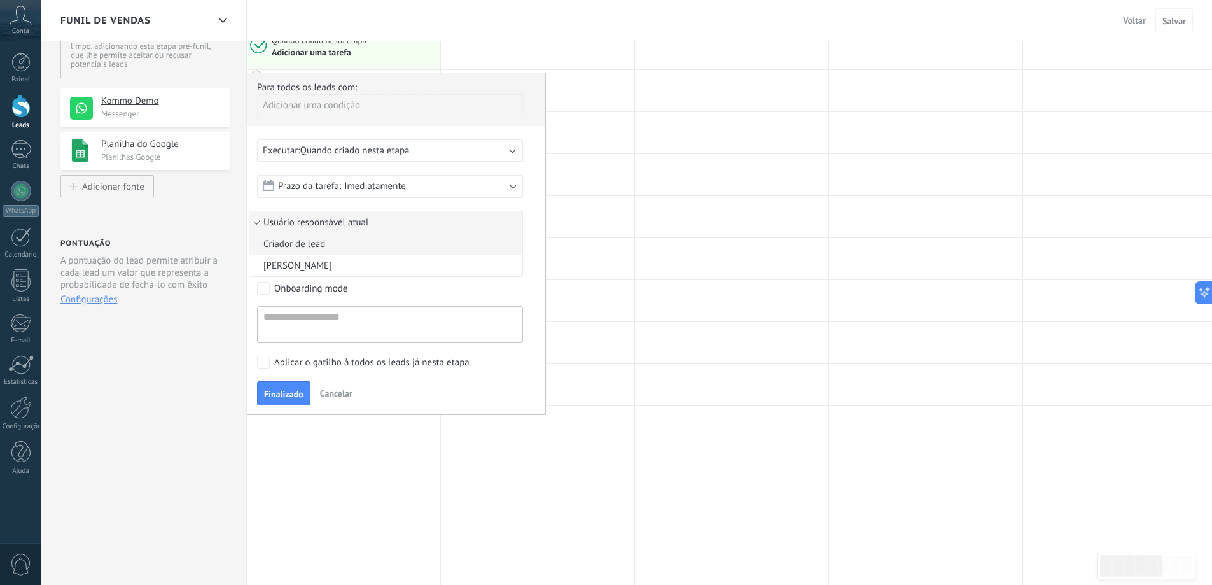
click at [349, 244] on span "Criador de lead" at bounding box center [383, 244] width 269 height 12
click at [350, 249] on button "Acompanhar" at bounding box center [390, 257] width 266 height 23
click at [350, 249] on li "Acompanhar" at bounding box center [385, 258] width 273 height 22
click at [368, 150] on span "Quando criado nesta etapa" at bounding box center [354, 150] width 109 height 12
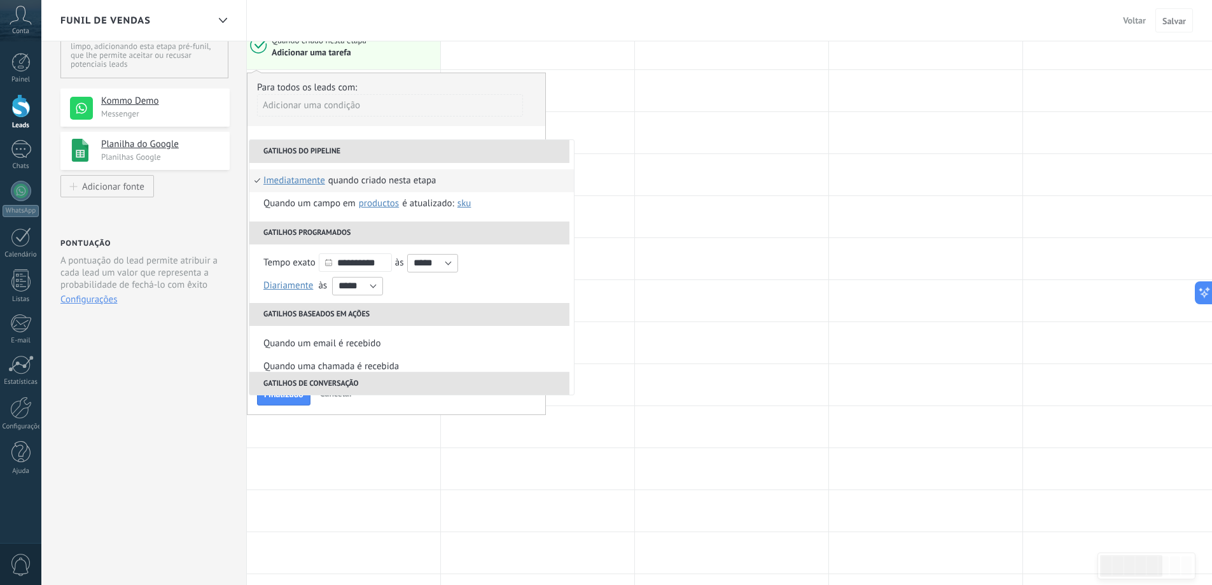
click at [377, 184] on div "Quando criado nesta etapa" at bounding box center [382, 180] width 108 height 23
click at [377, 184] on span "Imediatamente" at bounding box center [375, 186] width 62 height 12
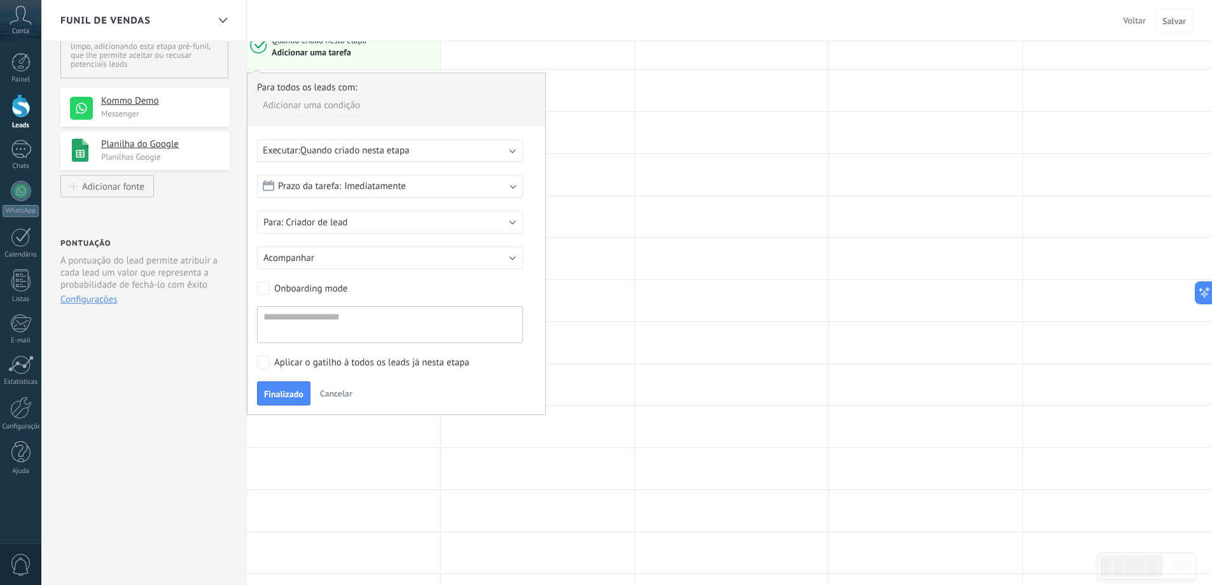
click at [339, 389] on span "Cancelar" at bounding box center [336, 392] width 32 height 11
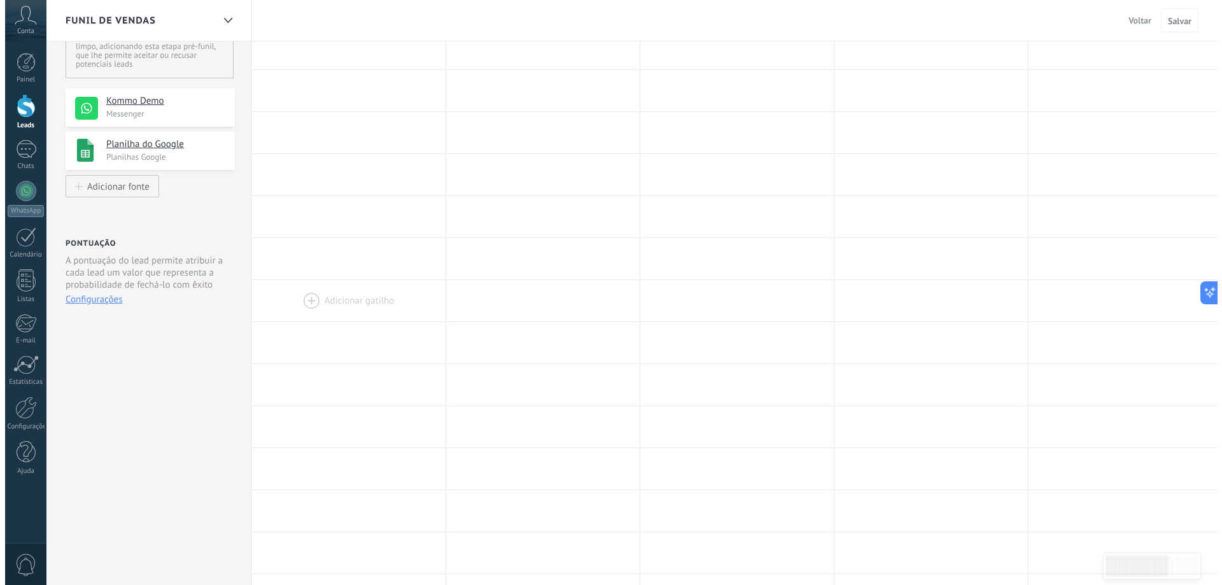
scroll to position [0, 0]
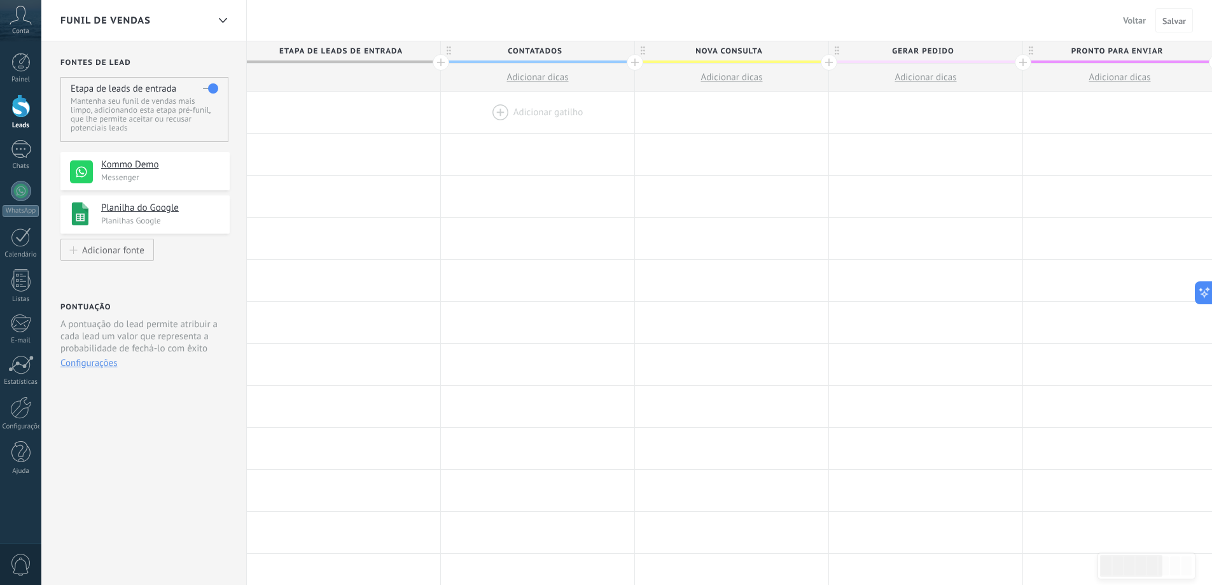
click at [536, 101] on div at bounding box center [537, 112] width 193 height 41
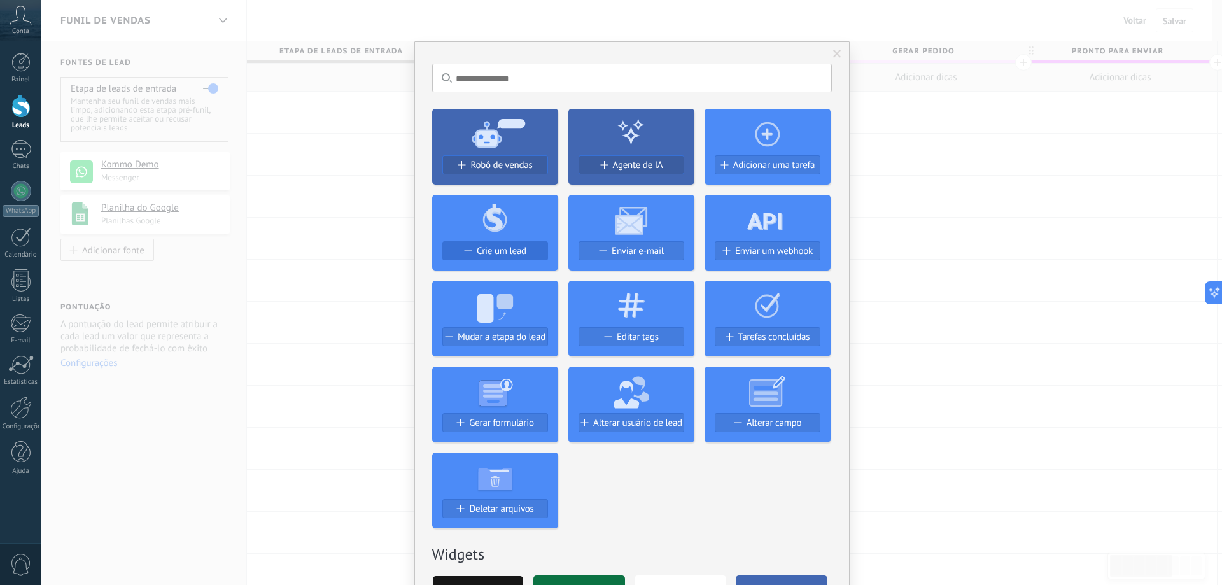
click at [480, 249] on span "Crie um lead" at bounding box center [502, 251] width 50 height 11
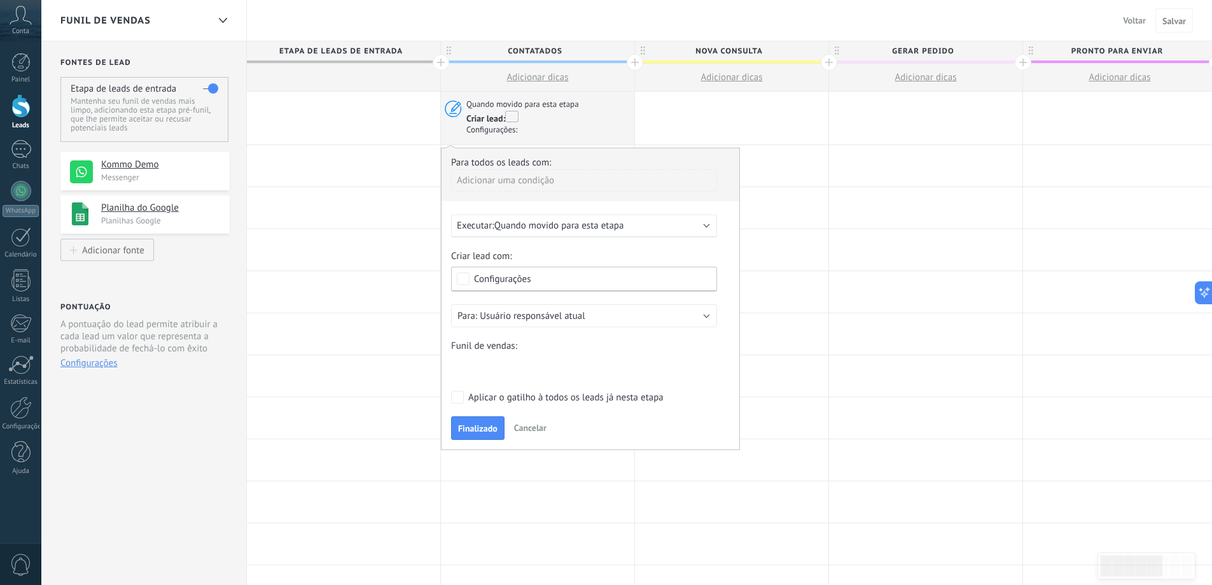
click at [648, 231] on div "Executar: Quando movido para esta etapa" at bounding box center [579, 226] width 244 height 12
click at [650, 225] on div "Executar: Quando movido para esta etapa" at bounding box center [579, 226] width 244 height 12
click at [568, 270] on div "Configurações" at bounding box center [584, 279] width 266 height 25
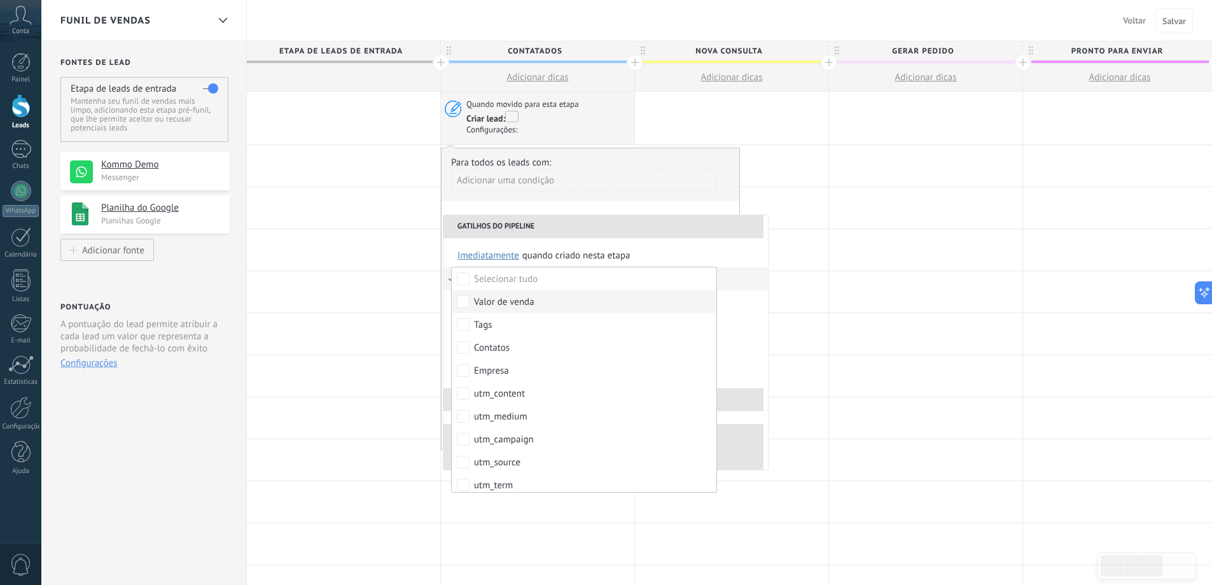
click at [514, 303] on div "Valor de venda" at bounding box center [504, 302] width 60 height 13
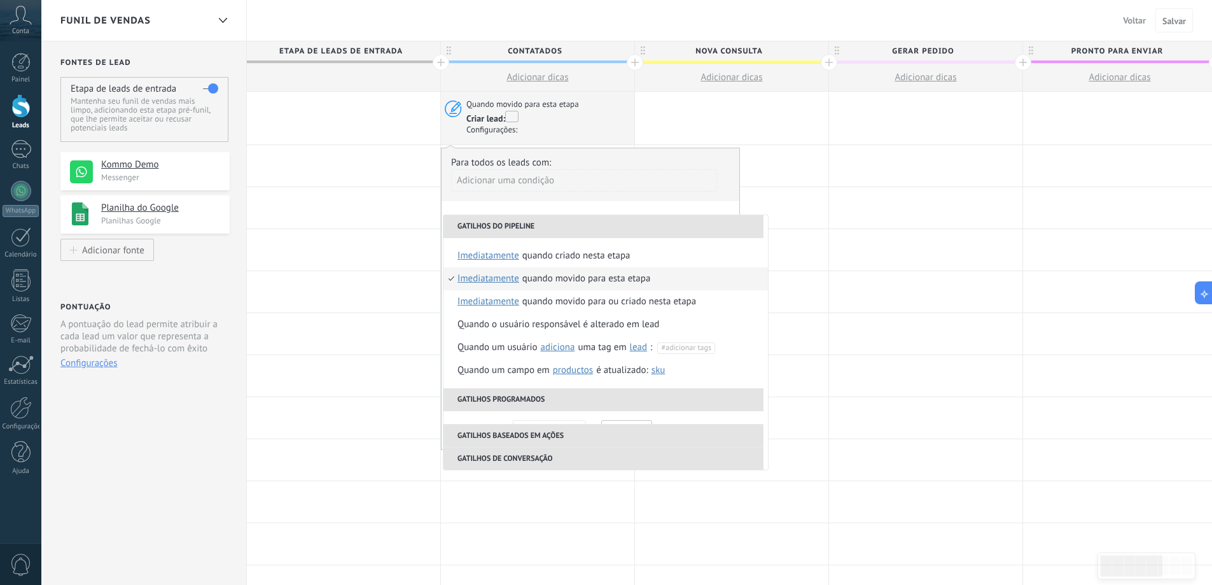
click at [515, 118] on div at bounding box center [515, 116] width 6 height 10
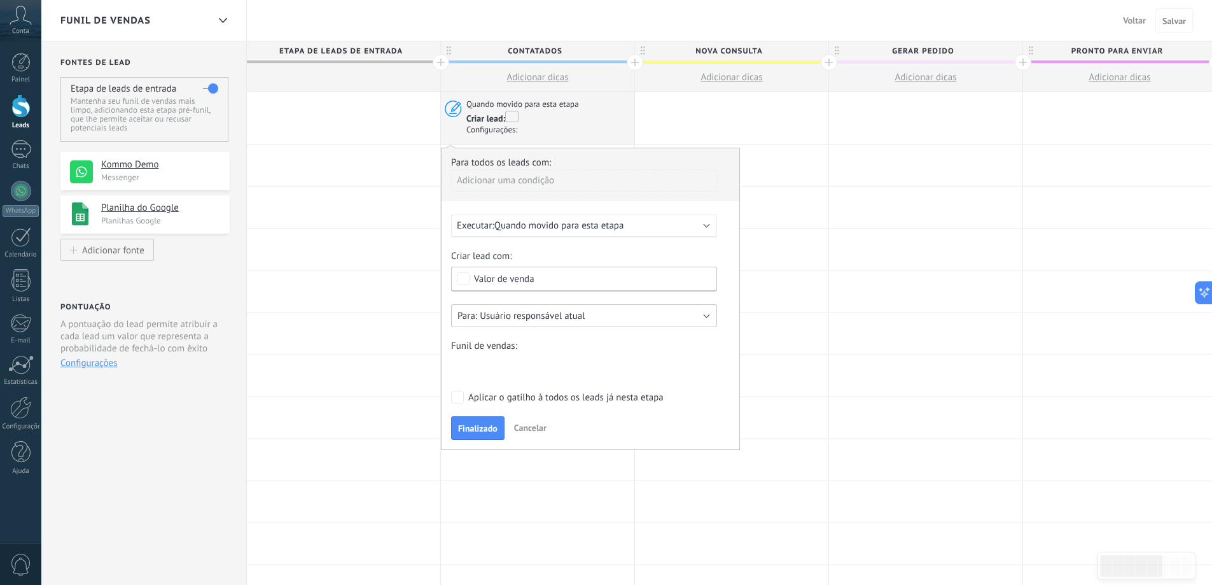
click at [554, 321] on span "Usuário responsável atual" at bounding box center [532, 316] width 105 height 12
click at [554, 320] on span "Usuário responsável atual" at bounding box center [577, 316] width 269 height 12
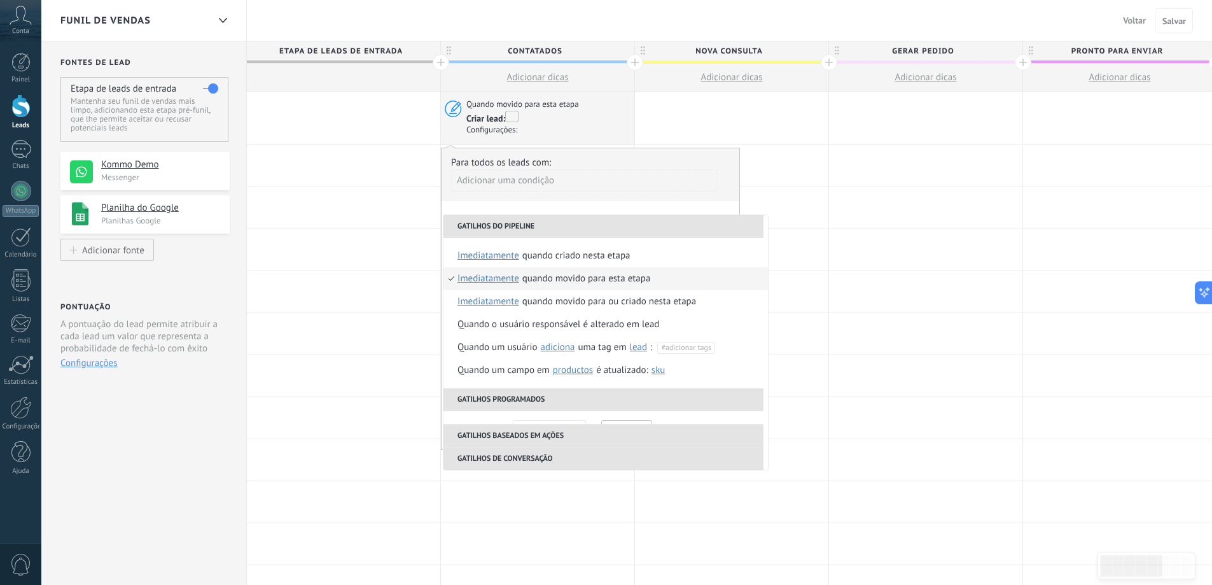
click at [524, 197] on div "Adicionar uma condição" at bounding box center [584, 185] width 266 height 32
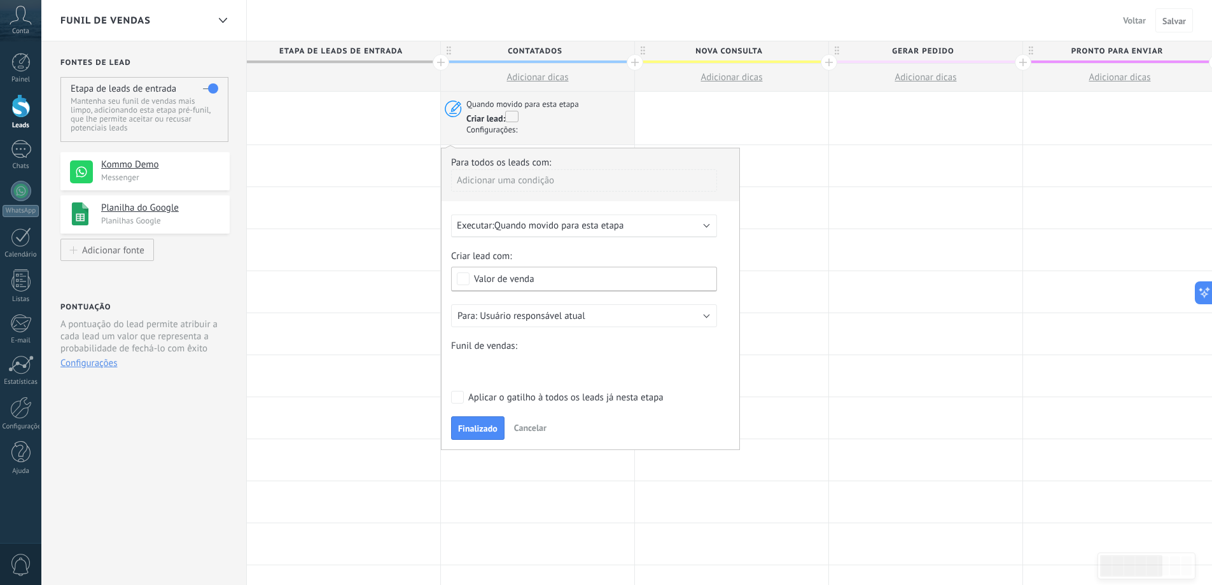
scroll to position [64, 0]
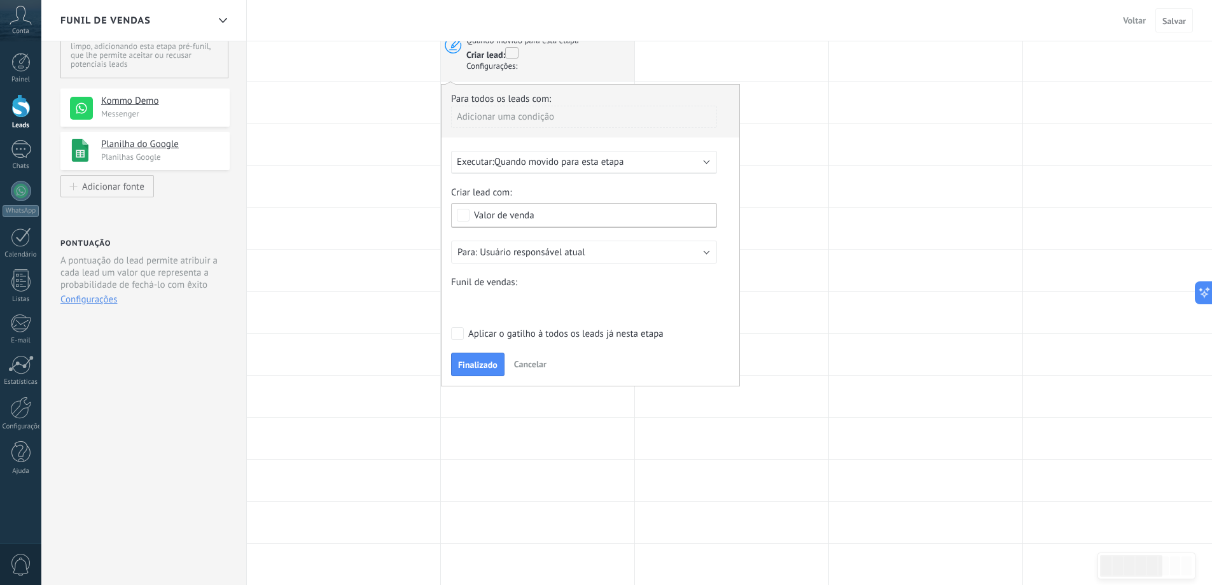
click at [0, 0] on div "Contatados Nova consulta Gerar pedido Pronto para enviar Entregue Pedido finali…" at bounding box center [0, 0] width 0 height 0
click at [0, 0] on label "Contatados" at bounding box center [0, 0] width 0 height 0
click at [489, 366] on span "Finalizado" at bounding box center [477, 364] width 39 height 9
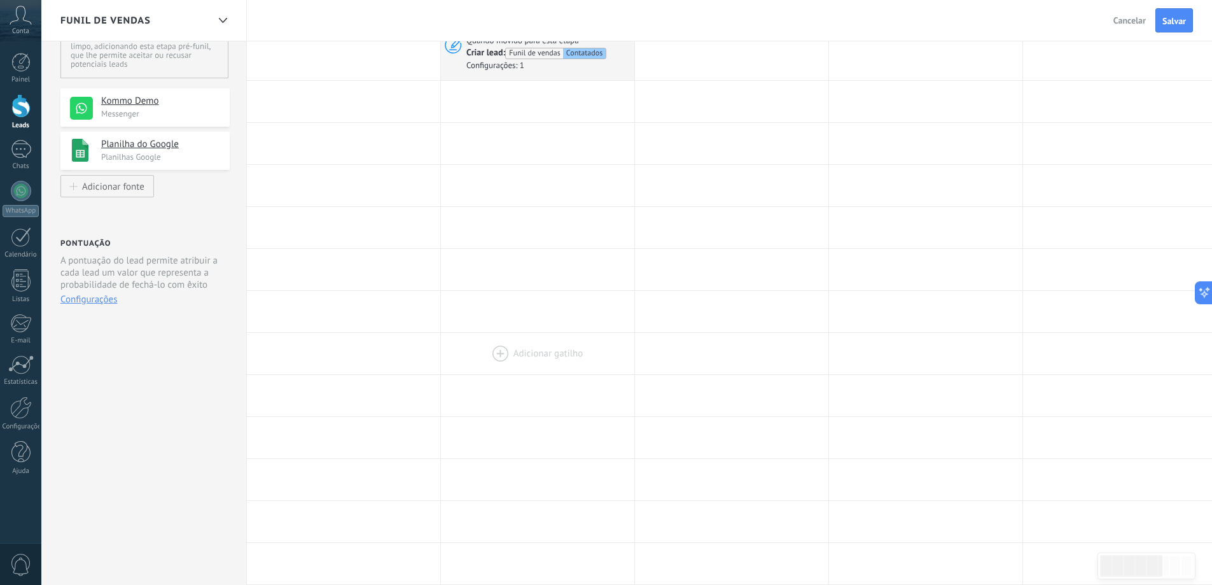
scroll to position [0, 0]
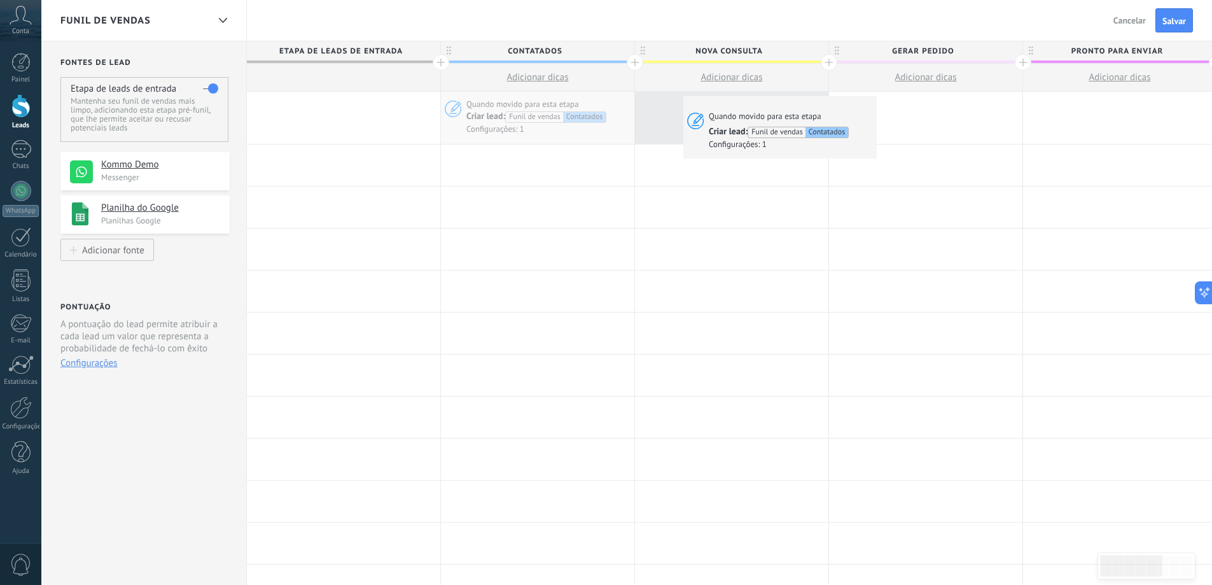
drag, startPoint x: 529, startPoint y: 116, endPoint x: 687, endPoint y: 99, distance: 158.7
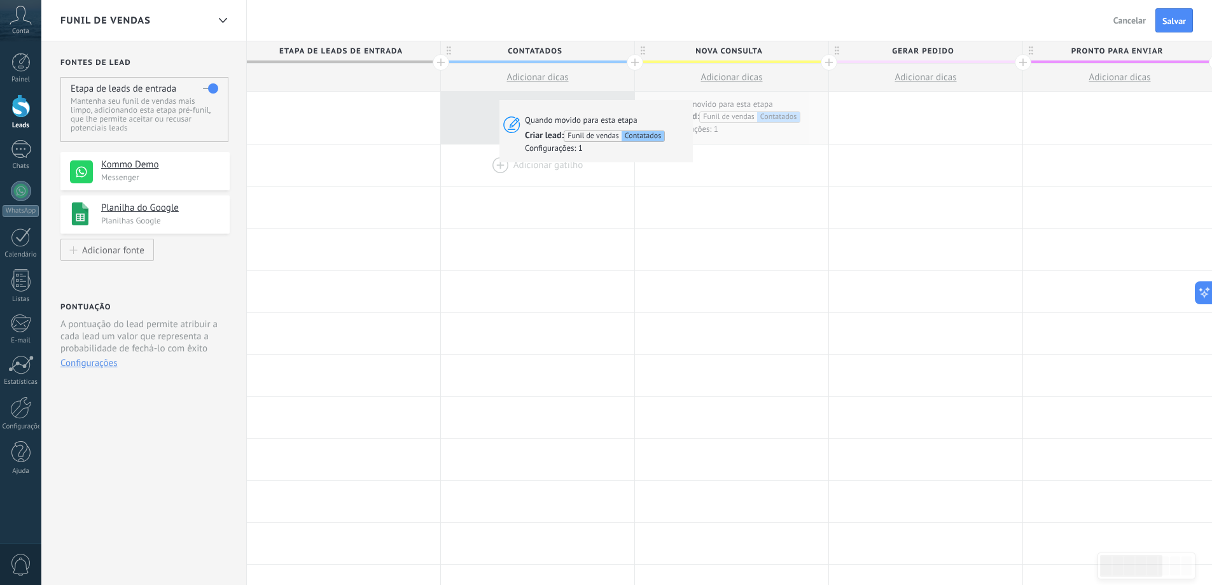
drag, startPoint x: 683, startPoint y: 115, endPoint x: 512, endPoint y: 149, distance: 174.6
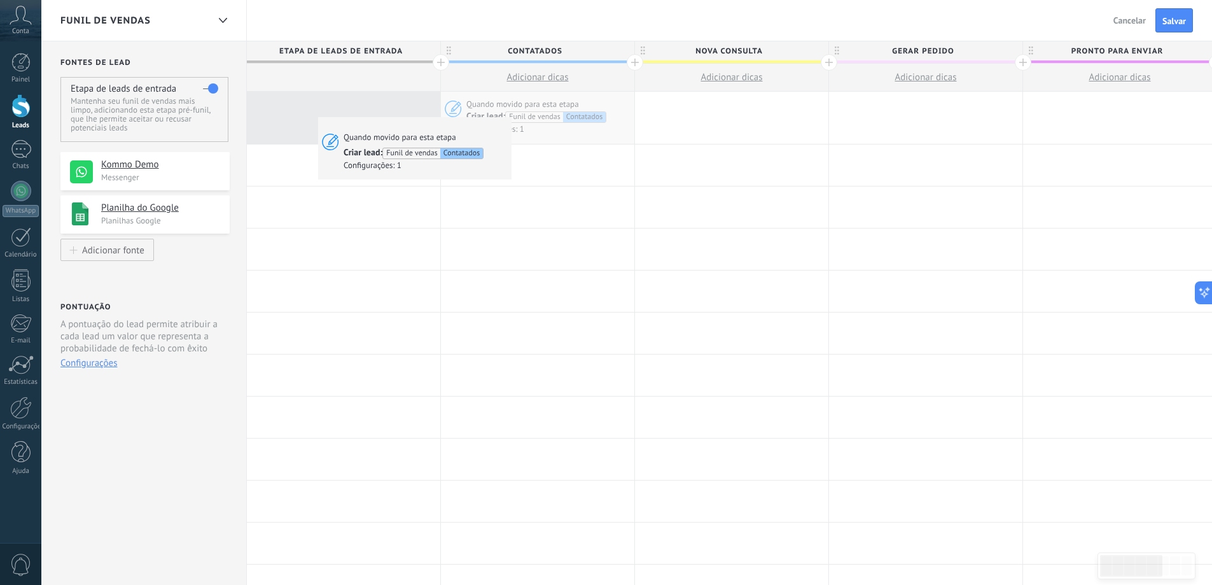
drag, startPoint x: 484, startPoint y: 115, endPoint x: 305, endPoint y: 106, distance: 179.1
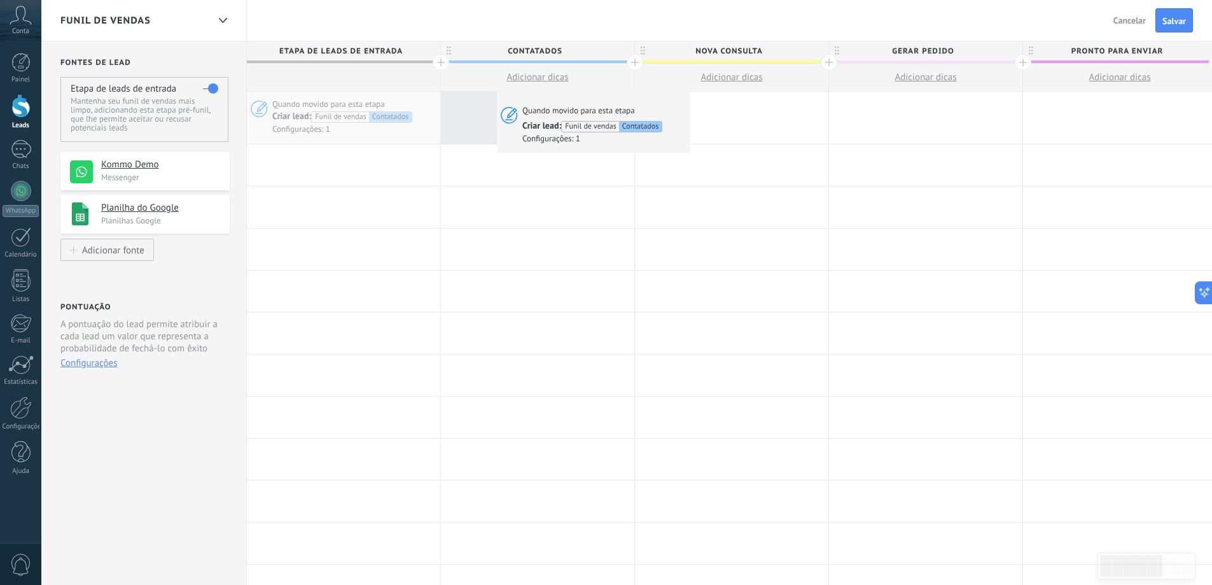
drag, startPoint x: 335, startPoint y: 124, endPoint x: 499, endPoint y: 92, distance: 166.6
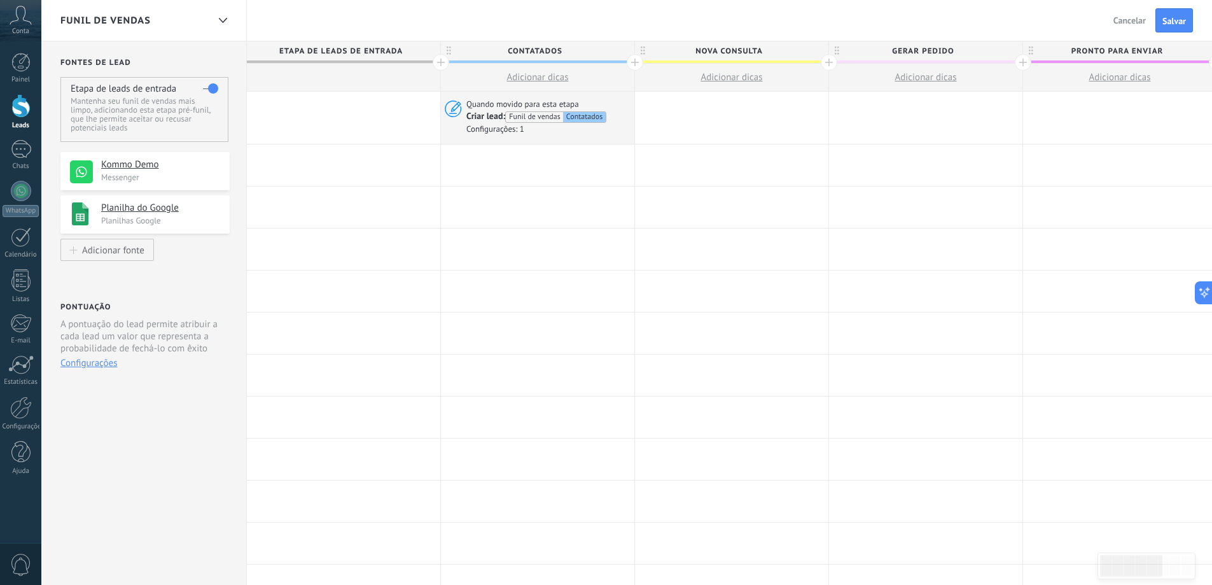
click at [302, 97] on div at bounding box center [343, 118] width 193 height 52
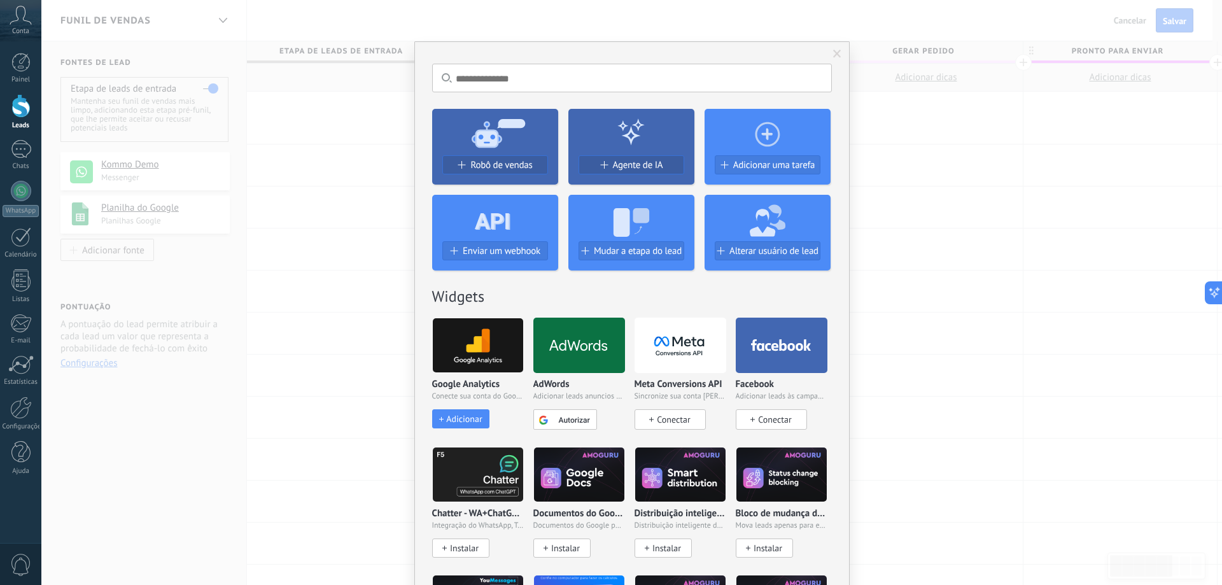
click at [330, 123] on div "Sem resultados. Robô de vendas Agente de IA Adicionar uma tarefa Enviar um webh…" at bounding box center [631, 292] width 1180 height 585
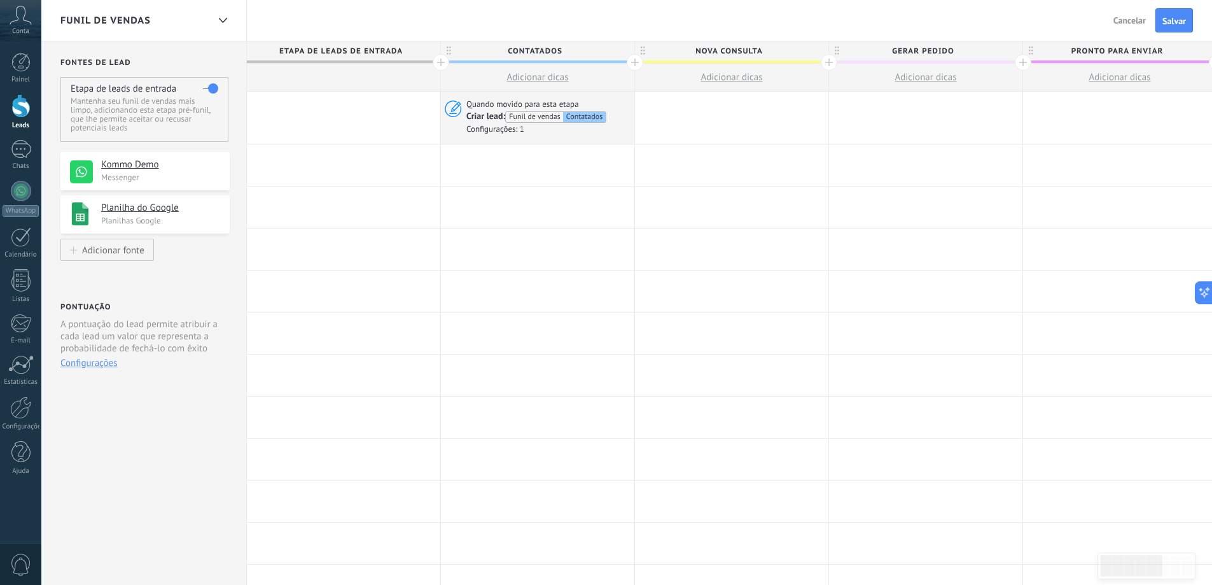
click at [326, 111] on div at bounding box center [343, 118] width 193 height 52
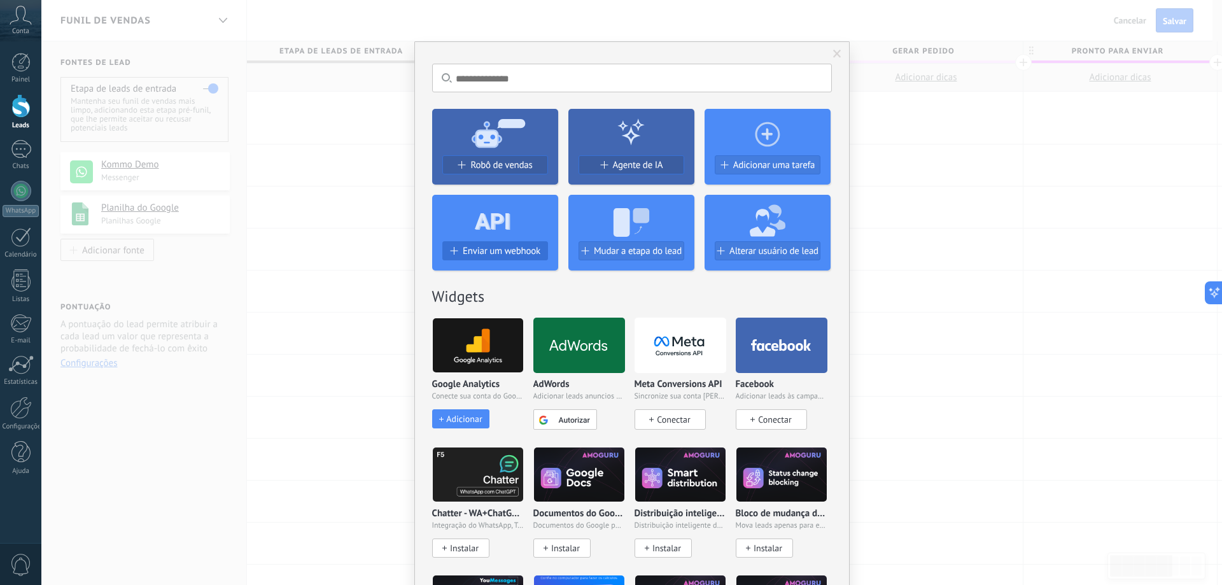
click at [502, 249] on span "Enviar um webhook" at bounding box center [502, 251] width 78 height 11
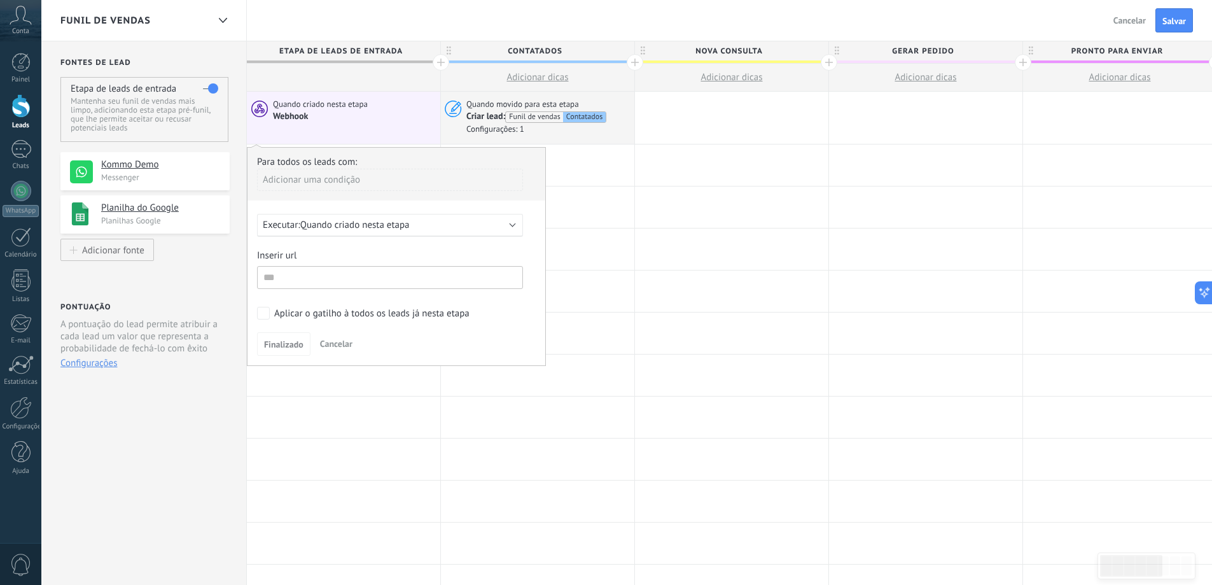
click at [399, 223] on span "Quando criado nesta etapa" at bounding box center [354, 225] width 109 height 12
click at [509, 226] on div "Executar: Quando criado nesta etapa" at bounding box center [390, 225] width 266 height 23
click at [492, 172] on div "Adicionar uma condição" at bounding box center [390, 180] width 266 height 22
click at [454, 160] on div at bounding box center [397, 257] width 298 height 218
click at [408, 274] on input "text" at bounding box center [390, 277] width 266 height 23
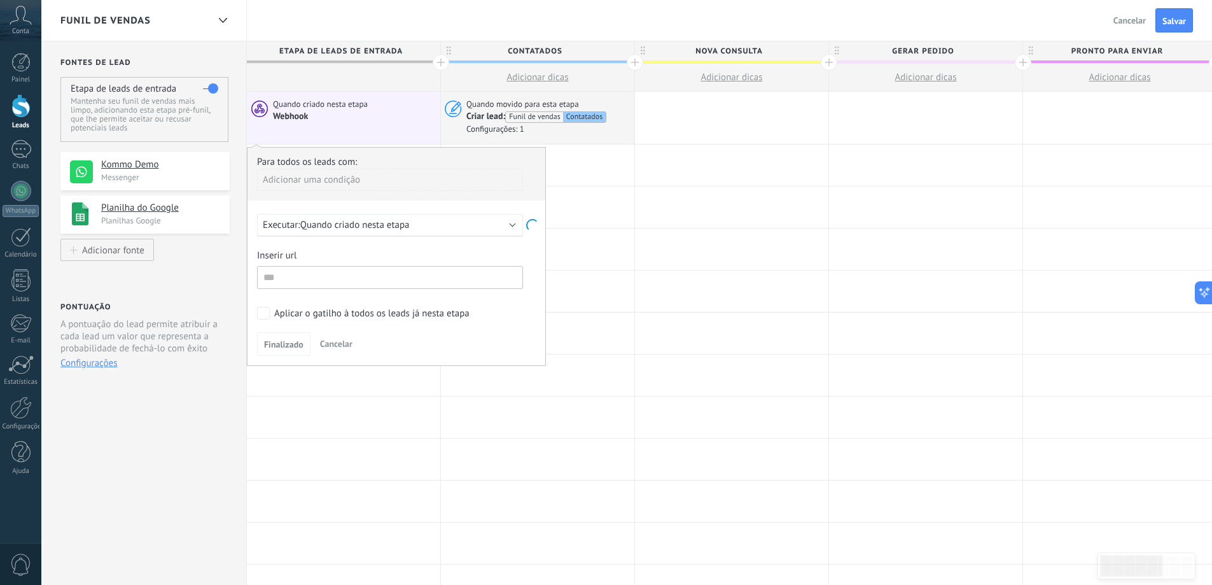
click at [321, 340] on span "Cancelar" at bounding box center [336, 343] width 32 height 11
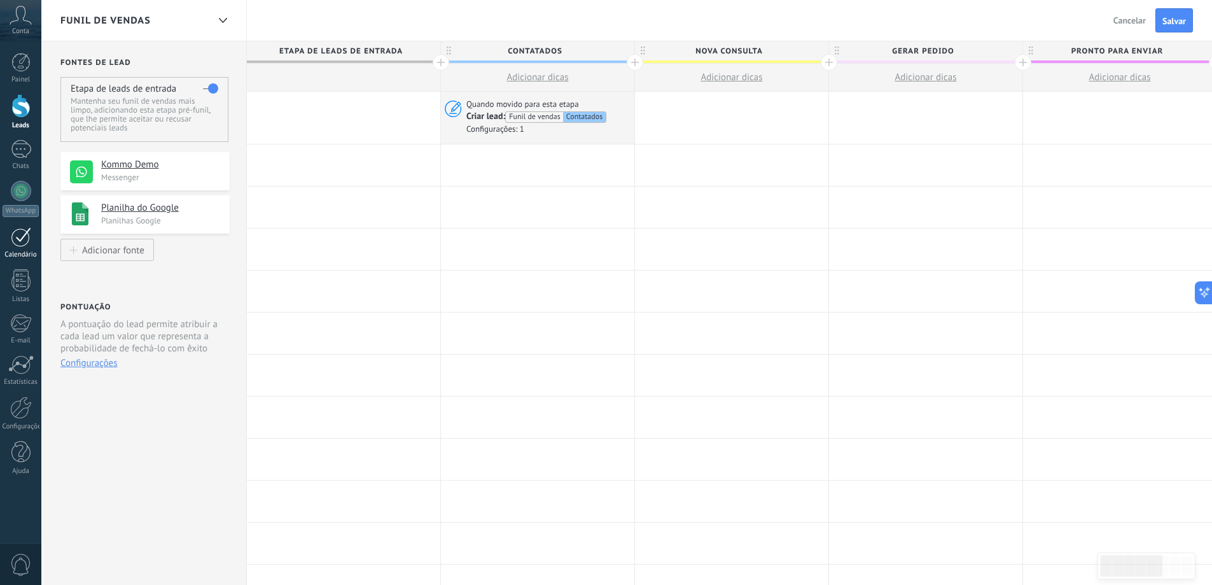
click at [19, 249] on link "Calendário" at bounding box center [20, 243] width 41 height 32
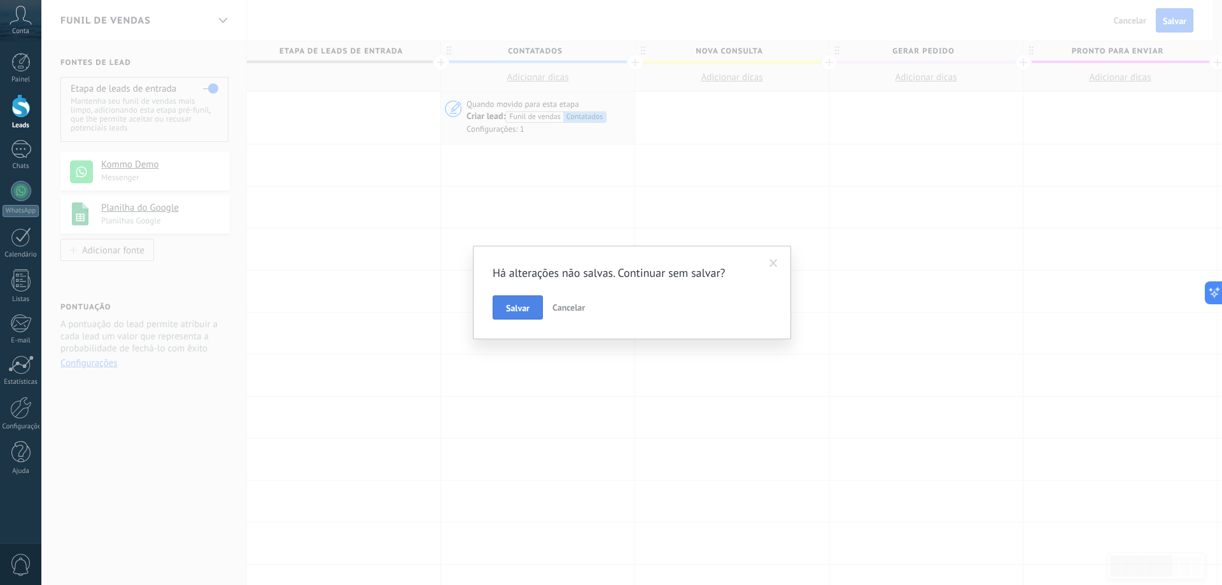
click at [533, 309] on button "Salvar" at bounding box center [517, 307] width 50 height 24
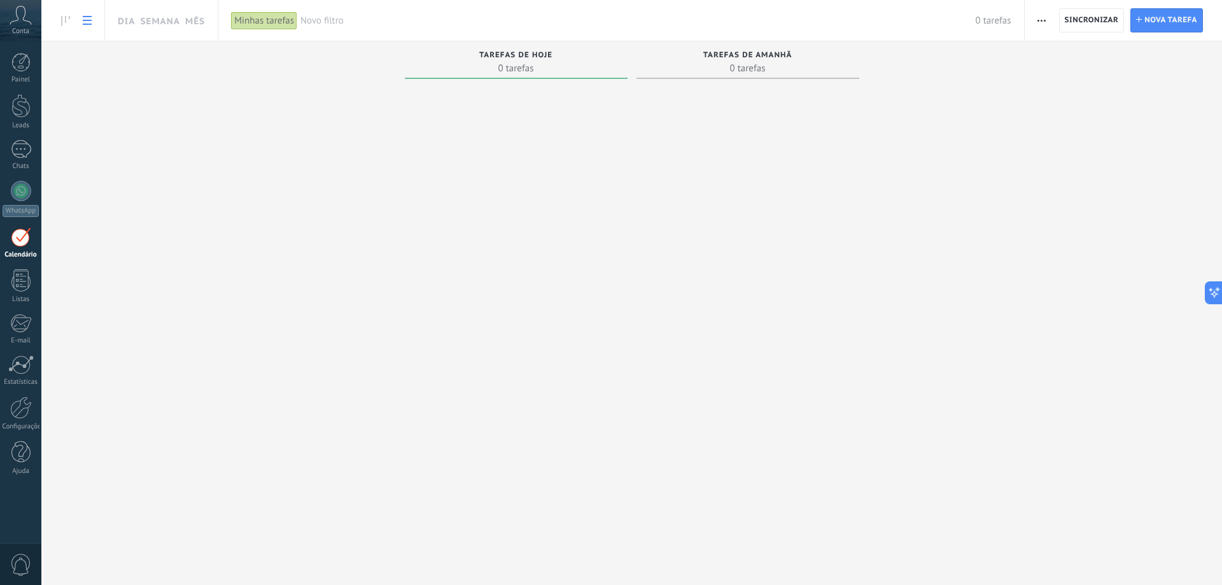
click at [86, 21] on use at bounding box center [87, 20] width 9 height 9
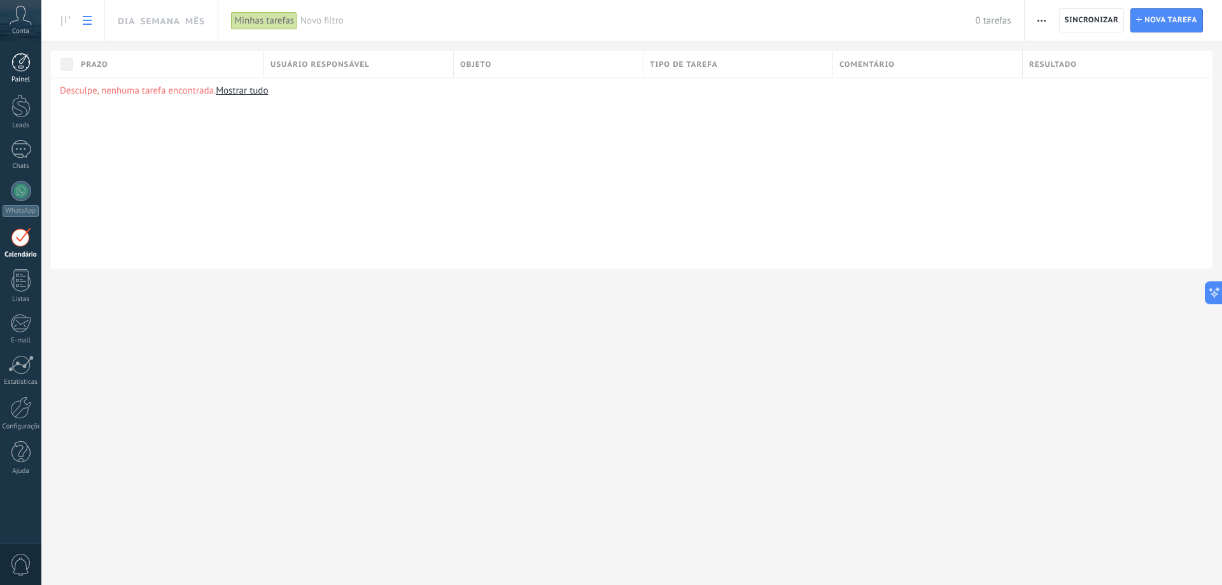
click at [21, 57] on div at bounding box center [20, 62] width 19 height 19
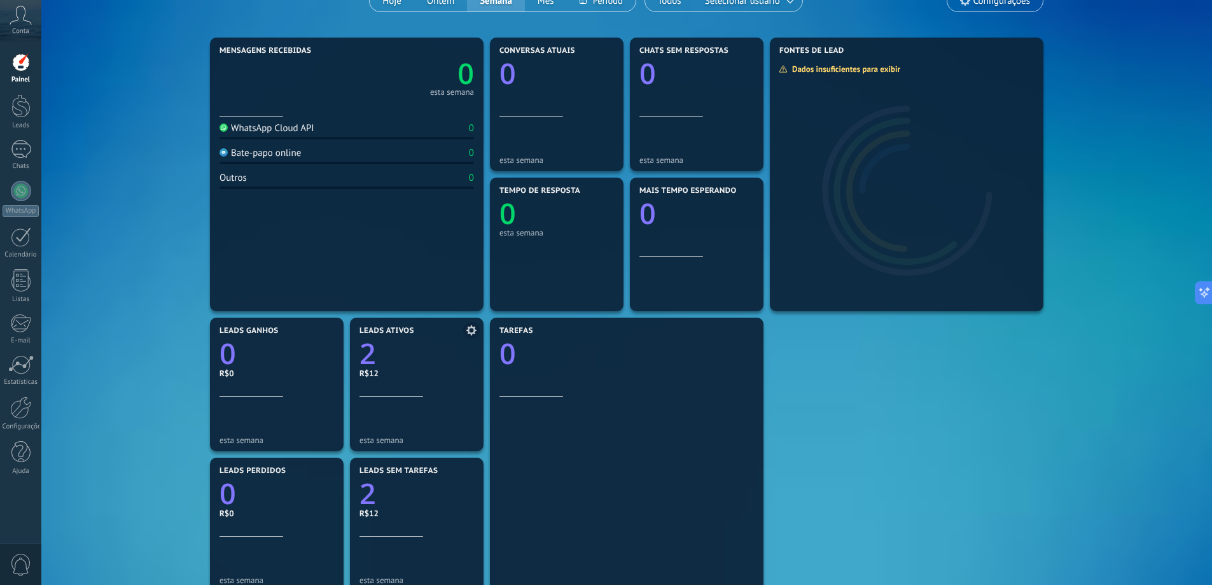
scroll to position [255, 0]
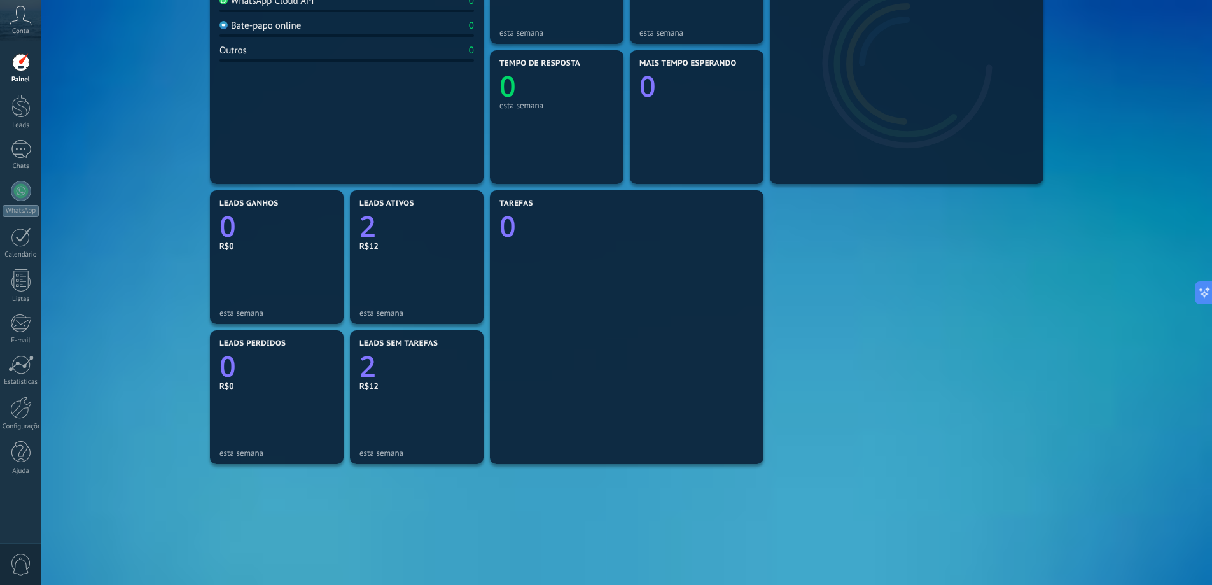
click at [24, 33] on span "Conta" at bounding box center [20, 31] width 17 height 8
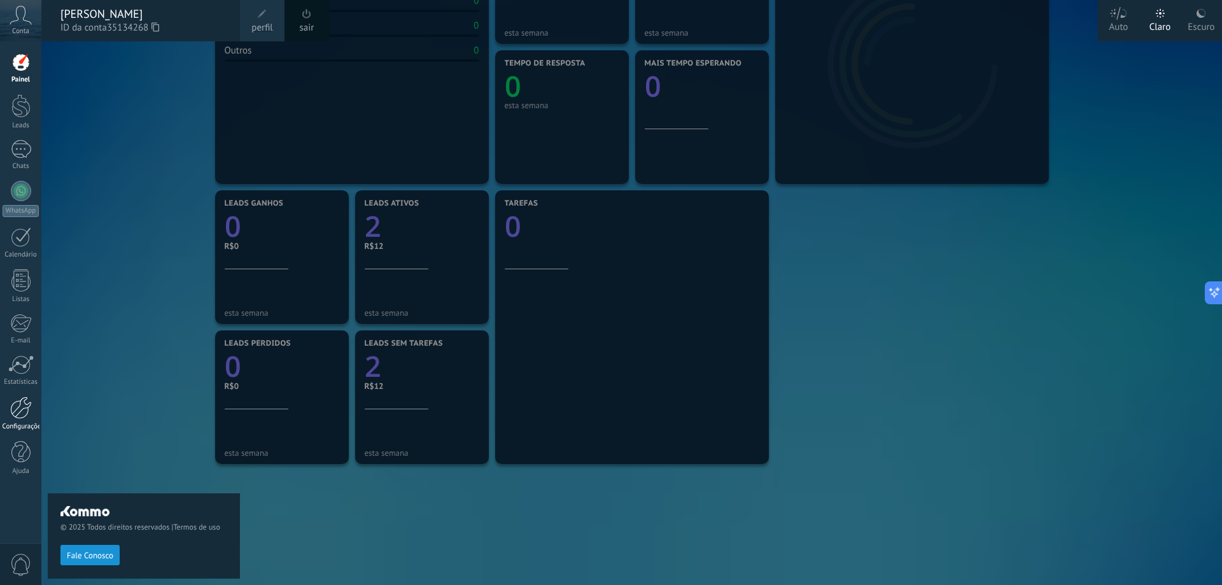
click at [9, 421] on link "Configurações" at bounding box center [20, 413] width 41 height 34
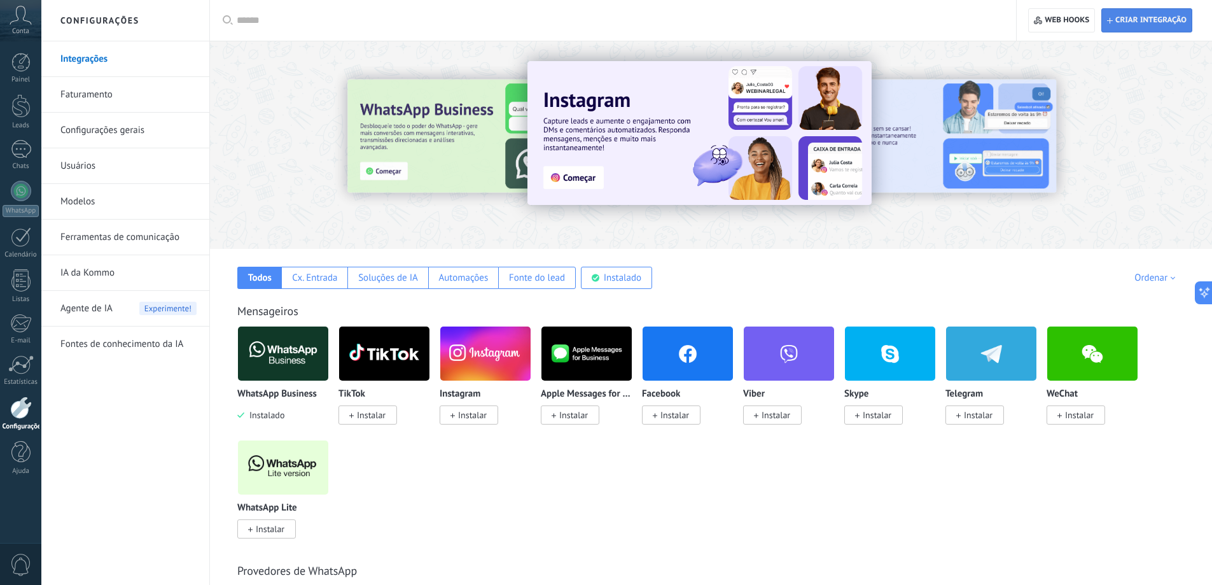
click at [1155, 24] on span "Criar integração" at bounding box center [1150, 20] width 71 height 10
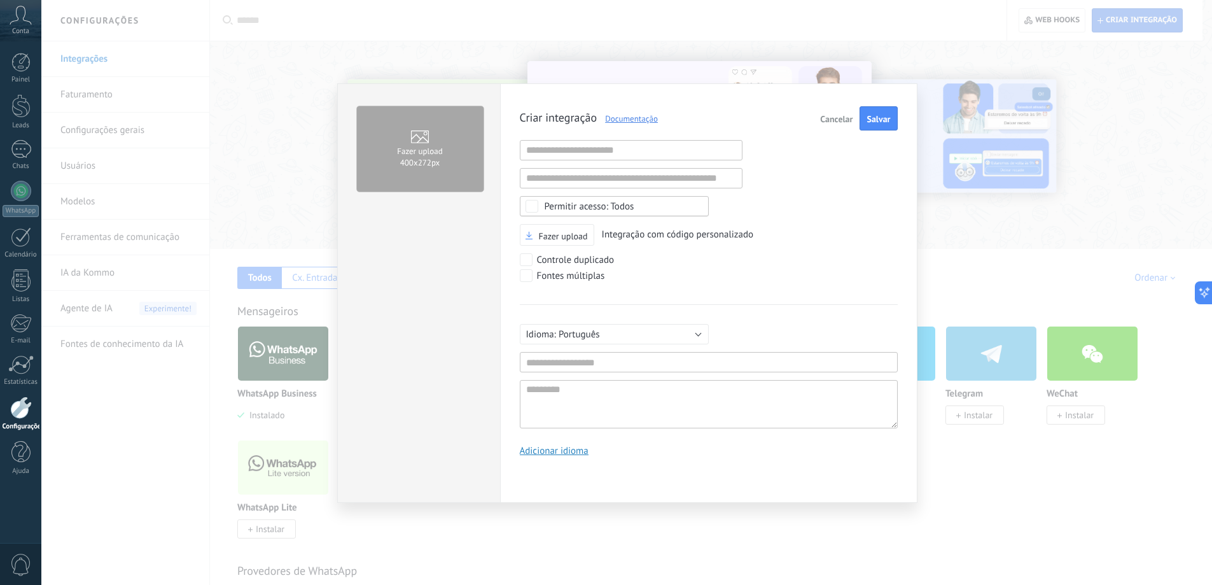
type textarea "*********"
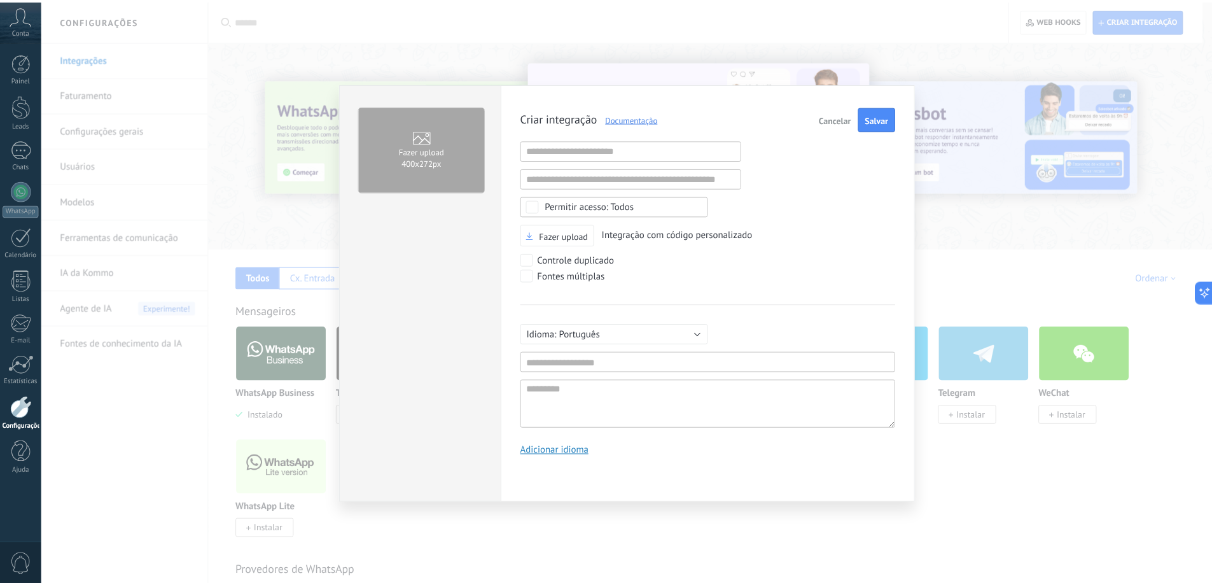
scroll to position [12, 0]
click at [623, 213] on div "Todos" at bounding box center [618, 206] width 189 height 20
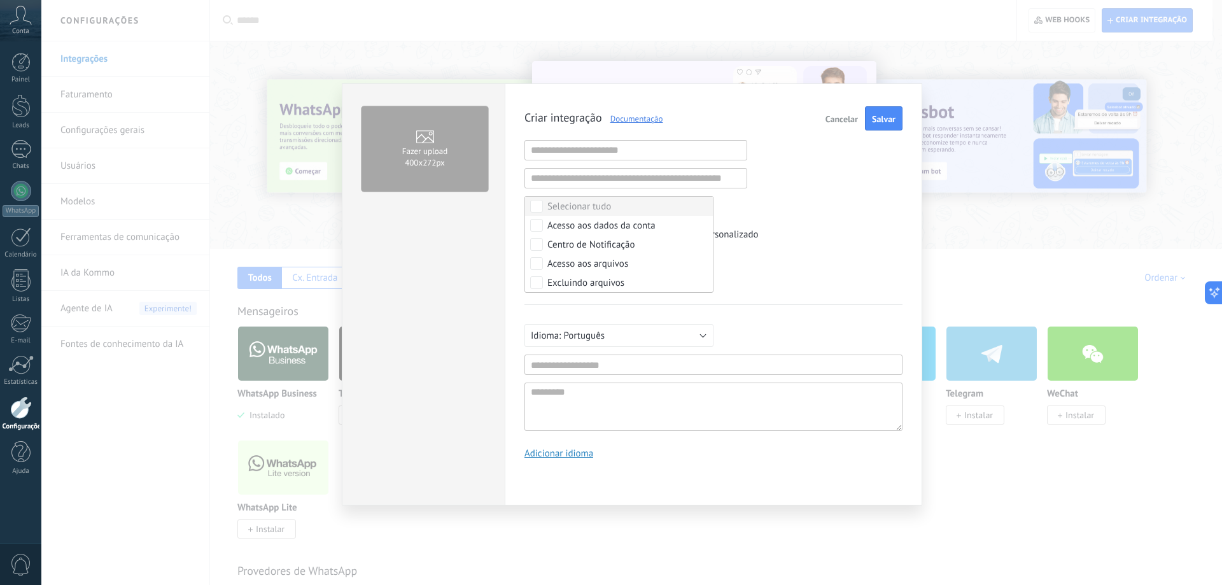
click at [631, 207] on label "Selecionar tudo" at bounding box center [619, 206] width 188 height 19
click at [816, 185] on div "Criar integração Documentação Cancelar Salvar URL inválida URL inválida Selecio…" at bounding box center [713, 287] width 378 height 362
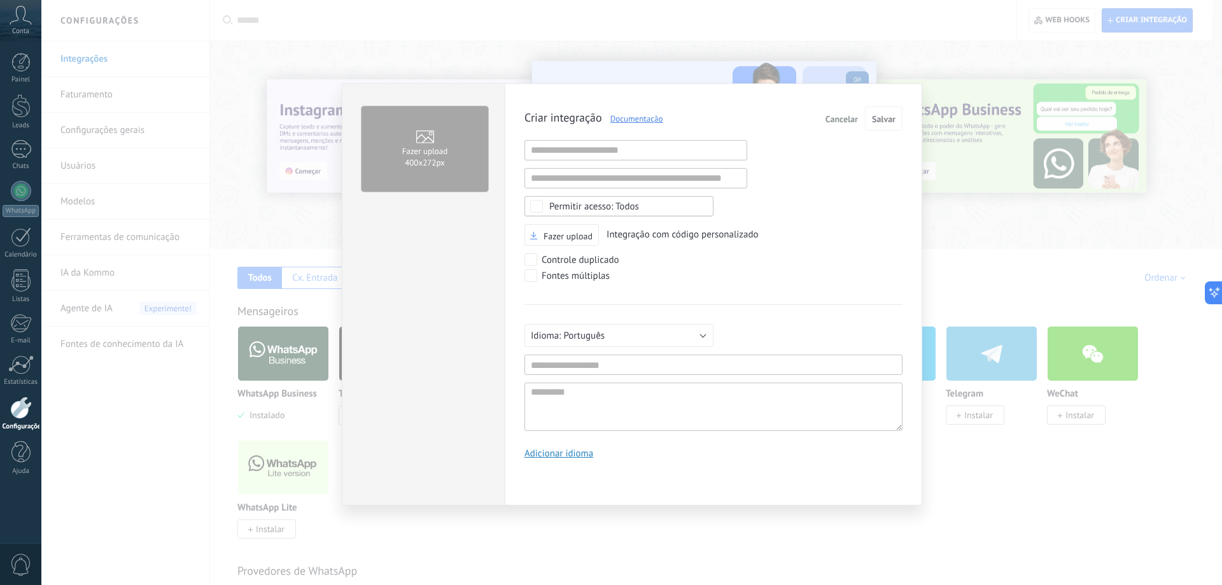
click at [592, 281] on div "Fontes múltiplas" at bounding box center [575, 276] width 68 height 13
click at [595, 265] on div "Controle duplicado" at bounding box center [580, 260] width 78 height 13
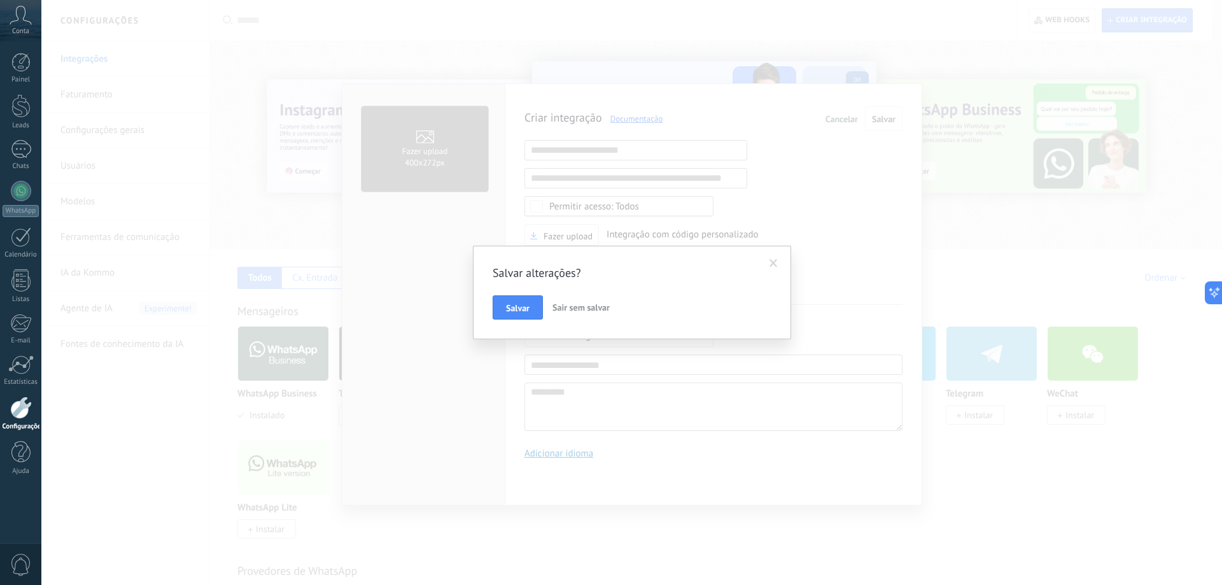
click at [567, 302] on button "Sair sem salvar" at bounding box center [580, 307] width 67 height 24
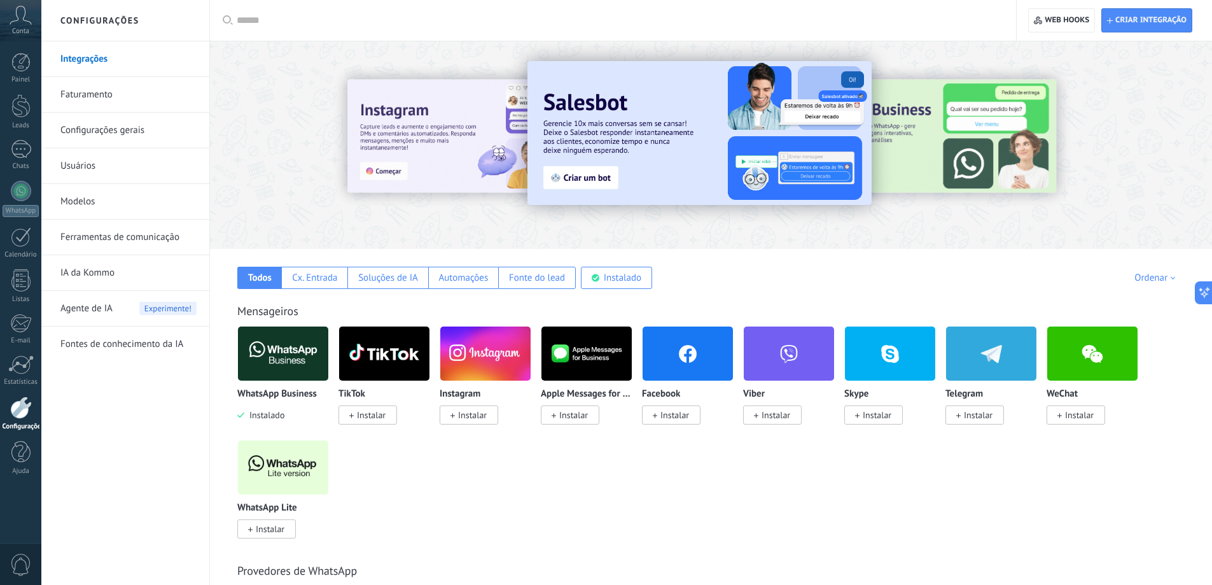
click at [119, 131] on link "Configurações gerais" at bounding box center [128, 131] width 136 height 36
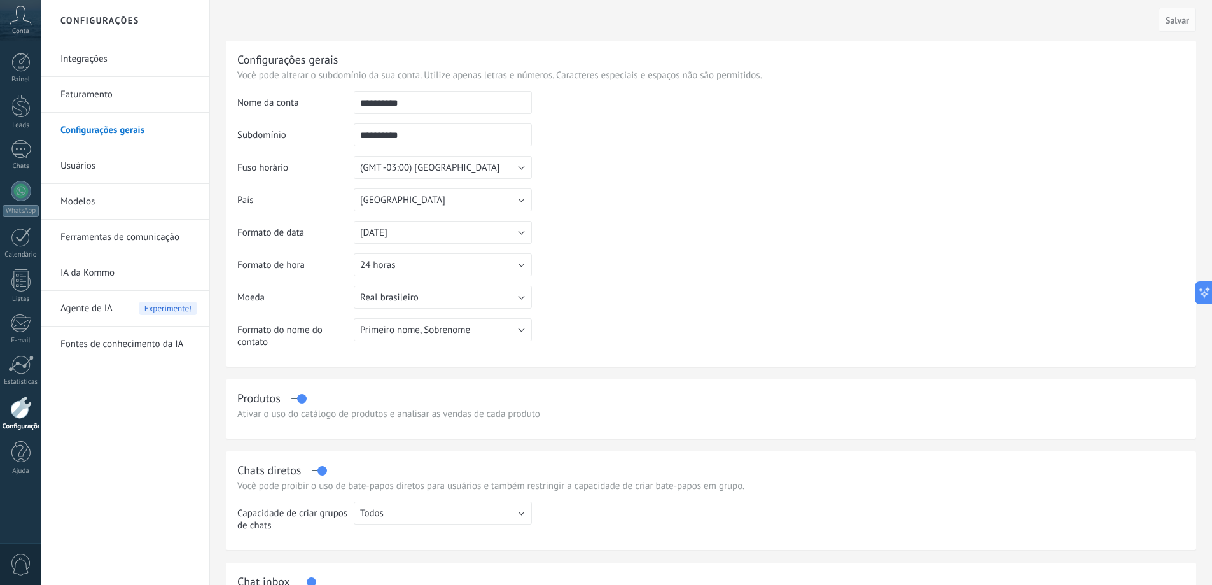
click at [78, 163] on link "Usuários" at bounding box center [128, 166] width 136 height 36
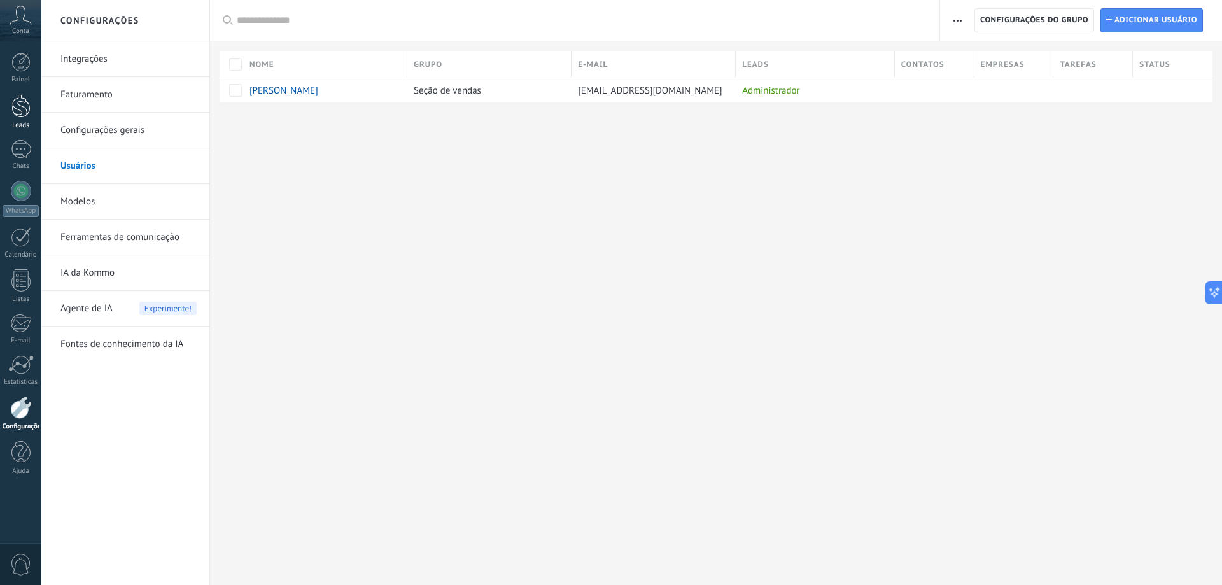
click at [10, 117] on link "Leads" at bounding box center [20, 112] width 41 height 36
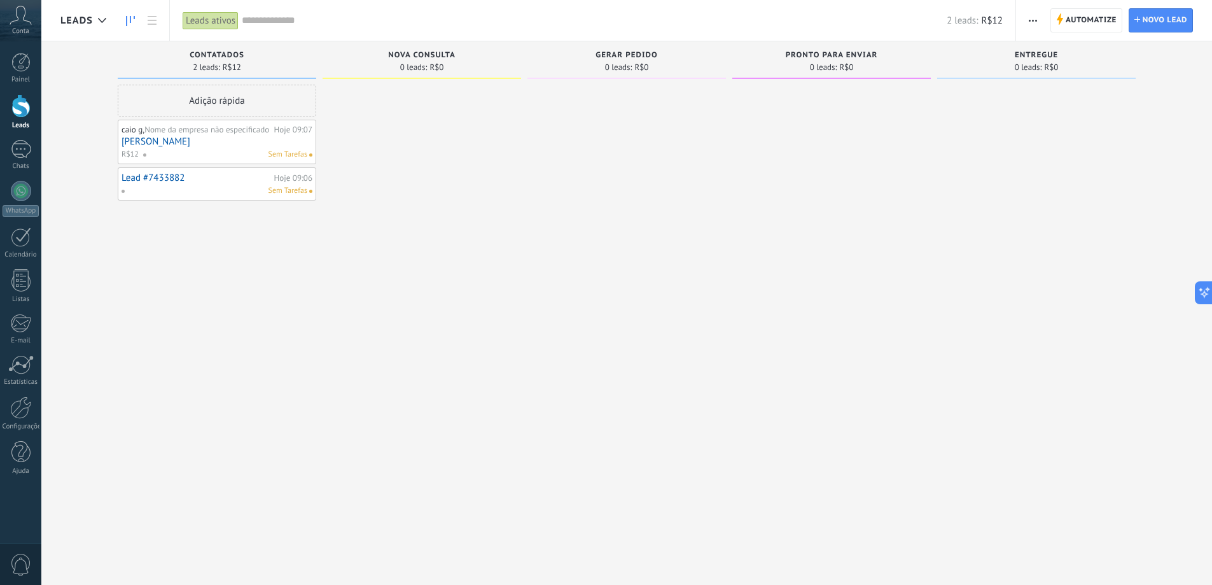
click at [15, 40] on div "Conta" at bounding box center [20, 20] width 41 height 41
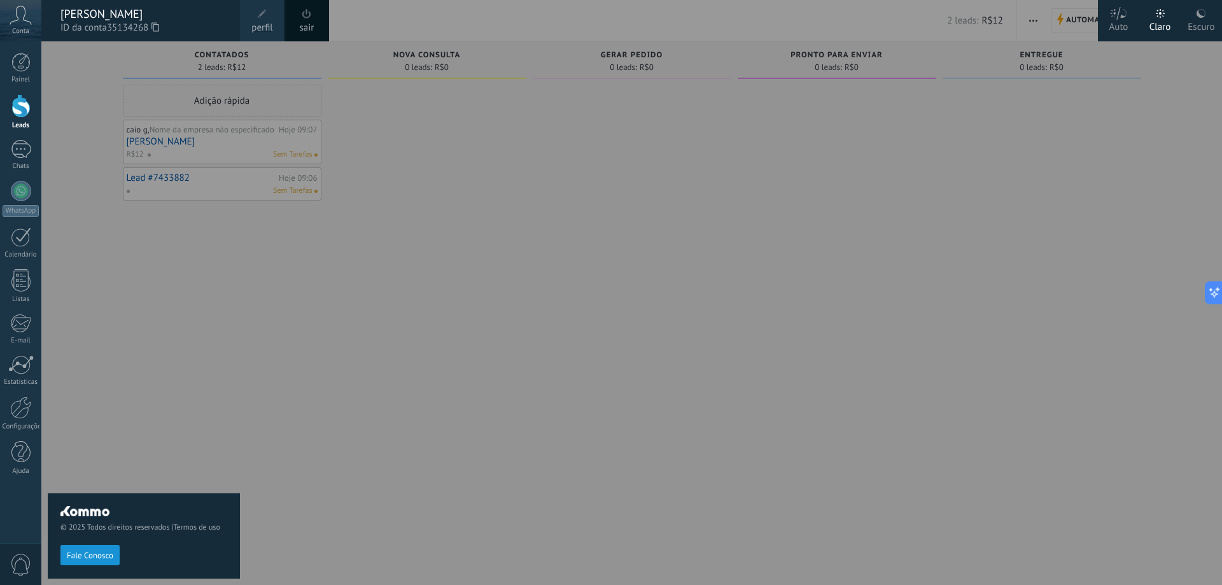
click at [718, 300] on div at bounding box center [652, 292] width 1222 height 585
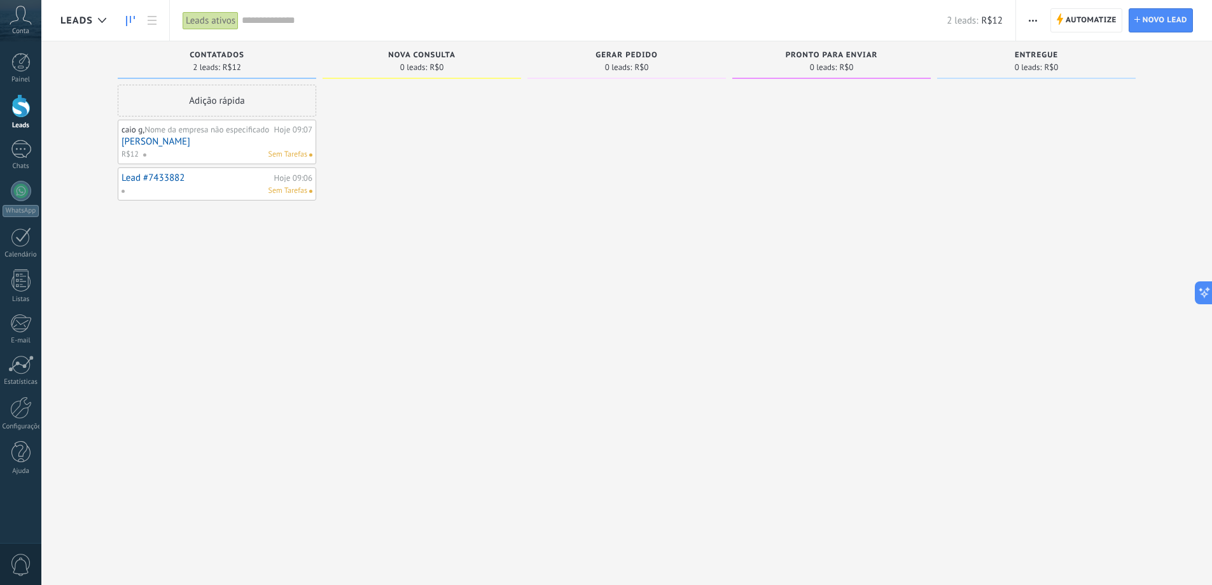
click at [1038, 22] on button "button" at bounding box center [1033, 20] width 18 height 24
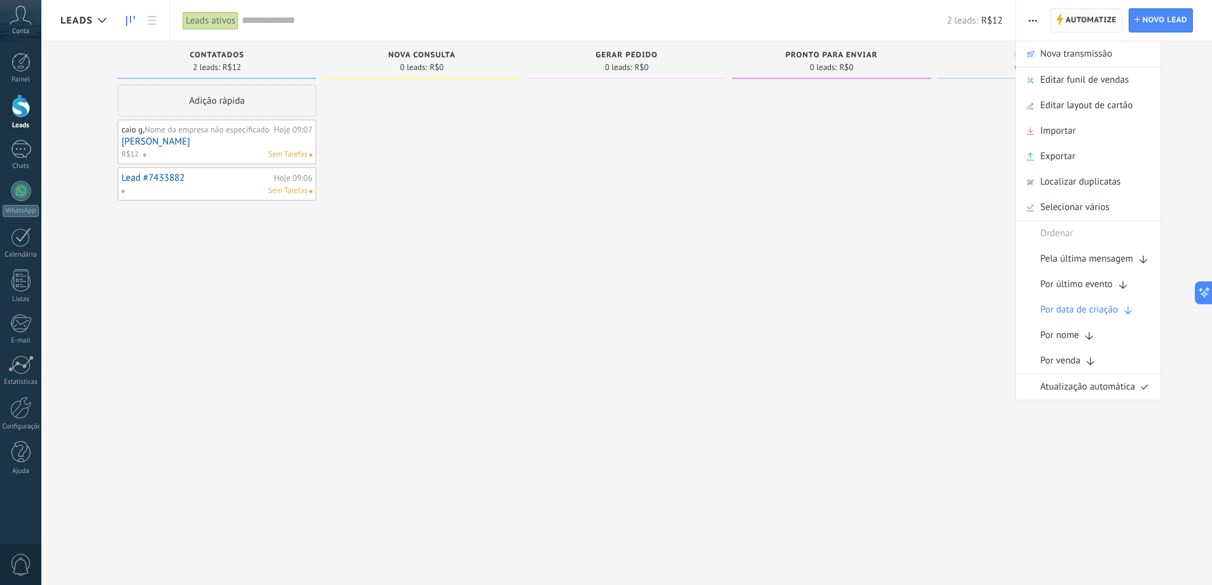
click at [1056, 19] on icon at bounding box center [1059, 18] width 7 height 11
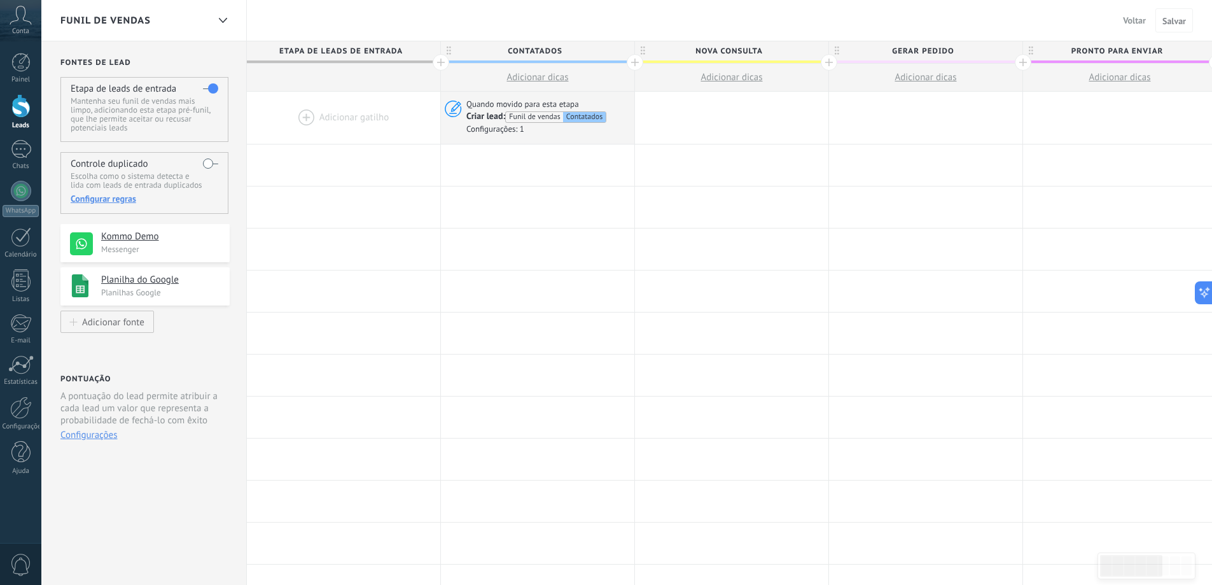
click at [372, 123] on div at bounding box center [343, 118] width 193 height 52
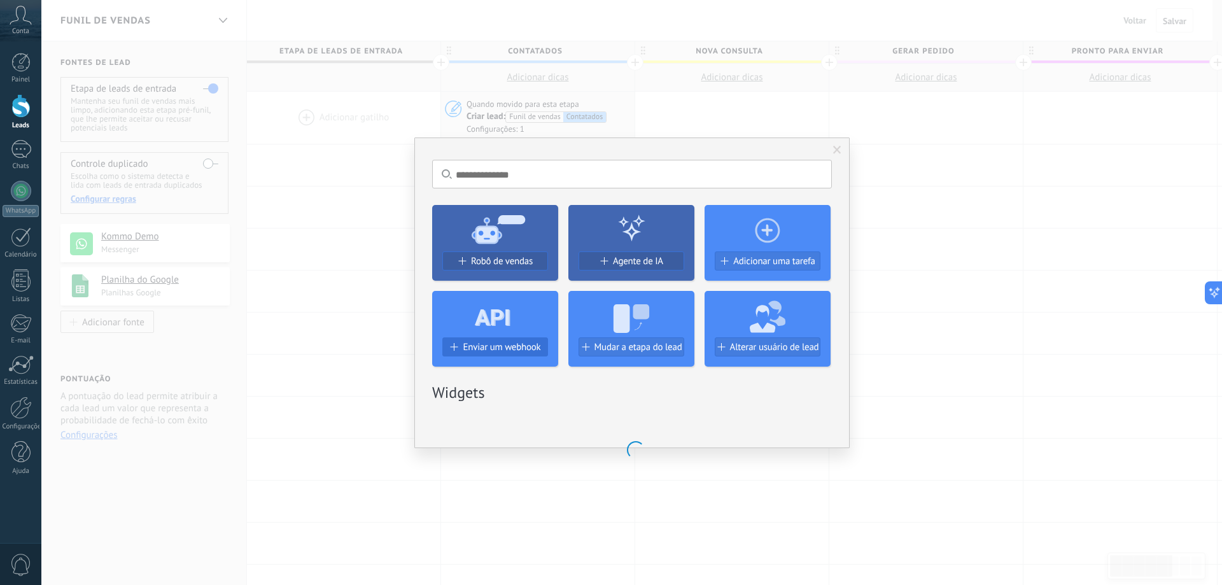
click at [531, 344] on span "Enviar um webhook" at bounding box center [502, 347] width 78 height 11
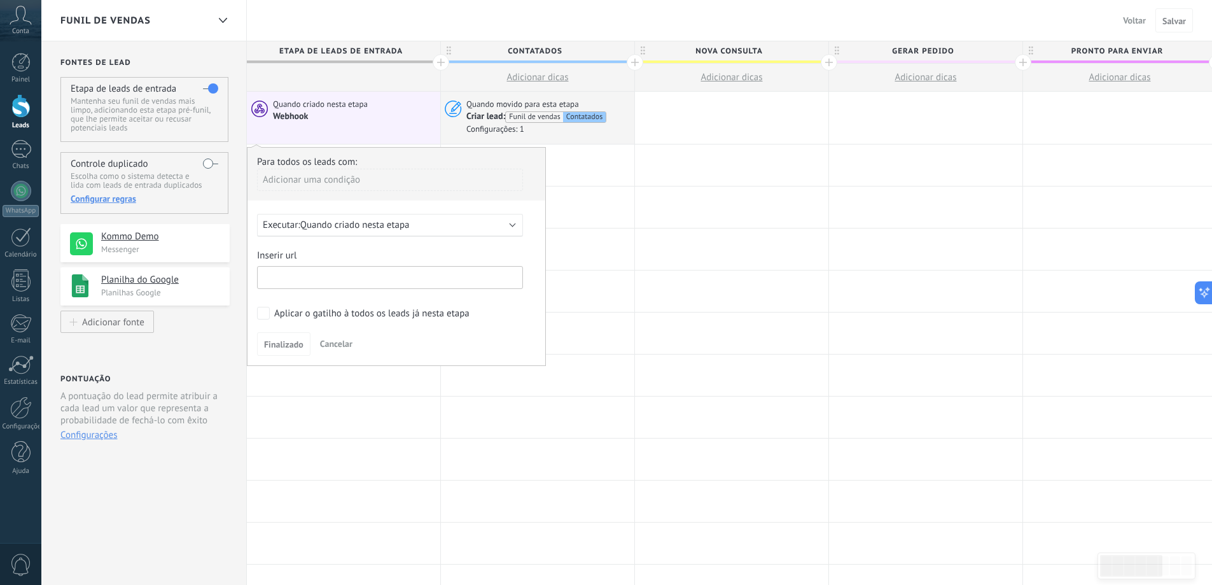
click at [365, 286] on input "text" at bounding box center [390, 277] width 266 height 23
click at [345, 334] on button "Cancelar" at bounding box center [336, 343] width 43 height 19
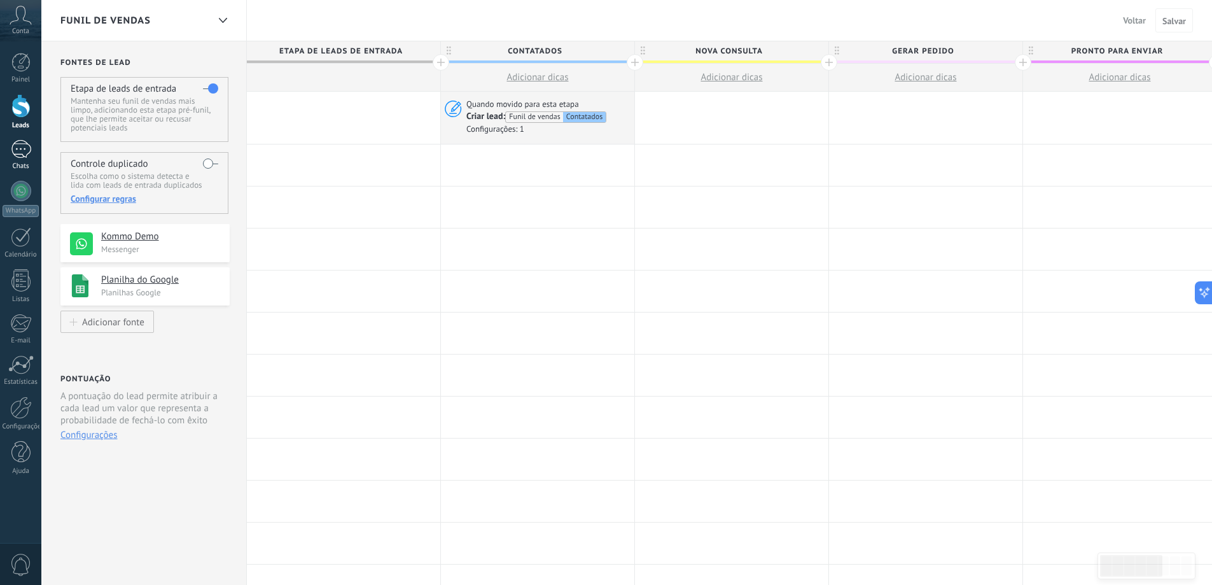
click at [25, 151] on div at bounding box center [21, 149] width 20 height 18
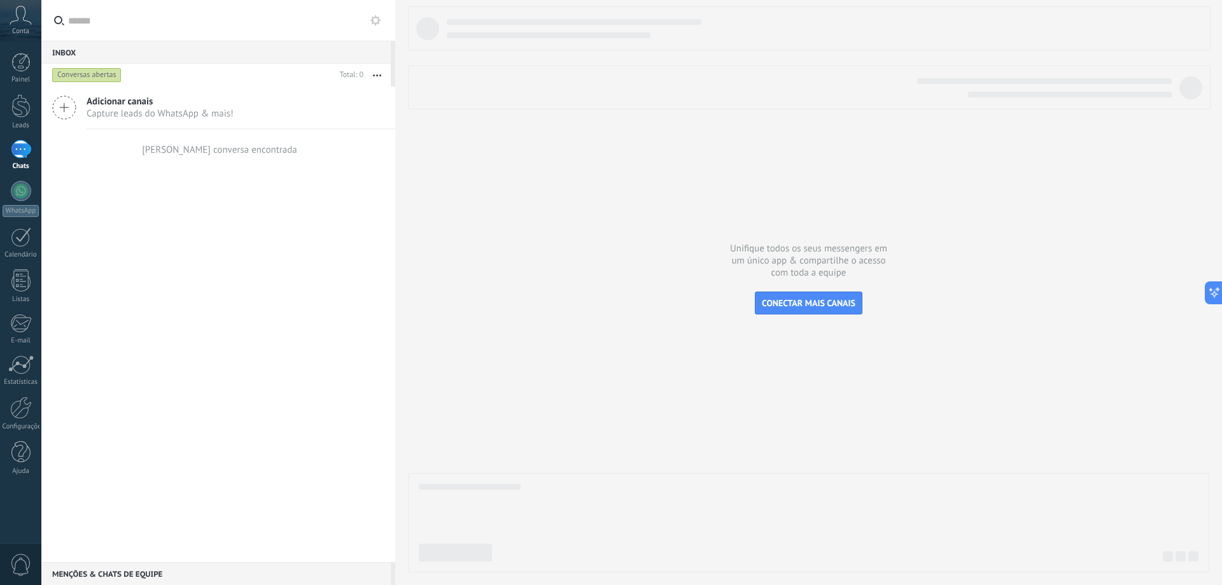
click at [16, 10] on icon at bounding box center [21, 15] width 22 height 19
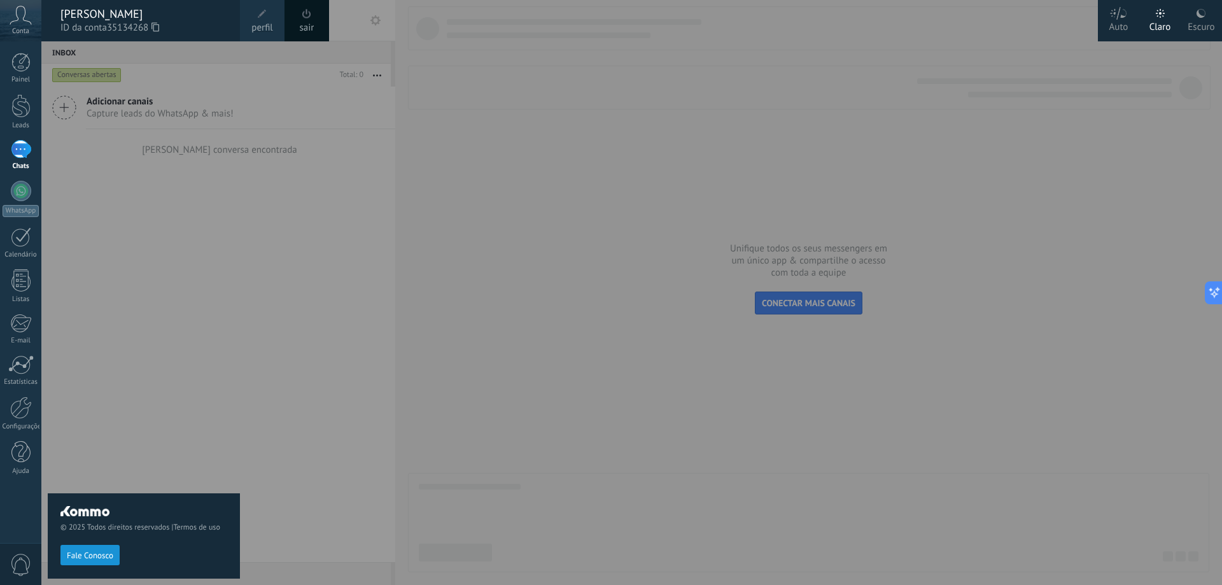
click at [257, 12] on span at bounding box center [262, 14] width 14 height 14
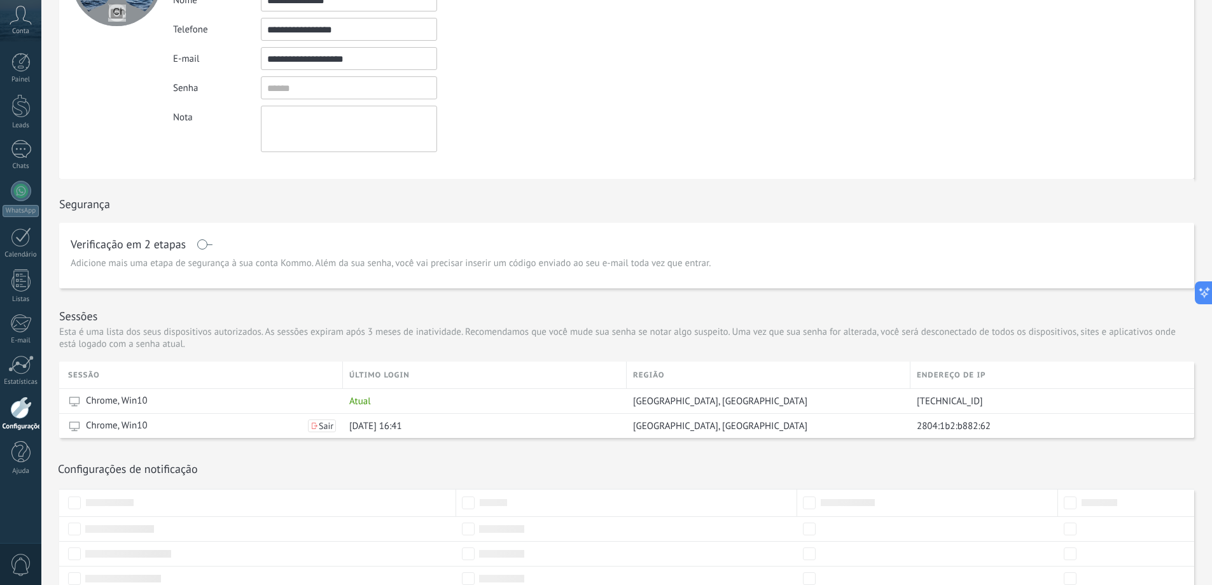
scroll to position [231, 0]
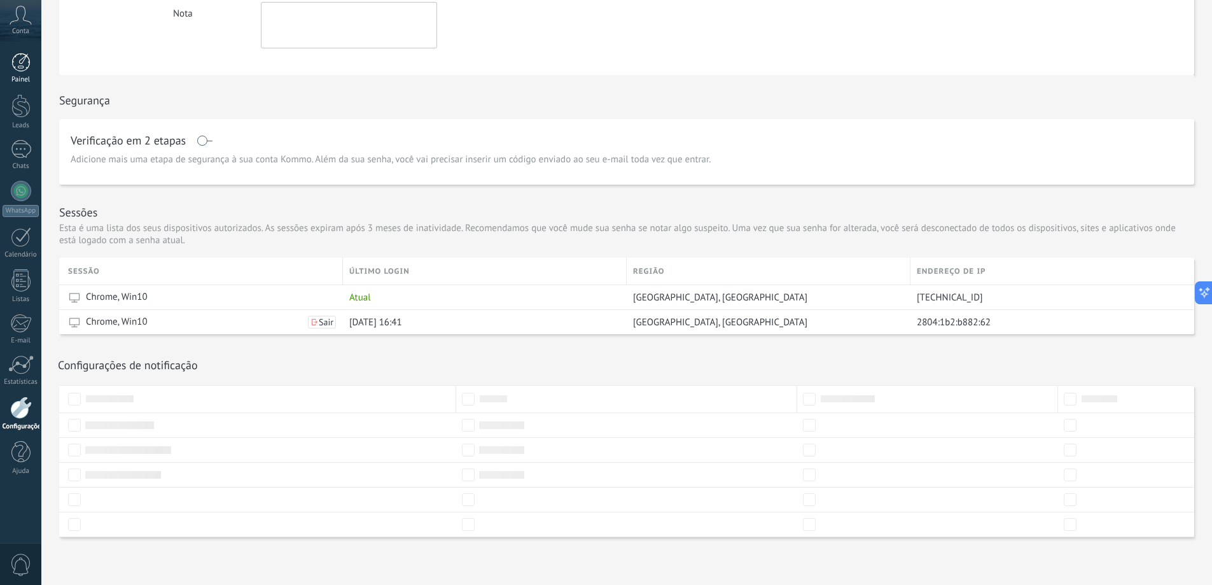
click at [18, 66] on div at bounding box center [20, 62] width 19 height 19
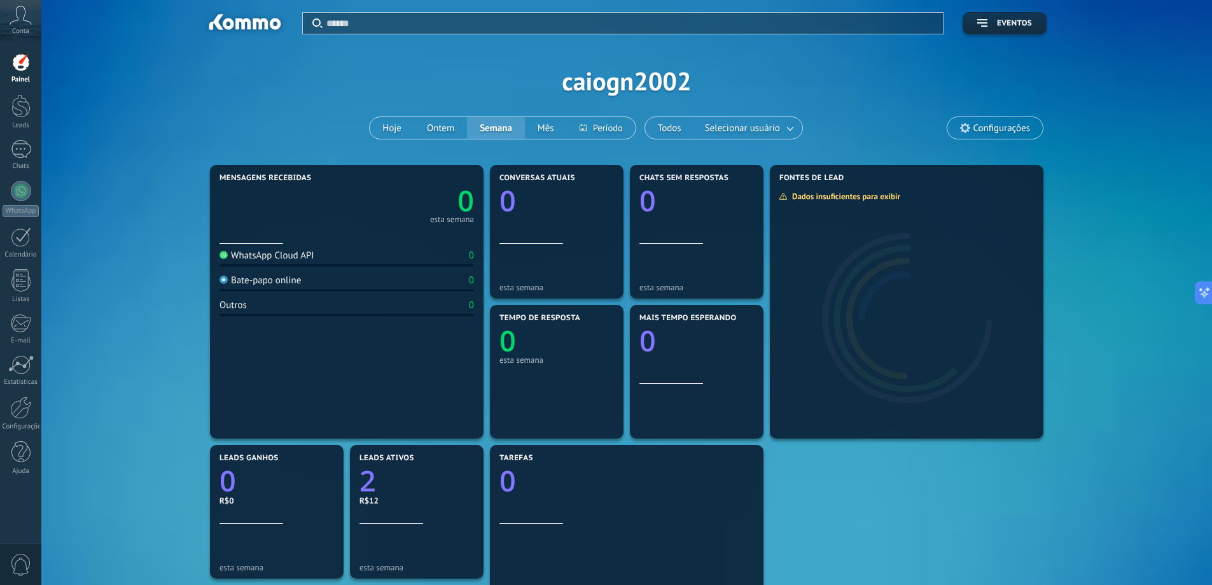
click at [1000, 125] on span "Configurações" at bounding box center [1002, 128] width 57 height 11
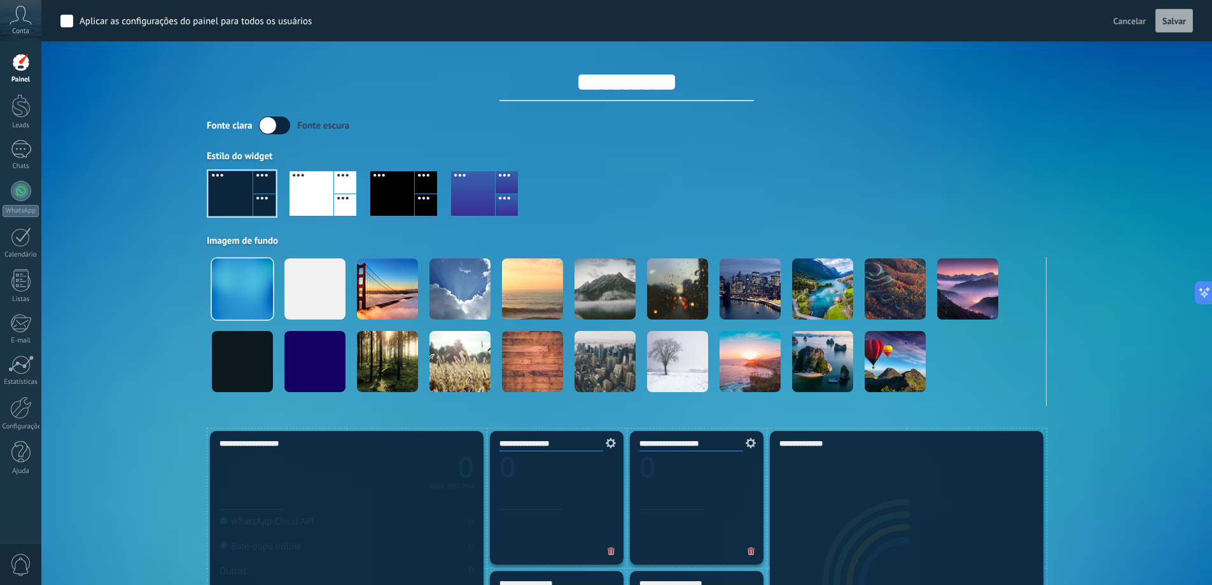
click at [405, 202] on div at bounding box center [392, 193] width 44 height 45
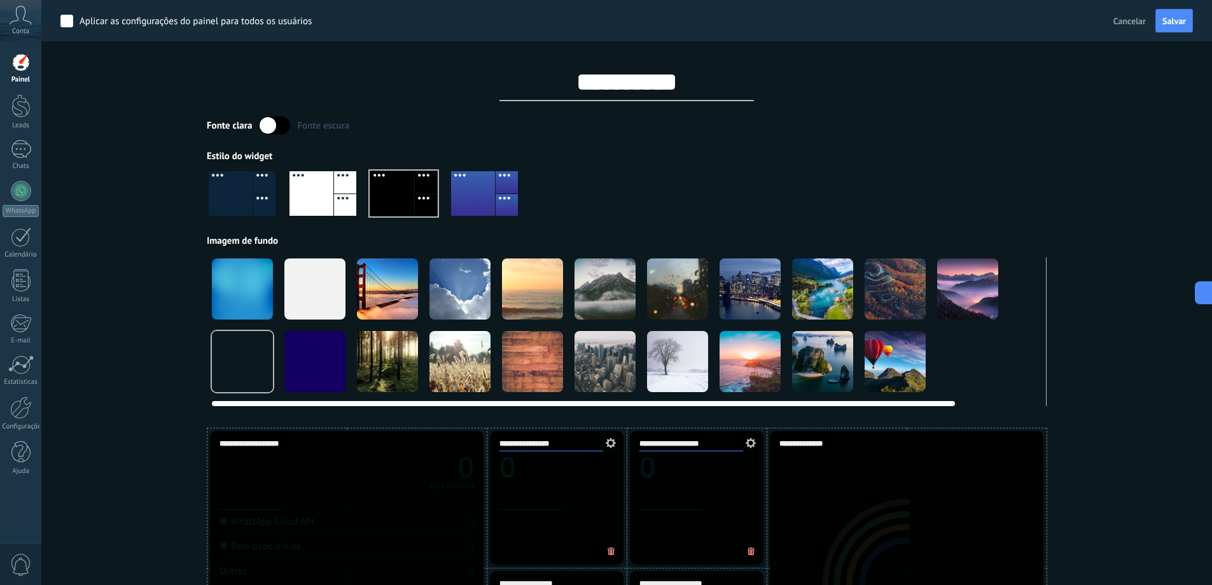
click at [449, 296] on div at bounding box center [459, 288] width 61 height 61
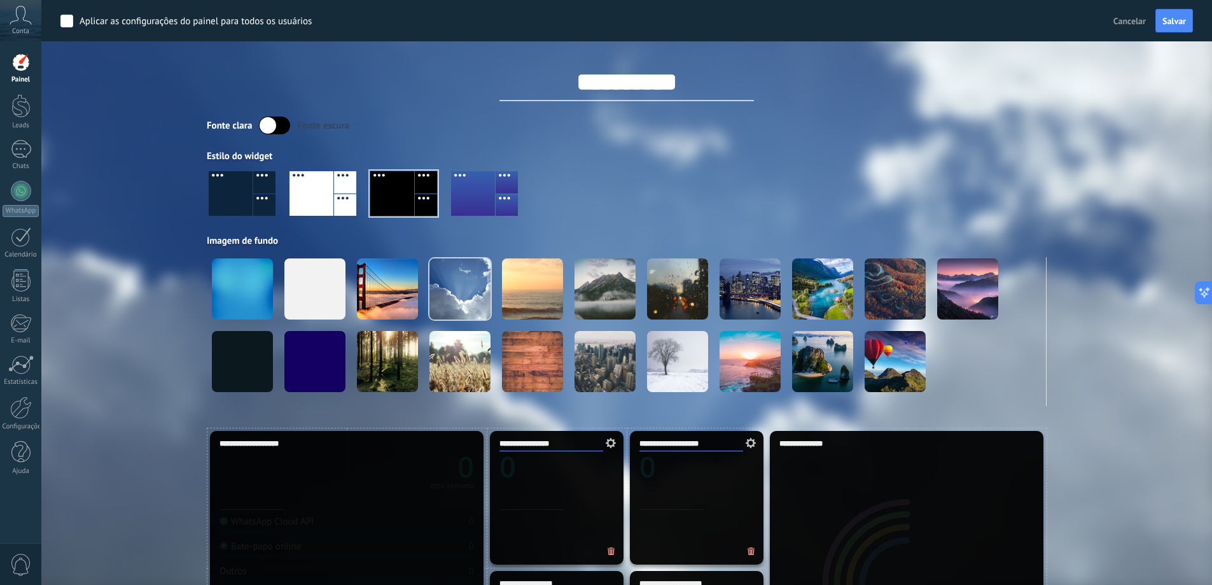
click at [1141, 314] on div "Aplicar Eventos caiogn2002 Hoje Ontem Semana Mês Todos Selecionar usuário Confi…" at bounding box center [626, 214] width 1133 height 428
click at [262, 112] on div "**********" at bounding box center [627, 203] width 840 height 406
click at [277, 117] on label at bounding box center [274, 125] width 31 height 18
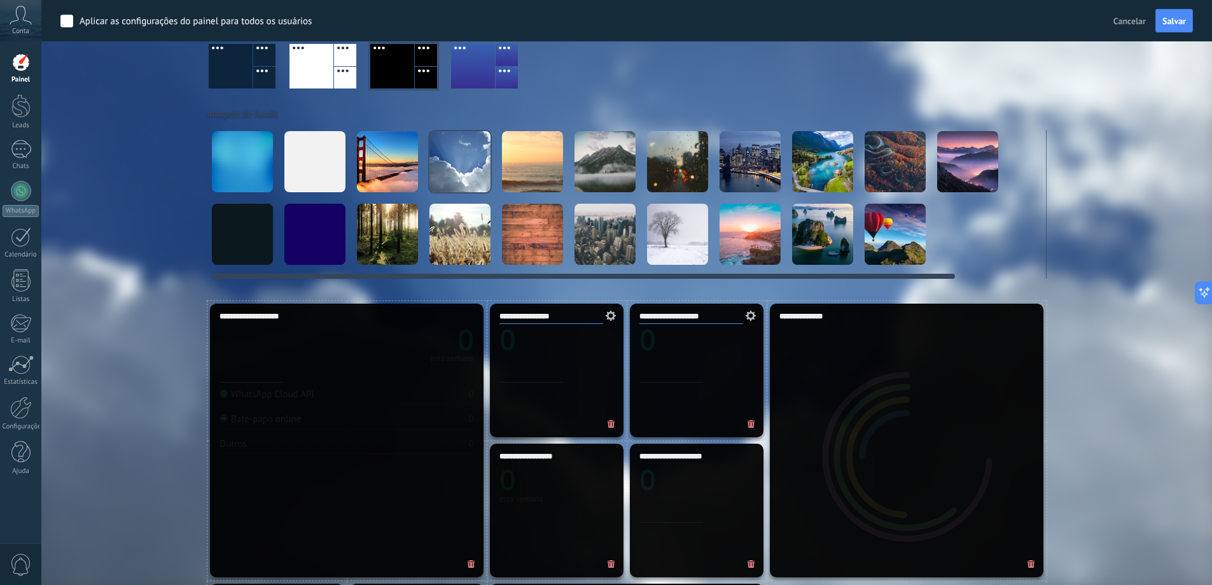
scroll to position [64, 0]
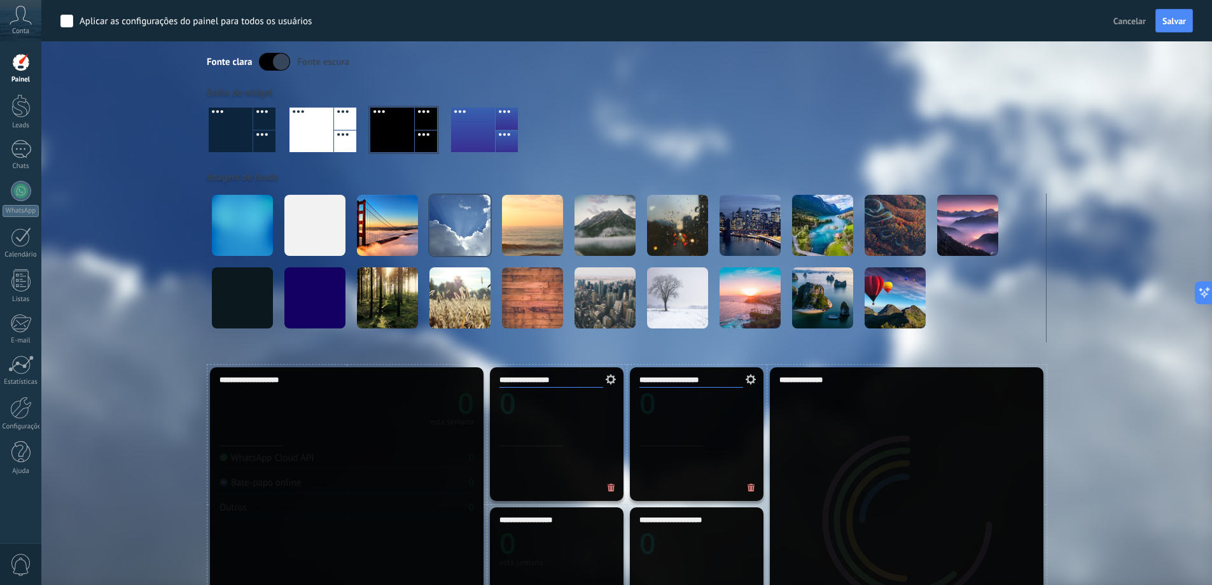
click at [272, 62] on label at bounding box center [274, 62] width 31 height 18
click at [305, 125] on div at bounding box center [312, 130] width 44 height 45
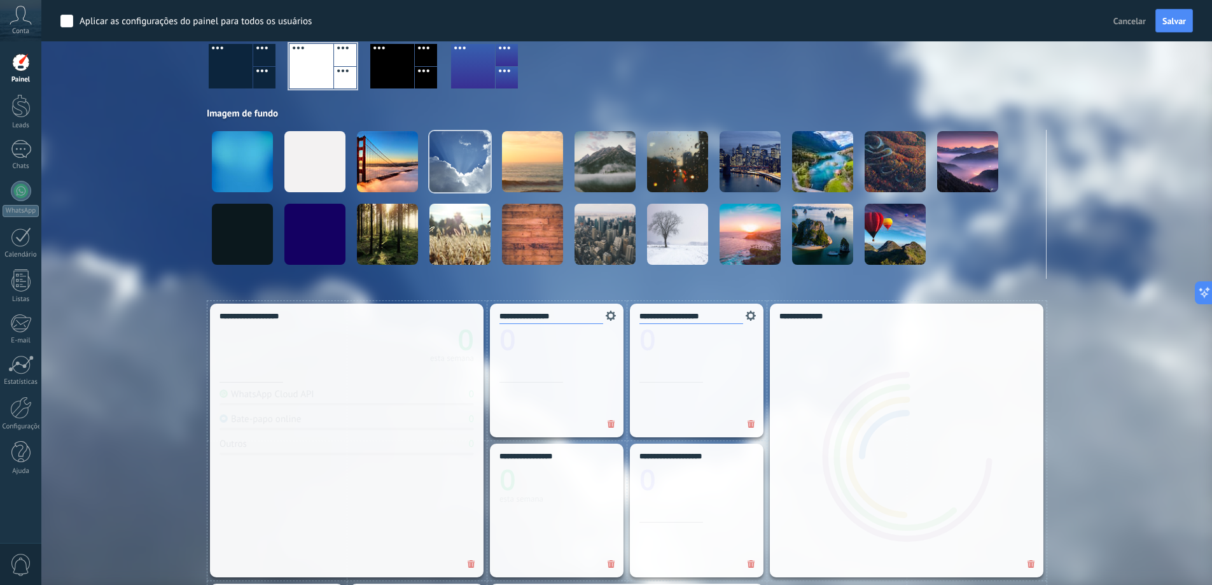
scroll to position [0, 0]
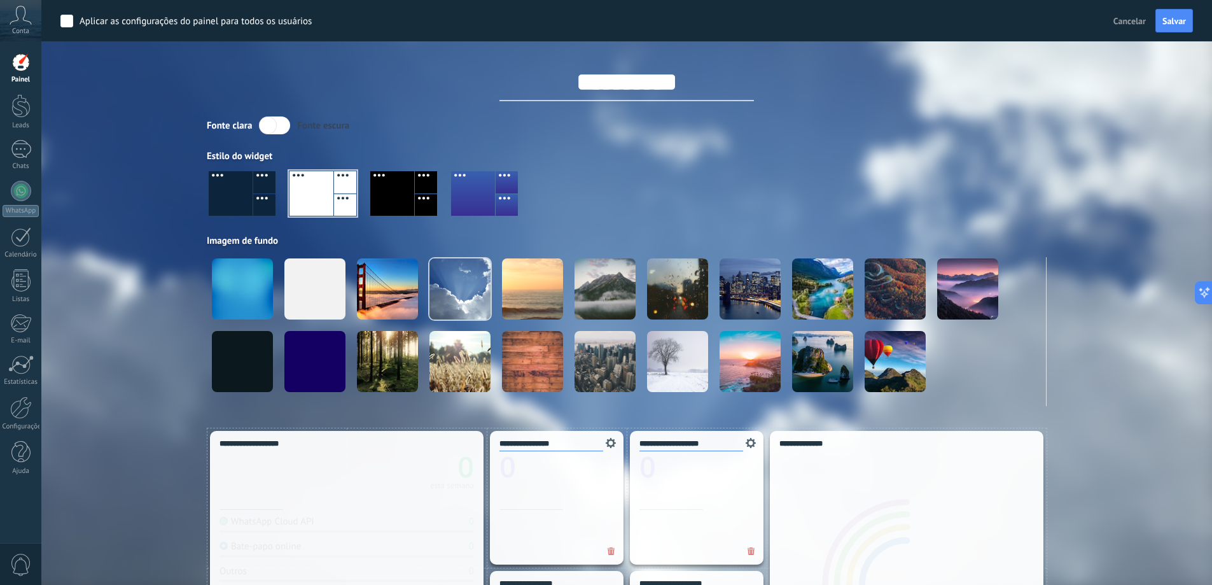
click at [267, 127] on label at bounding box center [274, 125] width 31 height 18
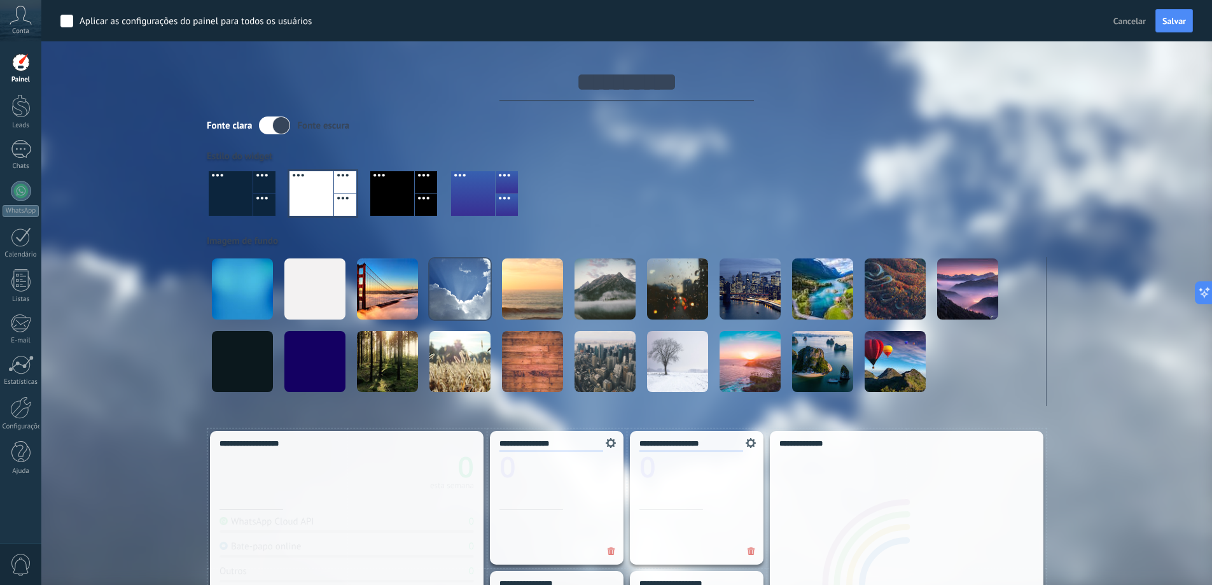
click at [242, 200] on div at bounding box center [231, 193] width 44 height 45
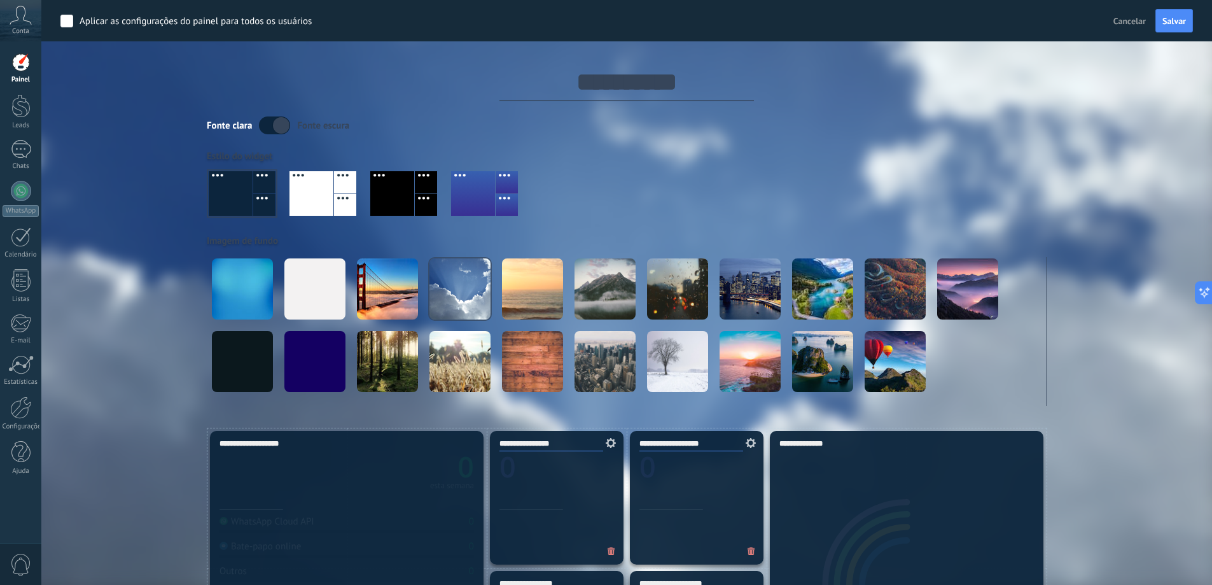
click at [276, 128] on label at bounding box center [274, 125] width 31 height 18
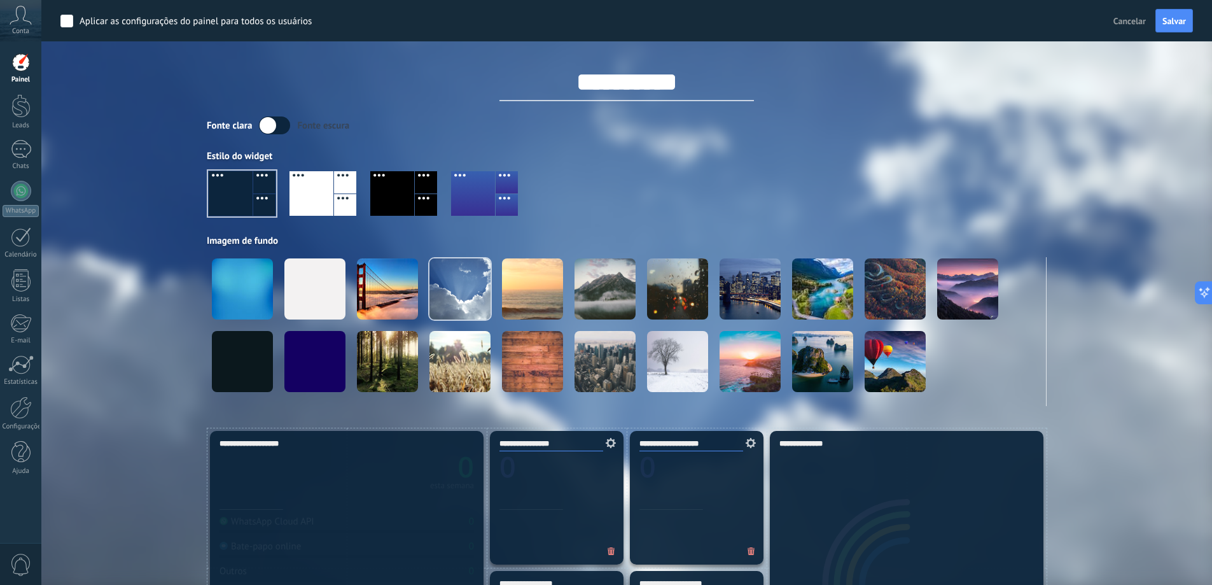
click at [267, 120] on label at bounding box center [274, 125] width 31 height 18
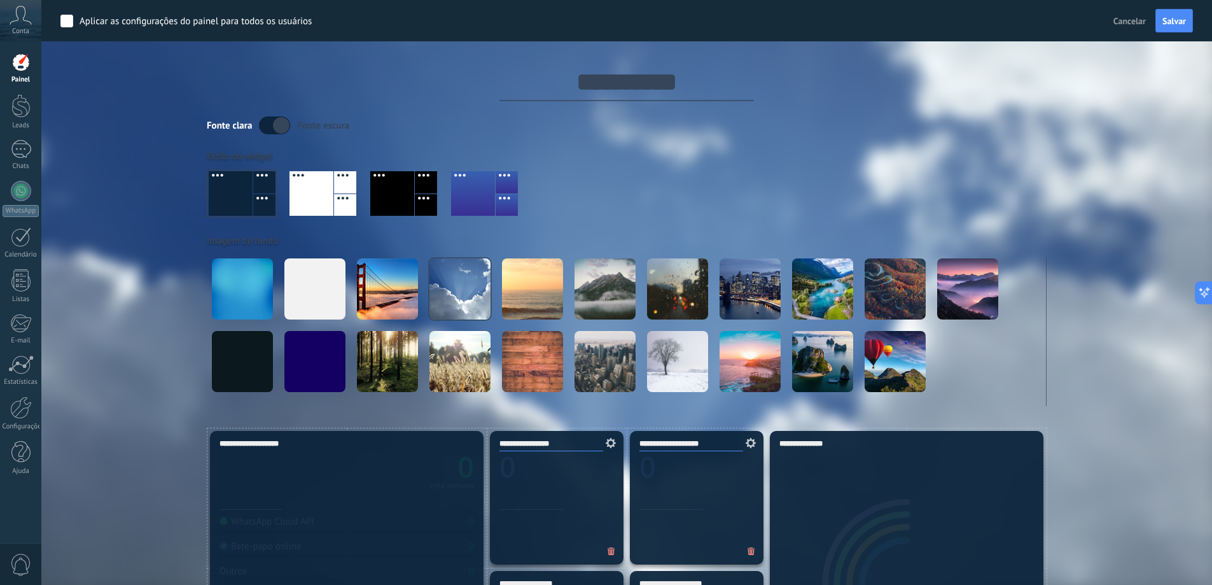
click at [267, 120] on label at bounding box center [274, 125] width 31 height 18
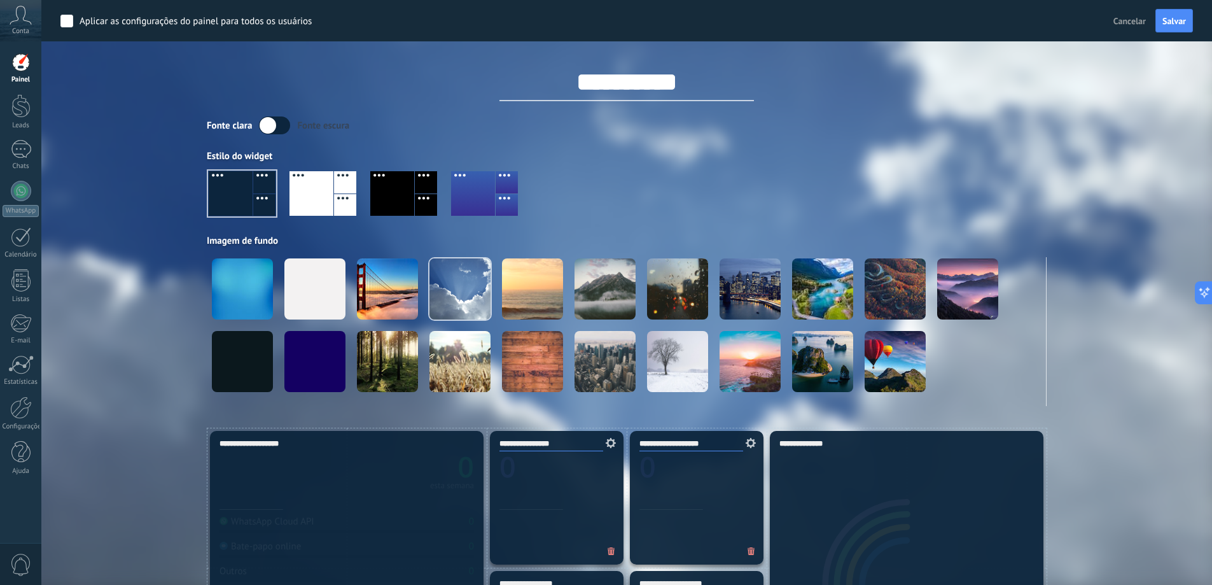
click at [267, 120] on label at bounding box center [274, 125] width 31 height 18
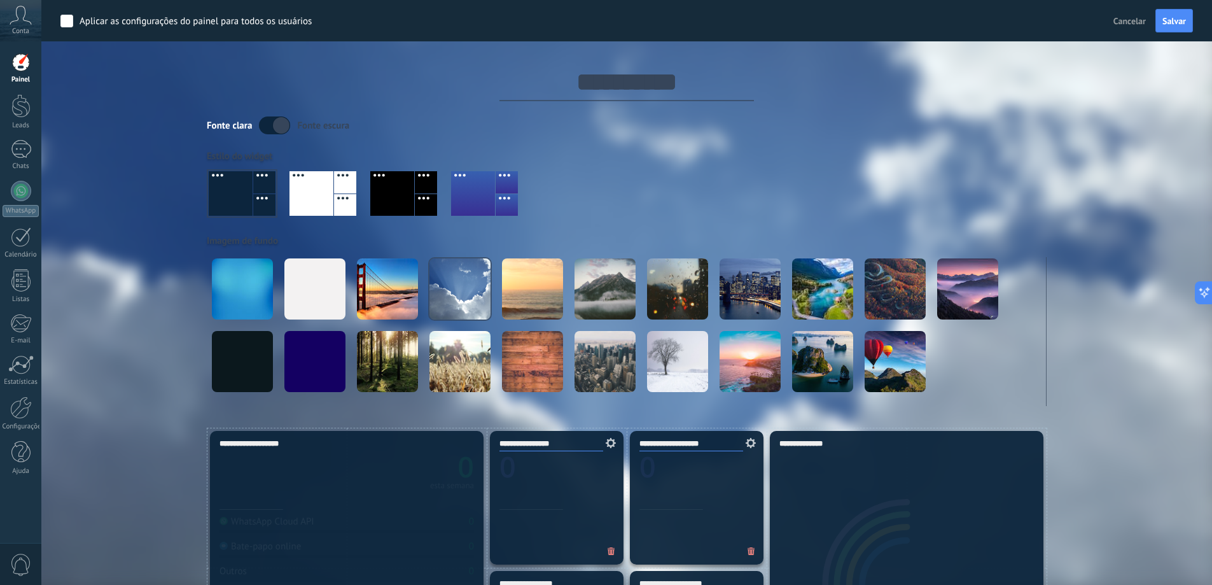
click at [267, 120] on label at bounding box center [274, 125] width 31 height 18
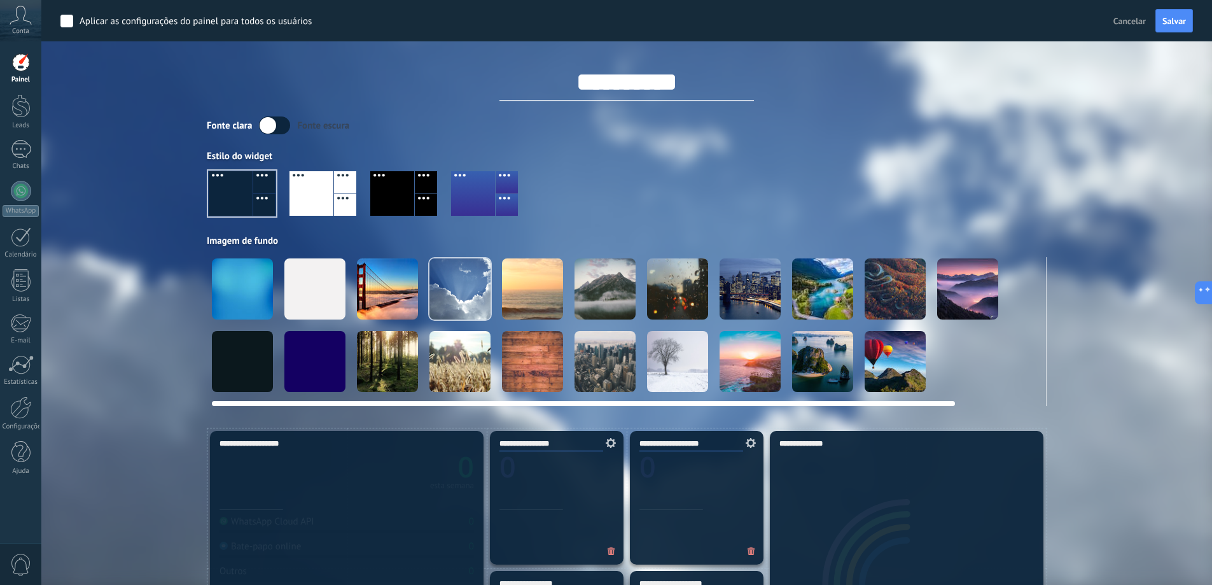
click at [254, 295] on div at bounding box center [242, 288] width 61 height 61
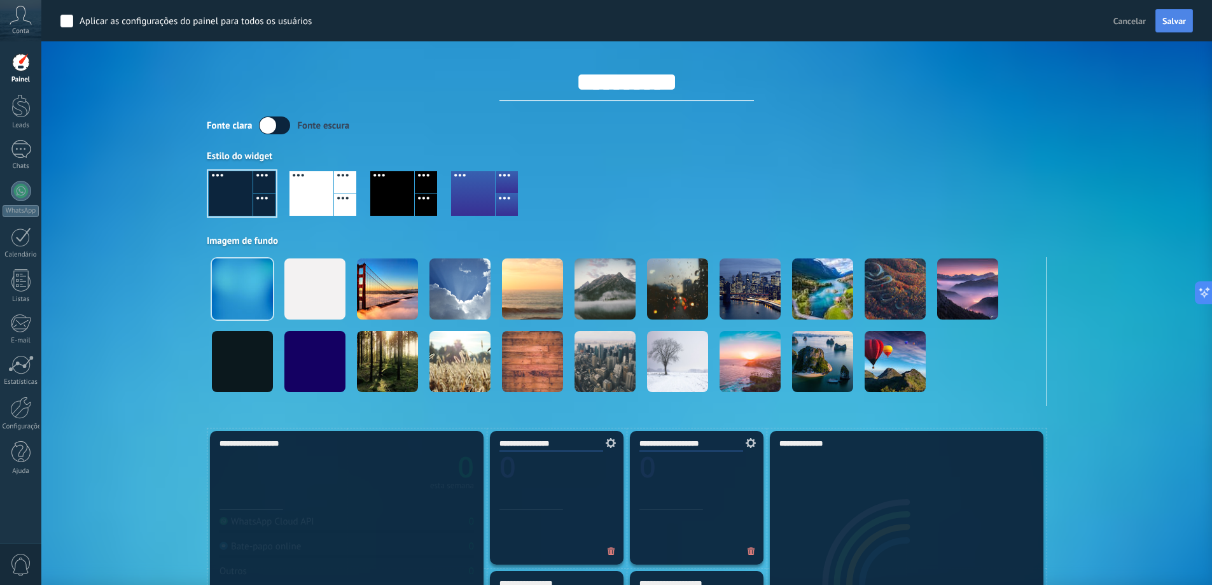
click at [1169, 21] on span "Salvar" at bounding box center [1174, 21] width 24 height 9
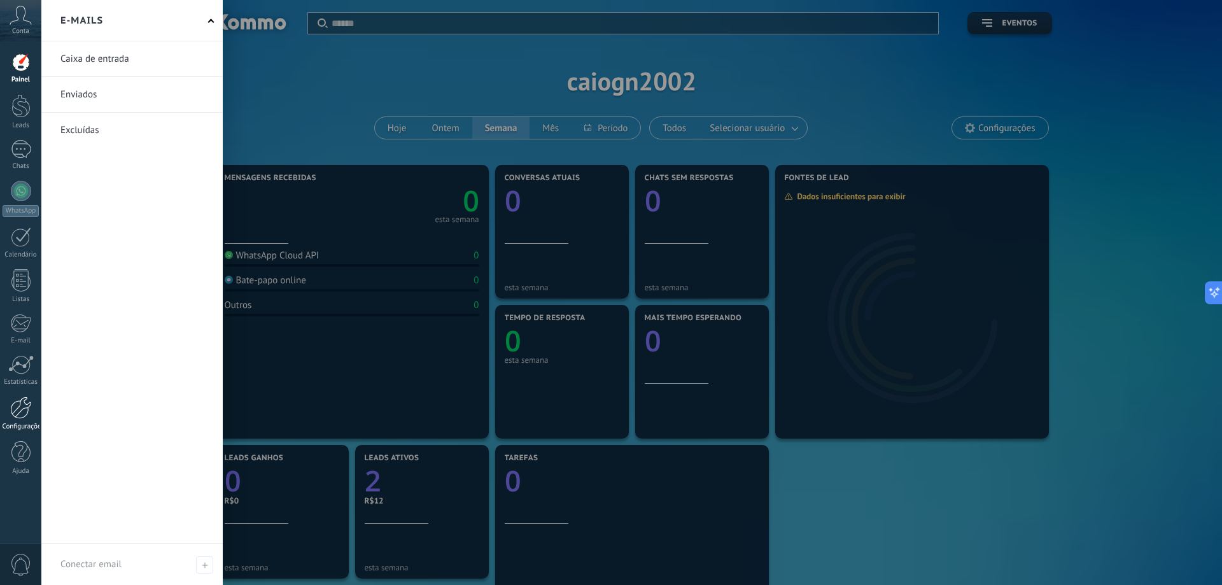
click at [20, 402] on div at bounding box center [21, 407] width 22 height 22
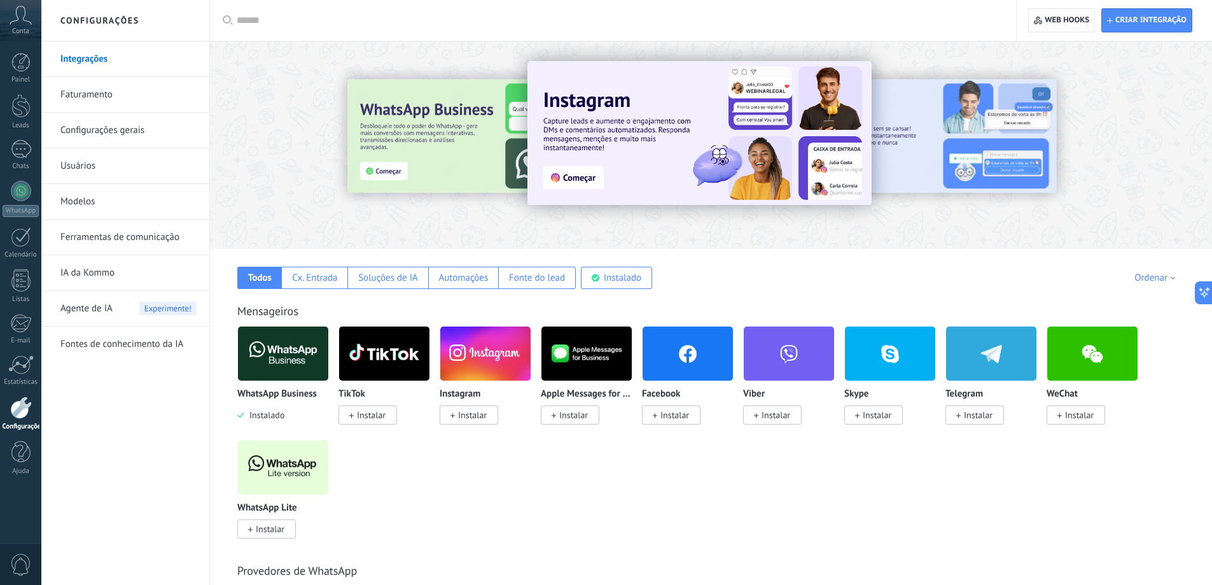
click at [1042, 24] on span "Web hooks 0" at bounding box center [1061, 20] width 55 height 23
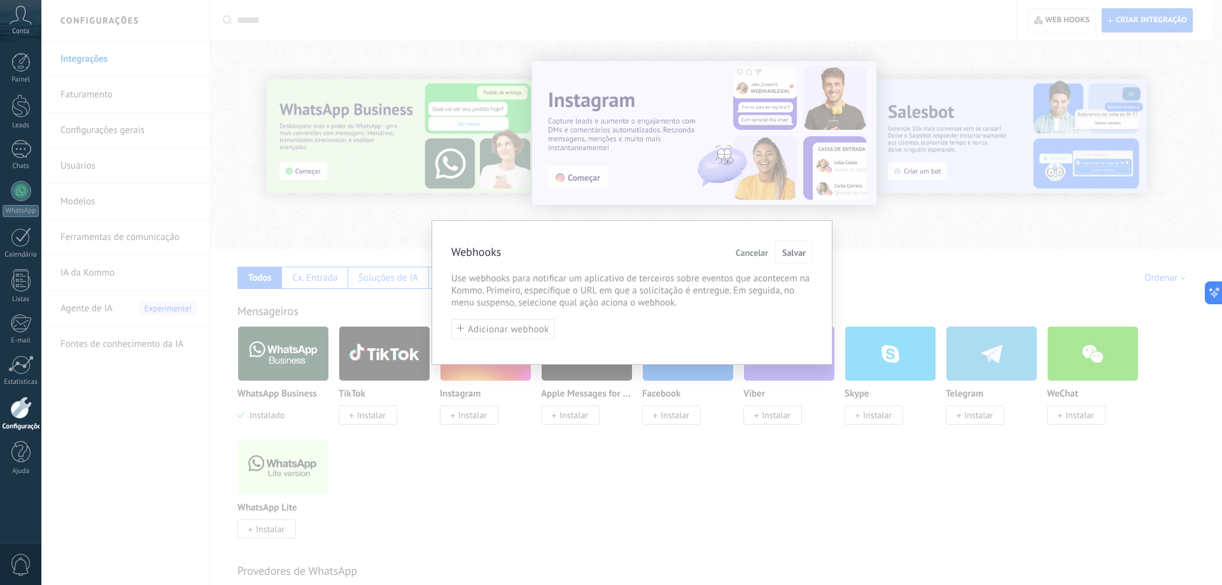
click at [555, 330] on div "Adicionar webhook" at bounding box center [631, 329] width 361 height 21
click at [536, 328] on span "Adicionar webhook" at bounding box center [508, 330] width 81 height 10
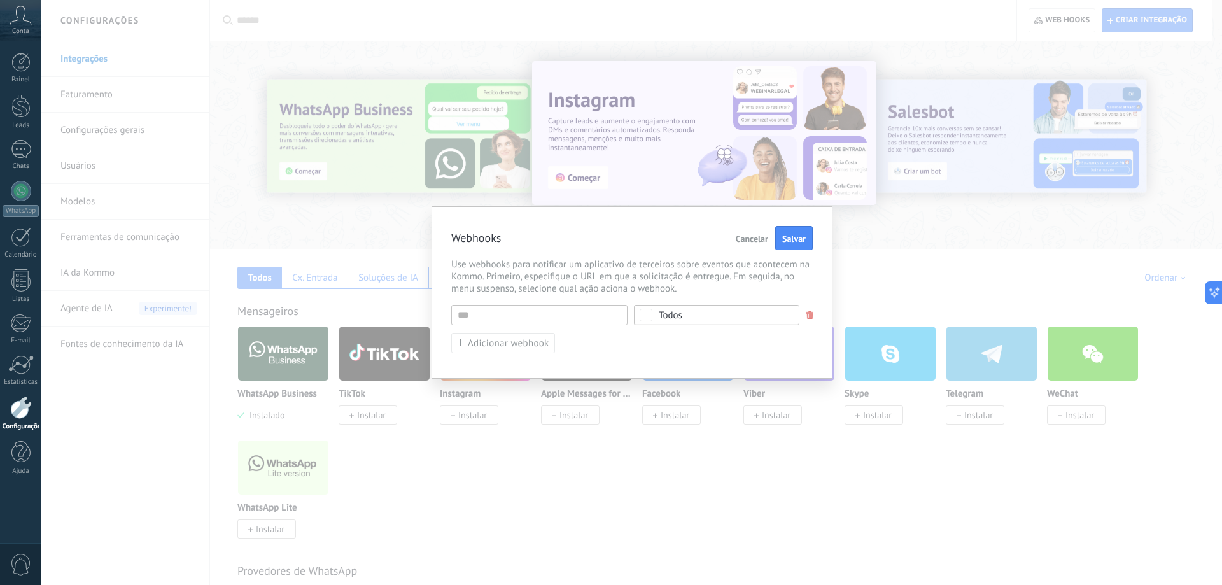
click at [635, 314] on div "Todos" at bounding box center [716, 315] width 165 height 20
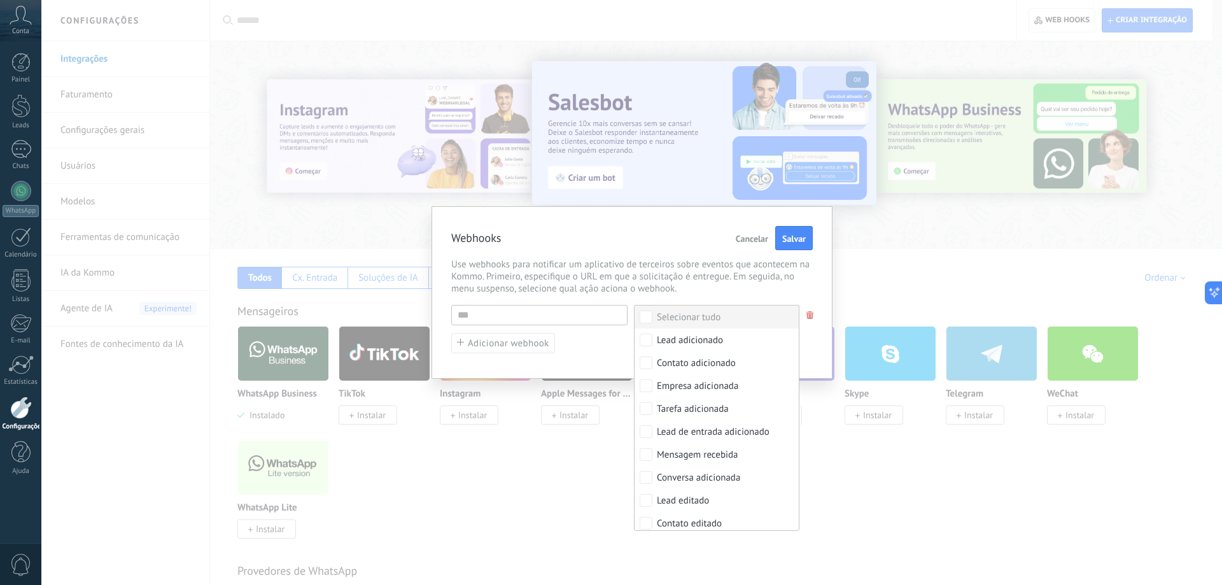
click at [678, 314] on div "Selecionar tudo" at bounding box center [689, 317] width 64 height 13
click at [553, 317] on input "text" at bounding box center [539, 315] width 176 height 20
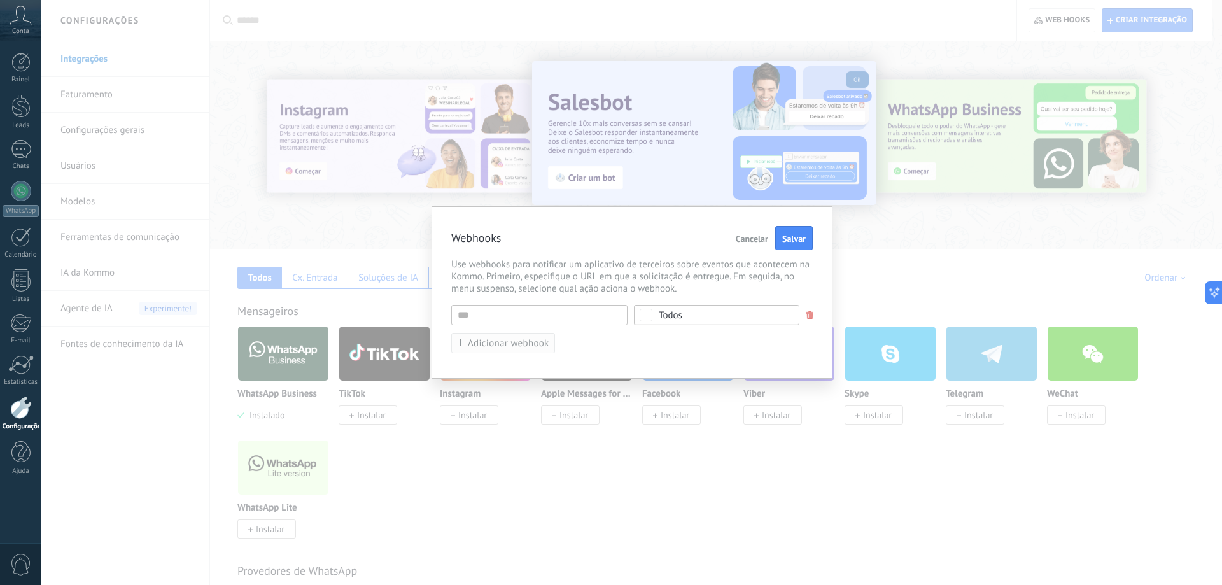
type input "********"
click at [521, 342] on button "Adicionar webhook" at bounding box center [503, 349] width 104 height 21
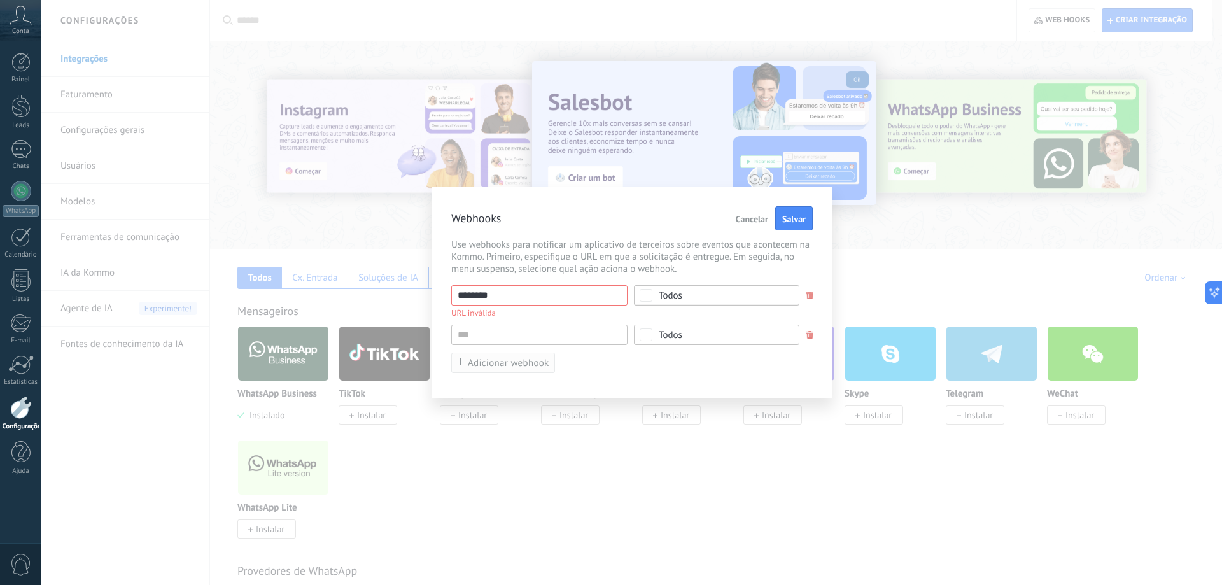
click at [512, 356] on button "Adicionar webhook" at bounding box center [503, 363] width 104 height 21
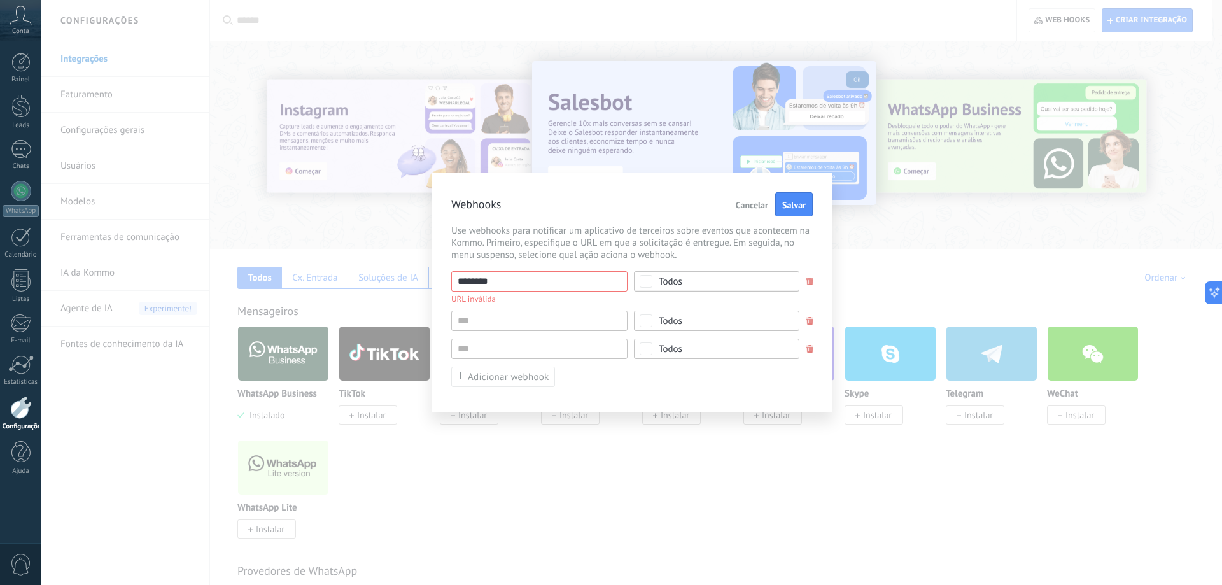
click at [541, 291] on p "URL inválida" at bounding box center [539, 296] width 176 height 11
click at [545, 281] on input "********" at bounding box center [539, 281] width 176 height 20
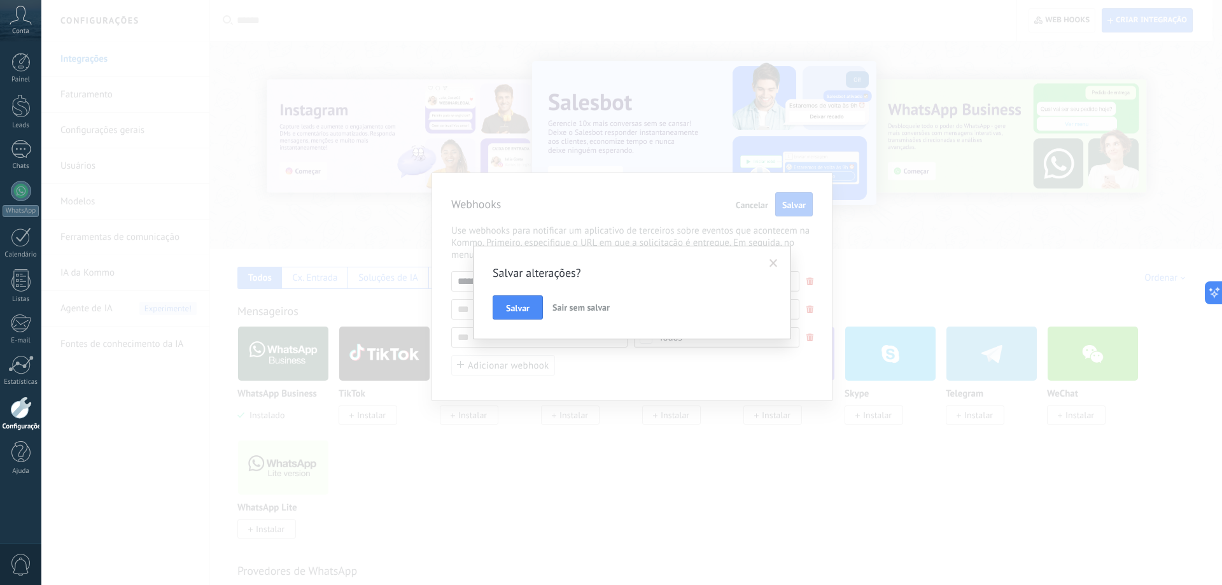
click at [555, 305] on span "Sair sem salvar" at bounding box center [580, 307] width 57 height 11
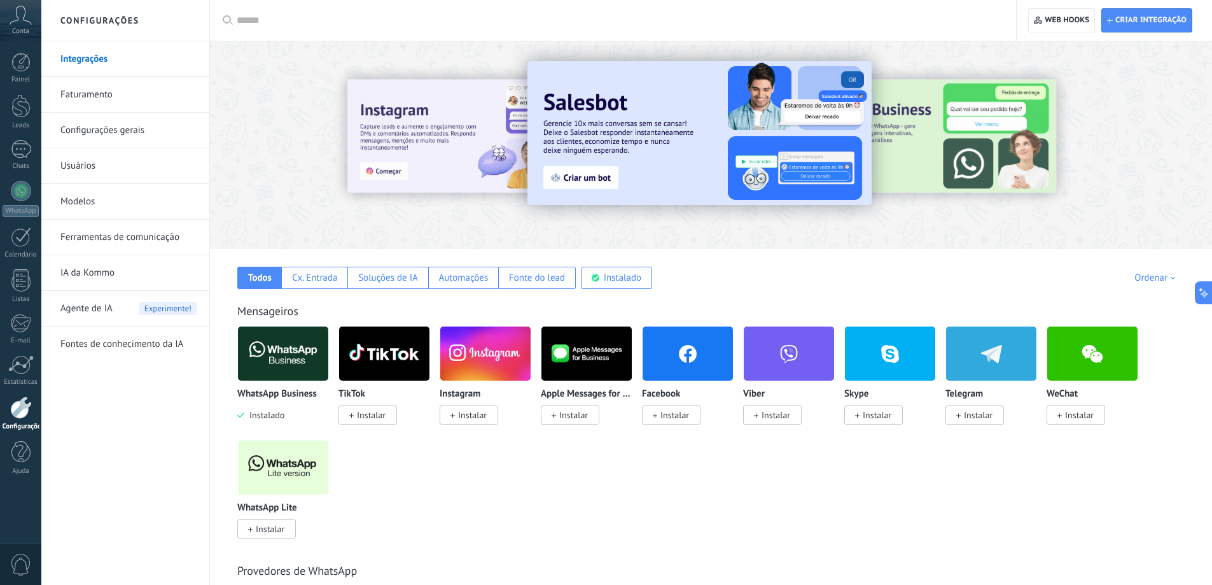
click at [100, 90] on link "Faturamento" at bounding box center [128, 95] width 136 height 36
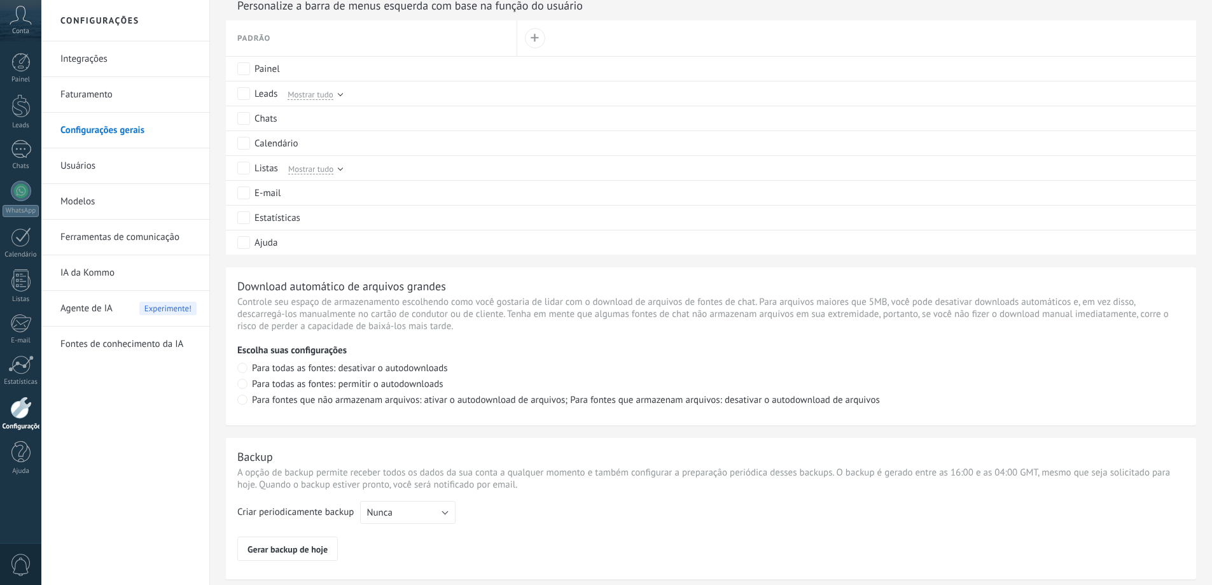
scroll to position [805, 0]
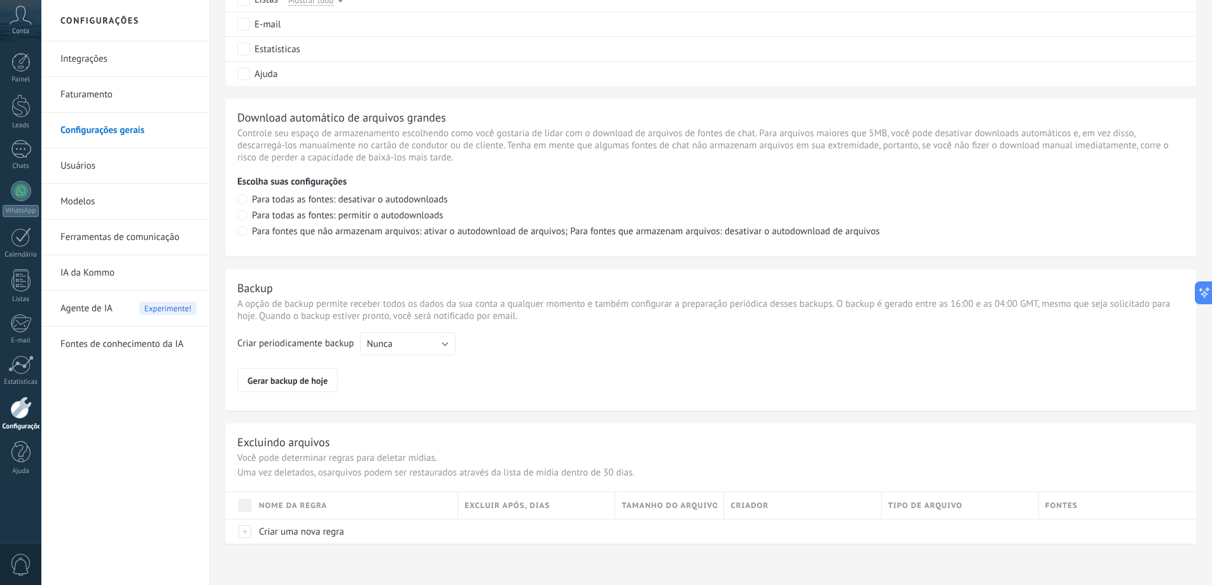
click at [116, 167] on link "Usuários" at bounding box center [128, 166] width 136 height 36
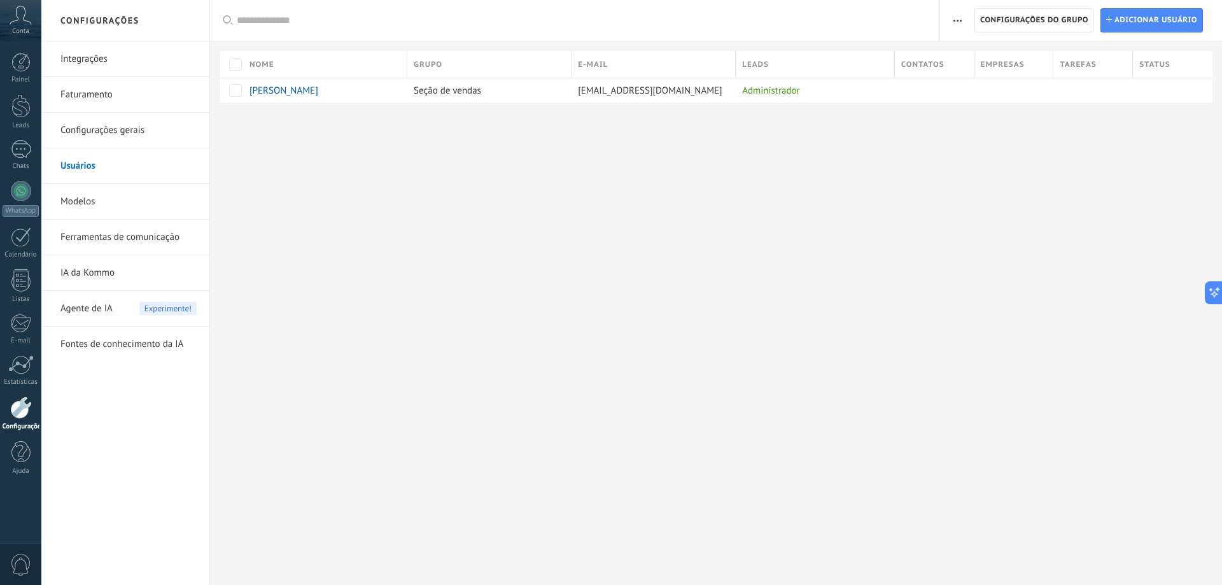
click at [120, 199] on link "Modelos" at bounding box center [128, 202] width 136 height 36
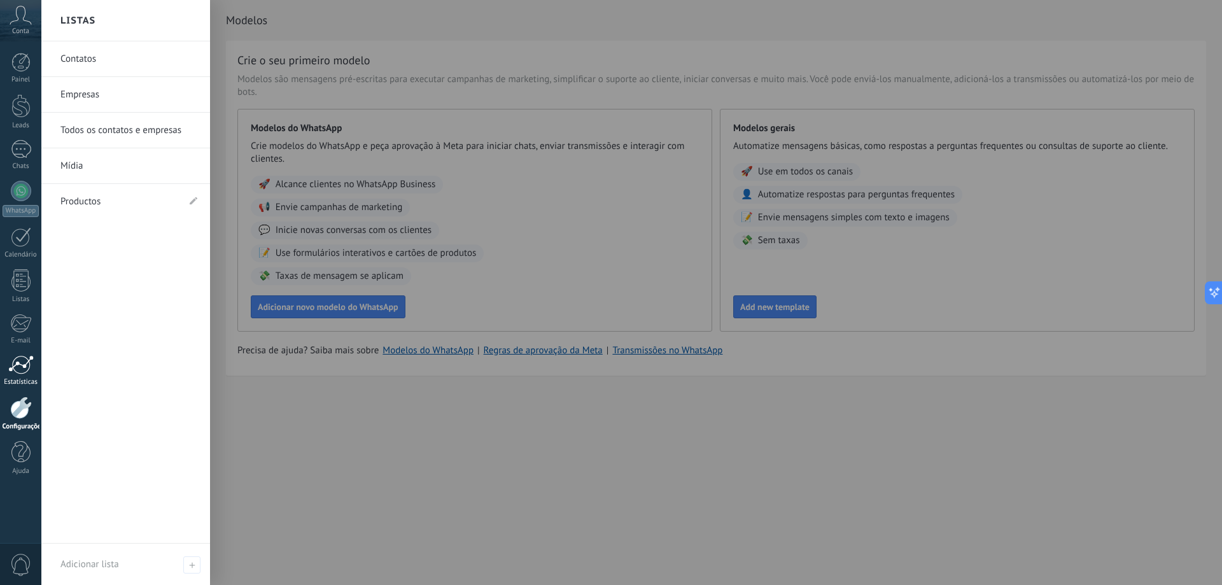
click at [16, 359] on div at bounding box center [20, 364] width 25 height 19
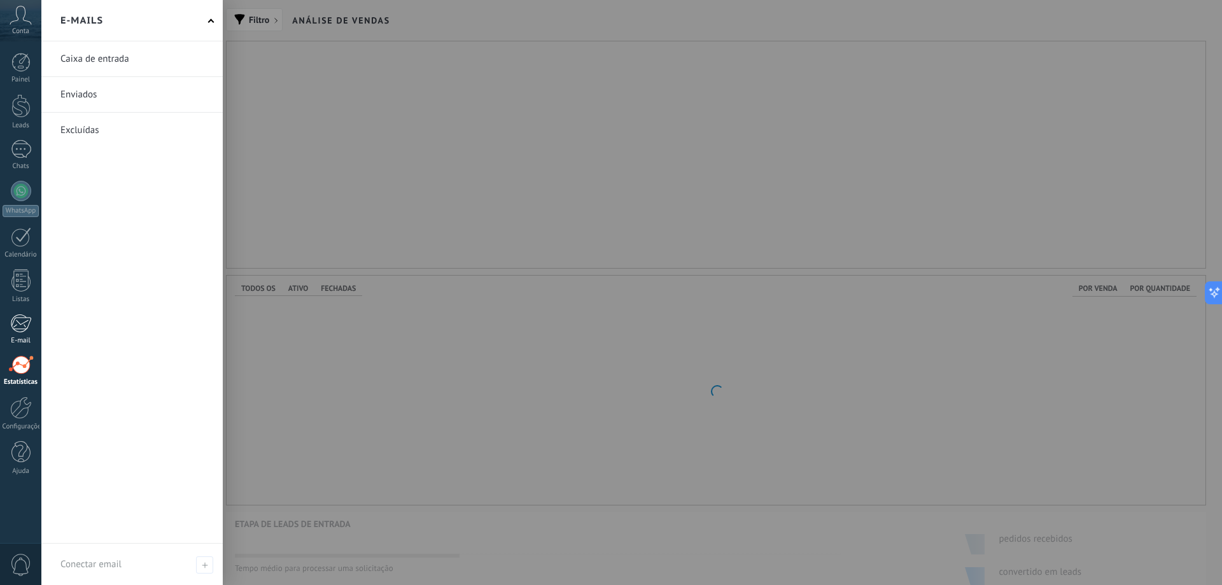
click at [16, 332] on div at bounding box center [20, 323] width 21 height 19
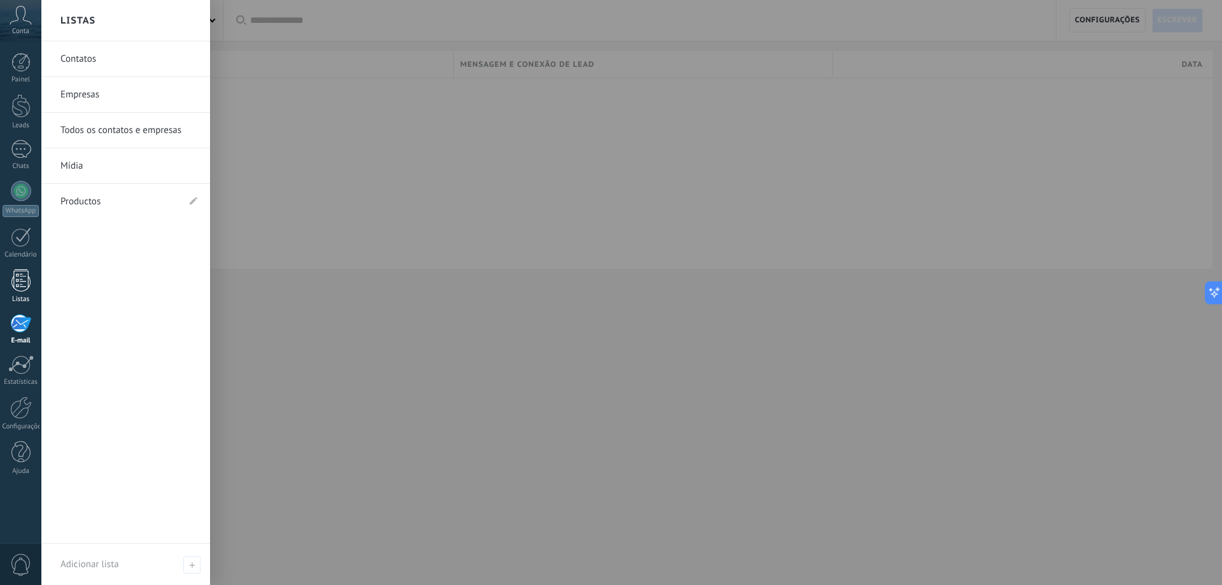
click at [16, 282] on div at bounding box center [20, 280] width 19 height 22
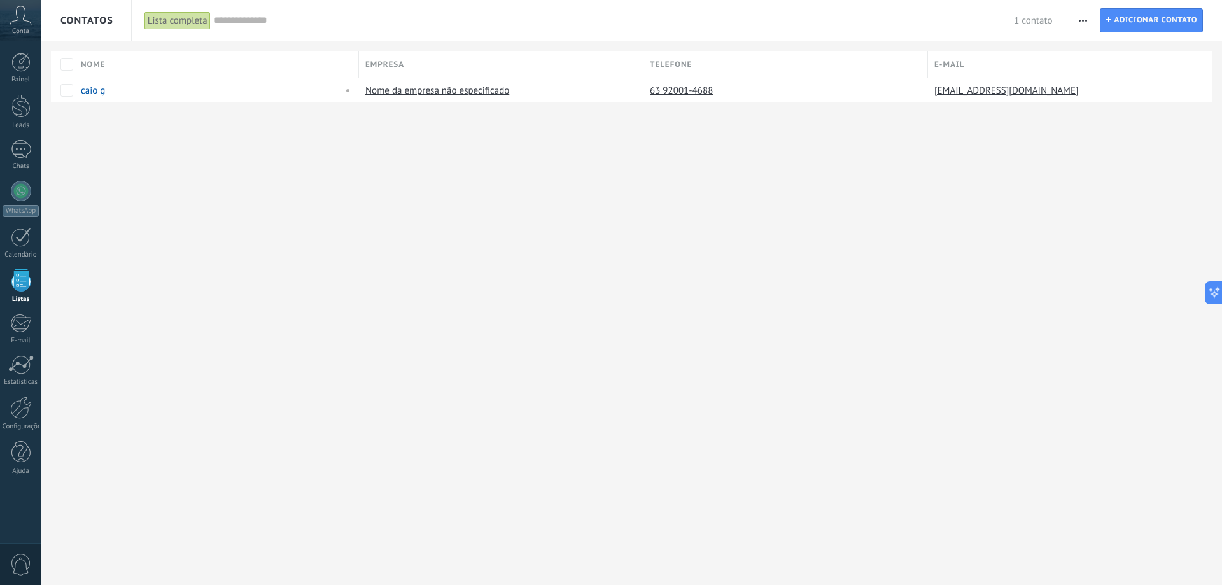
click at [12, 94] on div "Painel Leads Chats WhatsApp Clientes" at bounding box center [20, 270] width 41 height 435
click at [14, 95] on div at bounding box center [20, 106] width 19 height 24
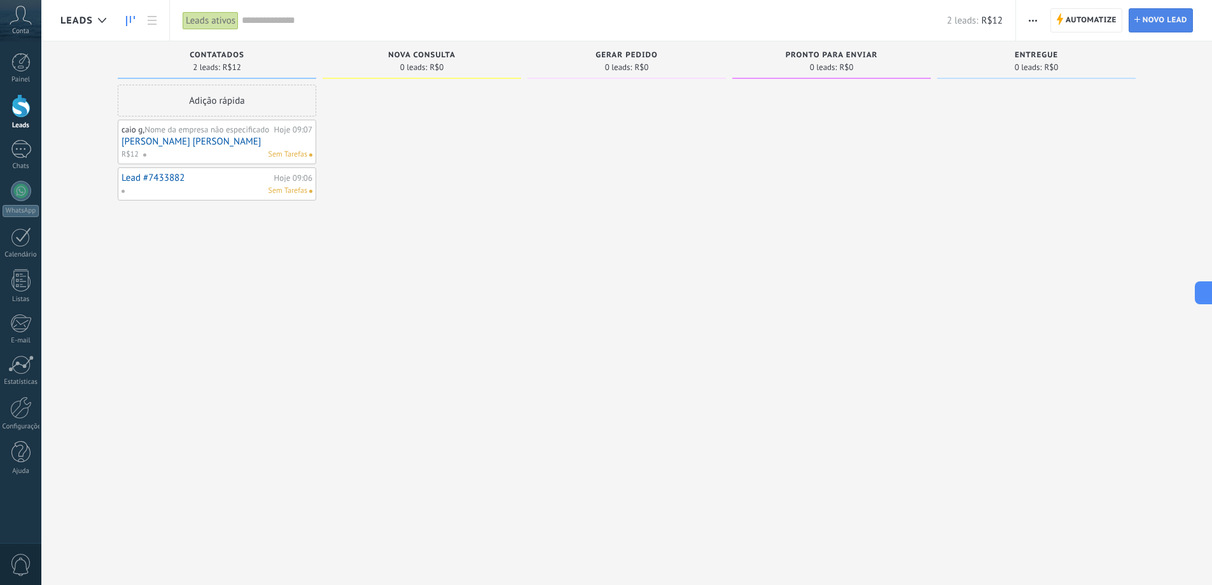
click at [1154, 19] on span "Novo lead" at bounding box center [1165, 20] width 45 height 23
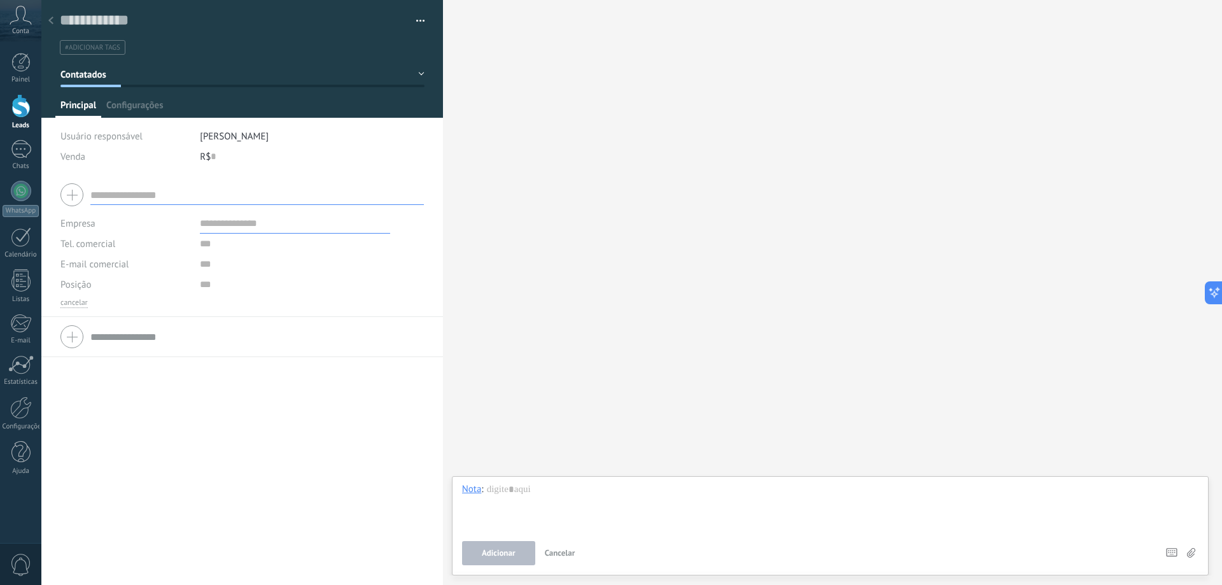
click at [568, 550] on span "Cancelar" at bounding box center [560, 552] width 31 height 11
click at [49, 11] on div at bounding box center [51, 21] width 18 height 25
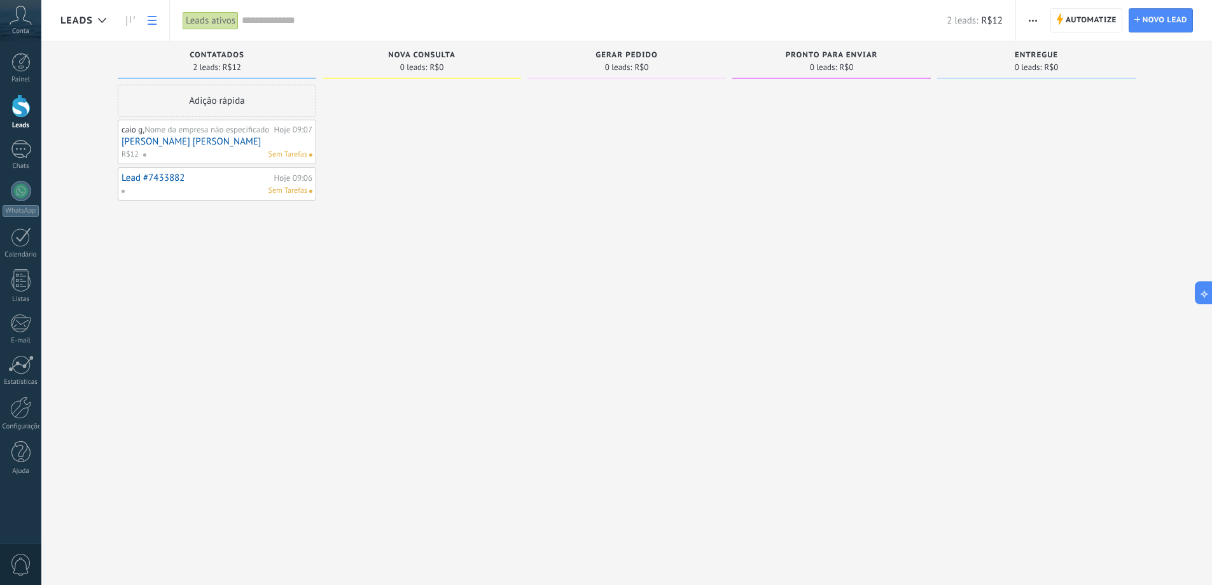
click at [144, 20] on link at bounding box center [152, 20] width 22 height 25
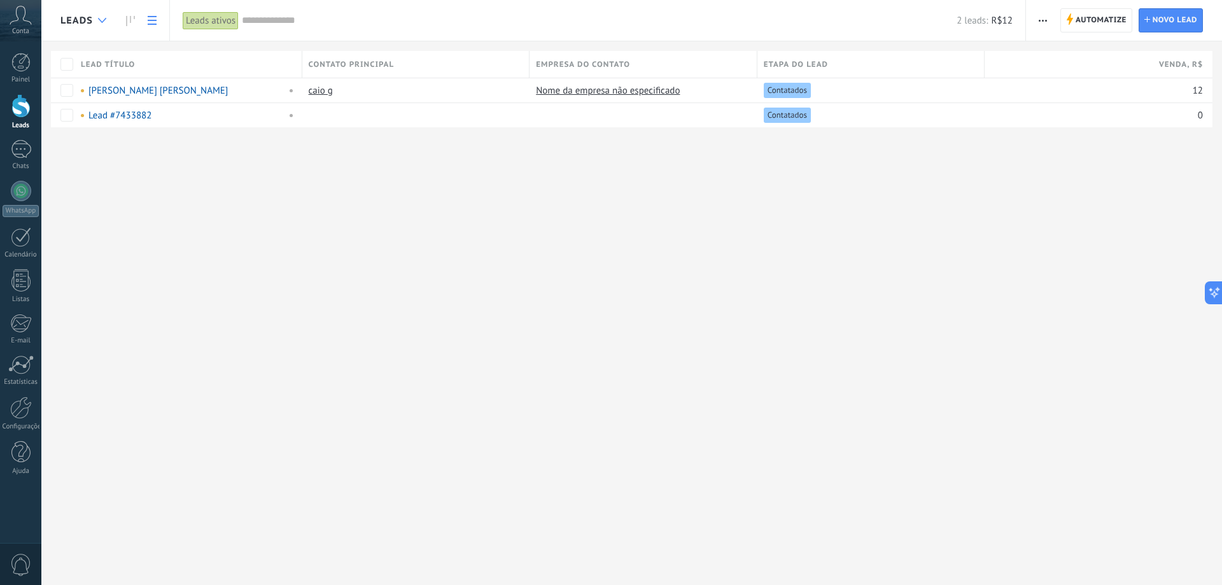
click at [94, 20] on div at bounding box center [102, 20] width 21 height 25
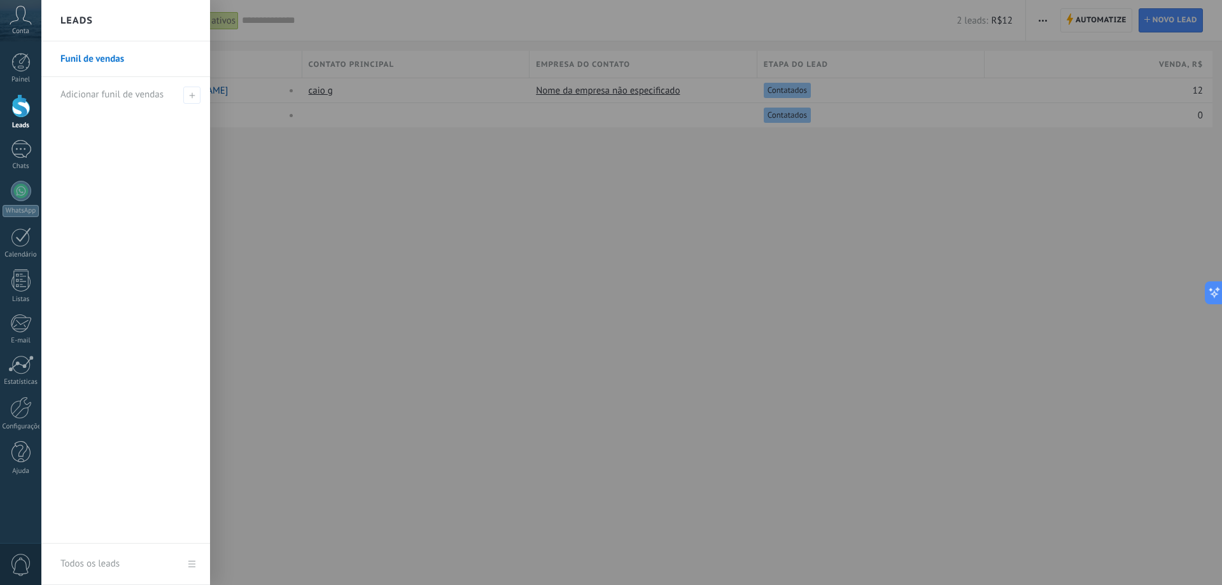
click at [95, 18] on div "Leads" at bounding box center [125, 20] width 169 height 41
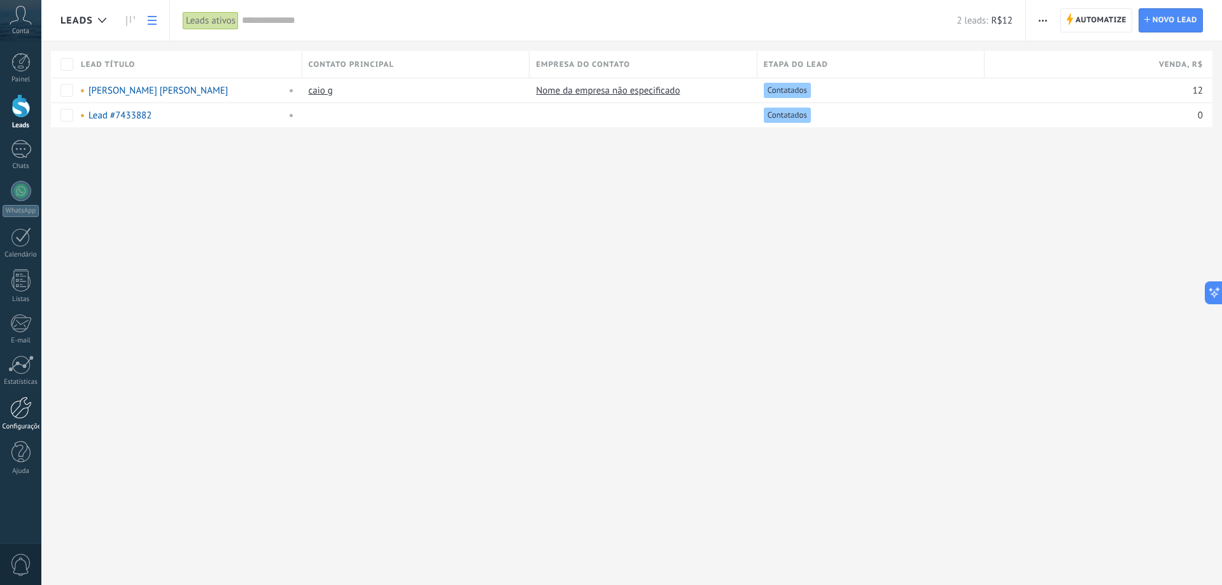
click at [18, 401] on div at bounding box center [21, 407] width 22 height 22
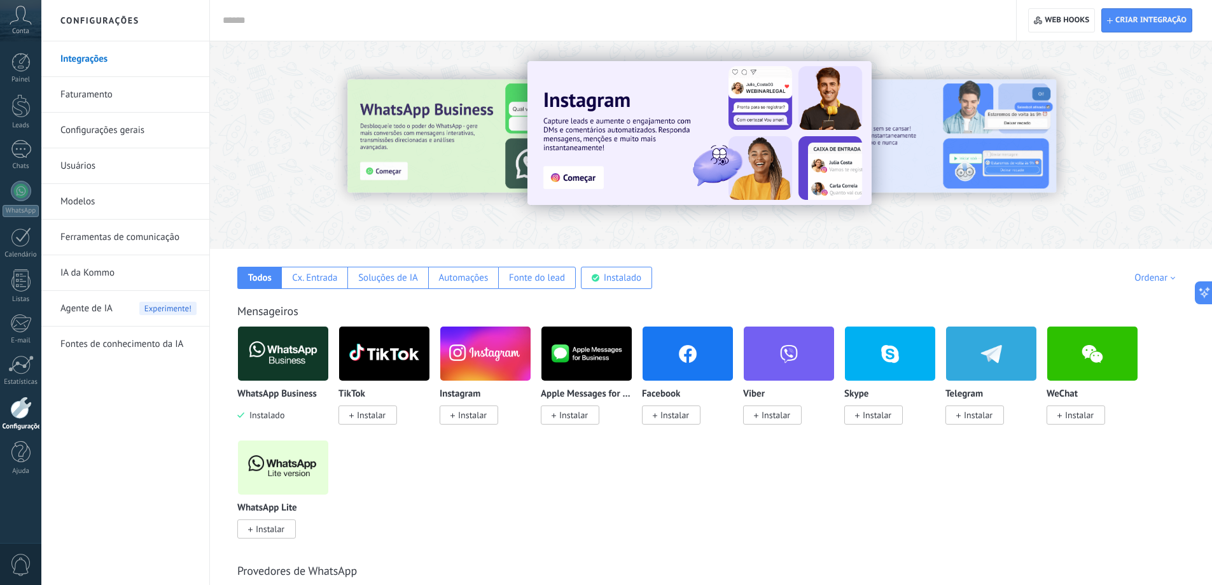
click at [23, 18] on use at bounding box center [21, 15] width 22 height 18
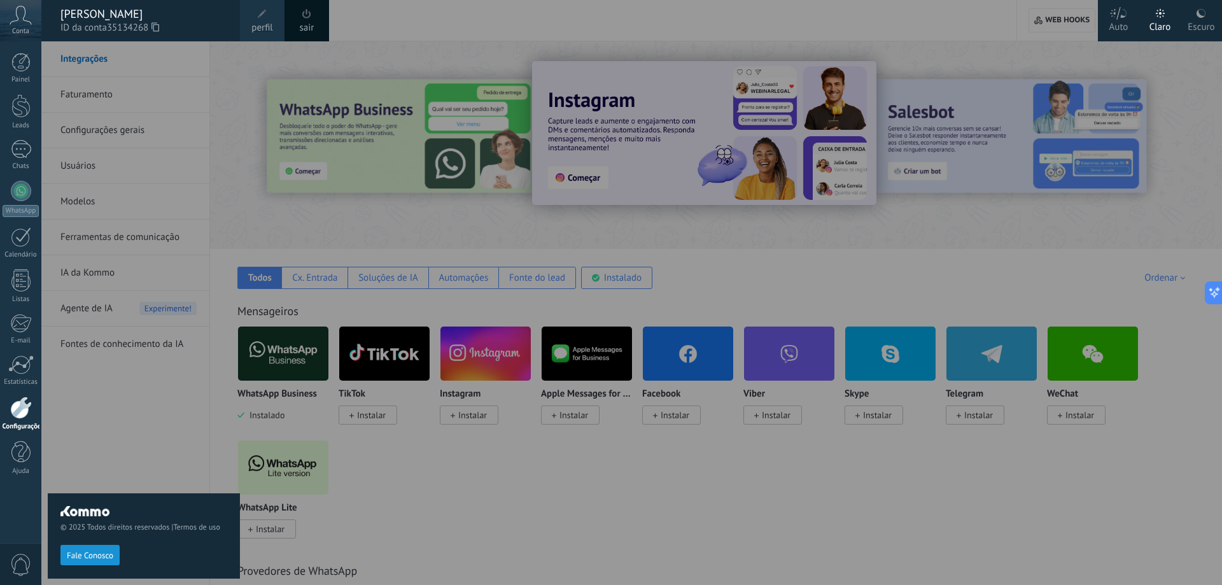
click at [100, 16] on div "[PERSON_NAME]" at bounding box center [143, 14] width 167 height 14
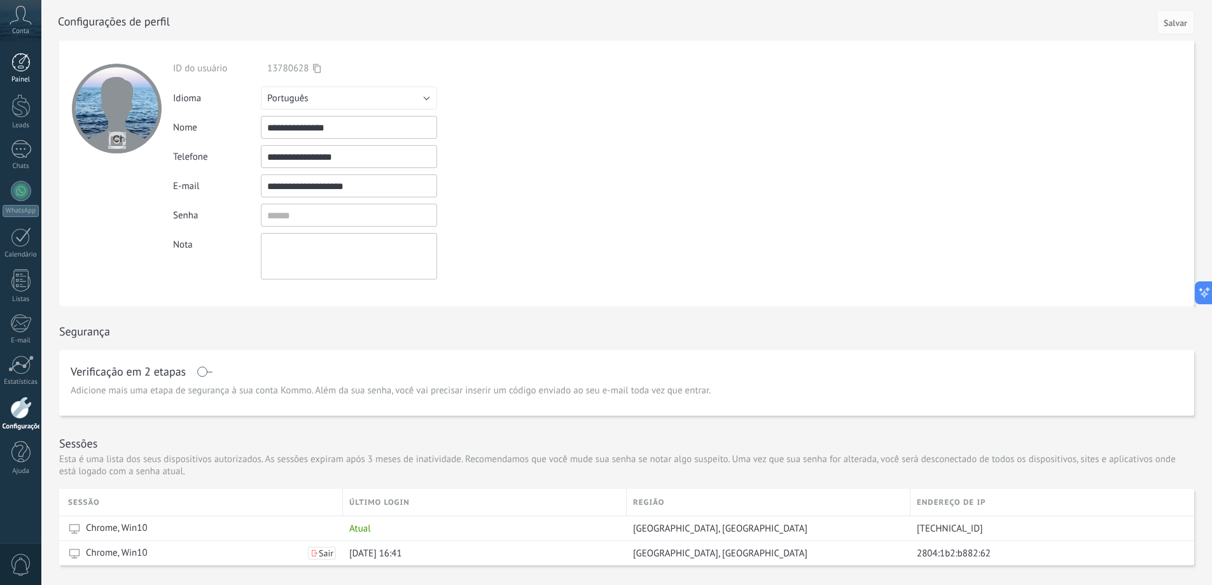
click at [26, 80] on div "Painel" at bounding box center [21, 80] width 37 height 8
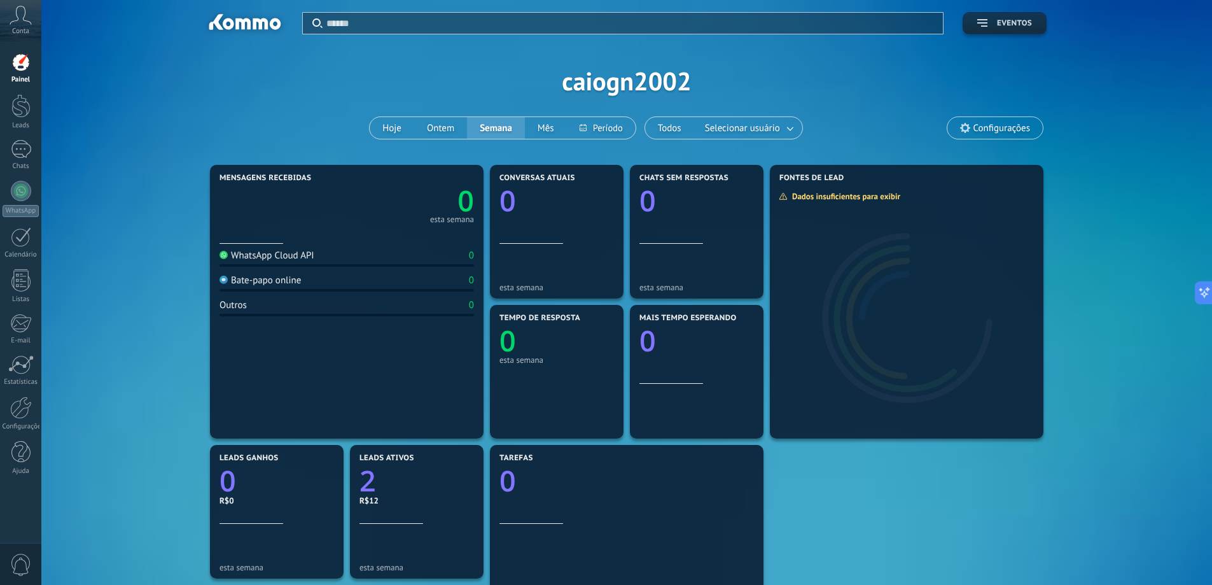
click at [982, 32] on button "Eventos" at bounding box center [1005, 23] width 84 height 22
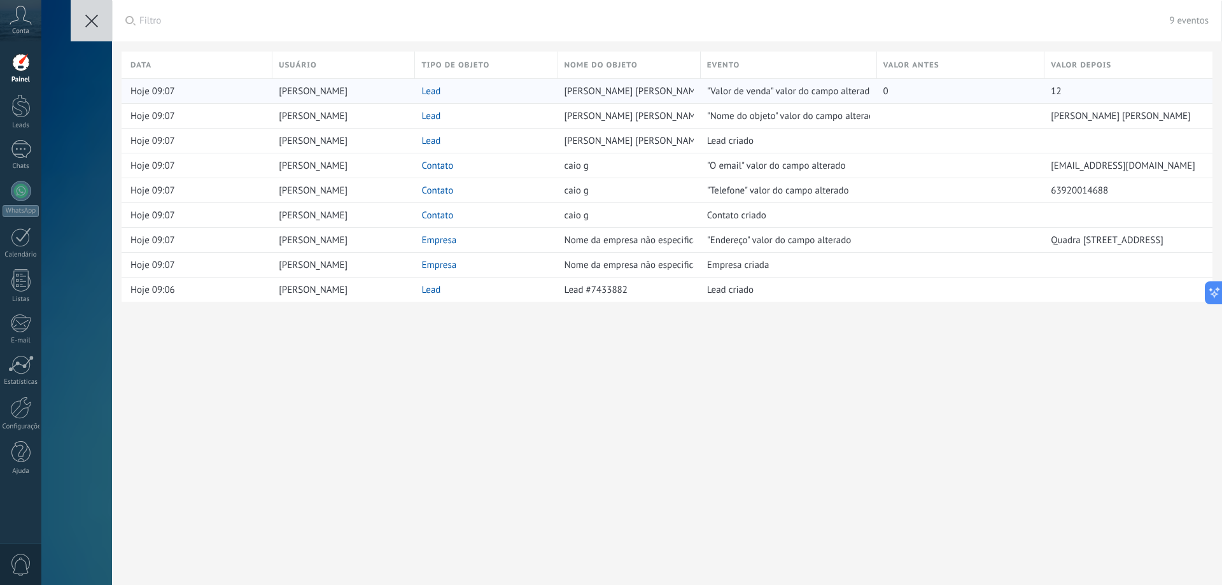
click at [1051, 94] on div "12" at bounding box center [1127, 91] width 152 height 12
drag, startPoint x: 1086, startPoint y: 113, endPoint x: 1105, endPoint y: 120, distance: 20.3
click at [1087, 114] on span "CAIO GONCALVES NASCIMENTO" at bounding box center [1120, 116] width 139 height 12
drag, startPoint x: 1120, startPoint y: 120, endPoint x: 1012, endPoint y: 123, distance: 107.6
click at [1012, 123] on div "Hoje 09:07 Caio Nascimento Lead CAIO GONCALVES NASCIMENTO "Nome do objeto" valo…" at bounding box center [667, 115] width 1091 height 25
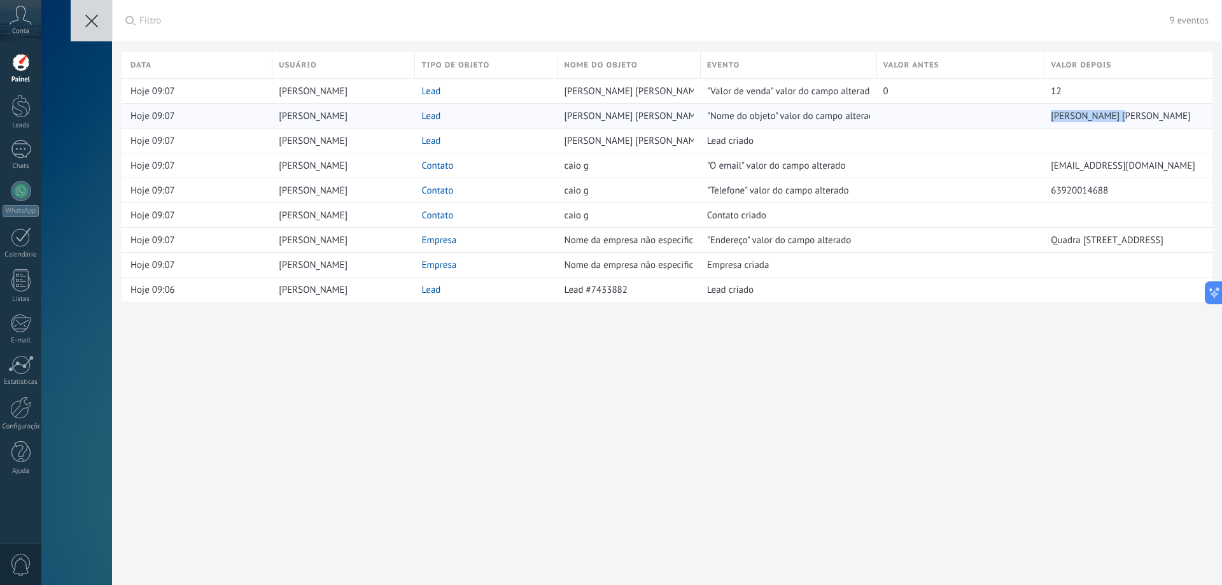
click at [1008, 123] on div at bounding box center [958, 116] width 162 height 24
click at [16, 69] on div at bounding box center [20, 62] width 19 height 19
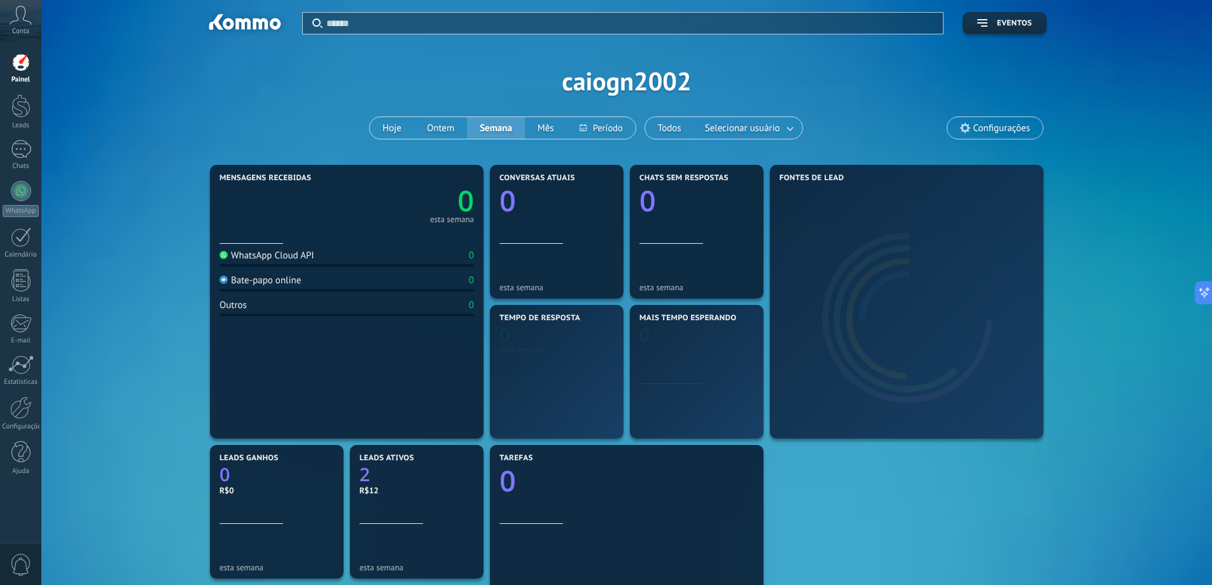
click at [368, 31] on div at bounding box center [630, 23] width 609 height 21
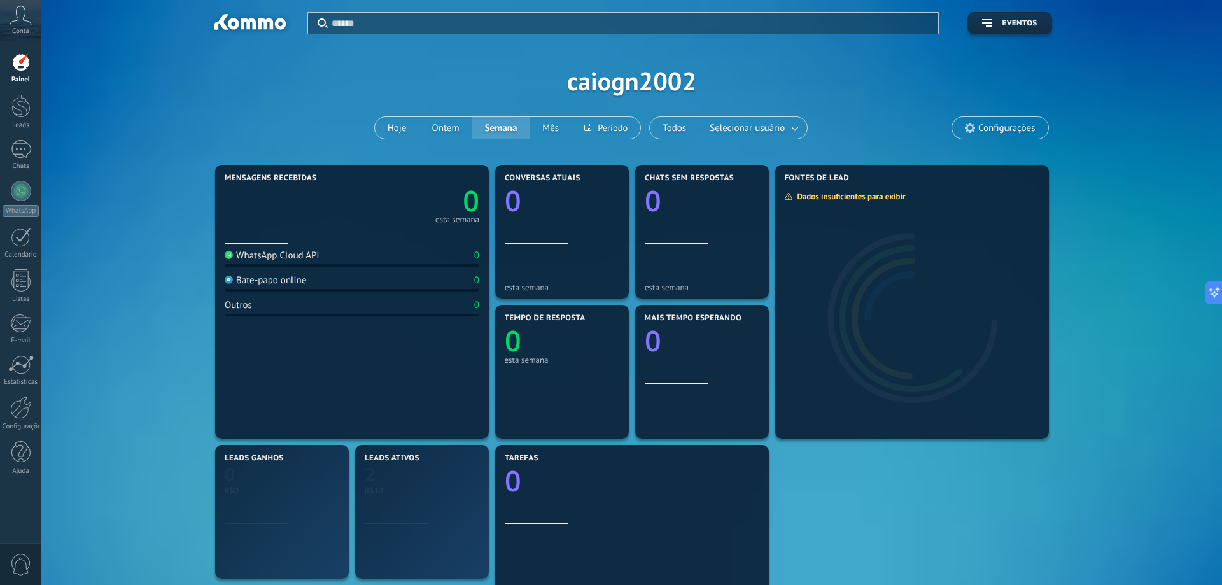
click at [380, 18] on input "text" at bounding box center [631, 23] width 599 height 13
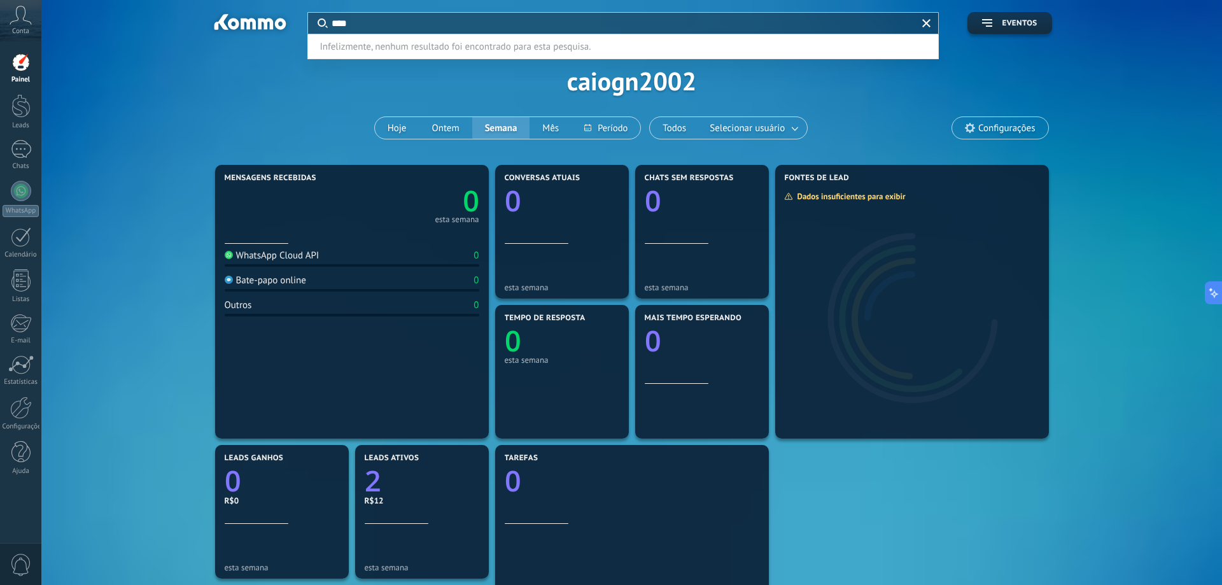
type input "****"
click at [24, 190] on div at bounding box center [21, 191] width 20 height 20
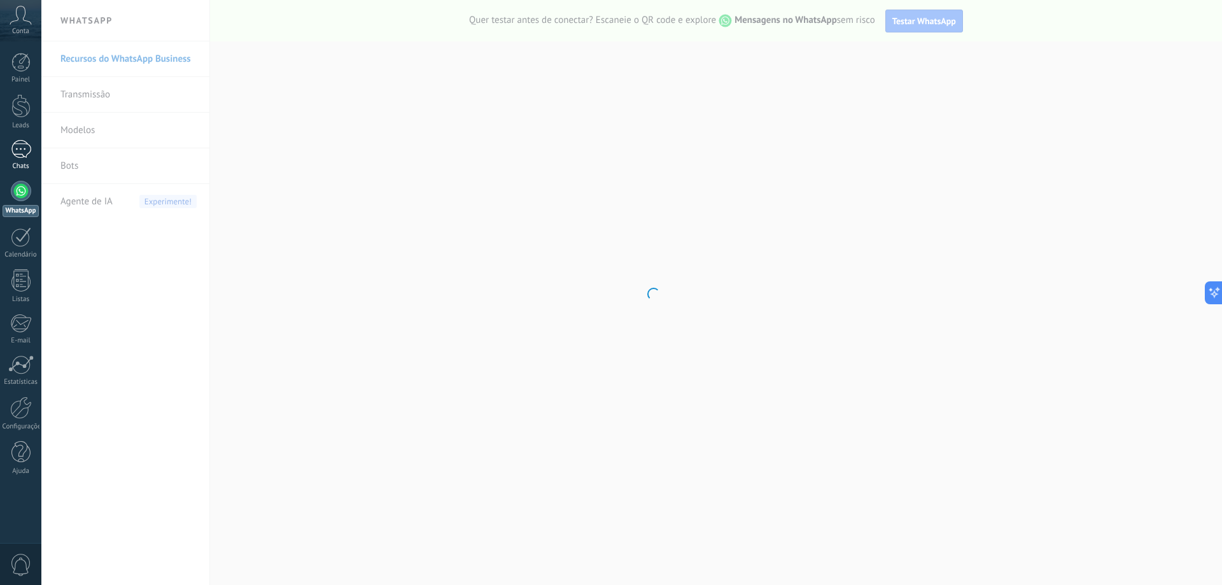
click at [13, 151] on div at bounding box center [21, 149] width 20 height 18
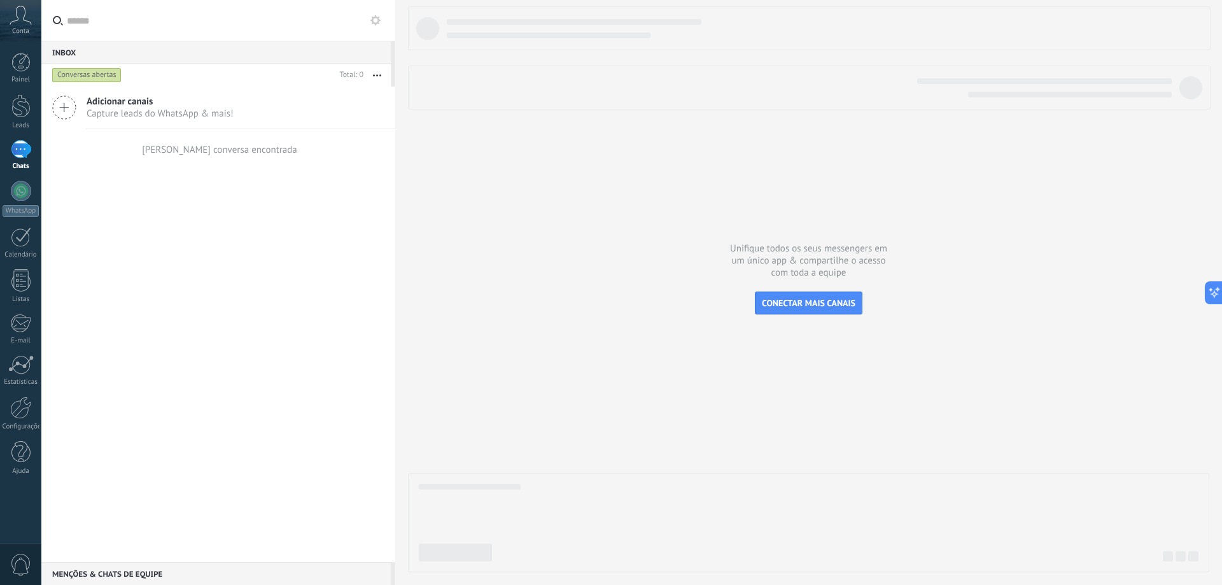
click at [372, 21] on use at bounding box center [375, 20] width 10 height 10
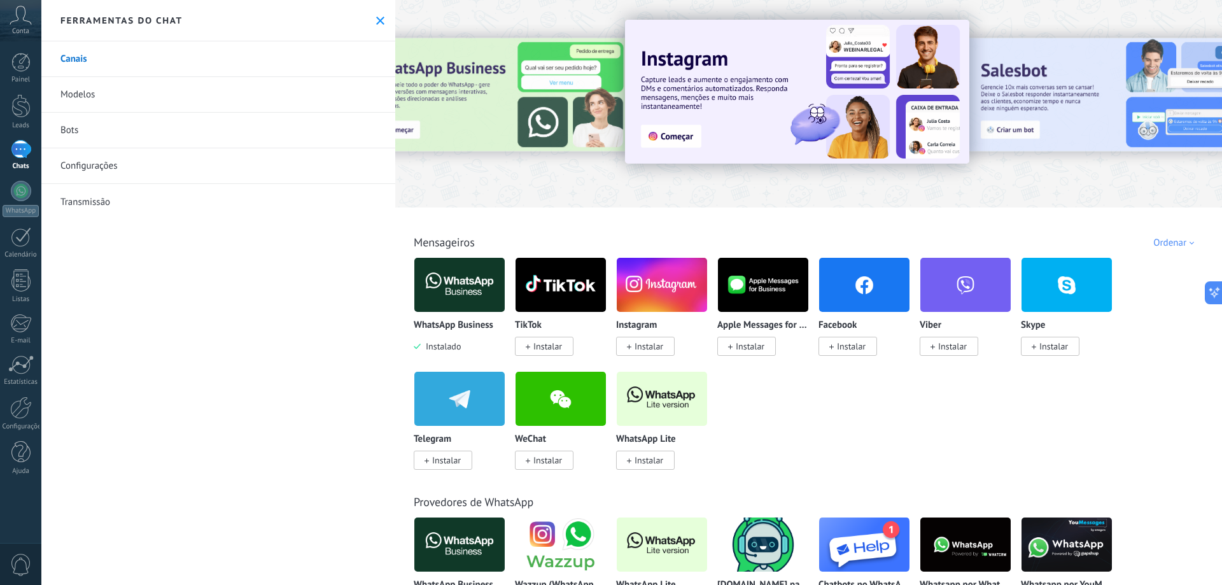
click at [94, 167] on link "Configurações" at bounding box center [218, 166] width 354 height 36
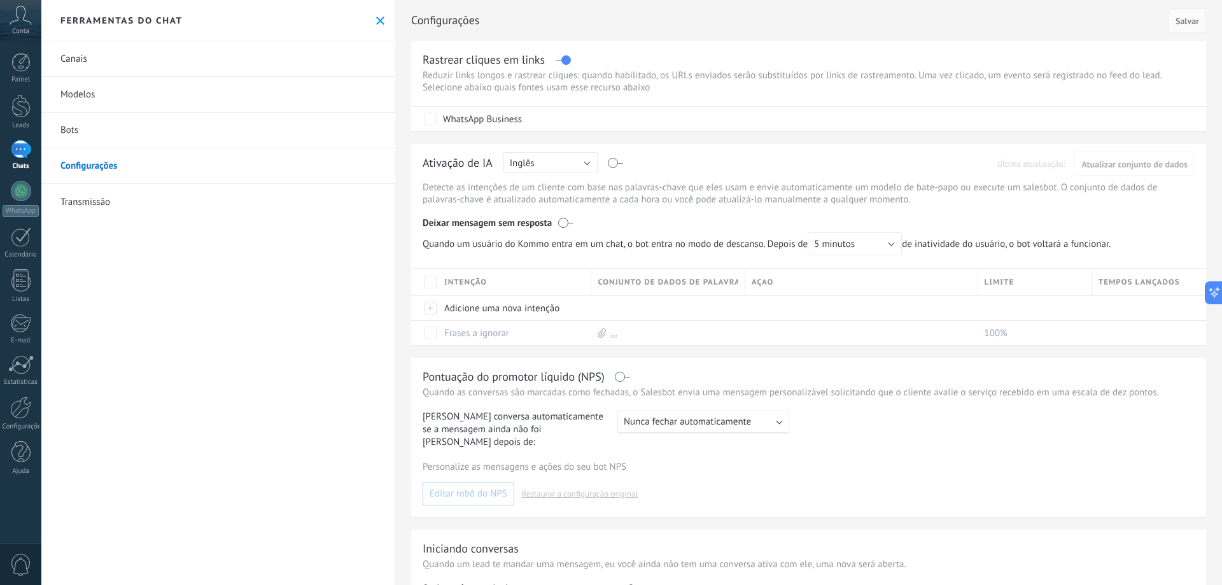
click at [97, 135] on link "Bots" at bounding box center [218, 131] width 354 height 36
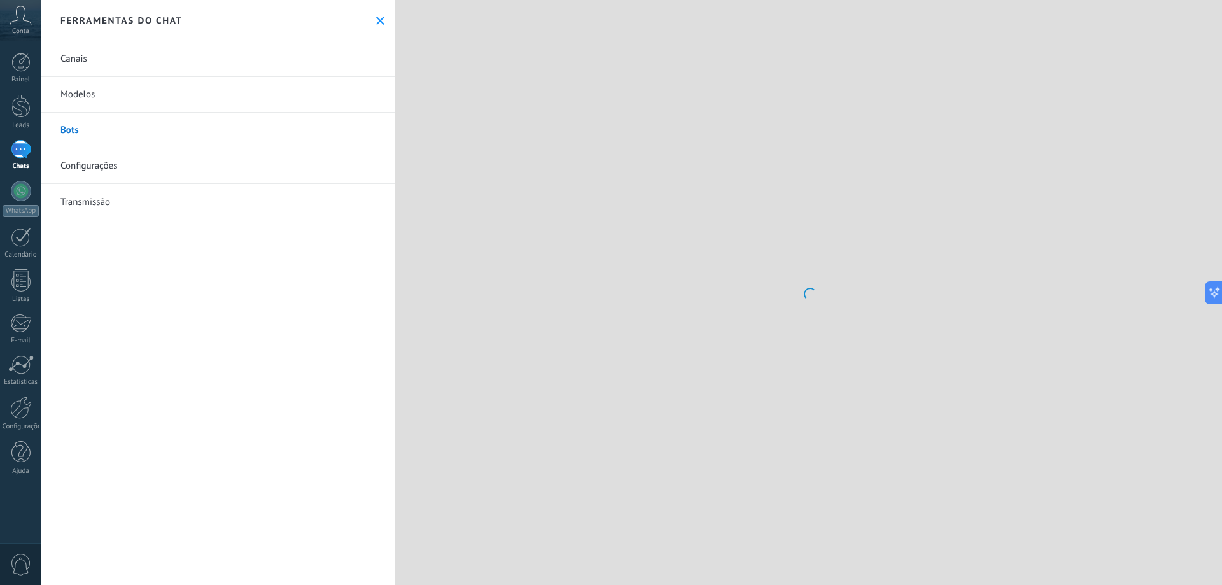
click at [95, 67] on link "Canais" at bounding box center [218, 59] width 354 height 36
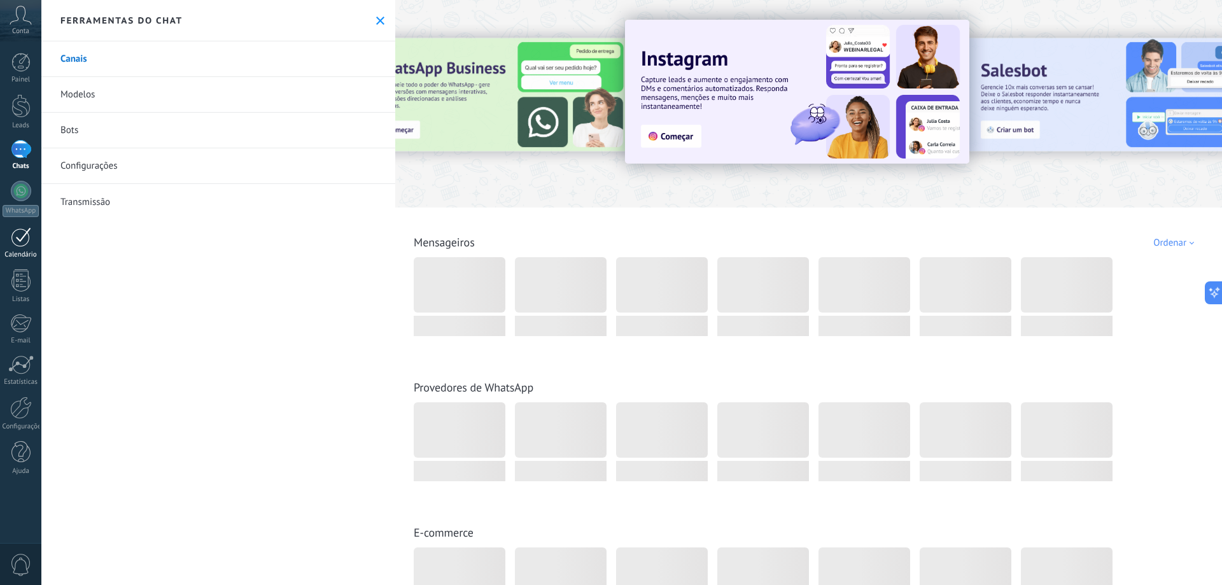
click at [15, 245] on div at bounding box center [21, 237] width 20 height 20
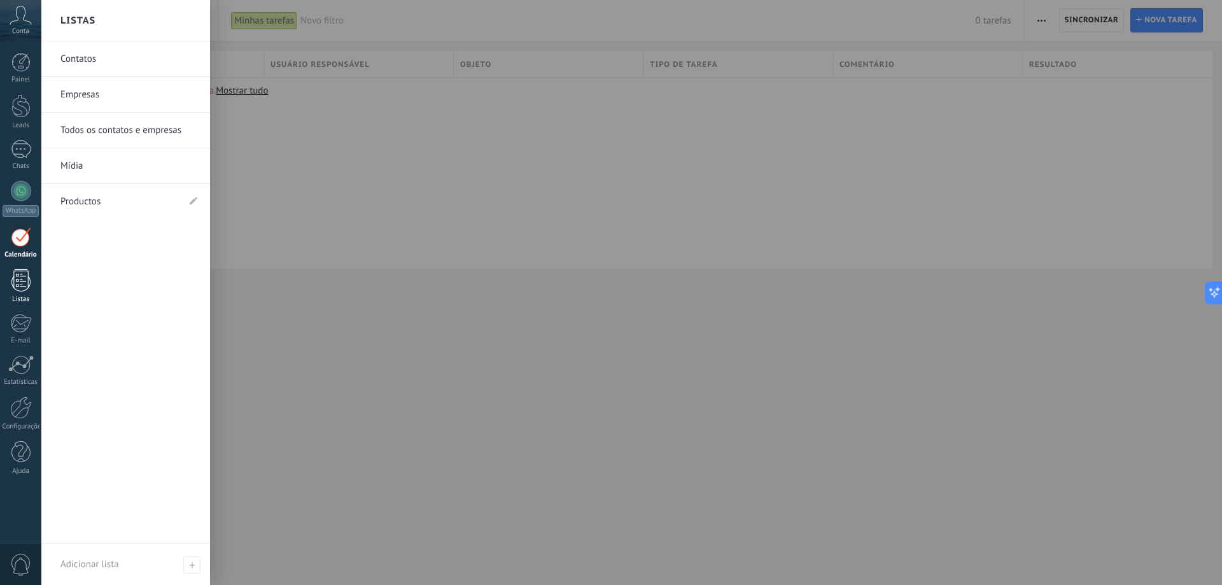
click at [17, 281] on div at bounding box center [20, 280] width 19 height 22
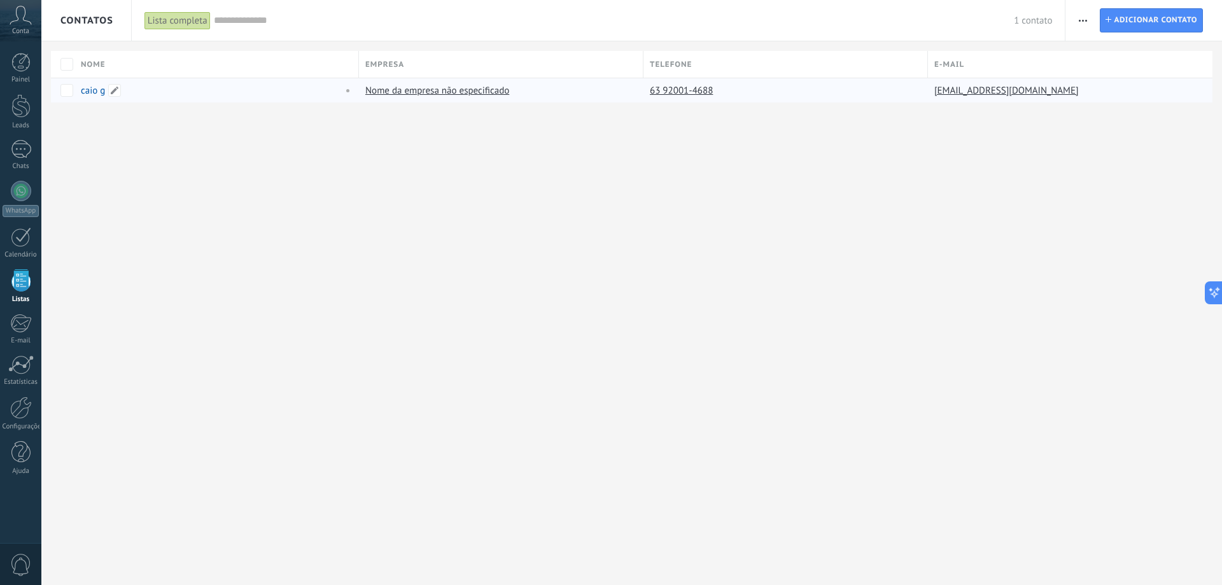
click at [86, 90] on link "caio g" at bounding box center [93, 91] width 24 height 12
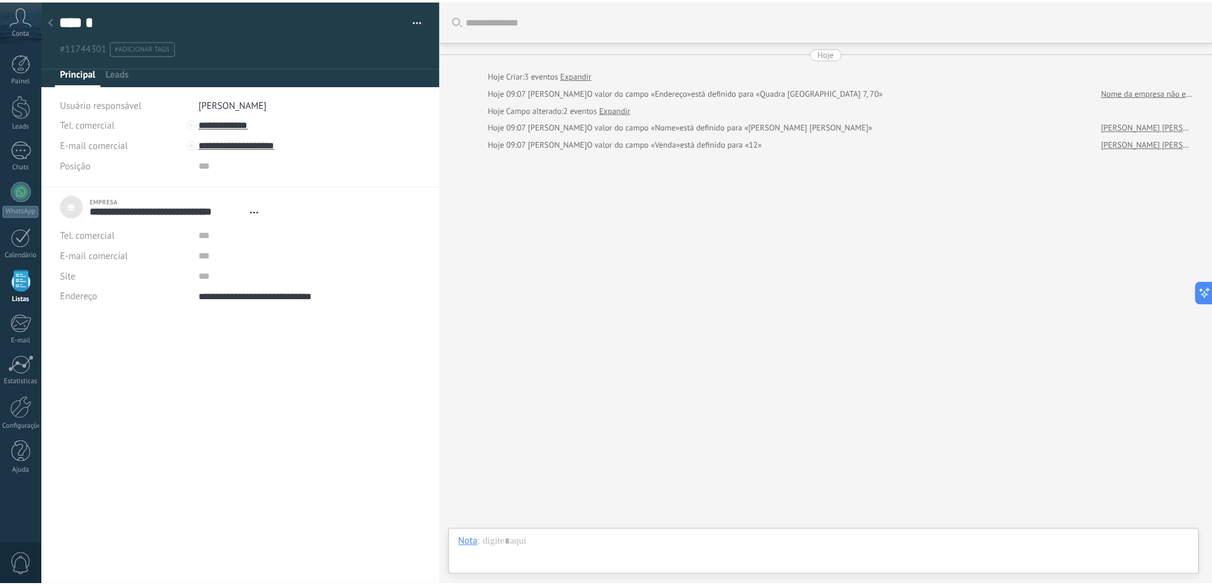
scroll to position [13, 0]
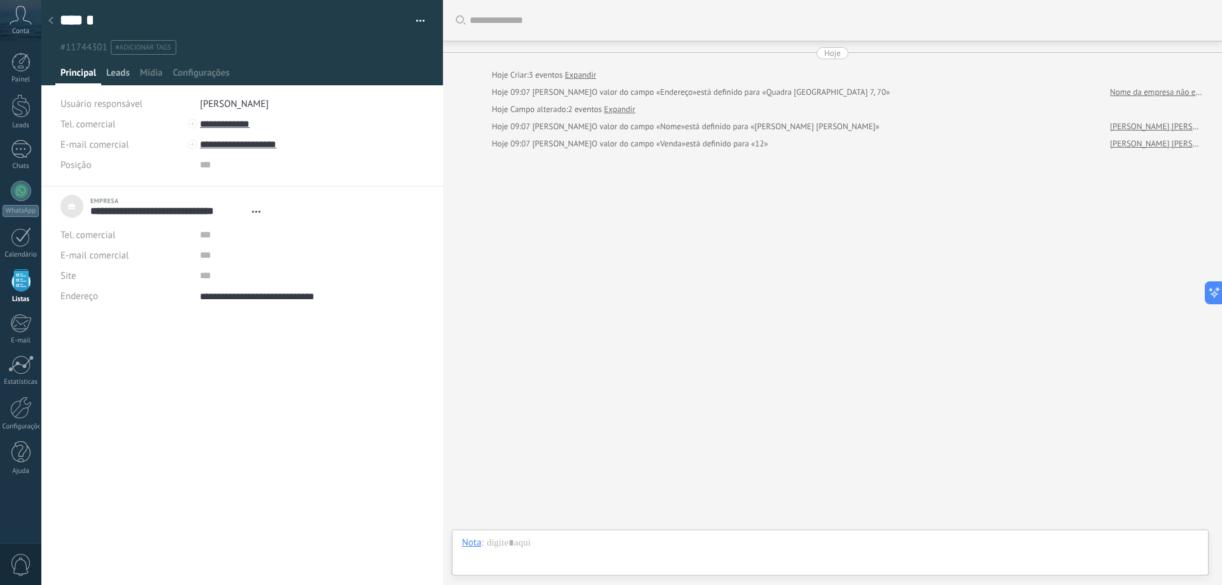
click at [109, 69] on span "Leads" at bounding box center [118, 76] width 24 height 18
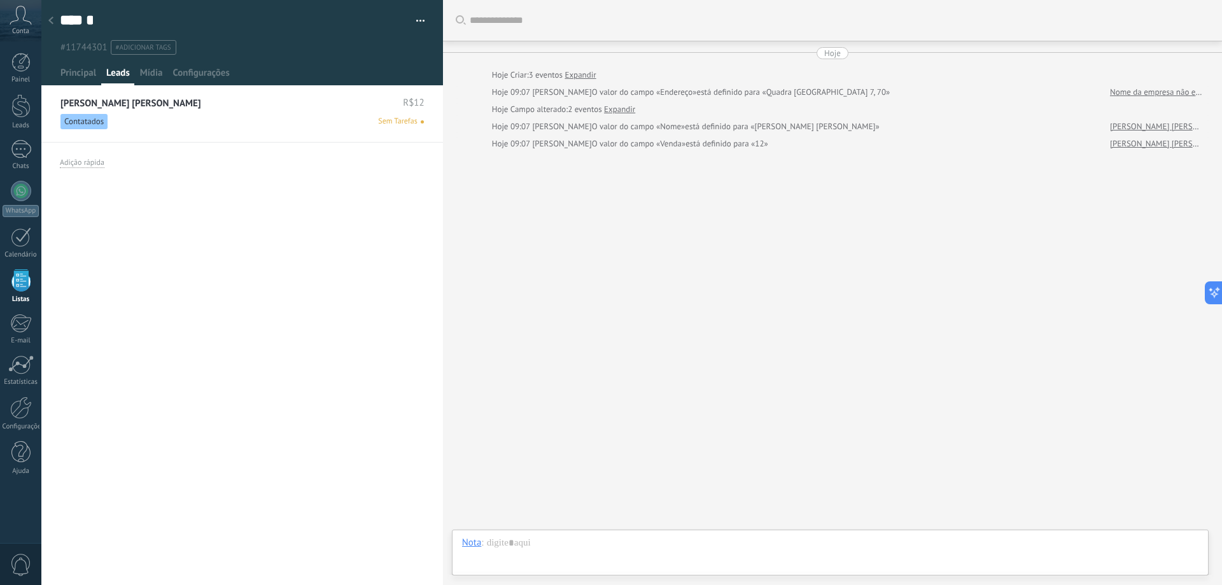
click at [8, 347] on div "Painel Leads Chats WhatsApp Clientes" at bounding box center [20, 270] width 41 height 435
click at [19, 325] on div at bounding box center [20, 323] width 21 height 19
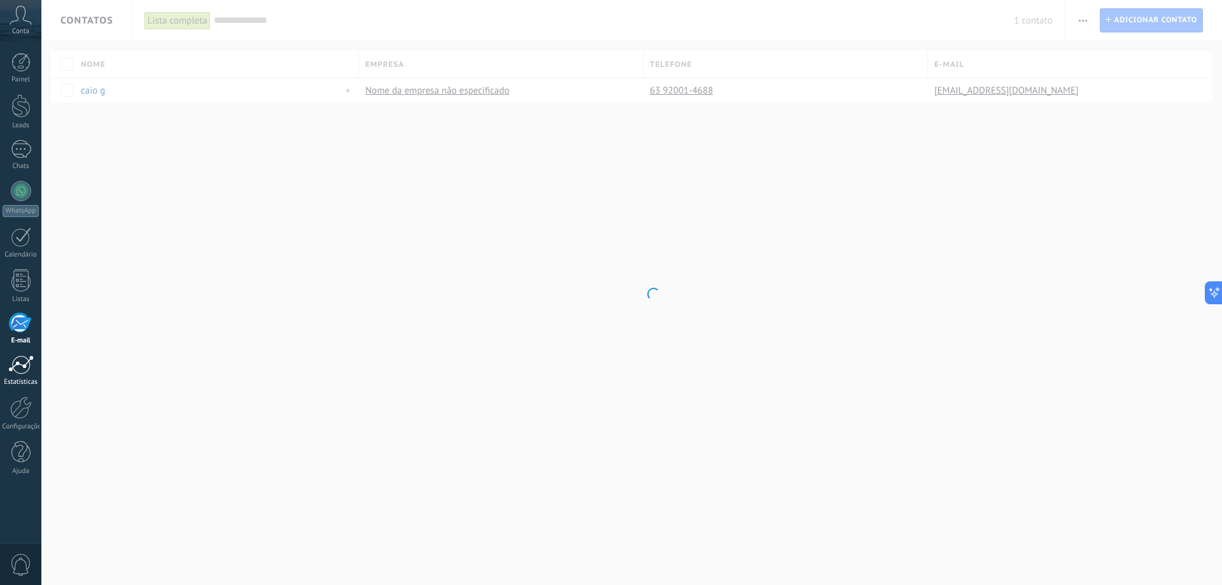
click at [20, 359] on div at bounding box center [20, 364] width 25 height 19
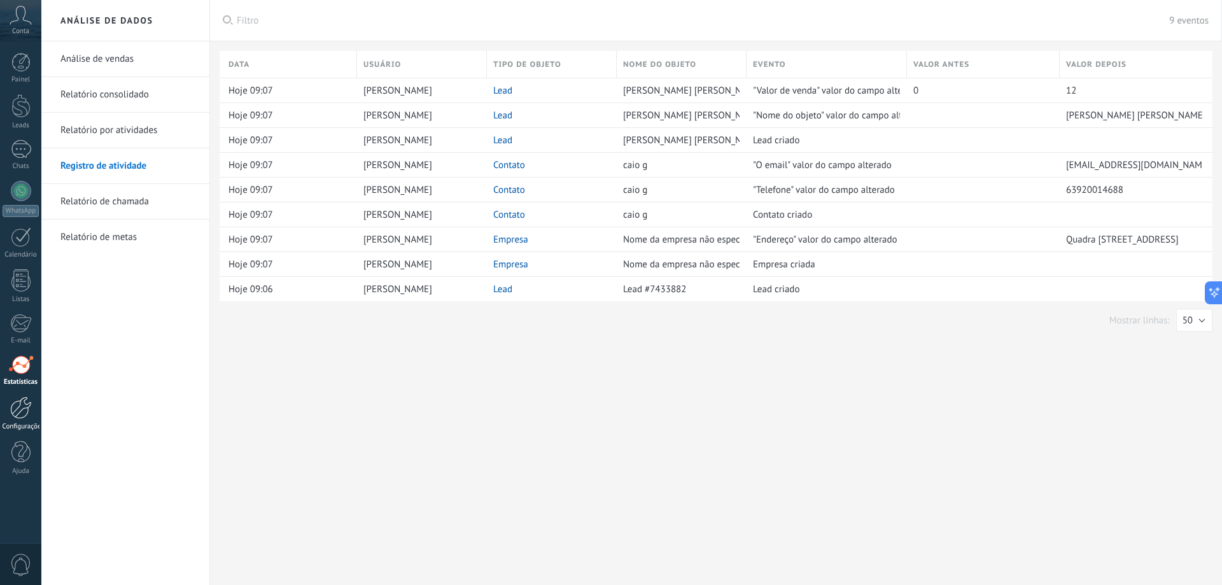
click at [25, 426] on div "Configurações" at bounding box center [21, 426] width 37 height 8
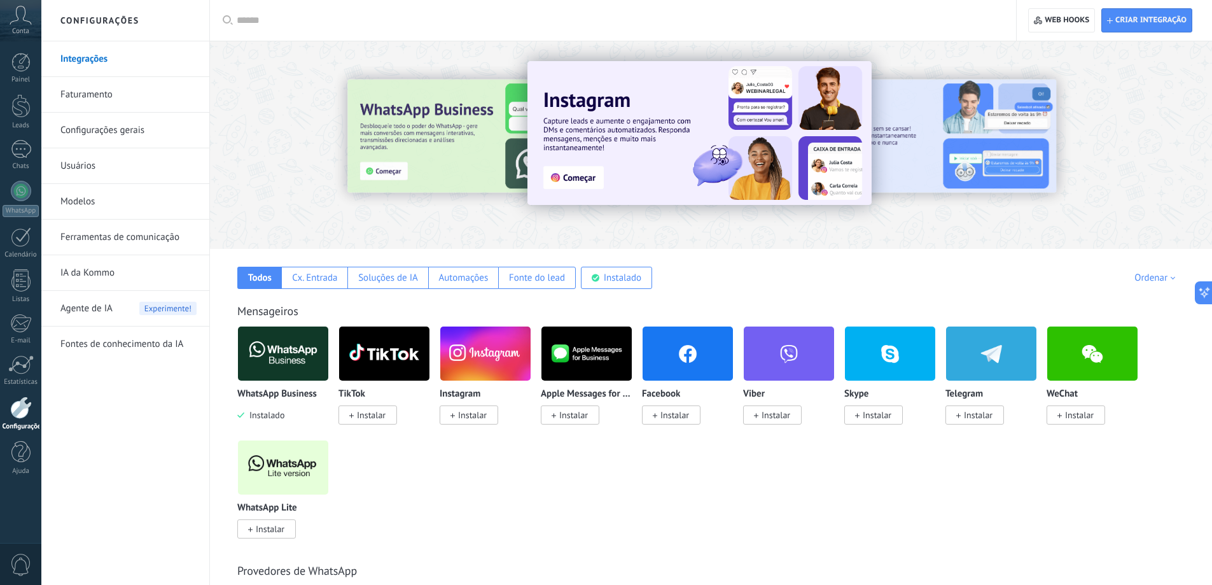
click at [114, 231] on link "Ferramentas de comunicação" at bounding box center [128, 238] width 136 height 36
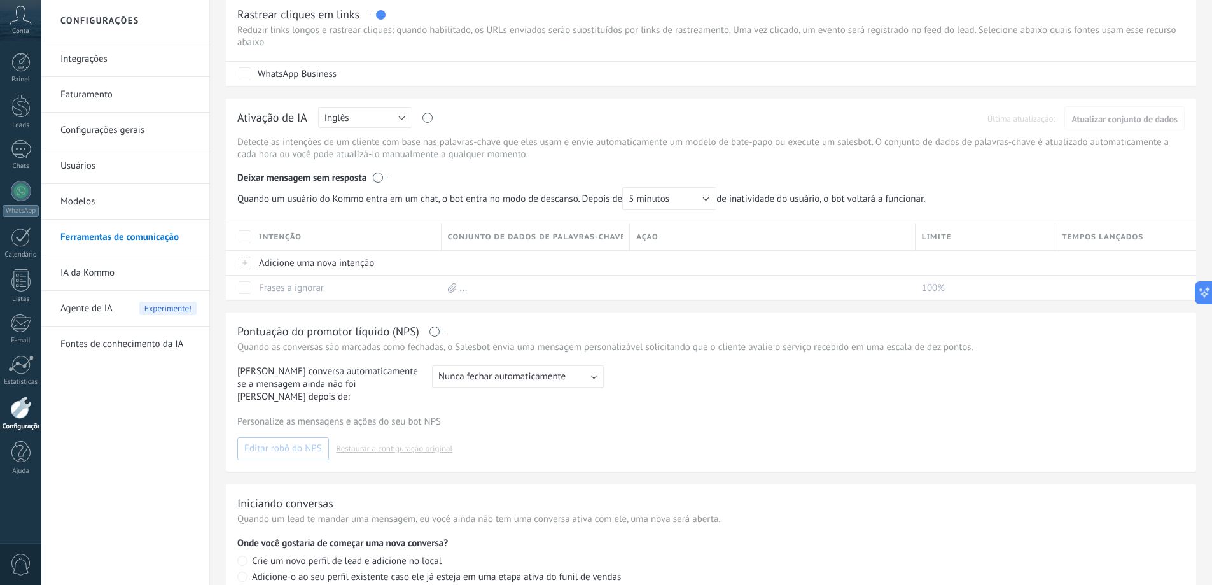
scroll to position [349, 0]
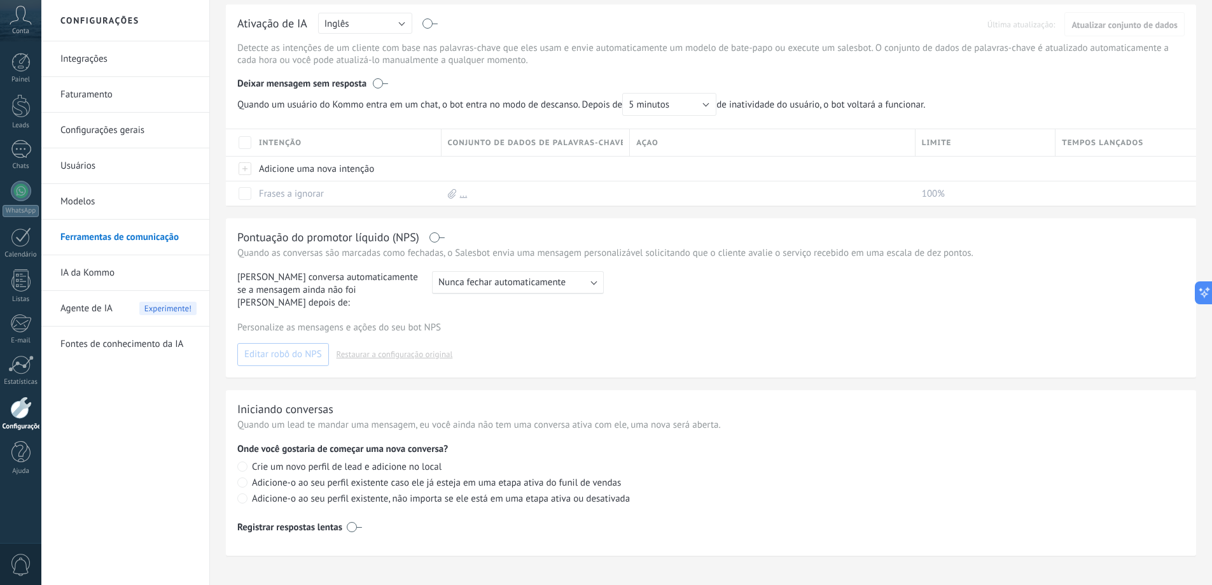
click at [118, 205] on link "Modelos" at bounding box center [128, 202] width 136 height 36
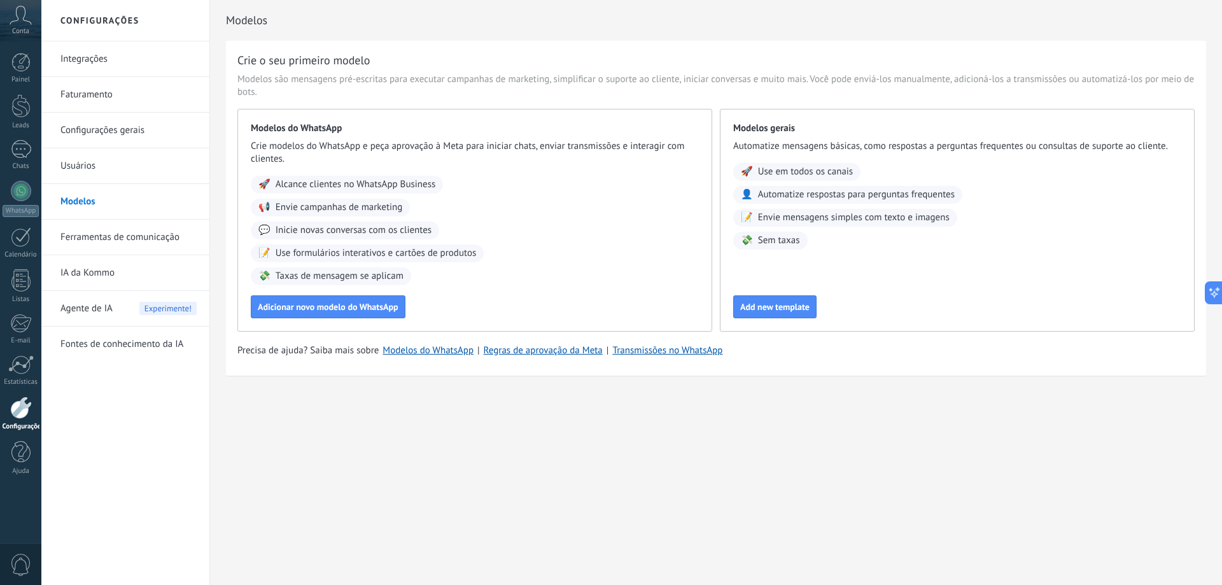
click at [99, 157] on link "Usuários" at bounding box center [128, 166] width 136 height 36
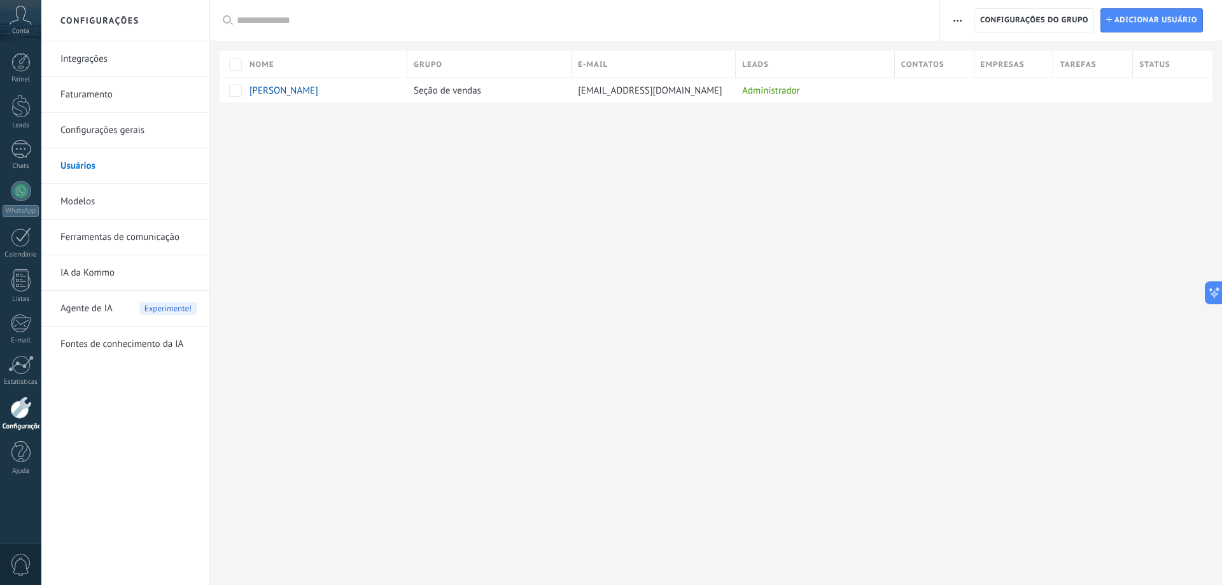
click at [113, 139] on link "Configurações gerais" at bounding box center [128, 131] width 136 height 36
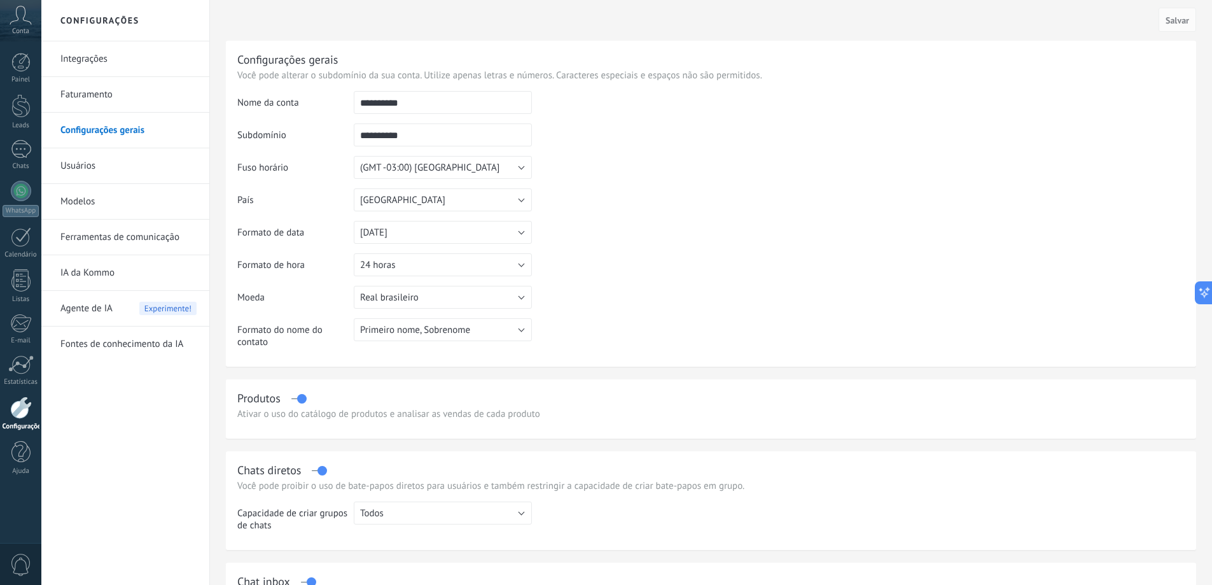
click at [108, 99] on link "Faturamento" at bounding box center [128, 95] width 136 height 36
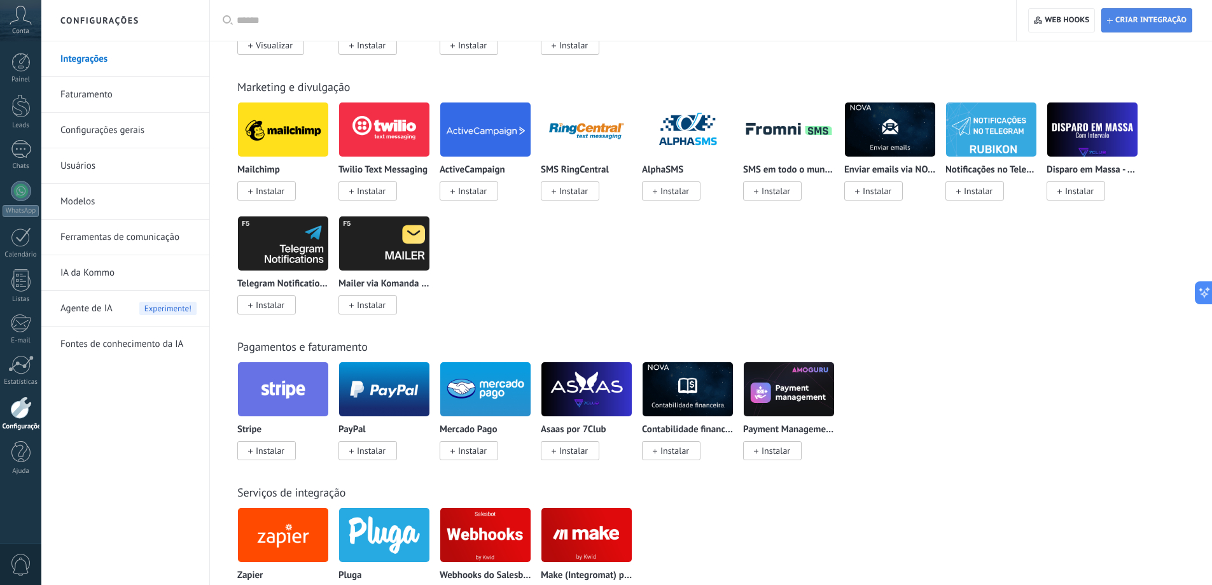
click at [1156, 18] on span "Criar integração" at bounding box center [1150, 20] width 71 height 10
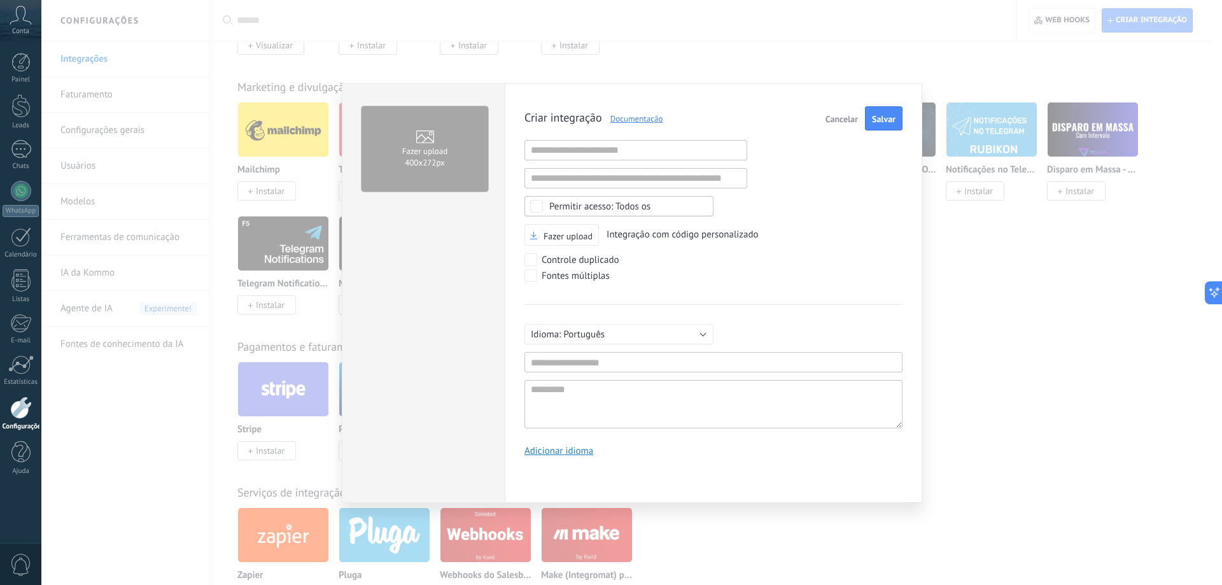
scroll to position [12, 0]
click at [832, 116] on span "Cancelar" at bounding box center [841, 119] width 32 height 9
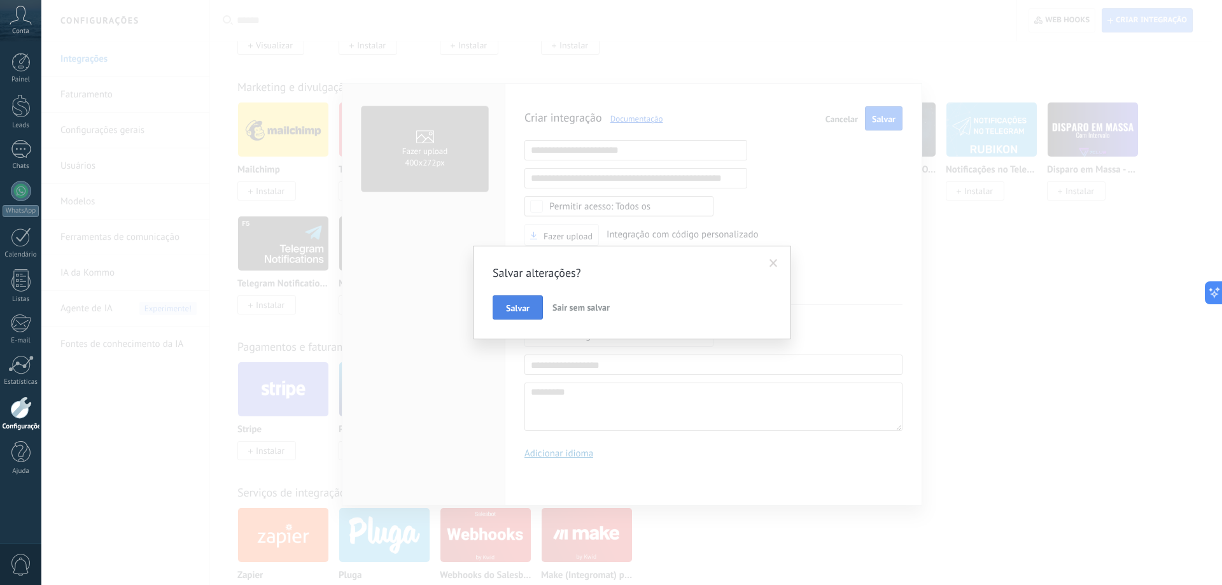
click at [513, 307] on span "Salvar" at bounding box center [518, 308] width 24 height 9
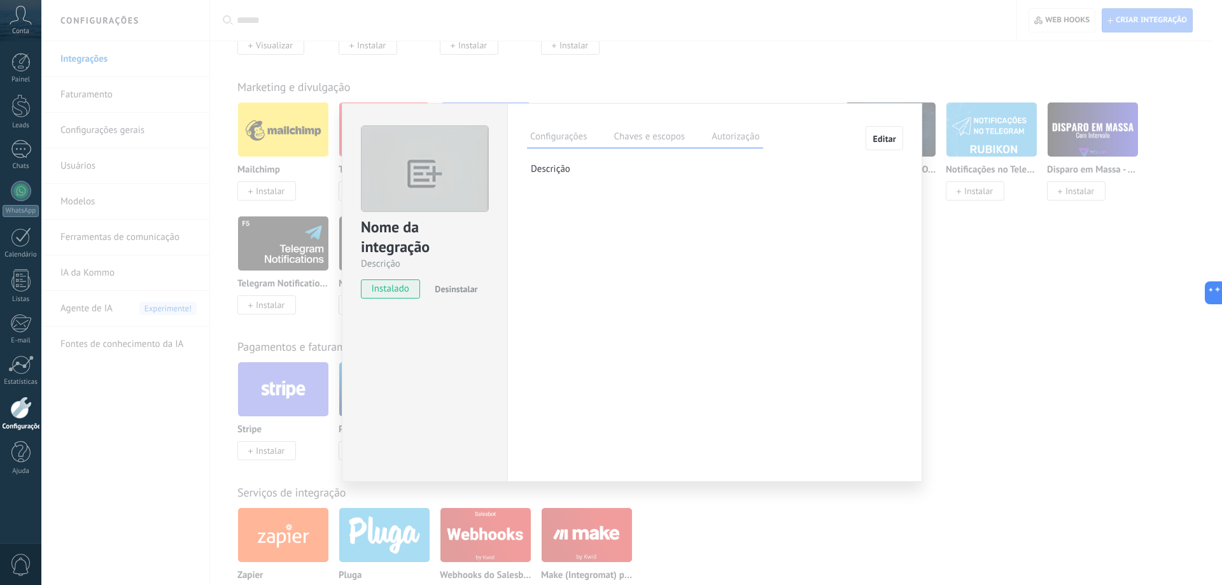
click at [646, 139] on label "Chaves e escopos" at bounding box center [649, 138] width 78 height 18
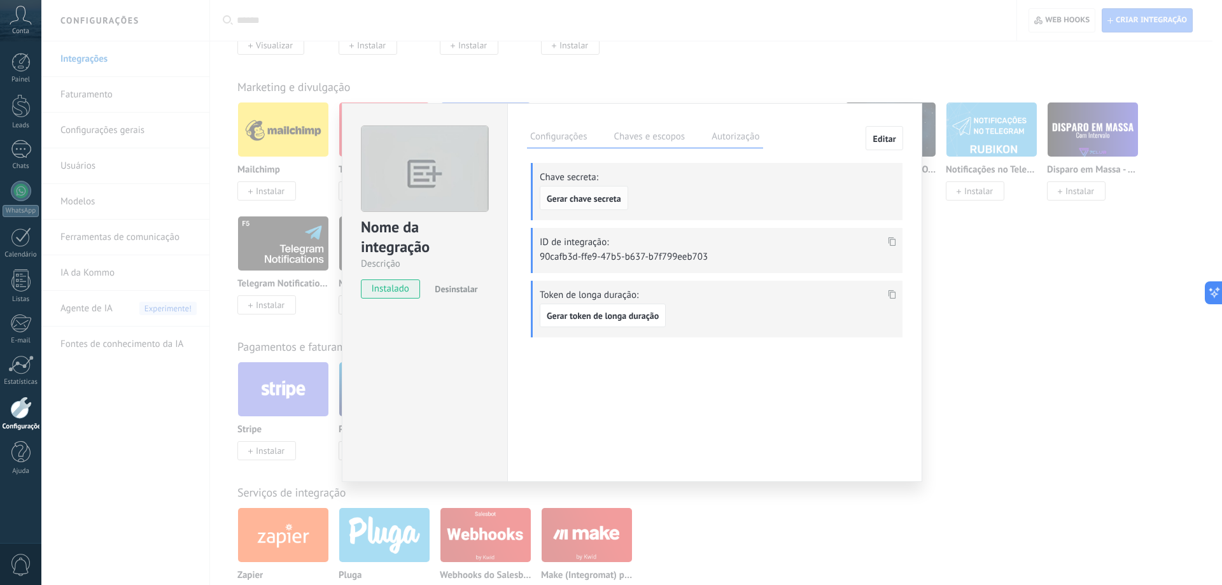
click at [612, 197] on span "Gerar chave secreta" at bounding box center [584, 198] width 74 height 9
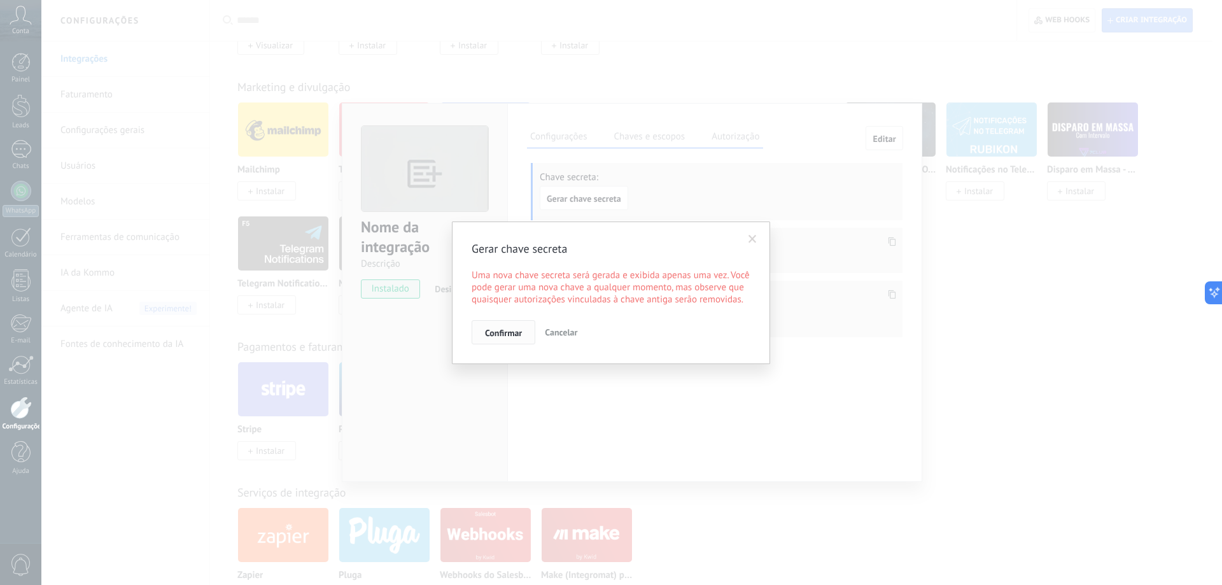
click at [521, 328] on span "Confirmar" at bounding box center [503, 332] width 37 height 9
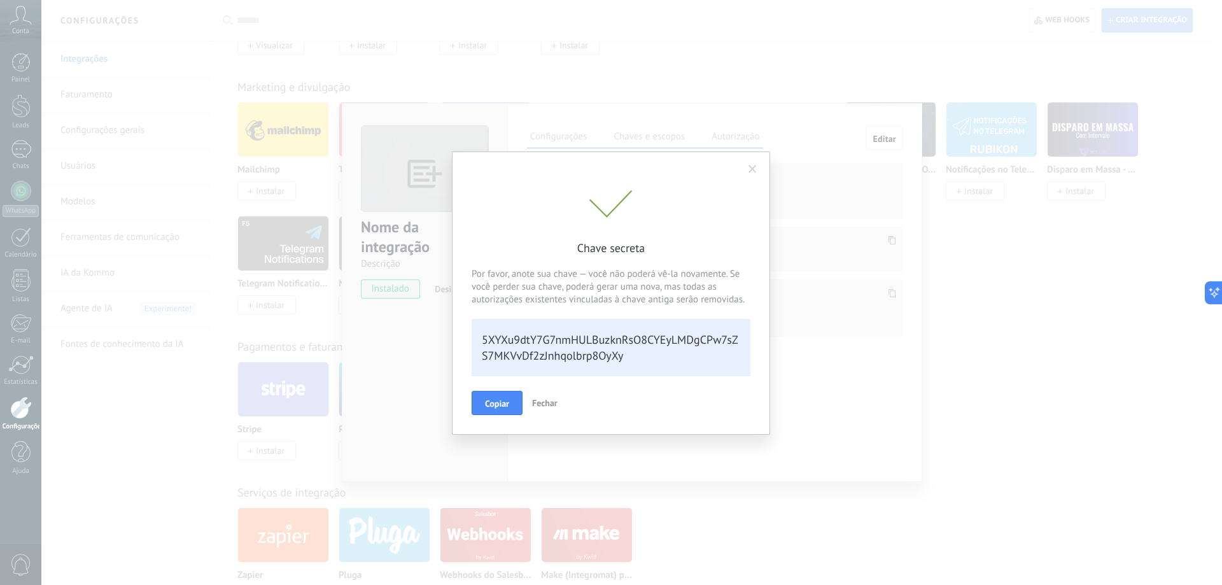
scroll to position [0, 0]
click at [638, 358] on div "5XYXu9dtY7G7nmHULBuzknRsO8CYEyLMDgCPw7sZS7MKVvDf2zJnhqolbrp8OyXy" at bounding box center [610, 347] width 279 height 57
drag, startPoint x: 630, startPoint y: 354, endPoint x: 477, endPoint y: 336, distance: 154.5
click at [477, 336] on div "5XYXu9dtY7G7nmHULBuzknRsO8CYEyLMDgCPw7sZS7MKVvDf2zJnhqolbrp8OyXy" at bounding box center [610, 347] width 279 height 57
copy div "5XYXu9dtY7G7nmHULBuzknRsO8CYEyLMDgCPw7sZS7MKVvDf2zJnhqolbrp8OyXy"
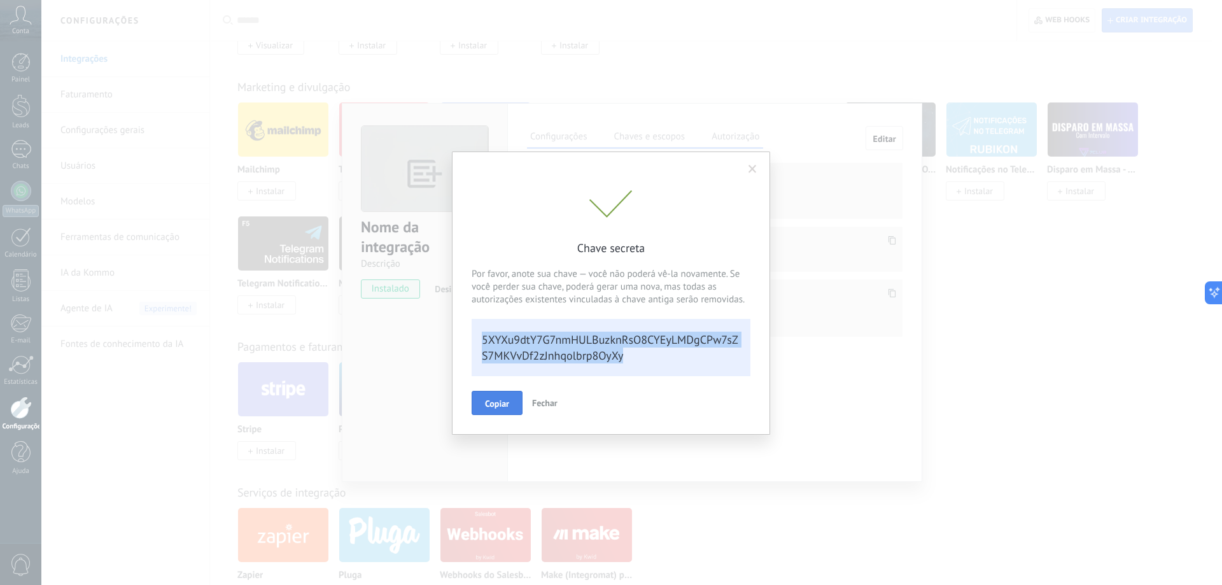
click at [502, 404] on span "Copiar" at bounding box center [497, 403] width 24 height 9
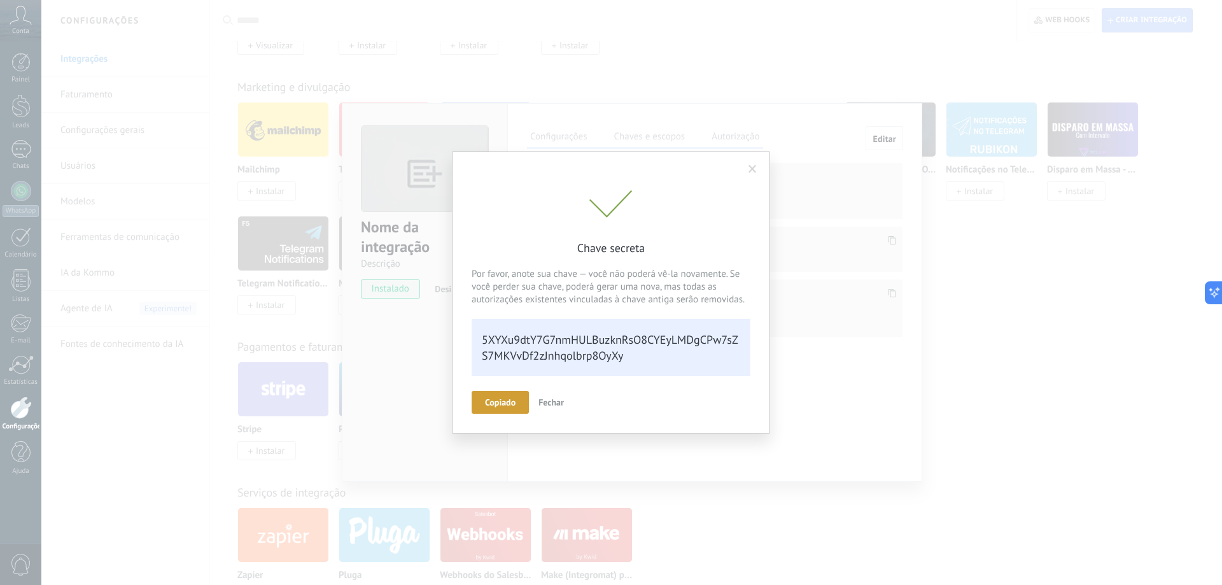
scroll to position [25, 0]
click at [544, 403] on span "Fechar" at bounding box center [550, 401] width 25 height 11
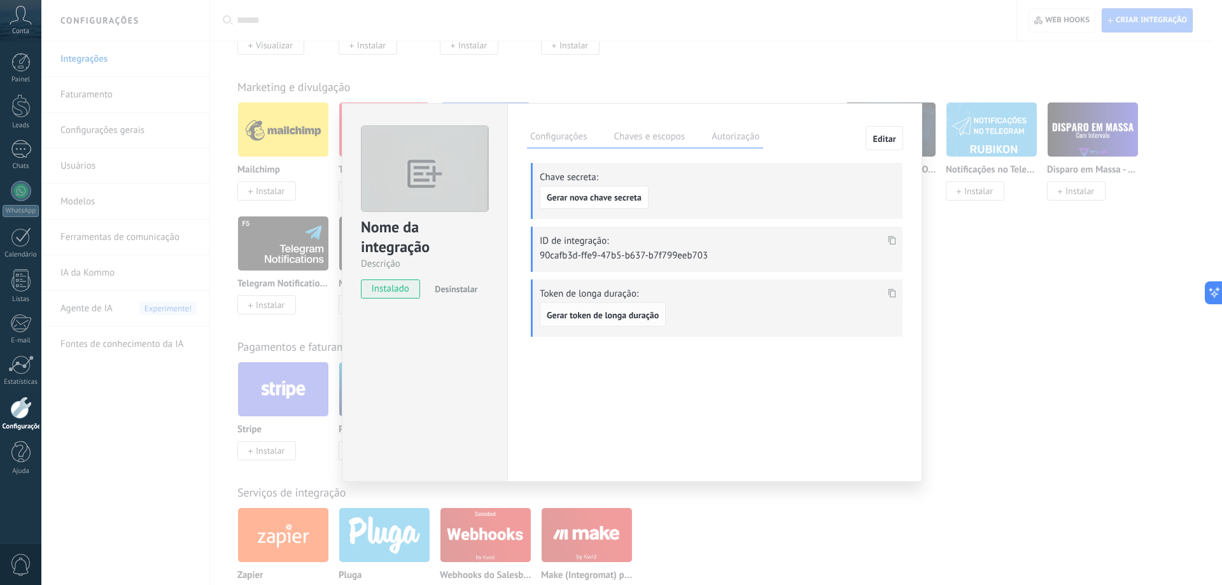
click at [638, 319] on span "Gerar token de longa duração" at bounding box center [603, 315] width 112 height 9
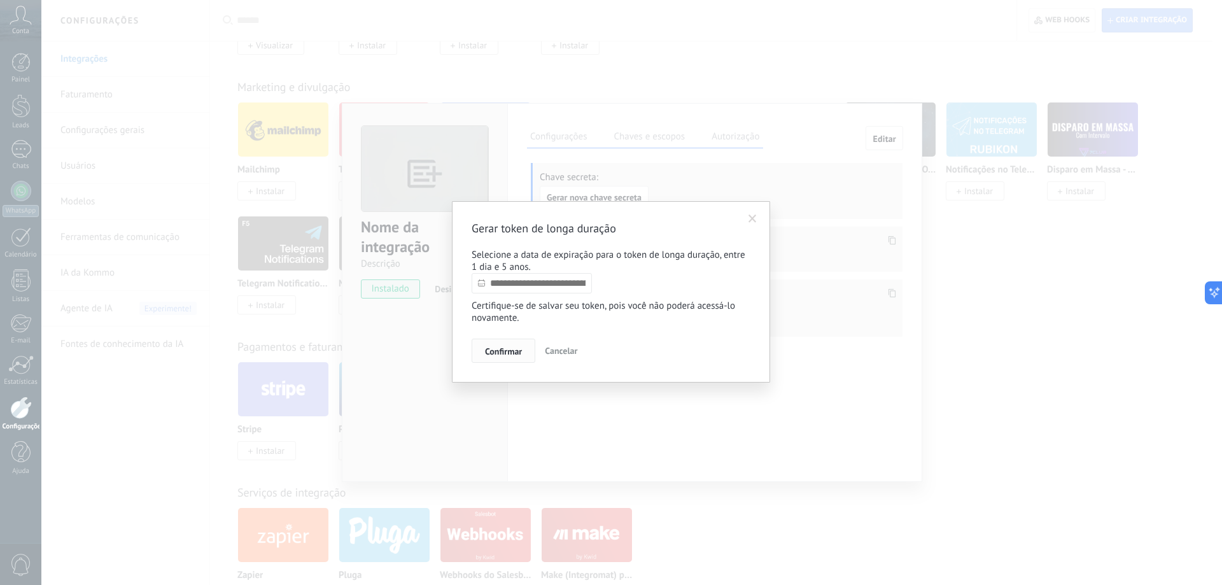
click at [491, 354] on span "Confirmar" at bounding box center [503, 351] width 37 height 9
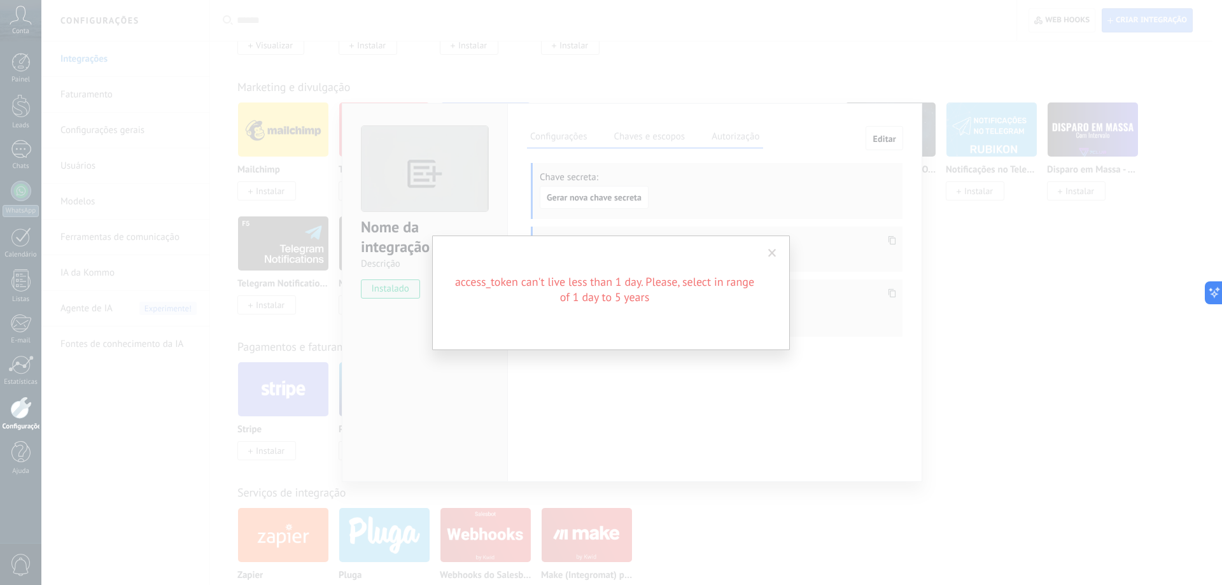
click at [771, 255] on span at bounding box center [772, 253] width 8 height 9
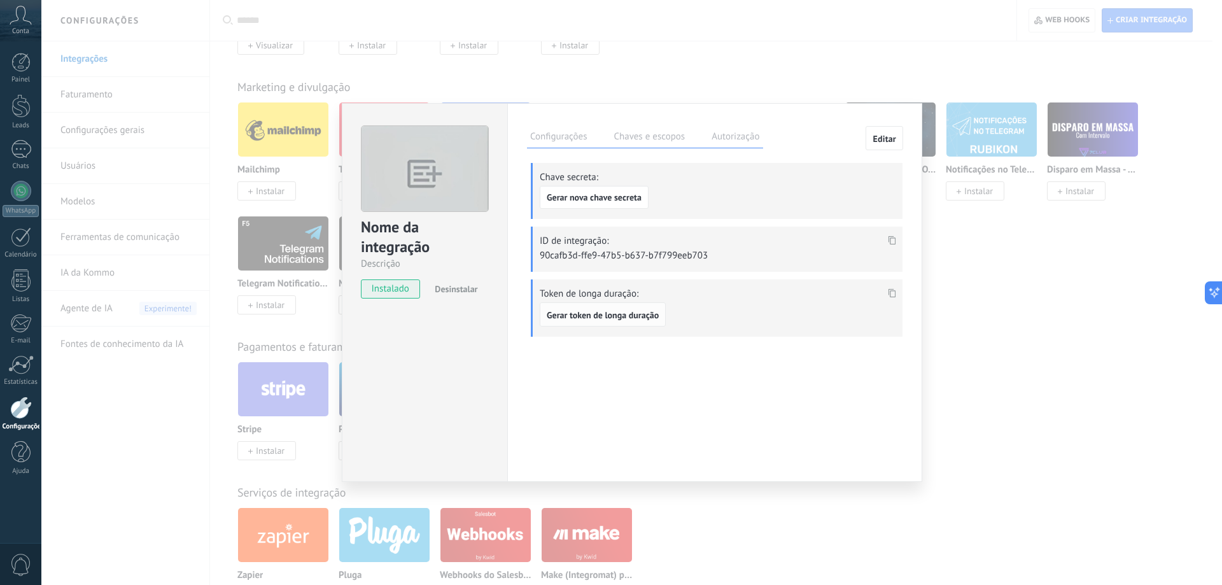
click at [639, 313] on span "Gerar token de longa duração" at bounding box center [603, 315] width 112 height 9
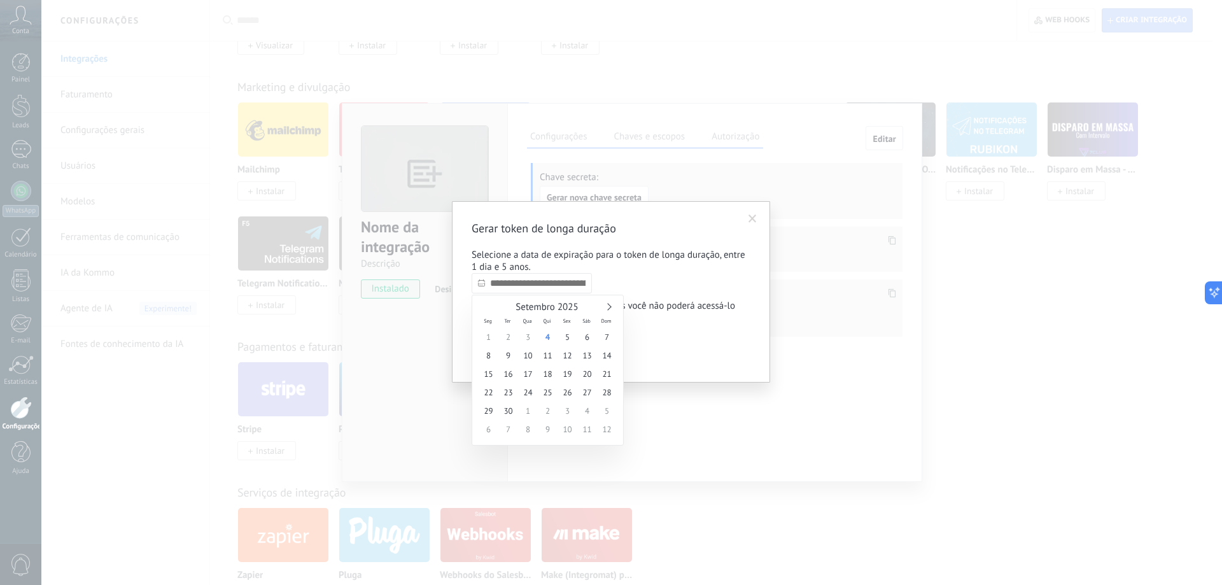
click at [545, 290] on input "text" at bounding box center [531, 283] width 120 height 20
type input "**********"
click at [585, 334] on span "6" at bounding box center [587, 337] width 20 height 18
click at [507, 354] on span "Confirmar" at bounding box center [503, 351] width 37 height 9
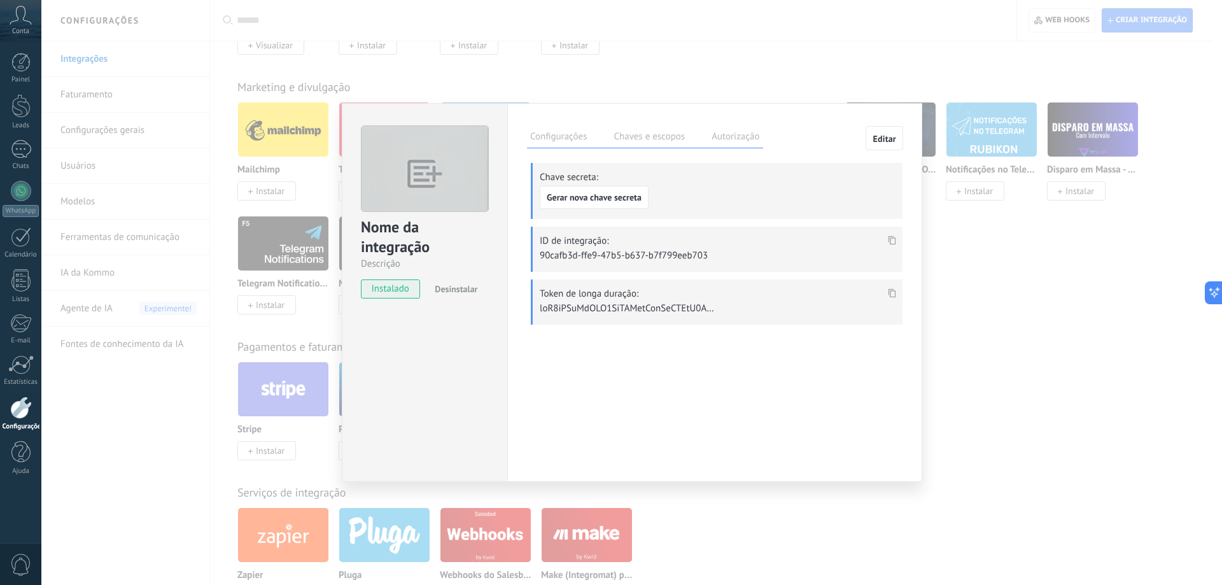
drag, startPoint x: 732, startPoint y: 304, endPoint x: 748, endPoint y: 290, distance: 21.2
click at [734, 304] on div "Token de longa duração:" at bounding box center [717, 301] width 372 height 45
click at [898, 286] on div at bounding box center [891, 293] width 15 height 18
click at [895, 289] on icon at bounding box center [892, 293] width 8 height 9
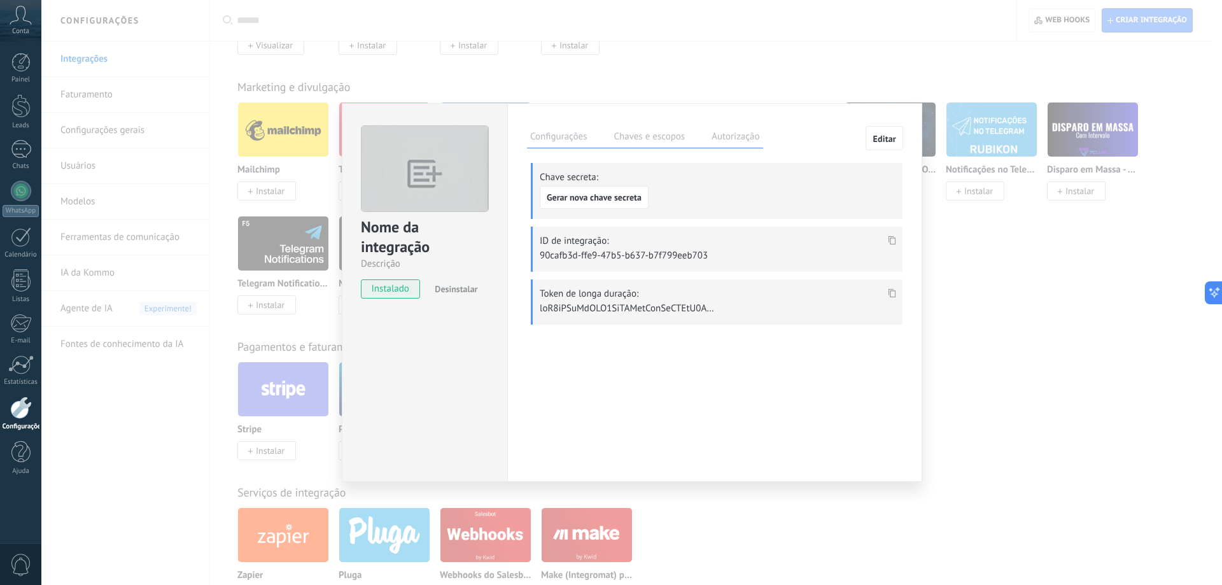
click at [891, 291] on icon at bounding box center [892, 293] width 8 height 9
click at [736, 143] on label "Autorização" at bounding box center [735, 138] width 54 height 18
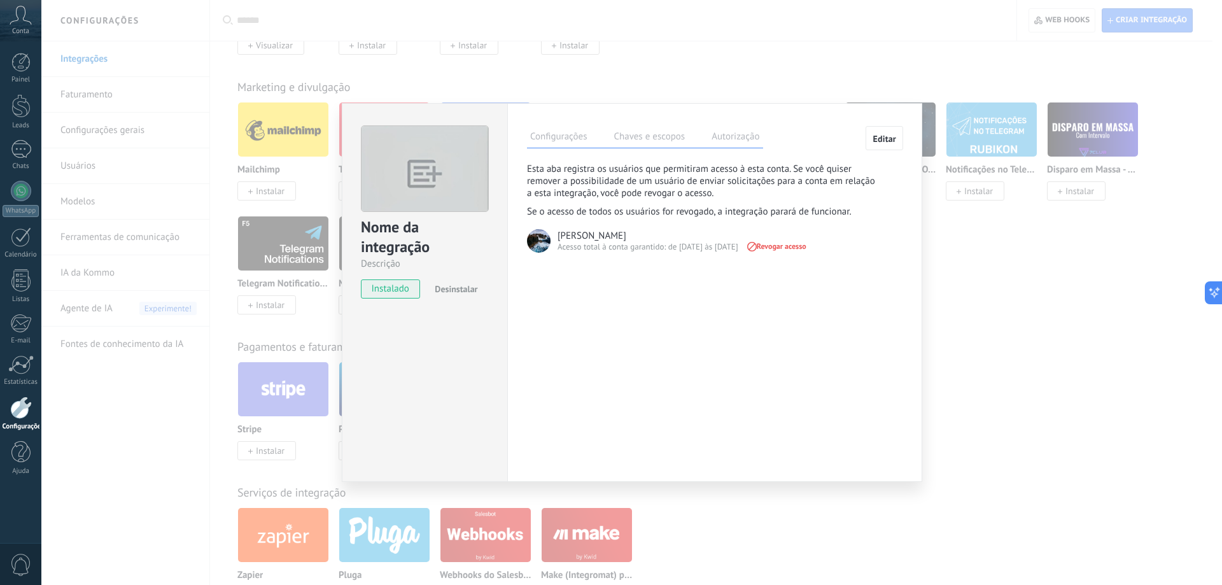
click at [650, 139] on label "Chaves e escopos" at bounding box center [649, 138] width 78 height 18
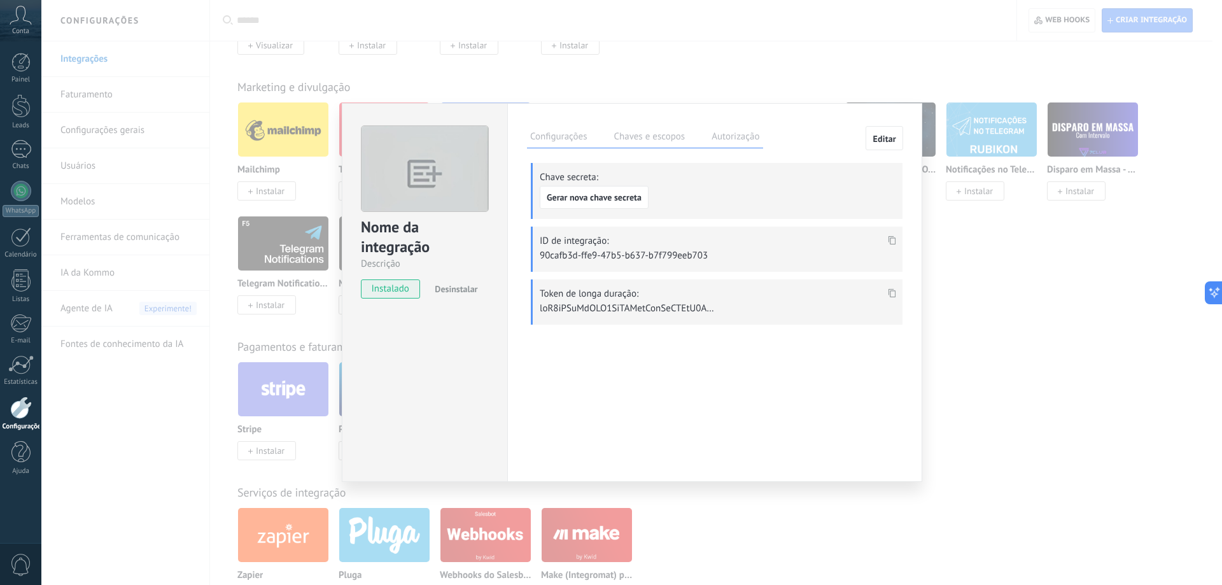
click at [586, 137] on label "Configurações" at bounding box center [558, 138] width 63 height 18
